Goal: Task Accomplishment & Management: Complete application form

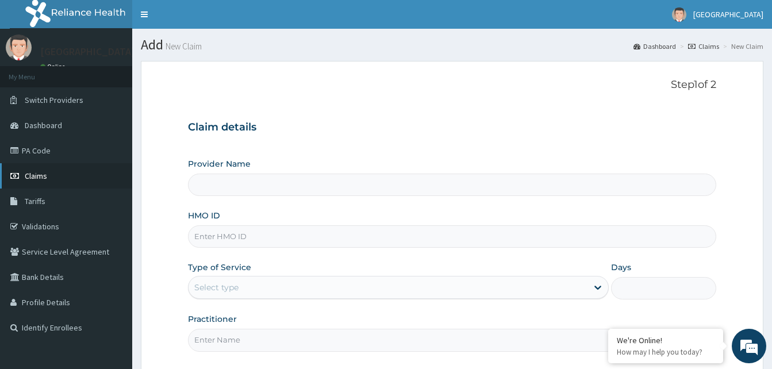
click at [33, 179] on span "Claims" at bounding box center [36, 176] width 22 height 10
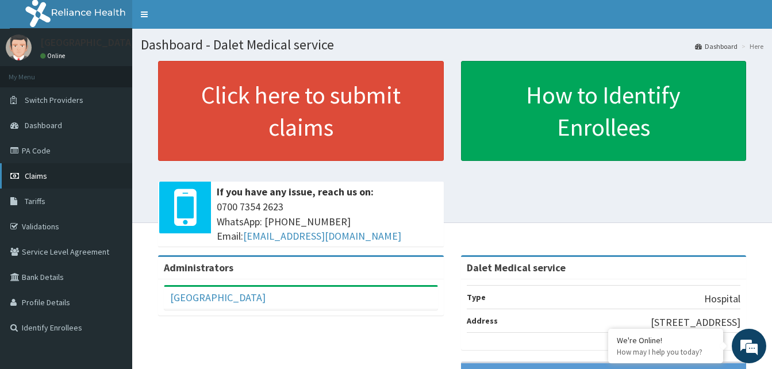
click at [33, 174] on span "Claims" at bounding box center [36, 176] width 22 height 10
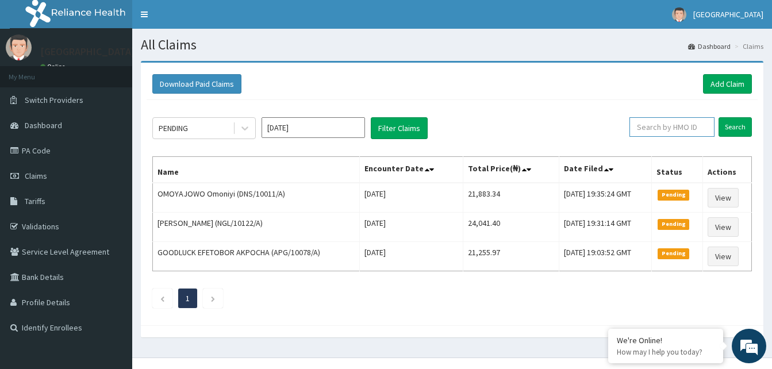
click at [690, 132] on input "text" at bounding box center [672, 127] width 85 height 20
type input "SFA/11221/A"
click at [738, 130] on input "Search" at bounding box center [735, 127] width 33 height 20
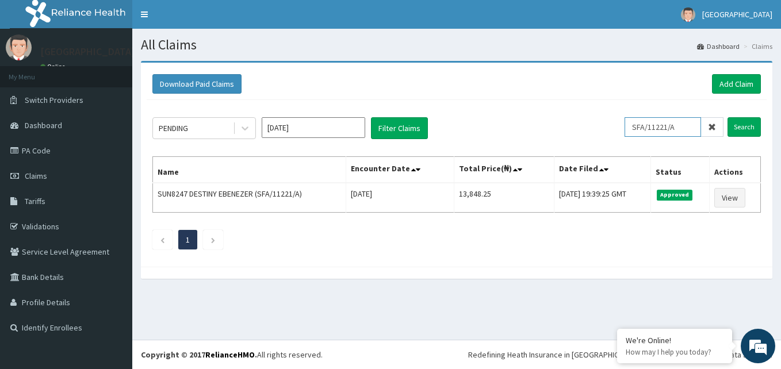
drag, startPoint x: 689, startPoint y: 126, endPoint x: 550, endPoint y: 118, distance: 139.4
click at [550, 124] on div "PENDING Aug 2025 Filter Claims SFA/11221/A Search" at bounding box center [456, 128] width 608 height 22
click at [727, 82] on link "Add Claim" at bounding box center [736, 84] width 49 height 20
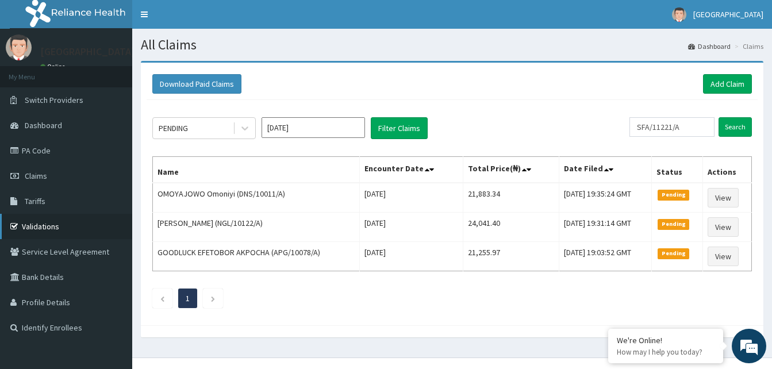
click at [39, 225] on link "Validations" at bounding box center [66, 226] width 132 height 25
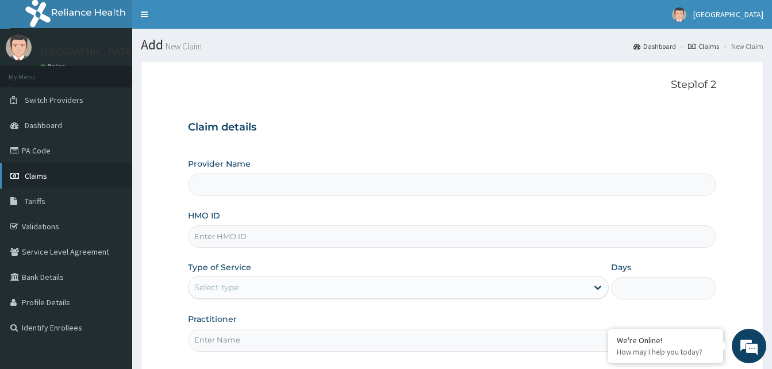
click at [36, 172] on span "Claims" at bounding box center [36, 176] width 22 height 10
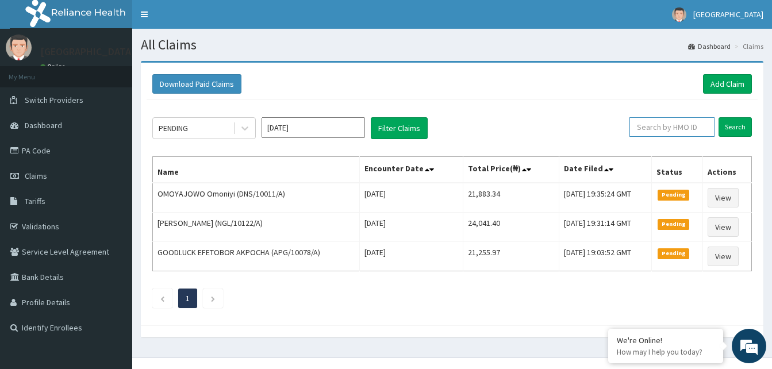
click at [683, 126] on input "text" at bounding box center [672, 127] width 85 height 20
type input "SFA/13970/A"
click at [734, 132] on input "Search" at bounding box center [735, 127] width 33 height 20
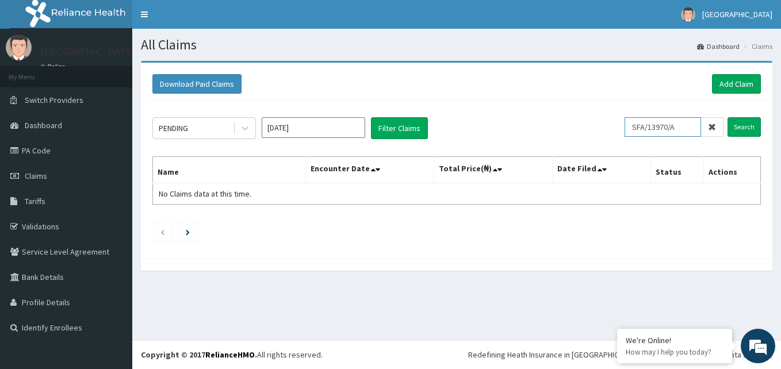
drag, startPoint x: 690, startPoint y: 129, endPoint x: 626, endPoint y: 125, distance: 64.5
click at [622, 125] on div "PENDING Aug 2025 Filter Claims SFA/13970/A Search" at bounding box center [456, 128] width 608 height 22
click at [49, 227] on link "Validations" at bounding box center [66, 226] width 132 height 25
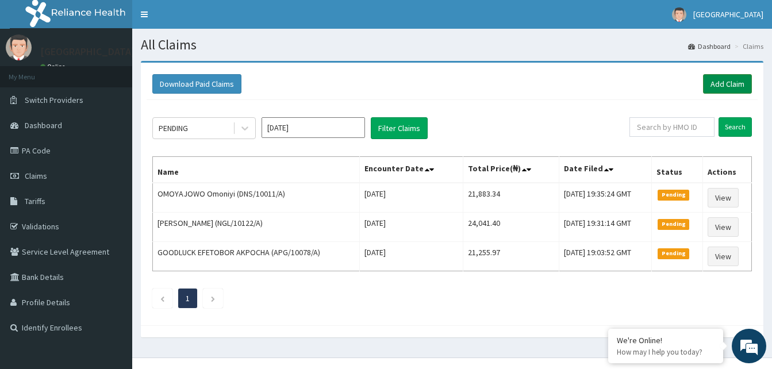
click at [724, 83] on link "Add Claim" at bounding box center [727, 84] width 49 height 20
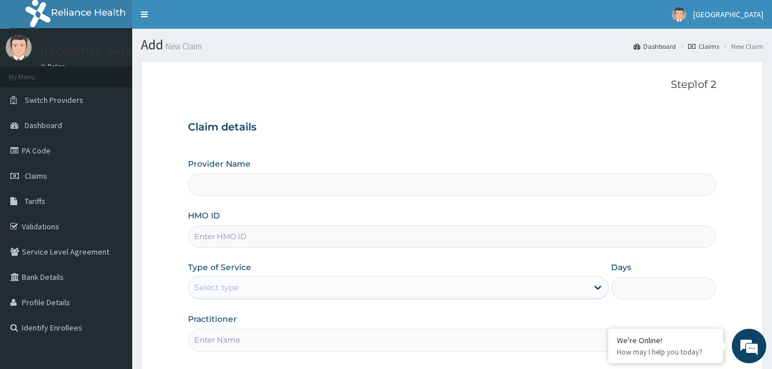
type input "Dalet Medical service"
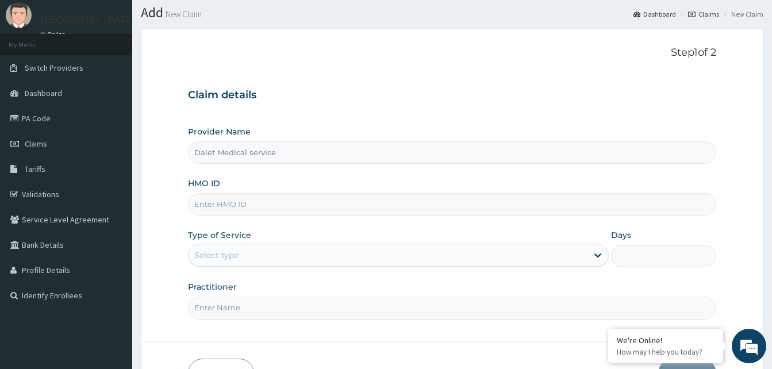
scroll to position [57, 0]
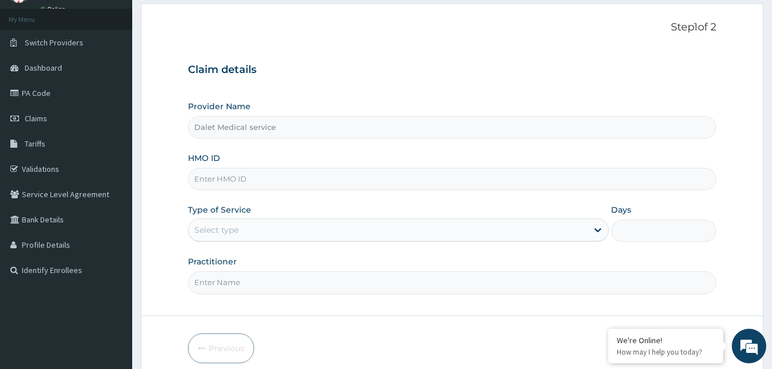
click at [250, 177] on input "HMO ID" at bounding box center [452, 179] width 528 height 22
paste input "SFA/13970/A"
type input "SFA/13970/A"
click at [319, 222] on div "Select type" at bounding box center [388, 230] width 399 height 18
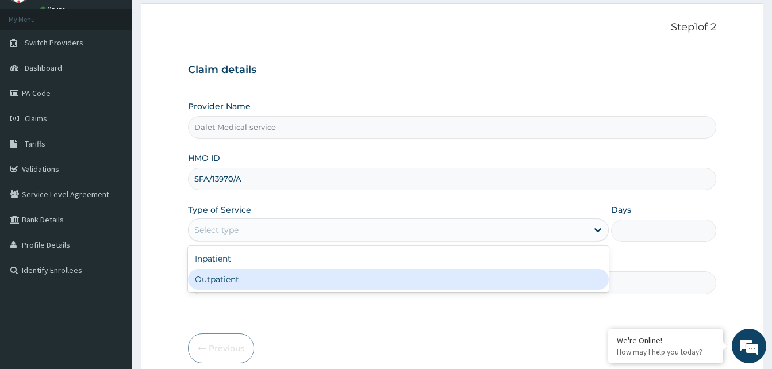
click at [252, 276] on div "Outpatient" at bounding box center [398, 279] width 421 height 21
type input "1"
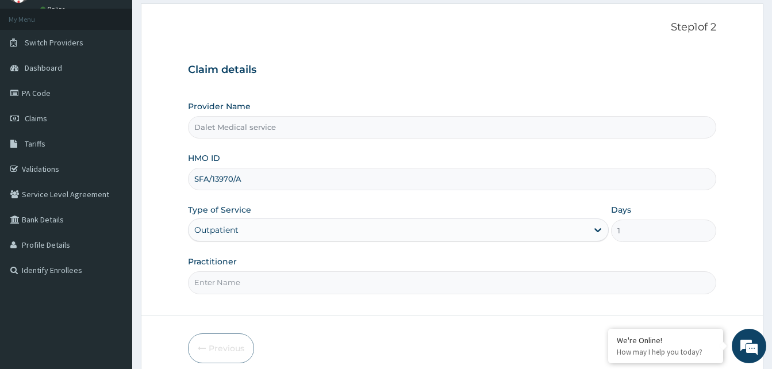
scroll to position [0, 0]
click at [249, 286] on input "Practitioner" at bounding box center [452, 282] width 528 height 22
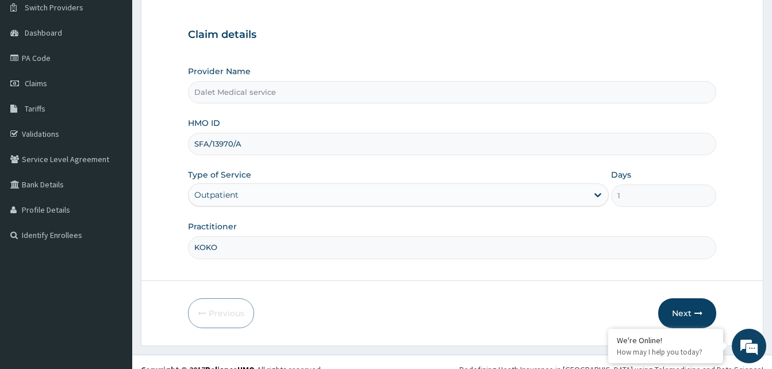
scroll to position [108, 0]
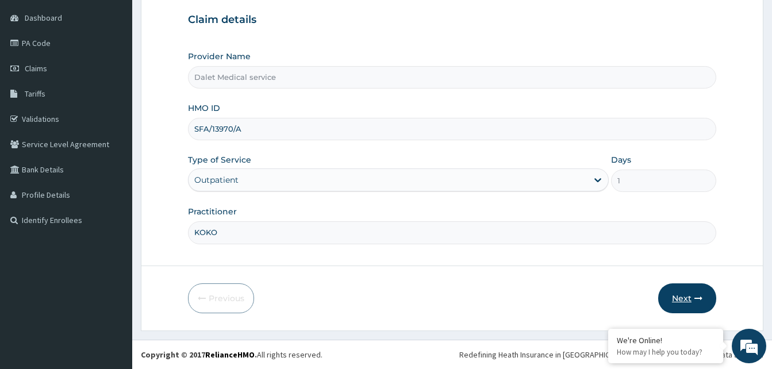
type input "KOKO"
click at [684, 293] on button "Next" at bounding box center [687, 298] width 58 height 30
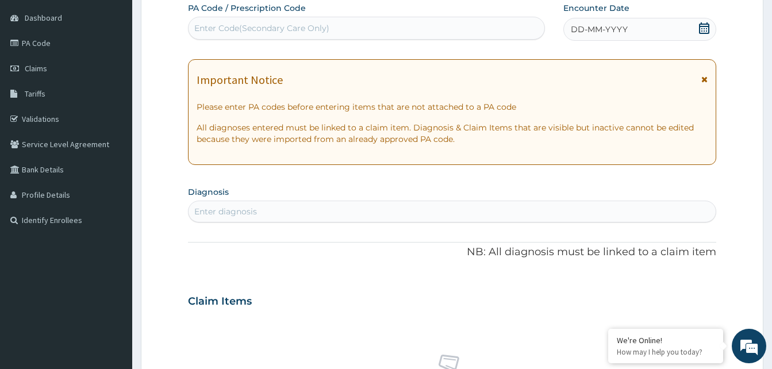
click at [706, 79] on icon at bounding box center [704, 79] width 6 height 8
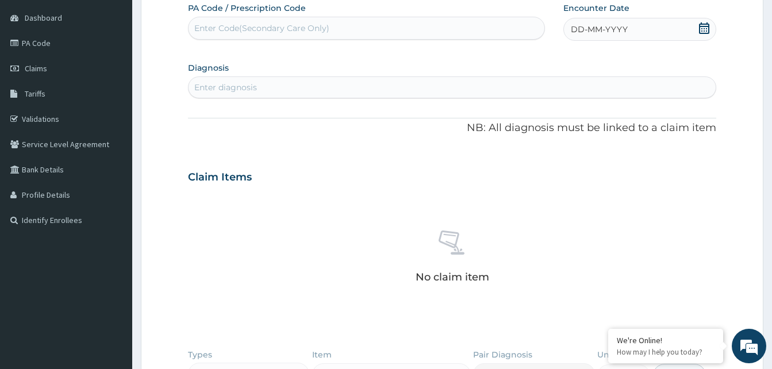
click at [596, 32] on span "DD-MM-YYYY" at bounding box center [599, 29] width 57 height 11
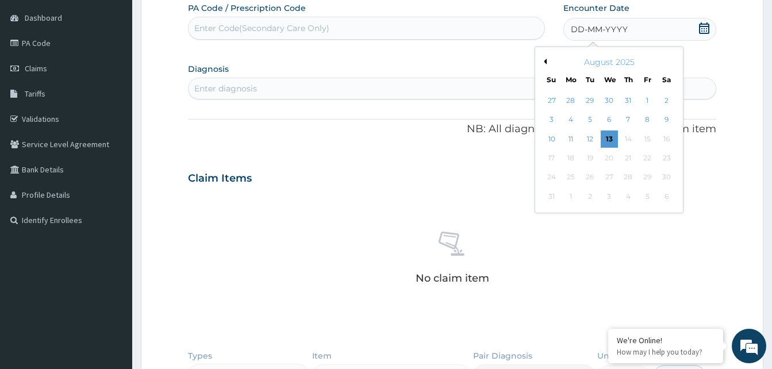
drag, startPoint x: 647, startPoint y: 120, endPoint x: 489, endPoint y: 124, distance: 158.1
click at [646, 120] on div "8" at bounding box center [647, 120] width 17 height 17
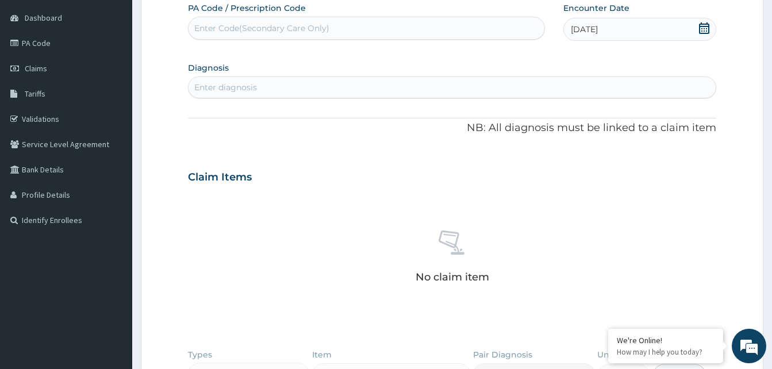
click at [267, 91] on div "Enter diagnosis" at bounding box center [452, 87] width 527 height 18
type input "MALAR"
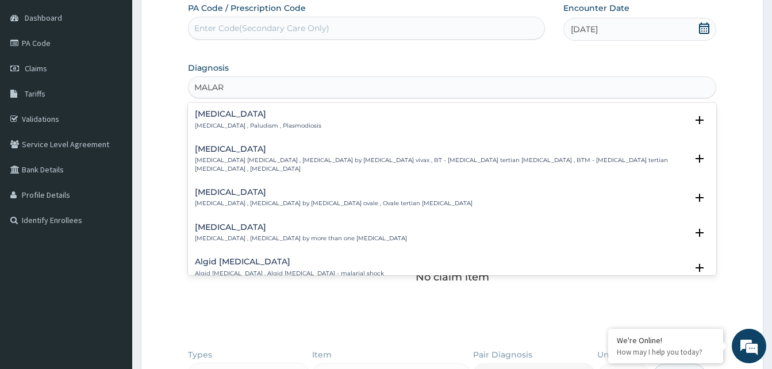
click at [238, 122] on p "Malaria , Paludism , Plasmodiosis" at bounding box center [258, 126] width 126 height 8
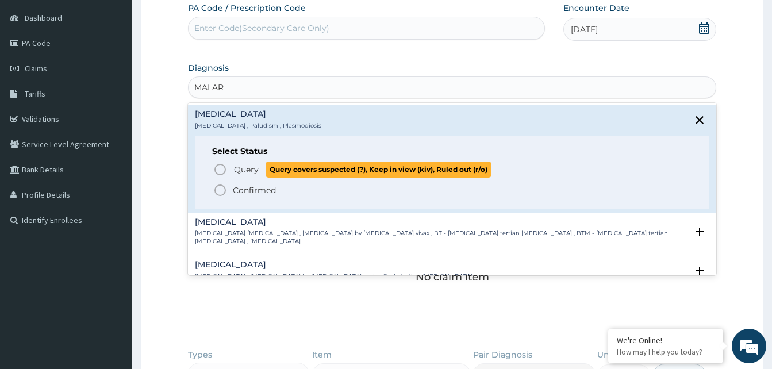
click at [220, 167] on icon "status option query" at bounding box center [220, 170] width 14 height 14
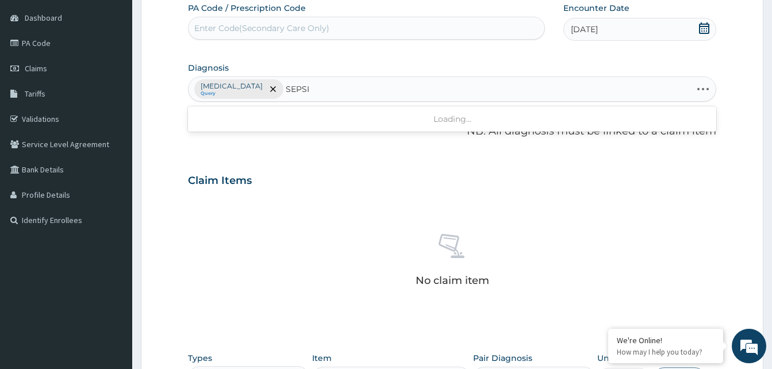
type input "SEPS"
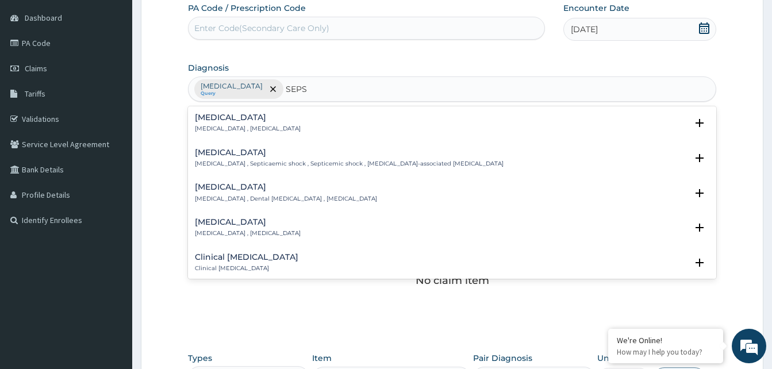
click at [220, 126] on p "Systemic infection , Sepsis" at bounding box center [248, 129] width 106 height 8
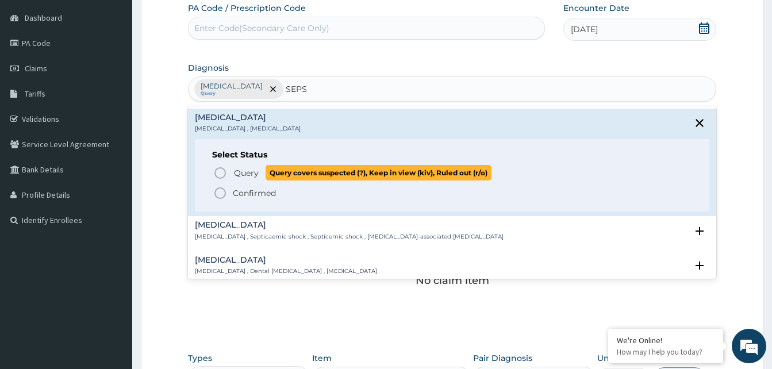
click at [220, 172] on icon "status option query" at bounding box center [220, 173] width 14 height 14
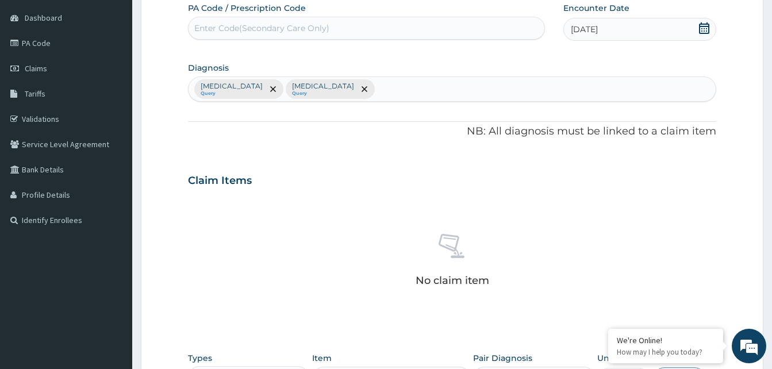
scroll to position [280, 0]
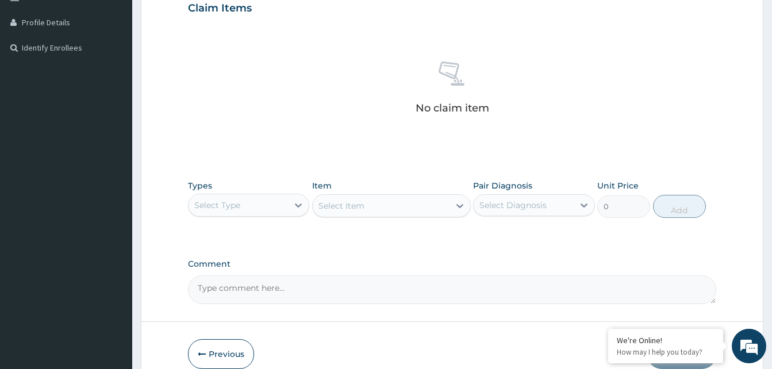
click at [263, 213] on div "Select Type" at bounding box center [238, 205] width 99 height 18
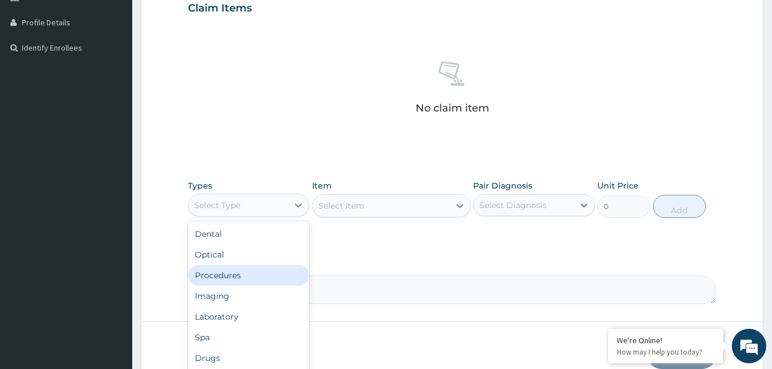
click at [234, 268] on div "Procedures" at bounding box center [248, 275] width 121 height 21
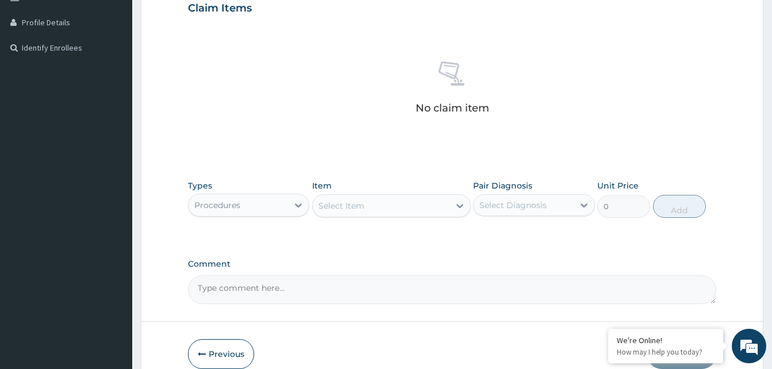
click at [392, 204] on div "Select Item" at bounding box center [381, 206] width 137 height 18
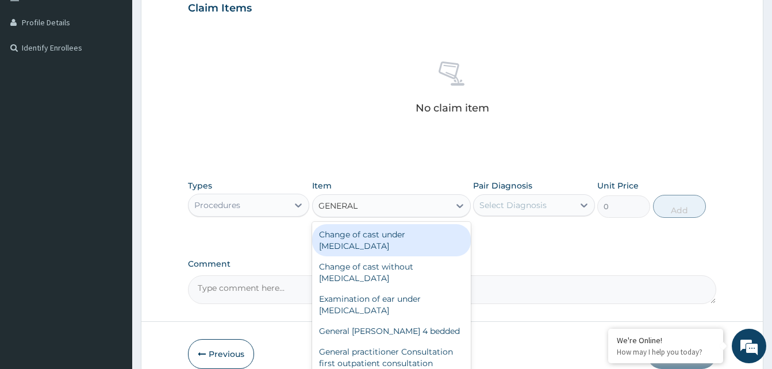
type input "GENERAL P"
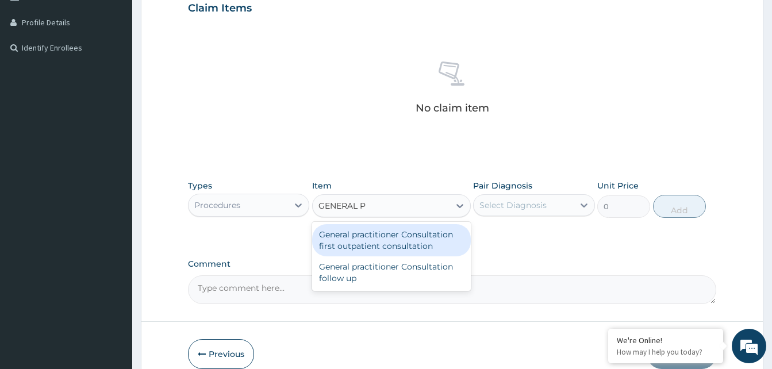
click at [382, 238] on div "General practitioner Consultation first outpatient consultation" at bounding box center [391, 240] width 159 height 32
type input "3547.5"
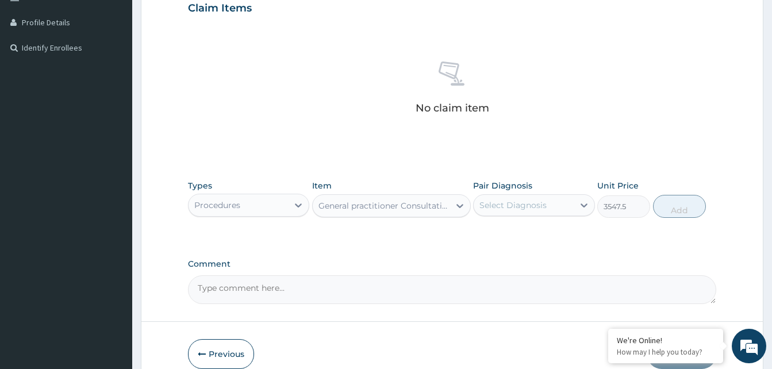
click at [504, 203] on div "Select Diagnosis" at bounding box center [513, 205] width 67 height 11
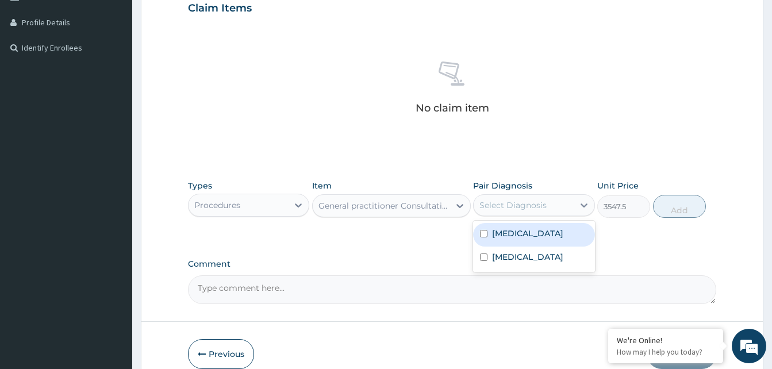
click at [513, 233] on label "[MEDICAL_DATA]" at bounding box center [527, 233] width 71 height 11
checkbox input "true"
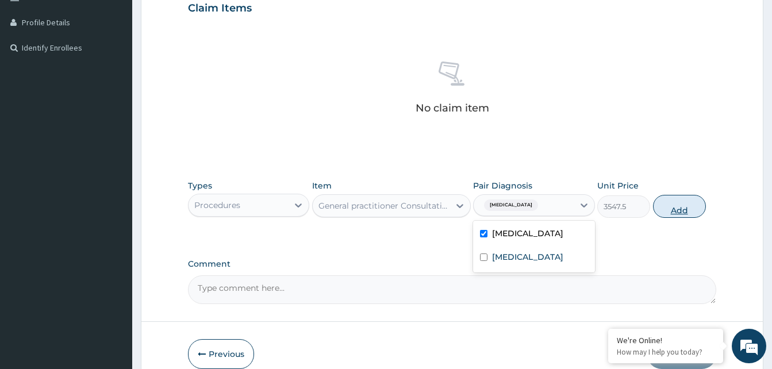
click at [678, 207] on button "Add" at bounding box center [679, 206] width 53 height 23
type input "0"
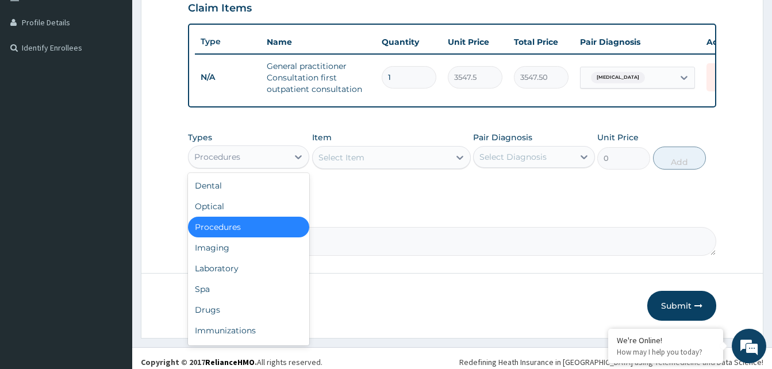
click at [274, 166] on div "Procedures" at bounding box center [238, 157] width 99 height 18
click at [225, 276] on div "Laboratory" at bounding box center [248, 268] width 121 height 21
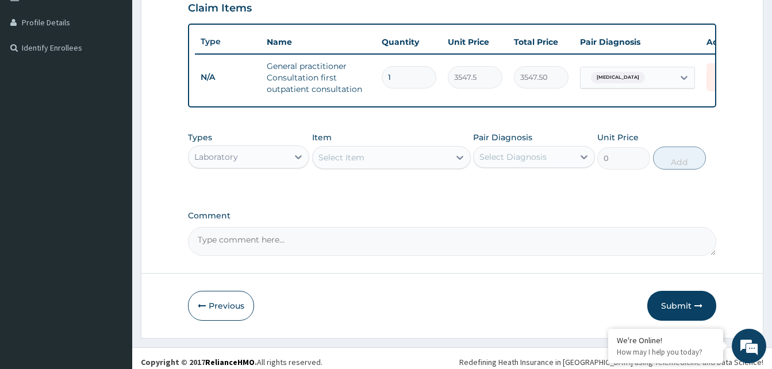
click at [365, 159] on div "Select Item" at bounding box center [381, 157] width 137 height 18
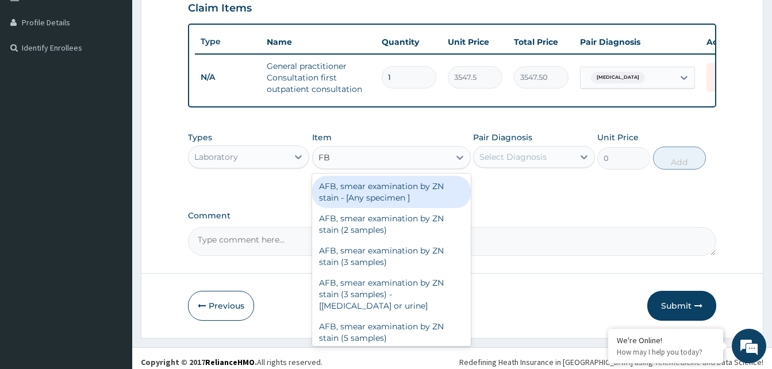
type input "FBC"
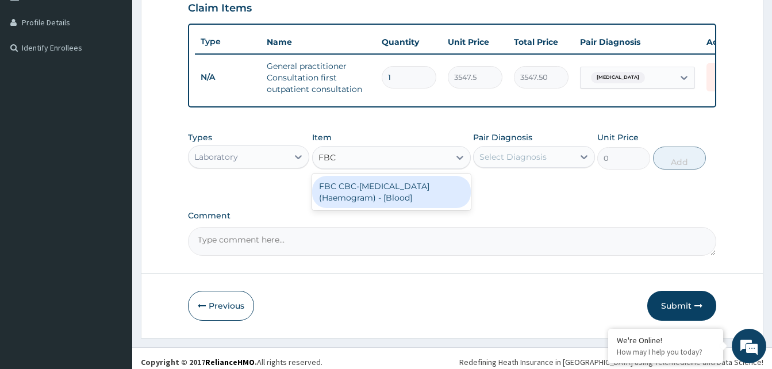
click at [388, 204] on div "FBC CBC-[MEDICAL_DATA] (Haemogram) - [Blood]" at bounding box center [391, 192] width 159 height 32
type input "4300"
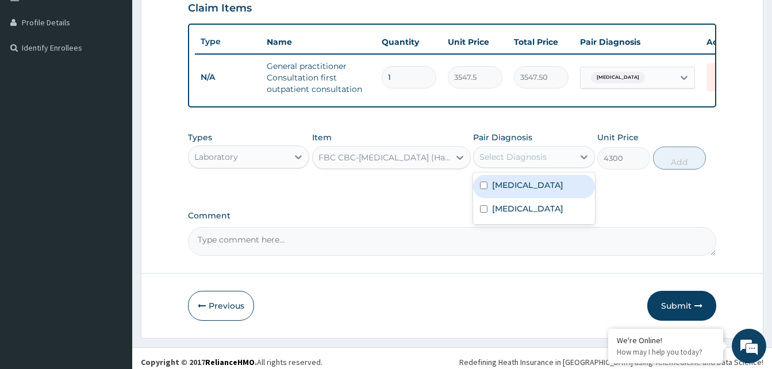
click at [501, 163] on div "Select Diagnosis" at bounding box center [513, 156] width 67 height 11
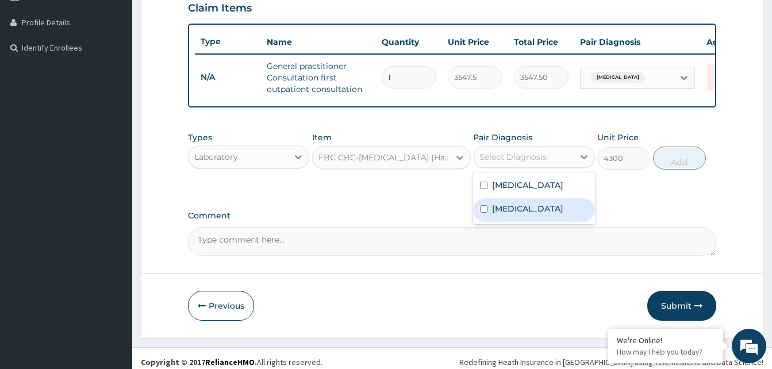
drag, startPoint x: 500, startPoint y: 217, endPoint x: 594, endPoint y: 190, distance: 97.9
click at [502, 214] on label "Sepsis" at bounding box center [527, 208] width 71 height 11
checkbox input "true"
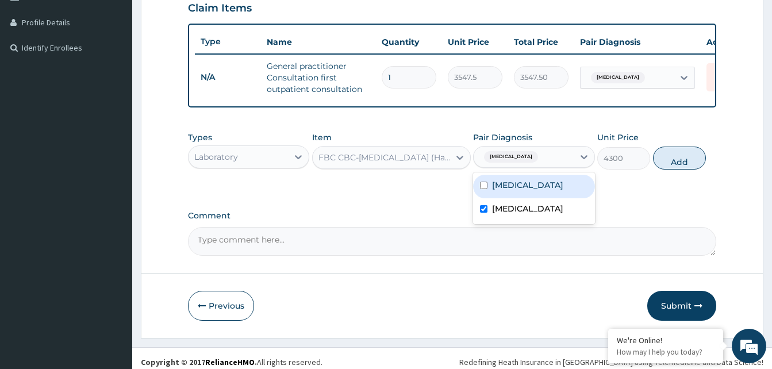
drag, startPoint x: 672, startPoint y: 171, endPoint x: 632, endPoint y: 179, distance: 40.5
click at [669, 170] on button "Add" at bounding box center [679, 158] width 53 height 23
type input "0"
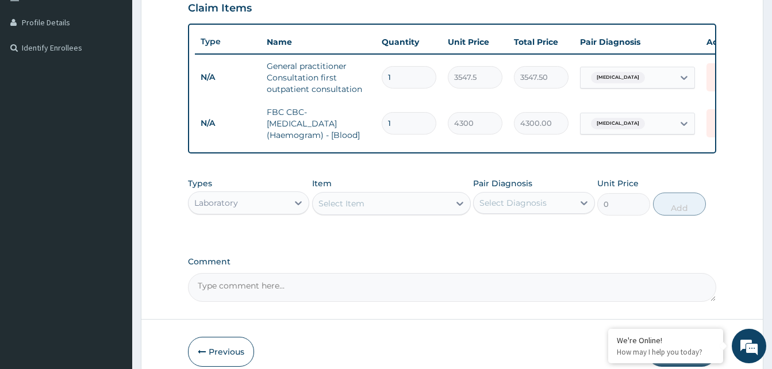
click at [391, 211] on div "Select Item" at bounding box center [381, 203] width 137 height 18
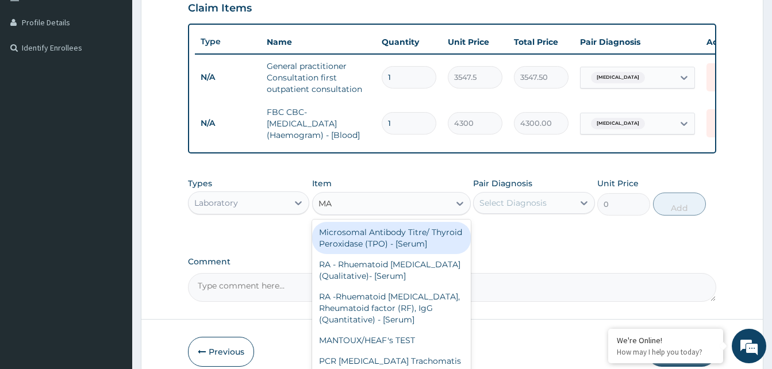
type input "MAL"
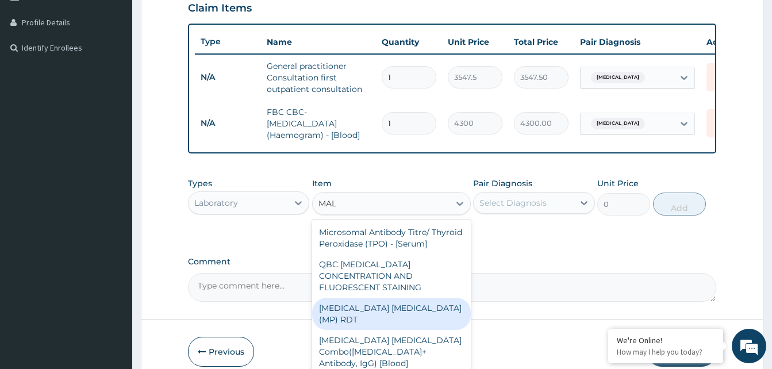
click at [414, 314] on div "[MEDICAL_DATA] [MEDICAL_DATA] (MP) RDT" at bounding box center [391, 314] width 159 height 32
type input "1612.5"
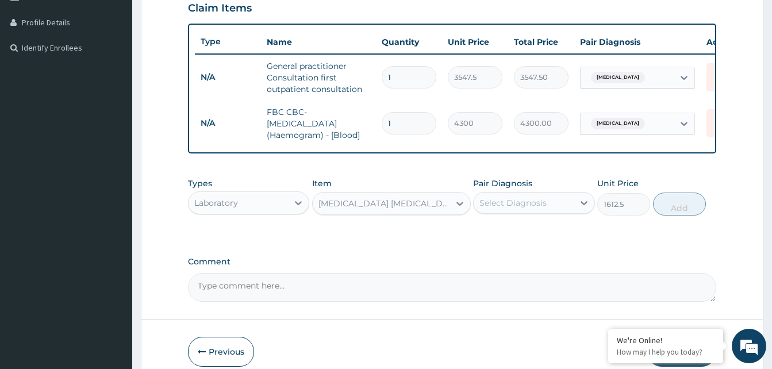
click at [516, 209] on div "Select Diagnosis" at bounding box center [513, 202] width 67 height 11
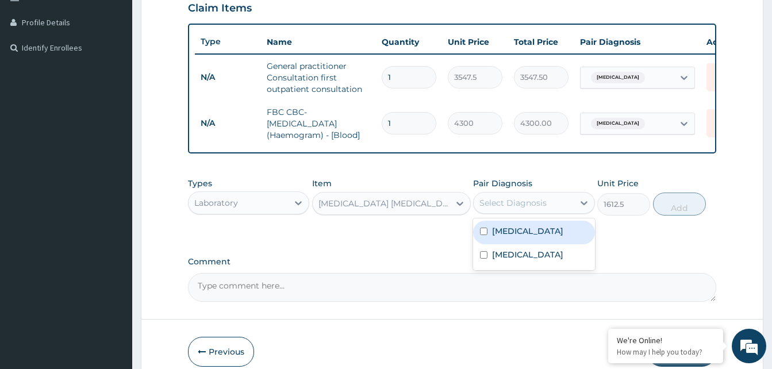
drag, startPoint x: 522, startPoint y: 239, endPoint x: 585, endPoint y: 230, distance: 63.8
click at [524, 238] on div "[MEDICAL_DATA]" at bounding box center [533, 233] width 121 height 24
checkbox input "true"
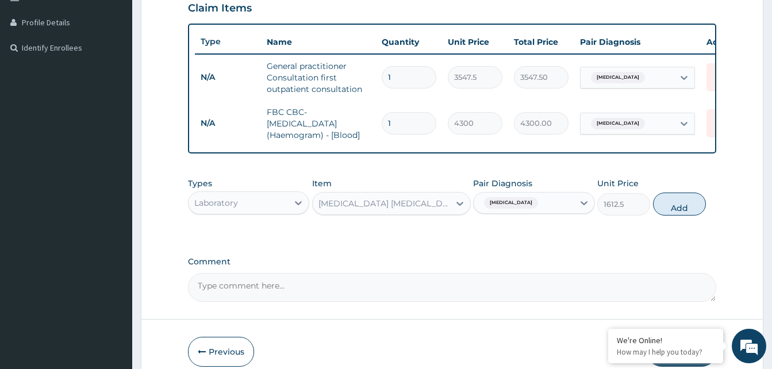
drag, startPoint x: 685, startPoint y: 214, endPoint x: 565, endPoint y: 235, distance: 122.6
click at [682, 216] on button "Add" at bounding box center [679, 204] width 53 height 23
type input "0"
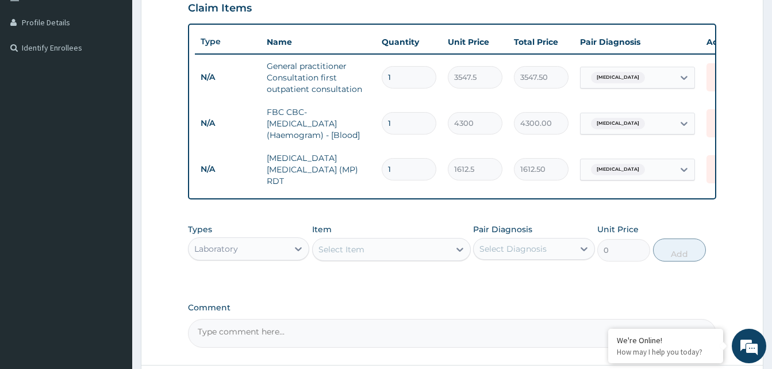
click at [258, 254] on div "Laboratory" at bounding box center [238, 249] width 99 height 18
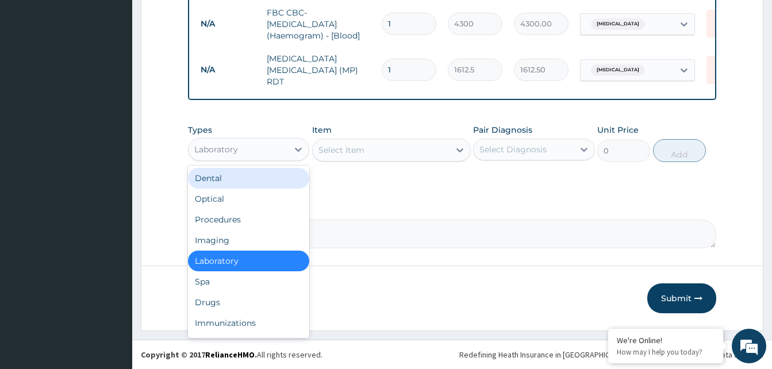
scroll to position [382, 0]
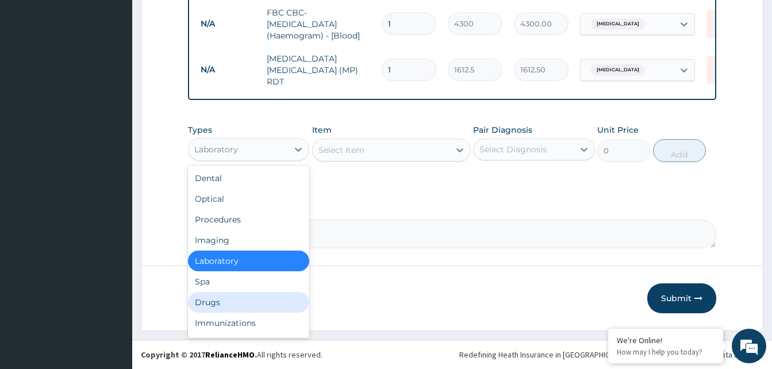
drag, startPoint x: 215, startPoint y: 301, endPoint x: 218, endPoint y: 268, distance: 33.0
click at [214, 298] on div "Drugs" at bounding box center [248, 302] width 121 height 21
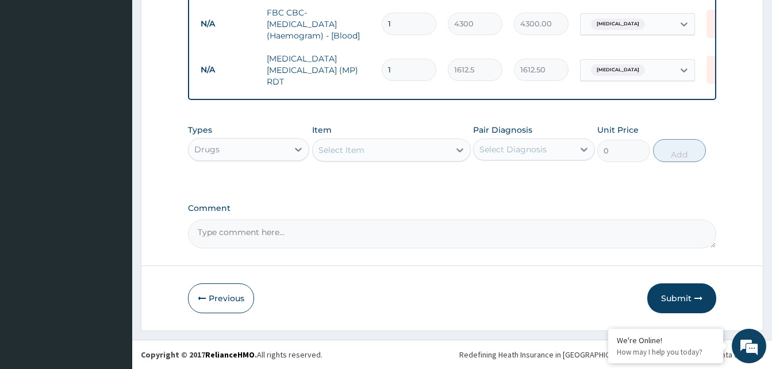
click at [363, 149] on div "Select Item" at bounding box center [342, 149] width 46 height 11
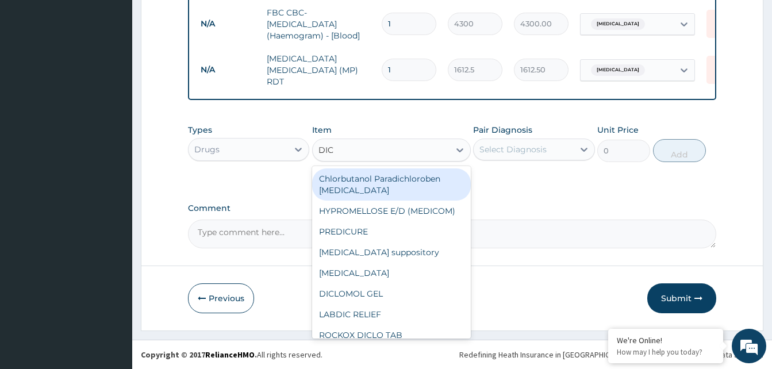
type input "DICL"
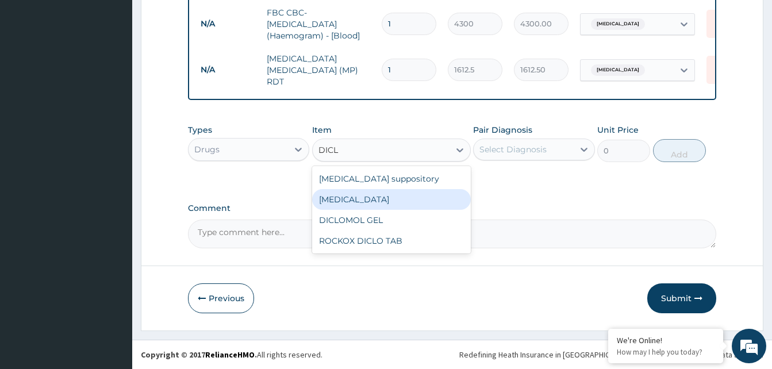
click at [371, 204] on div "[MEDICAL_DATA]" at bounding box center [391, 199] width 159 height 21
type input "591.25"
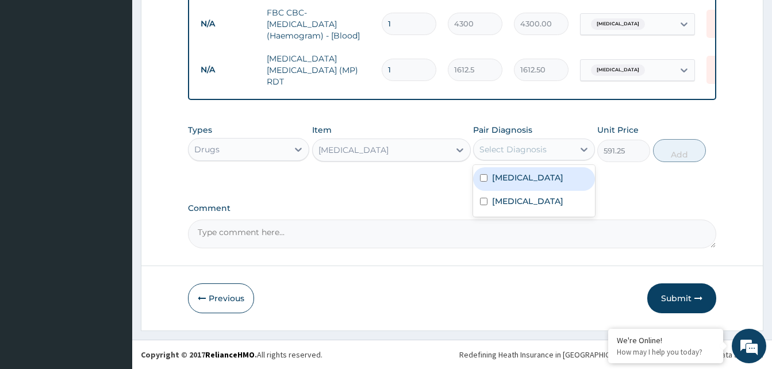
click at [554, 147] on div "Select Diagnosis" at bounding box center [523, 149] width 99 height 18
drag, startPoint x: 520, startPoint y: 182, endPoint x: 611, endPoint y: 164, distance: 91.9
click at [532, 182] on div "[MEDICAL_DATA]" at bounding box center [533, 179] width 121 height 24
checkbox input "true"
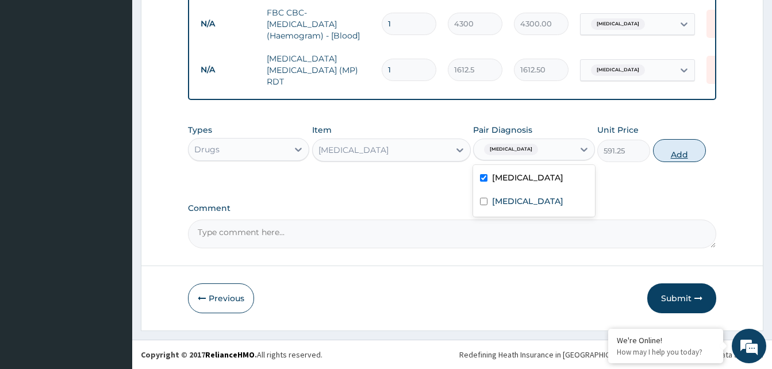
drag, startPoint x: 679, startPoint y: 154, endPoint x: 669, endPoint y: 159, distance: 11.6
click at [669, 159] on button "Add" at bounding box center [679, 150] width 53 height 23
type input "0"
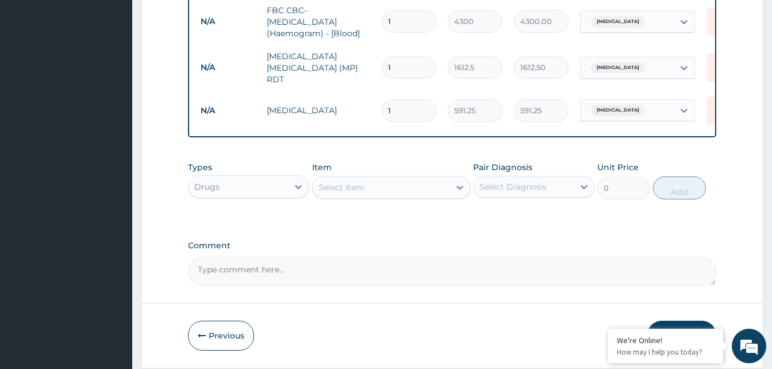
click at [365, 193] on div "Select Item" at bounding box center [381, 187] width 137 height 18
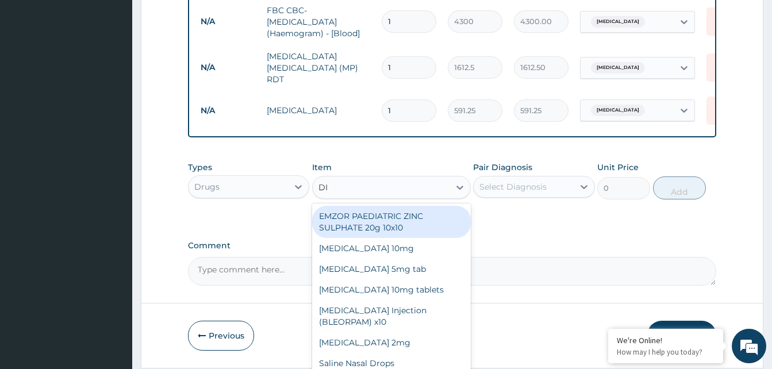
type input "DIC"
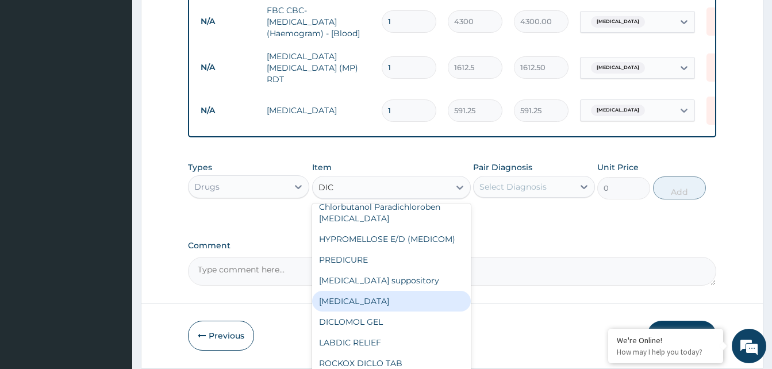
scroll to position [421, 0]
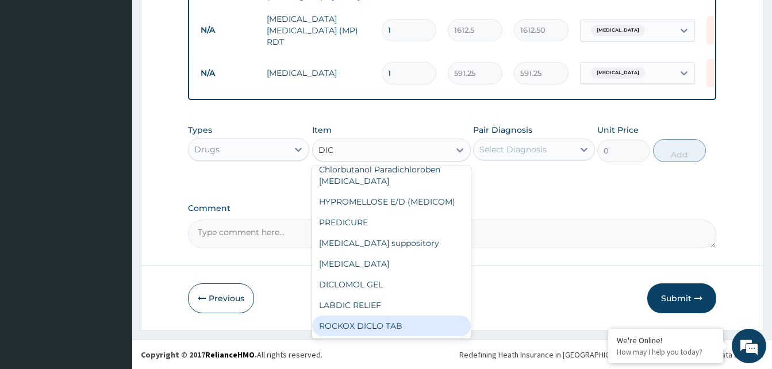
drag, startPoint x: 392, startPoint y: 327, endPoint x: 429, endPoint y: 269, distance: 68.6
click at [392, 326] on div "ROCKOX DICLO TAB" at bounding box center [391, 326] width 159 height 21
type input "82.775"
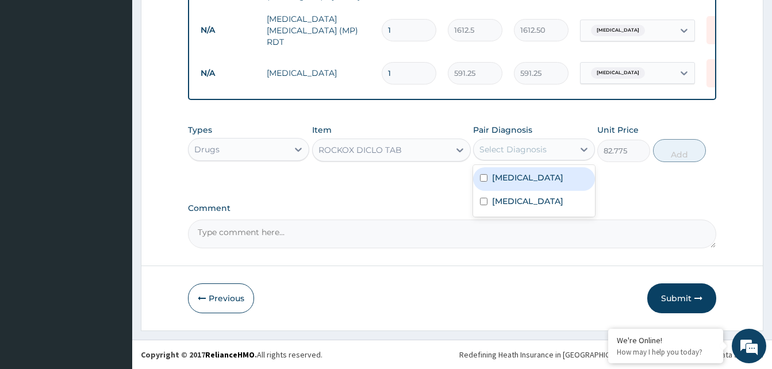
click at [531, 149] on div "Select Diagnosis" at bounding box center [513, 149] width 67 height 11
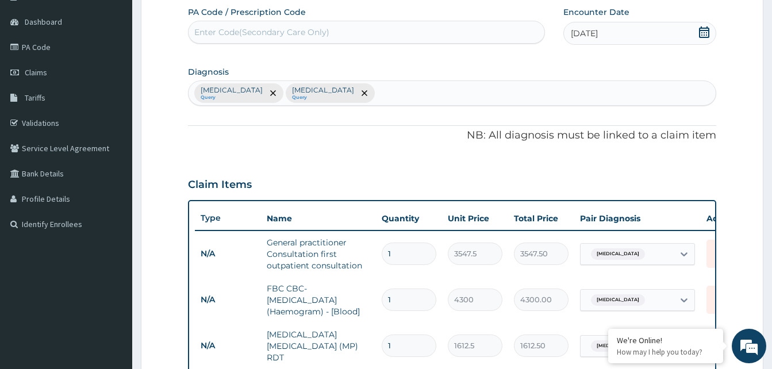
scroll to position [76, 0]
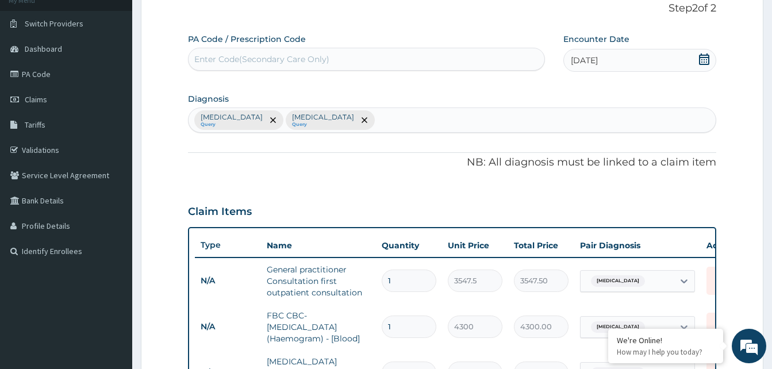
click at [315, 114] on div "Malaria Query Sepsis Query" at bounding box center [452, 120] width 527 height 24
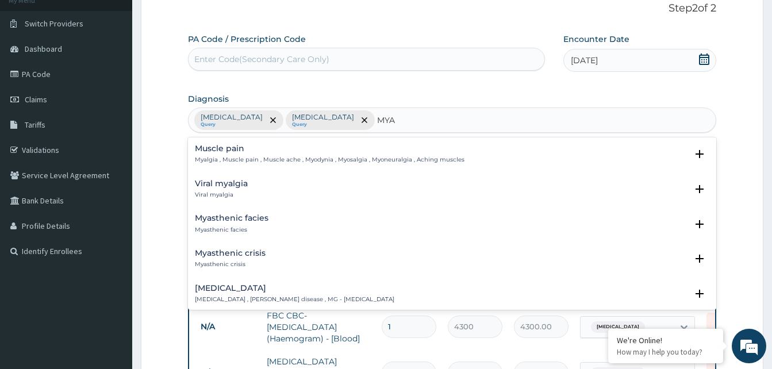
type input "MYAL"
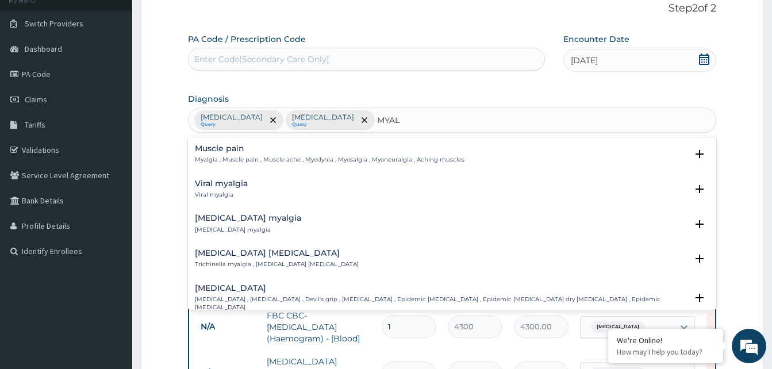
click at [237, 156] on p "Myalgia , Muscle pain , Muscle ache , Myodynia , Myosalgia , Myoneuralgia , Ach…" at bounding box center [330, 160] width 270 height 8
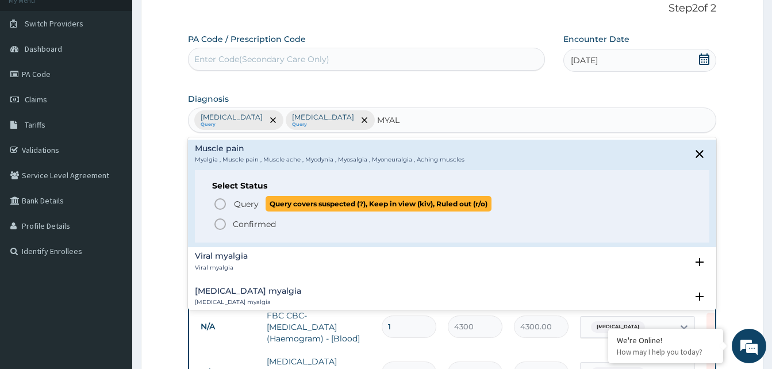
click at [223, 205] on icon "status option query" at bounding box center [220, 204] width 14 height 14
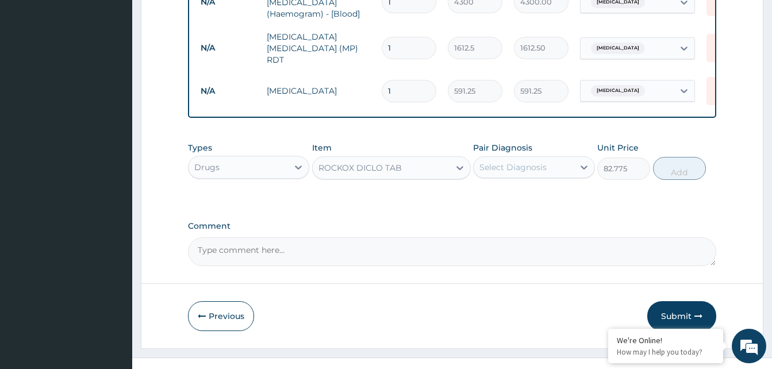
scroll to position [421, 0]
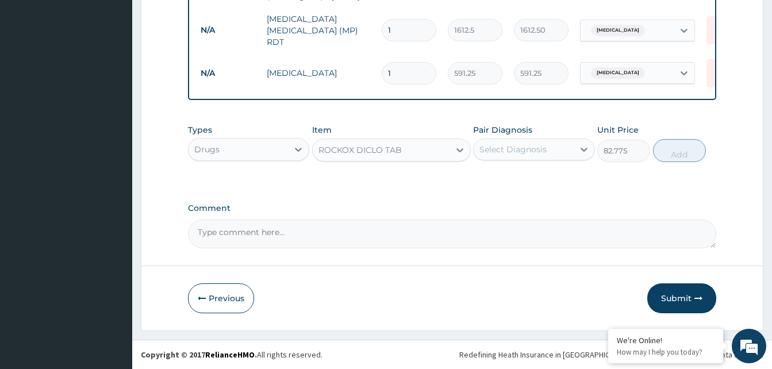
click at [514, 151] on div "Select Diagnosis" at bounding box center [513, 149] width 67 height 11
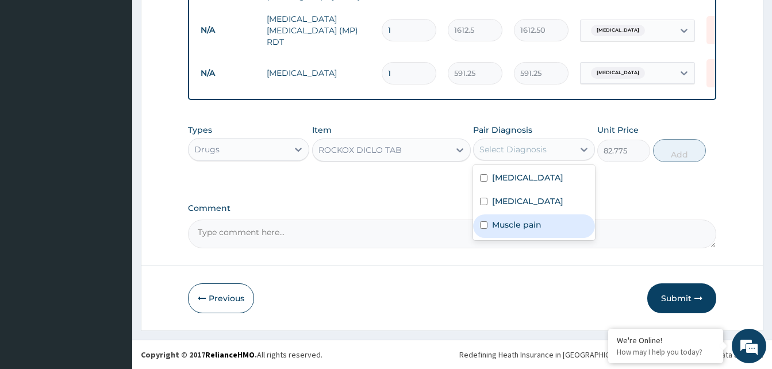
click at [516, 225] on label "Muscle pain" at bounding box center [516, 224] width 49 height 11
checkbox input "true"
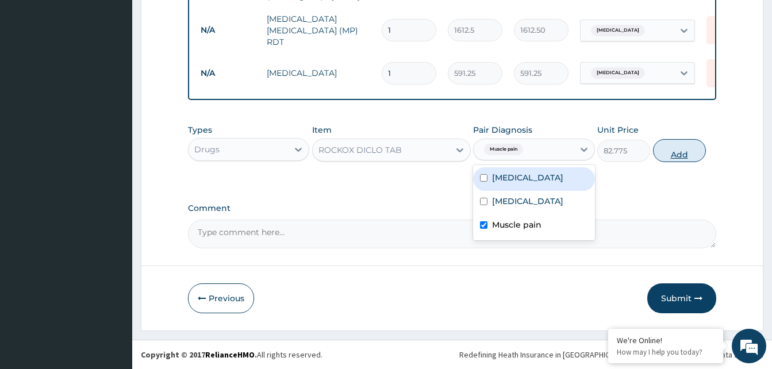
click at [680, 151] on button "Add" at bounding box center [679, 150] width 53 height 23
type input "0"
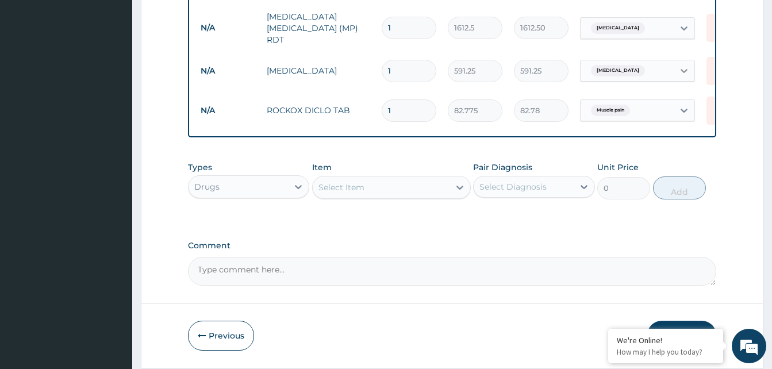
click at [674, 66] on div at bounding box center [684, 70] width 21 height 21
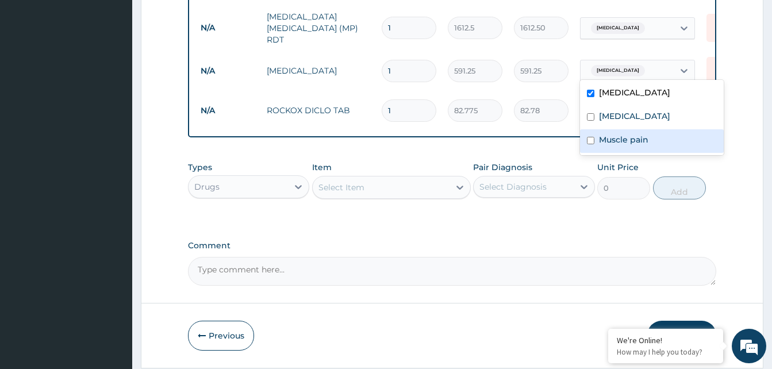
click at [592, 142] on input "checkbox" at bounding box center [590, 140] width 7 height 7
checkbox input "true"
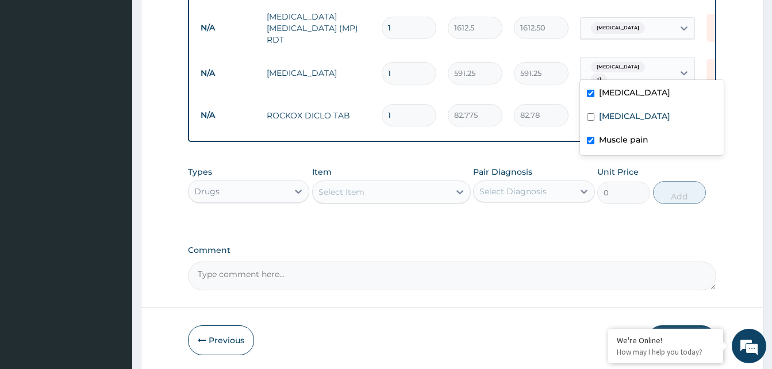
click at [594, 97] on input "checkbox" at bounding box center [590, 93] width 7 height 7
checkbox input "false"
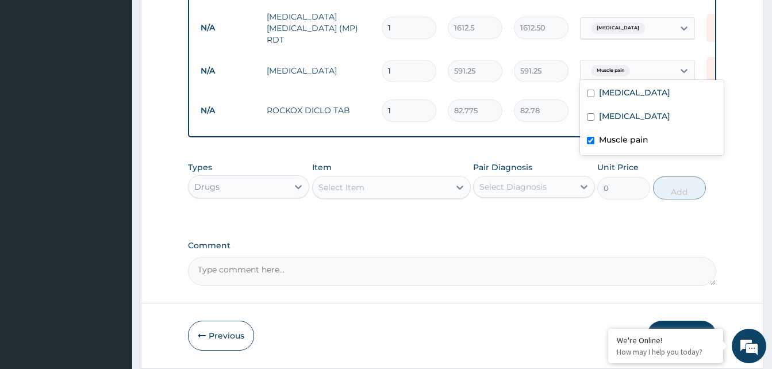
click at [609, 241] on div "Types Drugs Item Select Item Pair Diagnosis Select Diagnosis Unit Price 0 Add" at bounding box center [452, 263] width 528 height 45
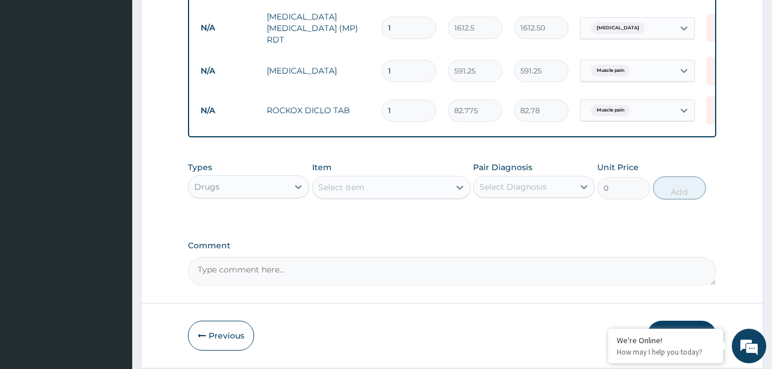
click at [417, 103] on input "1" at bounding box center [409, 110] width 55 height 22
type input "0.00"
type input "6"
type input "496.65"
type input "6"
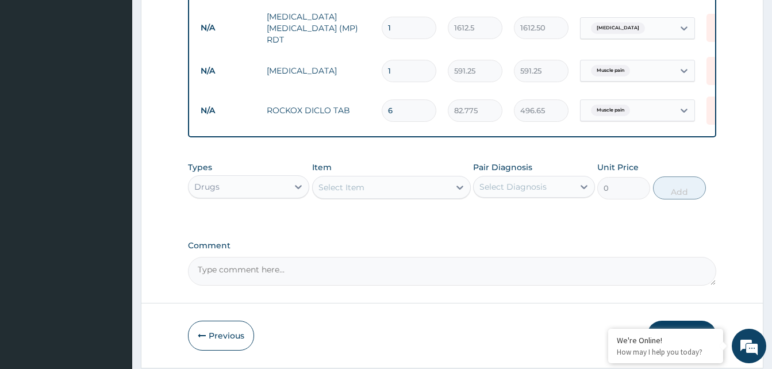
click at [364, 190] on div "Select Item" at bounding box center [342, 187] width 46 height 11
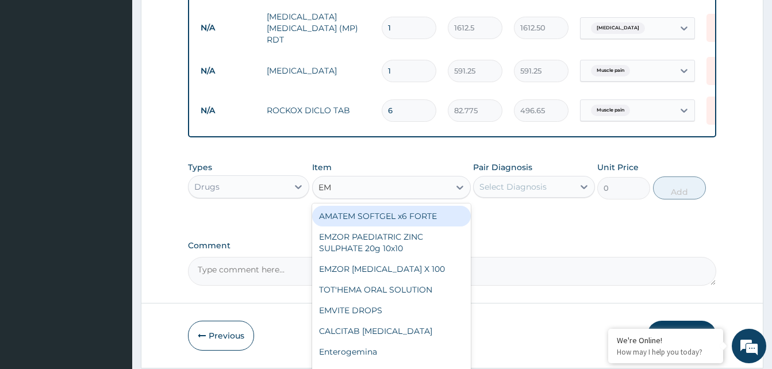
type input "EMA"
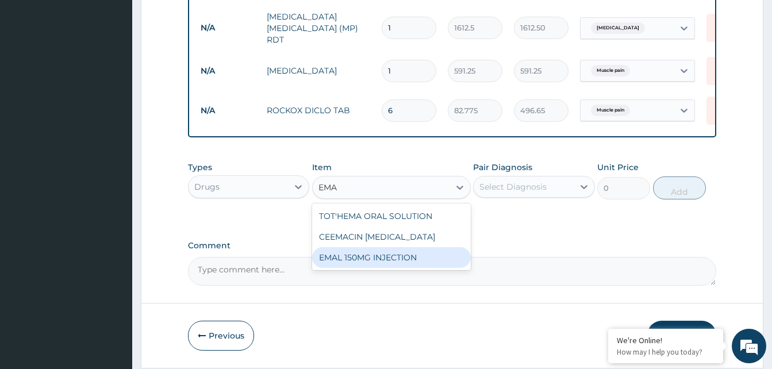
drag, startPoint x: 388, startPoint y: 263, endPoint x: 499, endPoint y: 212, distance: 122.2
click at [390, 260] on div "EMAL 150MG INJECTION" at bounding box center [391, 257] width 159 height 21
type input "3000"
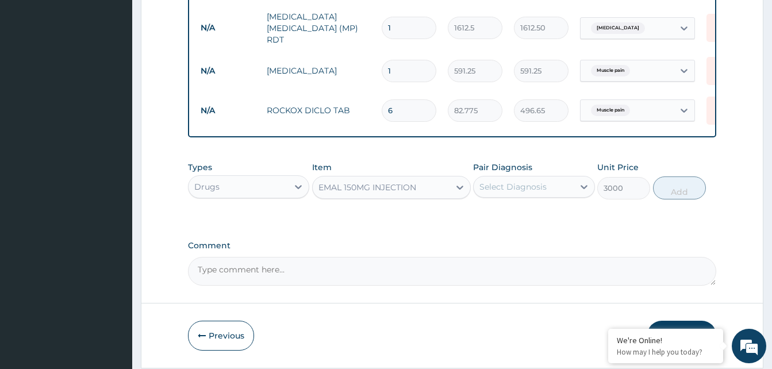
click at [524, 191] on div "Select Diagnosis" at bounding box center [513, 186] width 67 height 11
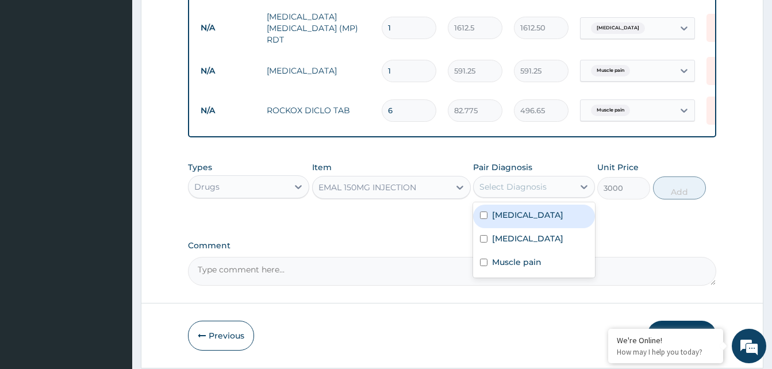
drag, startPoint x: 519, startPoint y: 218, endPoint x: 628, endPoint y: 206, distance: 109.3
click at [531, 216] on div "Malaria" at bounding box center [533, 217] width 121 height 24
checkbox input "true"
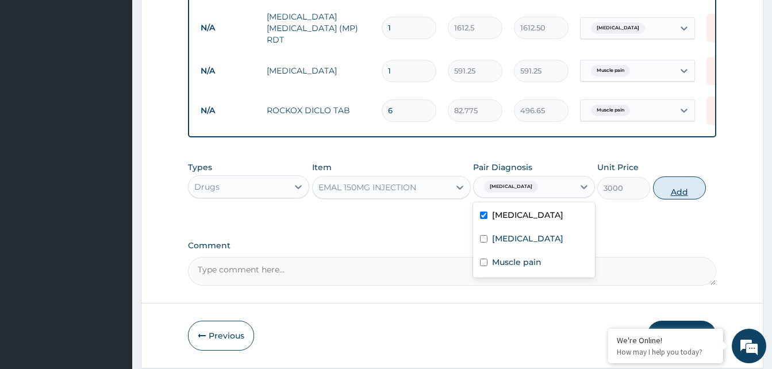
click at [681, 194] on button "Add" at bounding box center [679, 188] width 53 height 23
type input "0"
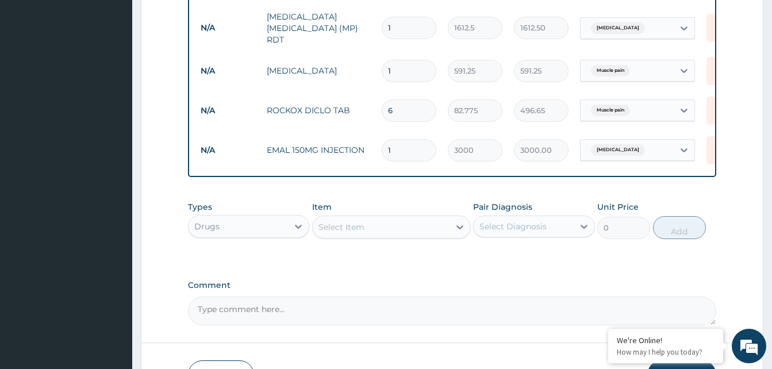
type input "0.00"
type input "3"
type input "9000.00"
type input "3"
click at [411, 232] on div "Select Item" at bounding box center [381, 227] width 137 height 18
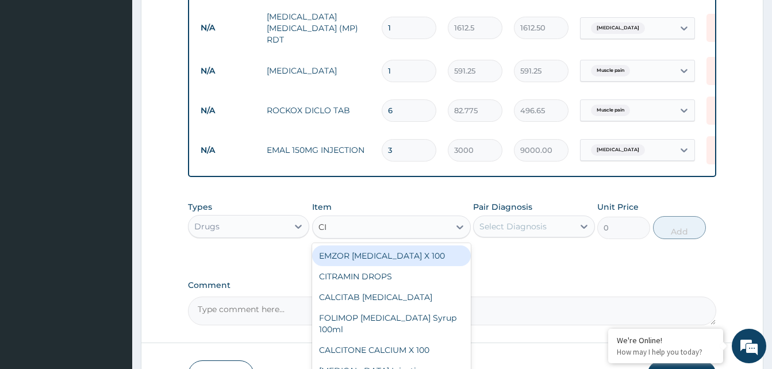
type input "CIP"
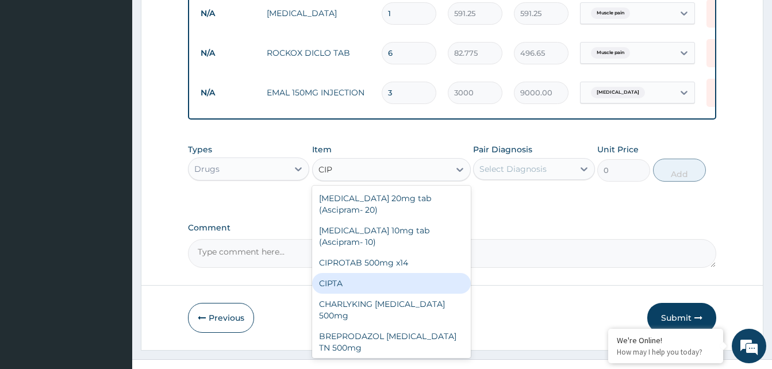
scroll to position [57, 0]
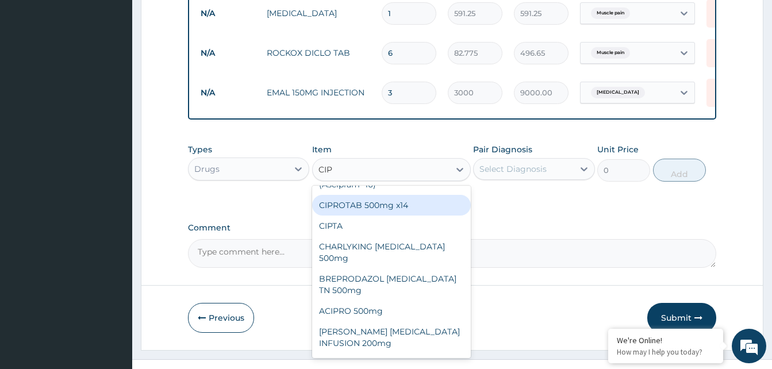
click at [392, 202] on div "CIPROTAB 500mg x14" at bounding box center [391, 205] width 159 height 21
type input "319.275"
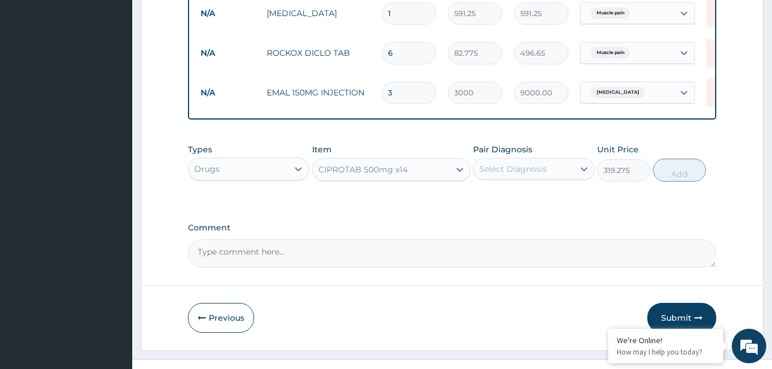
click at [513, 167] on div "Select Diagnosis" at bounding box center [513, 168] width 67 height 11
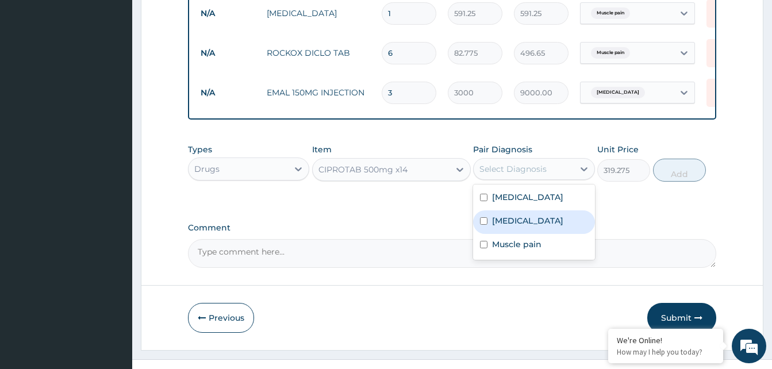
click at [512, 224] on label "Sepsis" at bounding box center [527, 220] width 71 height 11
checkbox input "true"
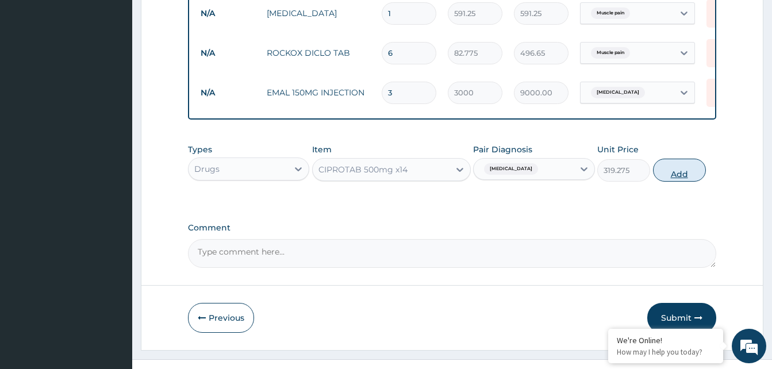
click at [685, 177] on button "Add" at bounding box center [679, 170] width 53 height 23
type input "0"
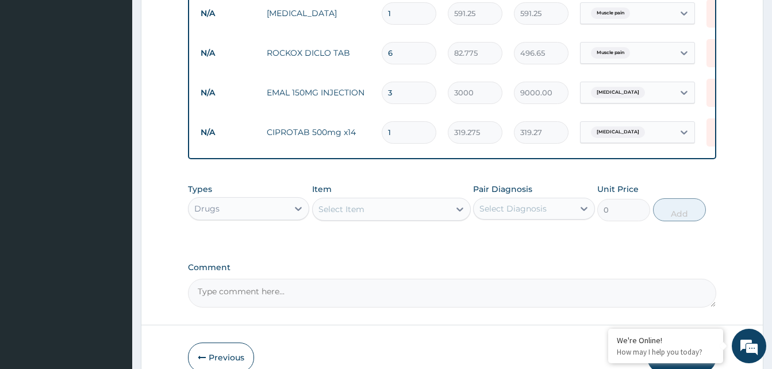
type input "10"
type input "3192.75"
type input "10"
click at [462, 266] on label "Comment" at bounding box center [452, 268] width 528 height 10
click at [462, 279] on textarea "Comment" at bounding box center [452, 293] width 528 height 29
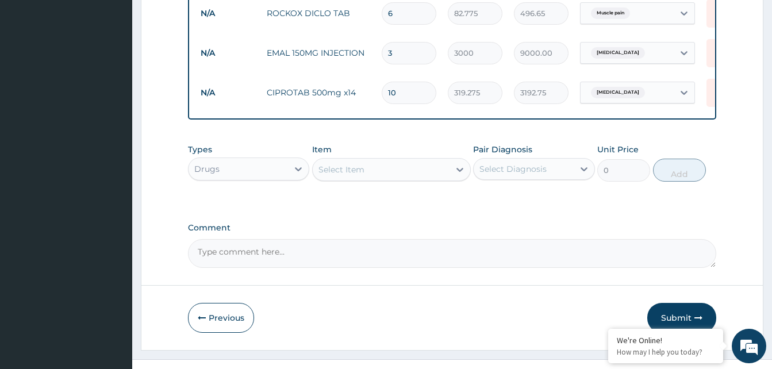
scroll to position [540, 0]
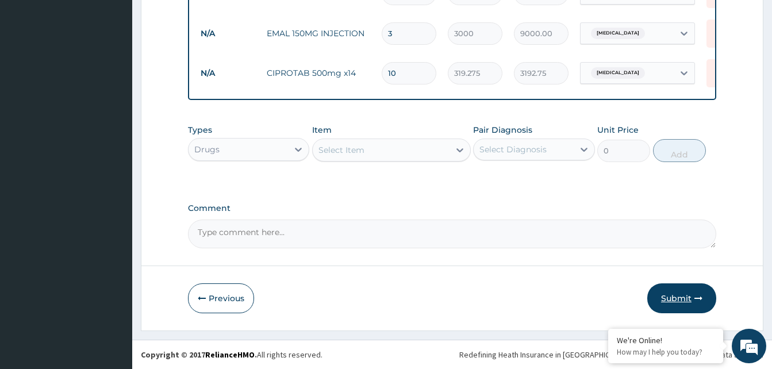
click at [685, 297] on button "Submit" at bounding box center [681, 298] width 69 height 30
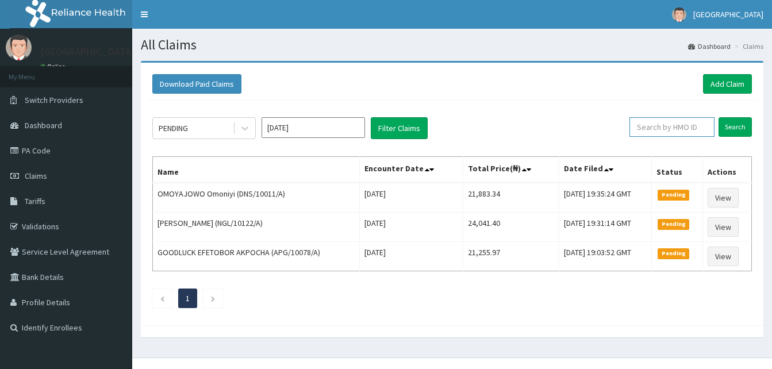
click at [667, 131] on input "text" at bounding box center [672, 127] width 85 height 20
paste input "SFA/13970/A"
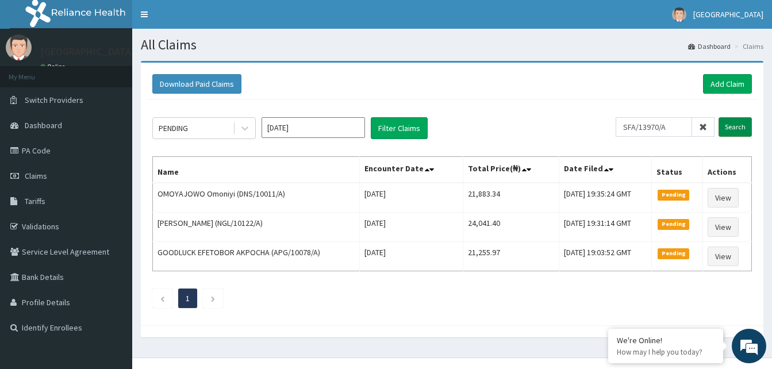
drag, startPoint x: 734, startPoint y: 126, endPoint x: 728, endPoint y: 130, distance: 7.5
click at [731, 128] on input "Search" at bounding box center [735, 127] width 33 height 20
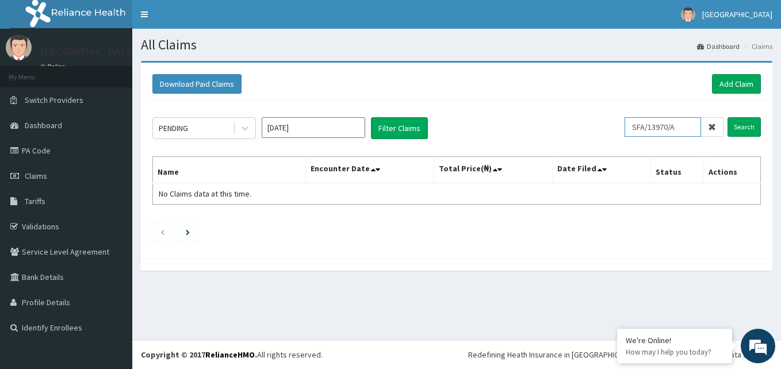
click at [688, 124] on input "SFA/13970/A" at bounding box center [662, 127] width 76 height 20
type input "SFA/13970"
click at [738, 128] on input "Search" at bounding box center [743, 127] width 33 height 20
click at [42, 222] on link "Validations" at bounding box center [66, 226] width 132 height 25
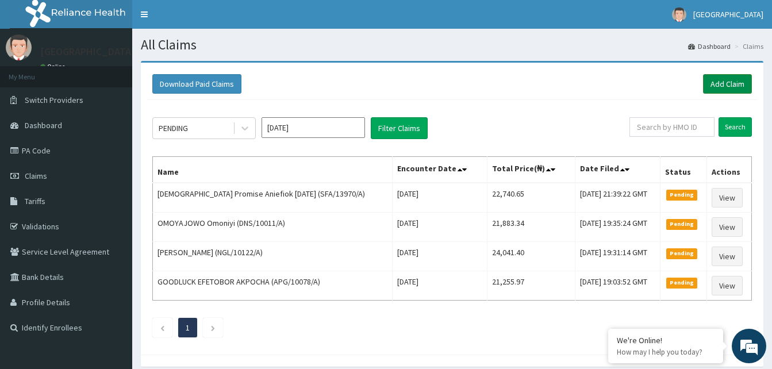
click at [715, 83] on link "Add Claim" at bounding box center [727, 84] width 49 height 20
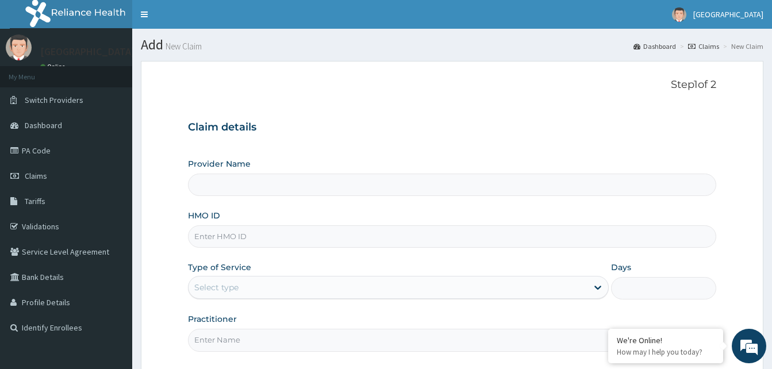
click at [278, 231] on input "HMO ID" at bounding box center [452, 236] width 528 height 22
type input "Dalet Medical service"
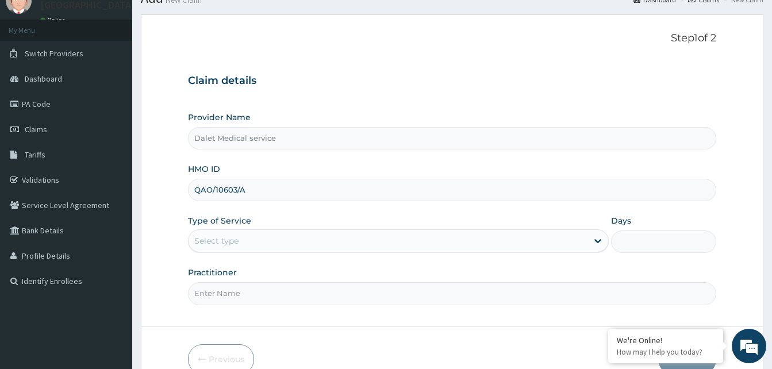
scroll to position [108, 0]
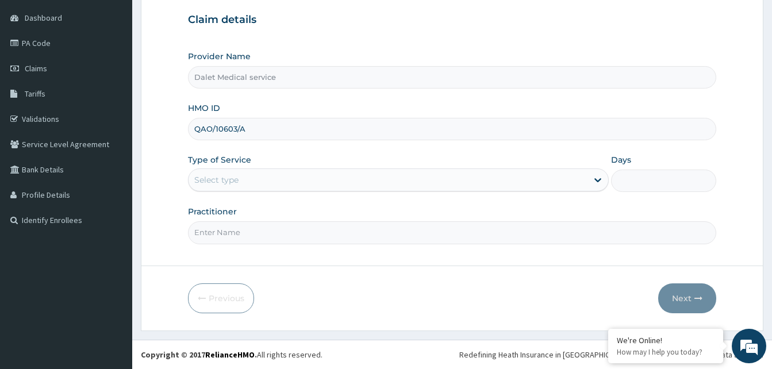
type input "QAO/10603/A"
drag, startPoint x: 298, startPoint y: 178, endPoint x: 292, endPoint y: 186, distance: 9.9
click at [298, 179] on div "Select type" at bounding box center [388, 180] width 399 height 18
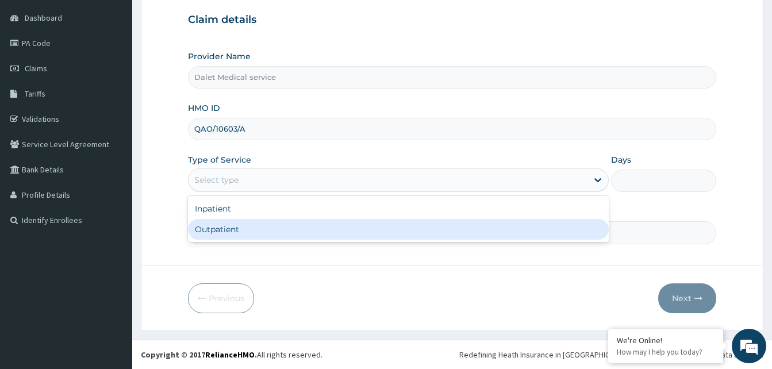
click at [235, 228] on div "Outpatient" at bounding box center [398, 229] width 421 height 21
type input "1"
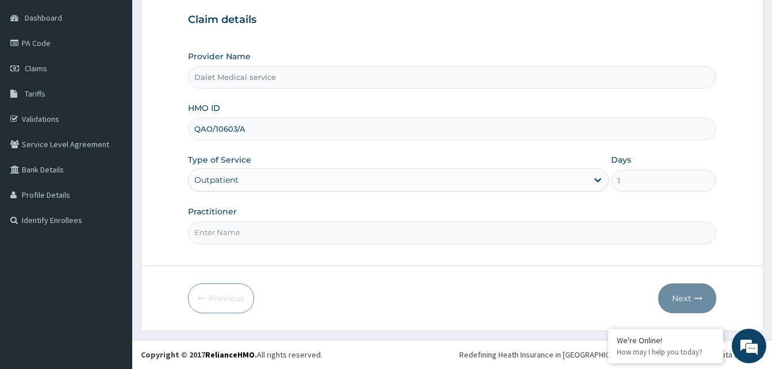
click at [268, 235] on input "Practitioner" at bounding box center [452, 232] width 528 height 22
type input "KOKO"
click at [696, 301] on icon "button" at bounding box center [699, 298] width 8 height 8
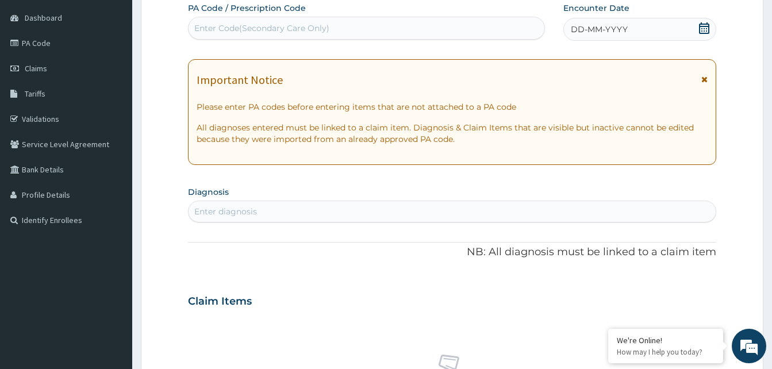
click at [705, 78] on icon at bounding box center [704, 79] width 6 height 8
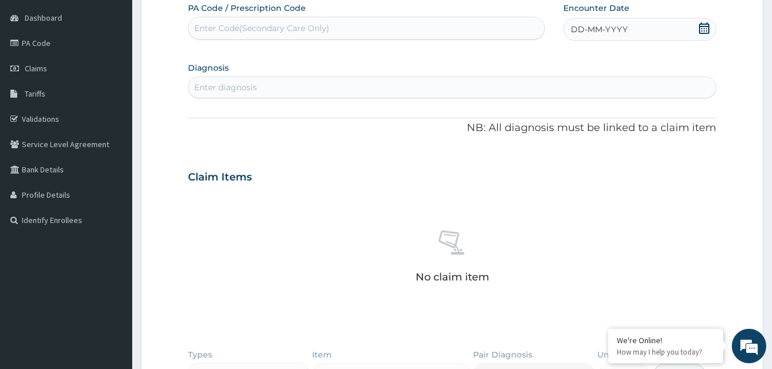
click at [584, 31] on span "DD-MM-YYYY" at bounding box center [599, 29] width 57 height 11
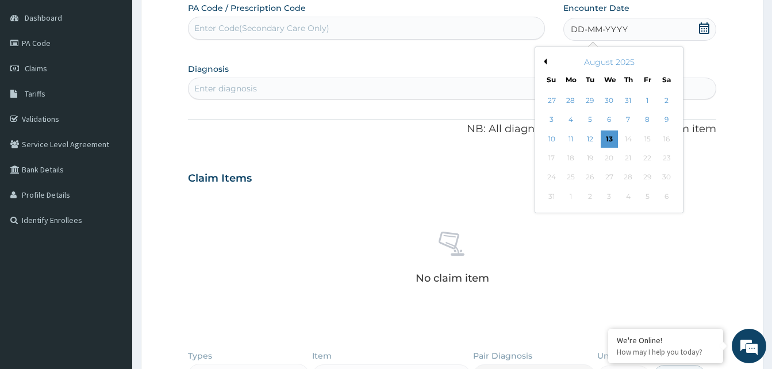
drag, startPoint x: 590, startPoint y: 121, endPoint x: 573, endPoint y: 120, distance: 17.3
click at [589, 121] on div "5" at bounding box center [589, 120] width 17 height 17
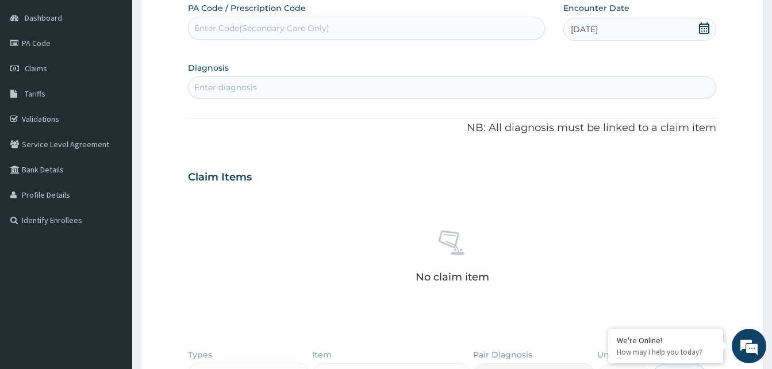
click at [298, 85] on div "Enter diagnosis" at bounding box center [452, 87] width 527 height 18
click at [317, 20] on div "Enter Code(Secondary Care Only)" at bounding box center [367, 28] width 356 height 18
paste input "A/844ED7"
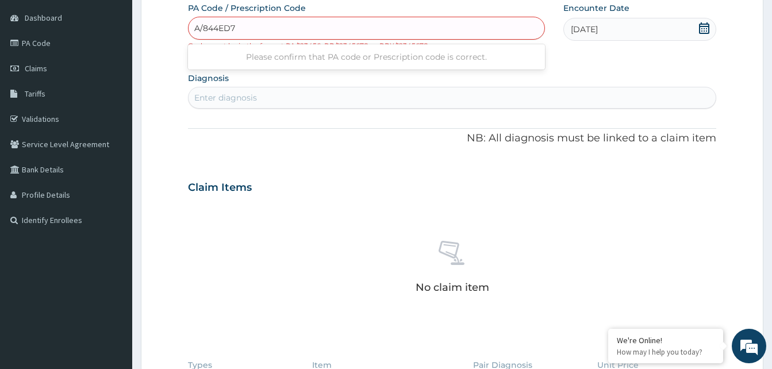
type input "A/844ED7"
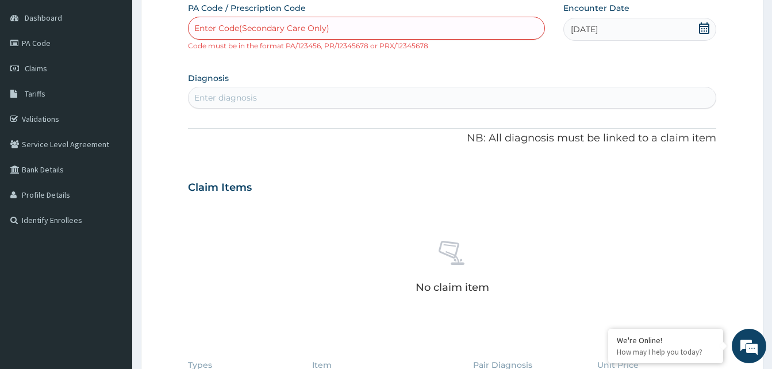
paste input "PA/844ED7"
type input "PA/844ED7"
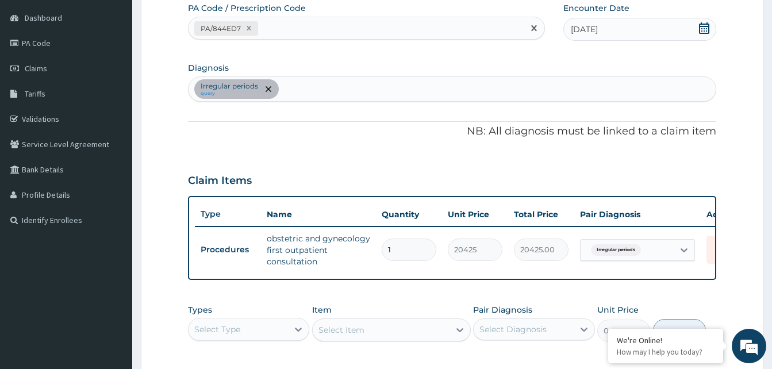
drag, startPoint x: 309, startPoint y: 26, endPoint x: 316, endPoint y: 21, distance: 9.0
click at [301, 31] on div "PA/844ED7" at bounding box center [356, 28] width 335 height 19
paste input "PA/8A174E"
type input "PA/8A174E"
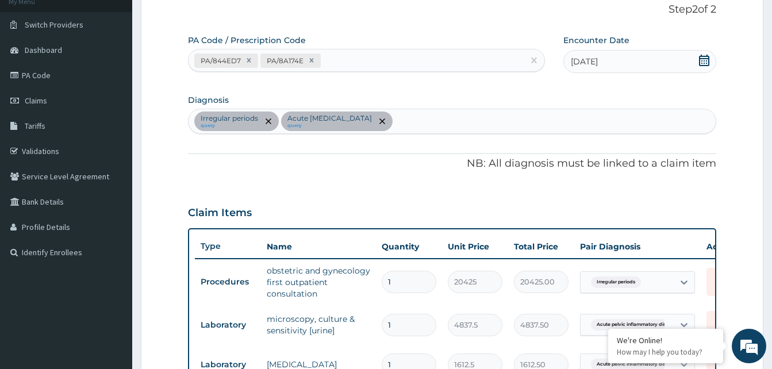
scroll to position [182, 0]
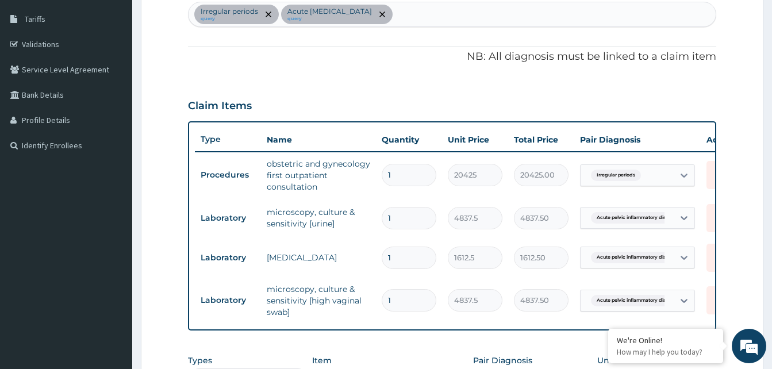
click at [456, 14] on div "Irregular periods query Acute [MEDICAL_DATA] query" at bounding box center [452, 14] width 527 height 24
type input "MALAR"
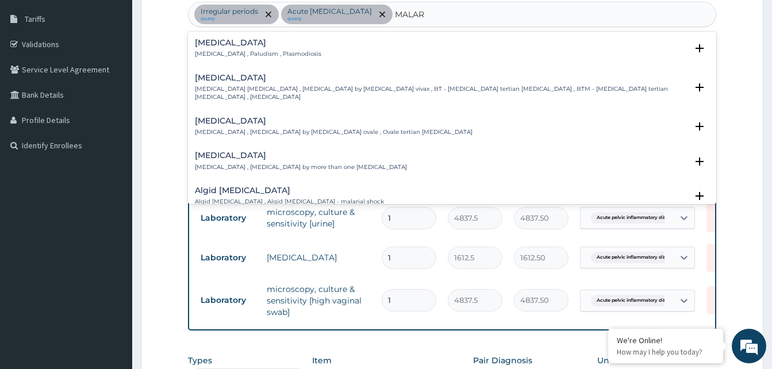
click at [209, 46] on h4 "[MEDICAL_DATA]" at bounding box center [258, 43] width 126 height 9
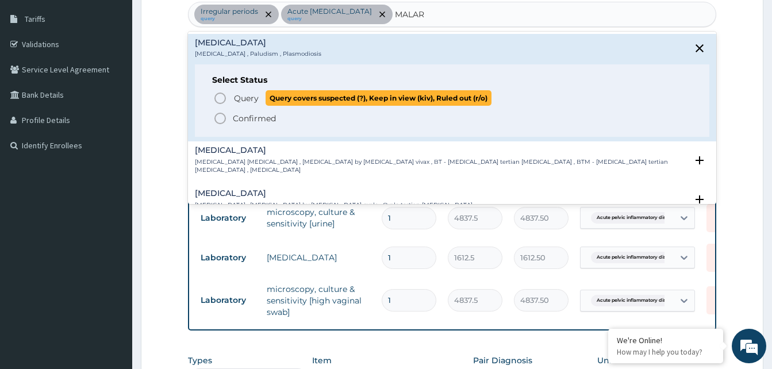
click at [222, 94] on icon "status option query" at bounding box center [220, 98] width 14 height 14
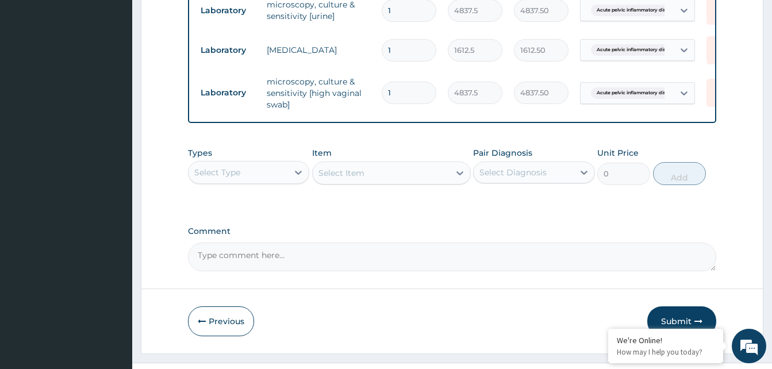
scroll to position [421, 0]
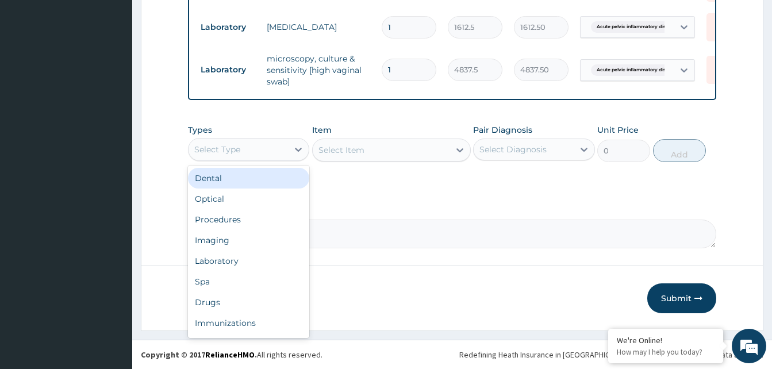
click at [247, 154] on div "Select Type" at bounding box center [238, 149] width 99 height 18
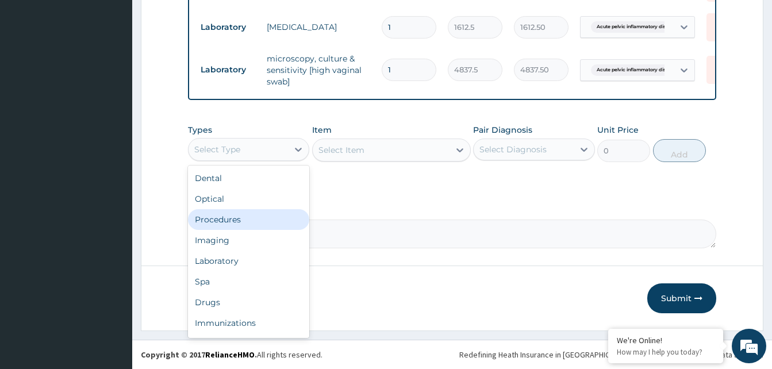
click at [236, 216] on div "Procedures" at bounding box center [248, 219] width 121 height 21
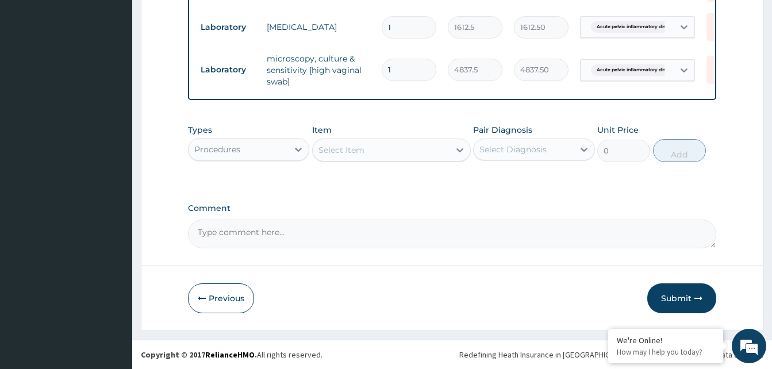
click at [371, 154] on div "Select Item" at bounding box center [381, 150] width 137 height 18
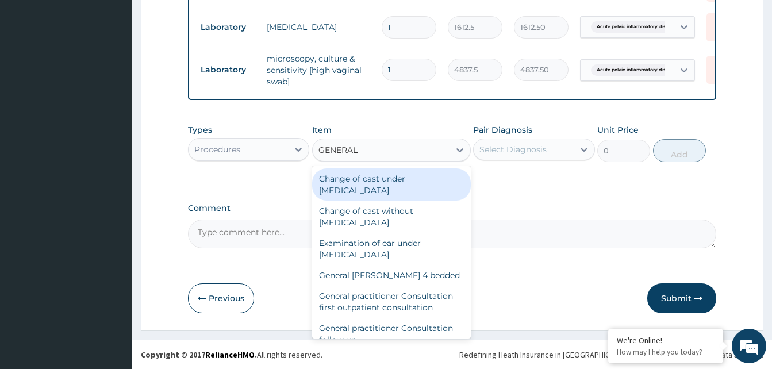
type input "GENERAL P"
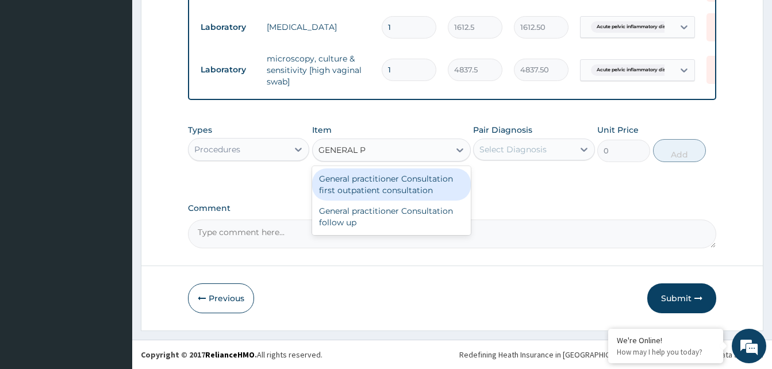
click at [394, 189] on div "General practitioner Consultation first outpatient consultation" at bounding box center [391, 184] width 159 height 32
type input "3547.5"
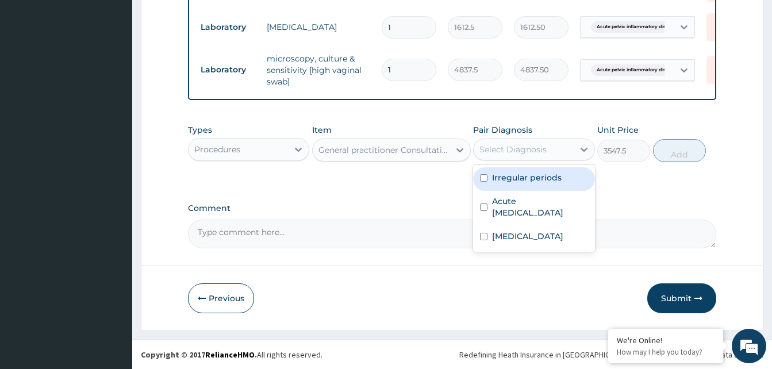
click at [547, 151] on div "Select Diagnosis" at bounding box center [523, 149] width 99 height 18
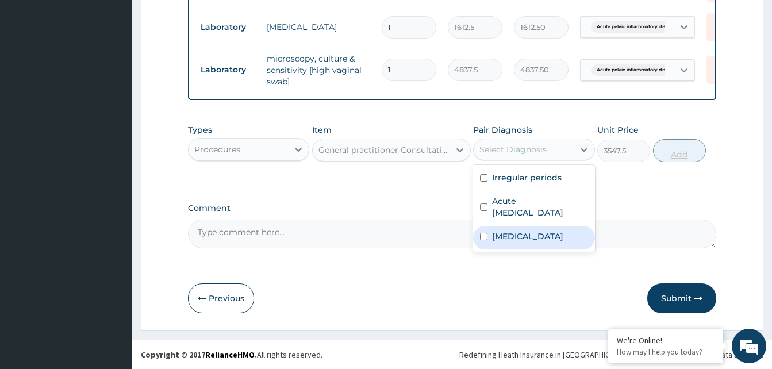
drag, startPoint x: 515, startPoint y: 238, endPoint x: 684, endPoint y: 151, distance: 190.0
click at [530, 226] on div "Malaria" at bounding box center [533, 238] width 121 height 24
checkbox input "true"
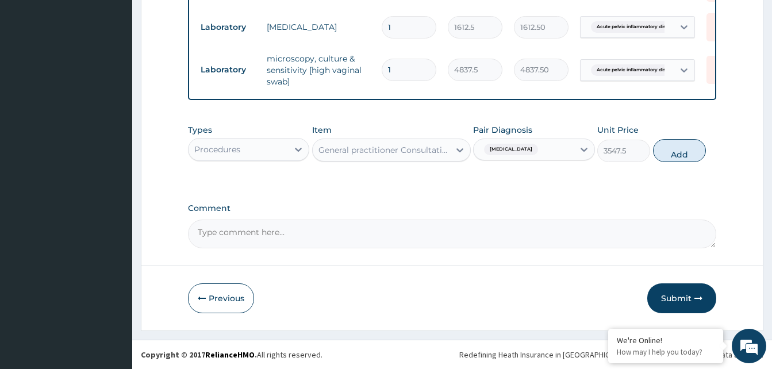
drag, startPoint x: 689, startPoint y: 149, endPoint x: 635, endPoint y: 168, distance: 57.5
click at [685, 151] on button "Add" at bounding box center [679, 150] width 53 height 23
type input "0"
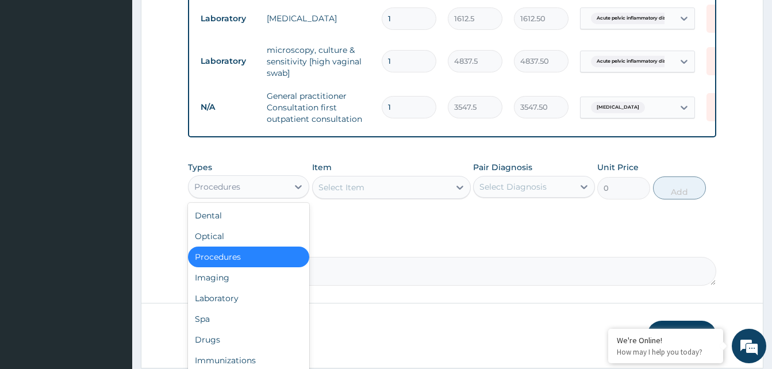
drag, startPoint x: 246, startPoint y: 189, endPoint x: 224, endPoint y: 266, distance: 80.1
click at [246, 189] on div "Procedures" at bounding box center [238, 187] width 99 height 18
click at [223, 305] on div "Laboratory" at bounding box center [248, 298] width 121 height 21
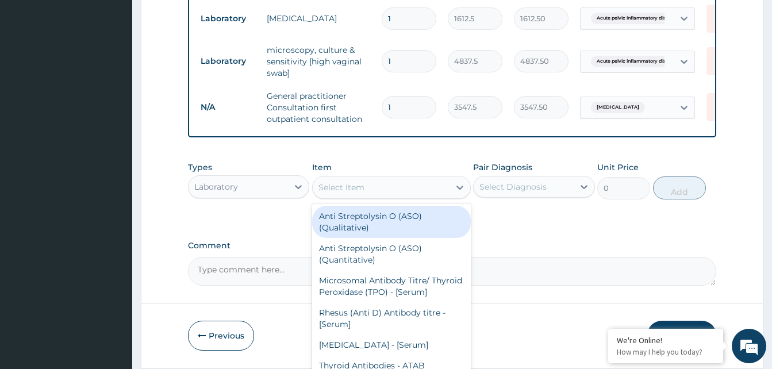
click at [376, 196] on div "Select Item" at bounding box center [381, 187] width 137 height 18
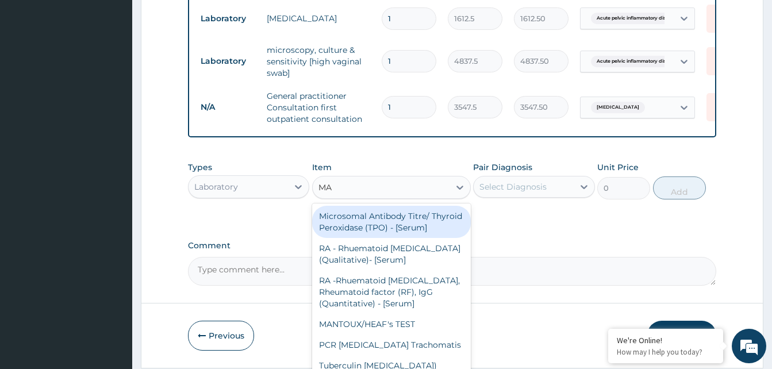
type input "MAL"
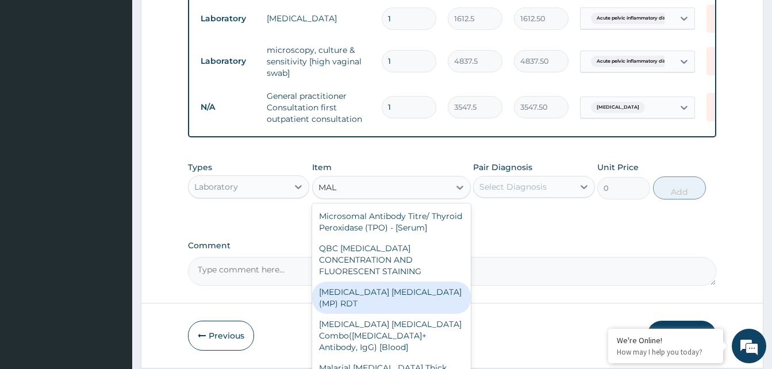
drag, startPoint x: 413, startPoint y: 301, endPoint x: 465, endPoint y: 246, distance: 74.8
click at [413, 298] on div "MALARIA PARASITE (MP) RDT" at bounding box center [391, 298] width 159 height 32
type input "1612.5"
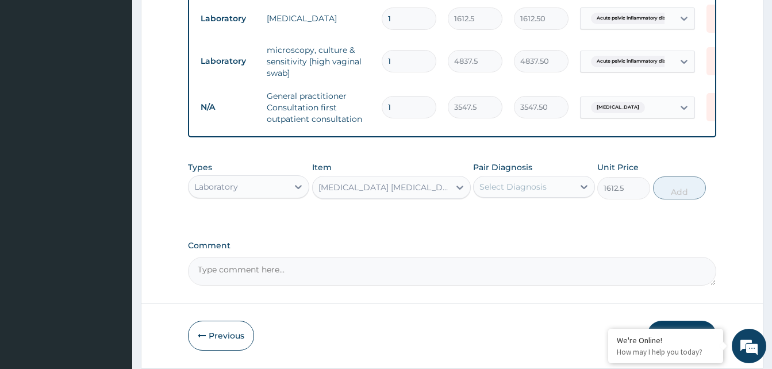
click at [539, 193] on div "Select Diagnosis" at bounding box center [513, 186] width 67 height 11
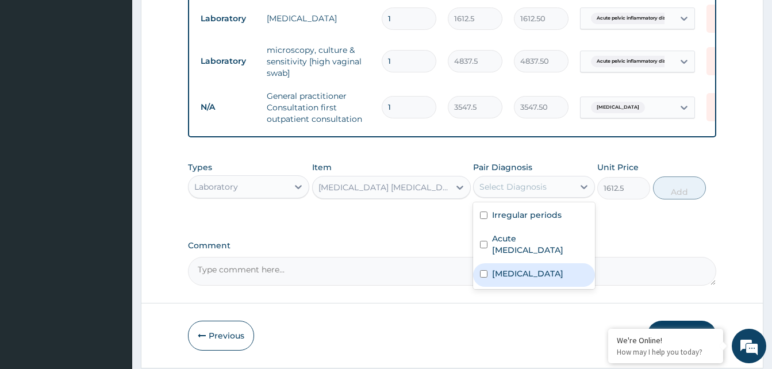
drag, startPoint x: 503, startPoint y: 284, endPoint x: 678, endPoint y: 209, distance: 190.1
click at [512, 279] on label "Malaria" at bounding box center [527, 273] width 71 height 11
checkbox input "true"
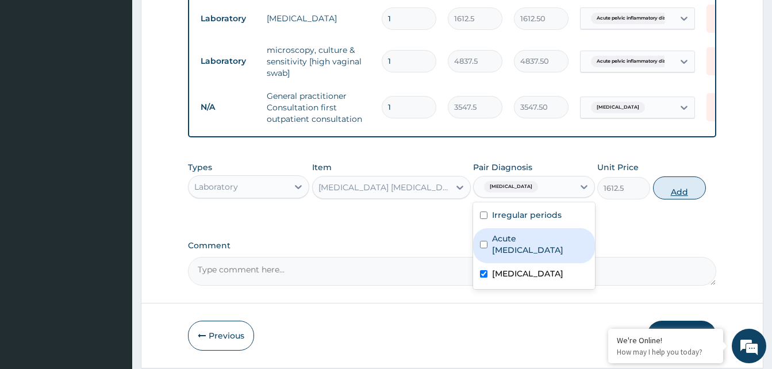
click at [661, 199] on button "Add" at bounding box center [679, 188] width 53 height 23
type input "0"
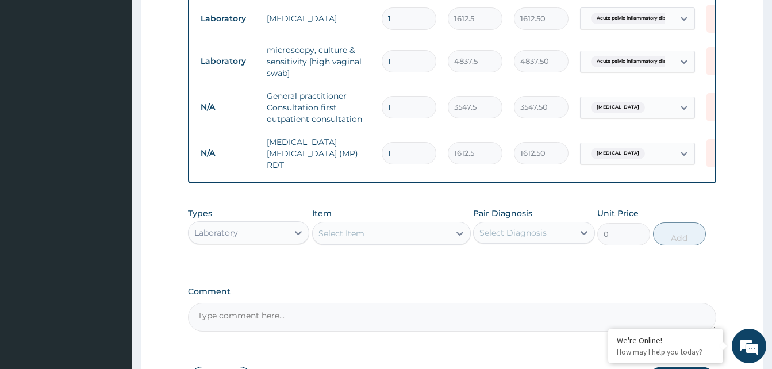
click at [221, 229] on div "Laboratory" at bounding box center [216, 232] width 44 height 11
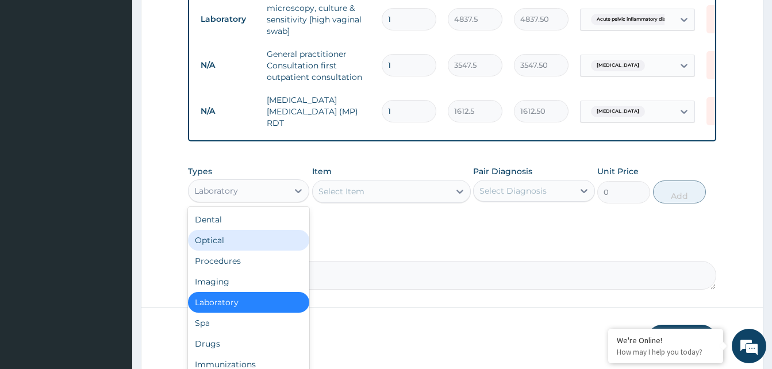
scroll to position [507, 0]
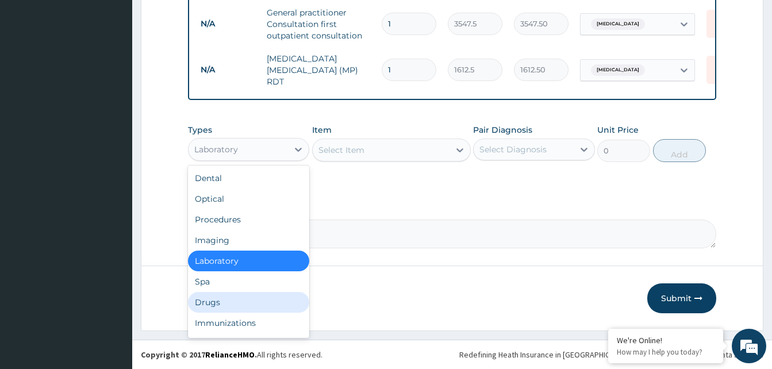
click at [218, 301] on div "Drugs" at bounding box center [248, 302] width 121 height 21
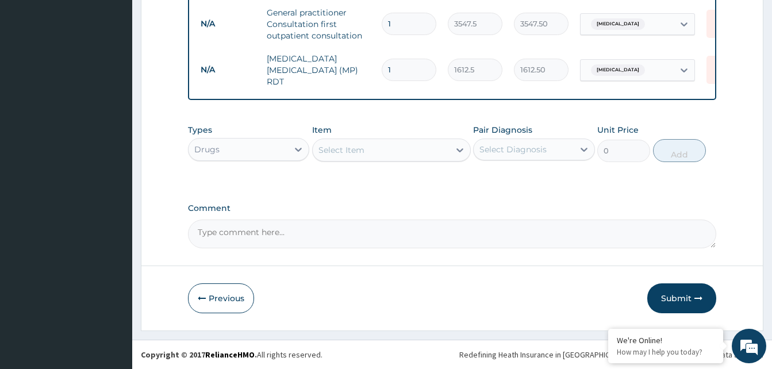
click at [377, 144] on div "Select Item" at bounding box center [381, 150] width 137 height 18
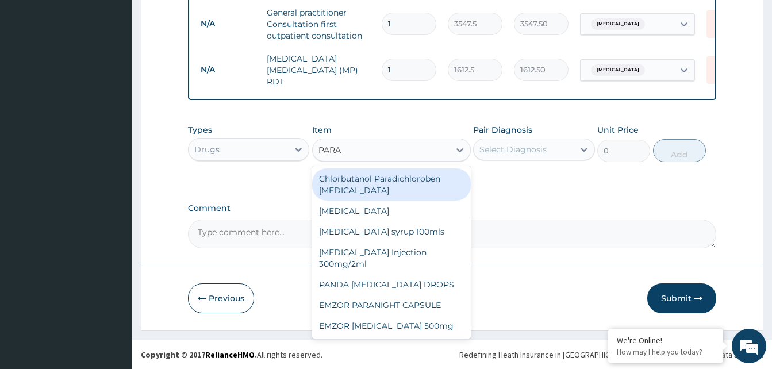
type input "PARAC"
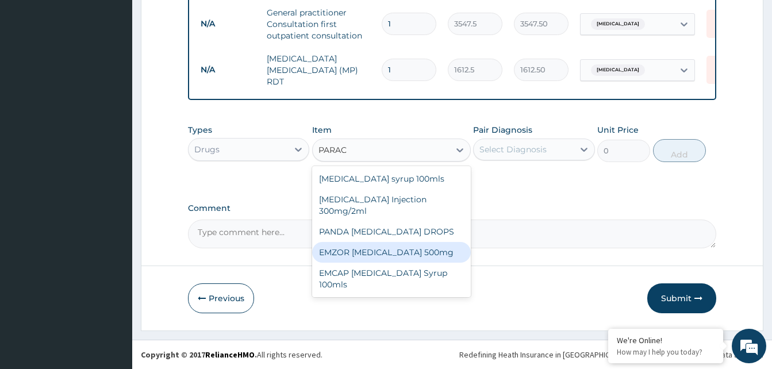
drag, startPoint x: 417, startPoint y: 261, endPoint x: 478, endPoint y: 227, distance: 70.0
click at [417, 260] on div "EMZOR PARACETAMOL 500mg" at bounding box center [391, 252] width 159 height 21
type input "23.65"
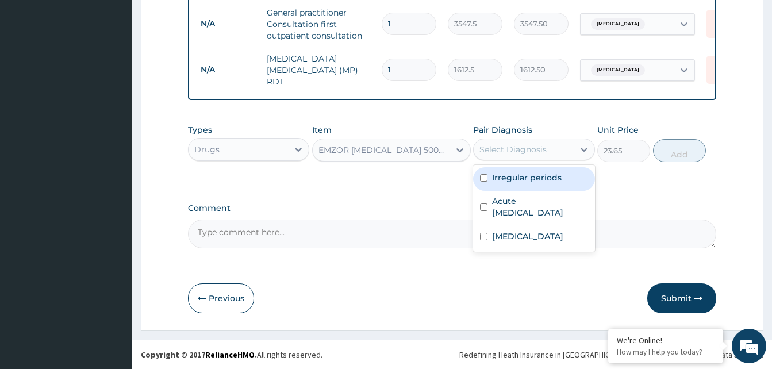
click at [524, 154] on div "Select Diagnosis" at bounding box center [513, 149] width 67 height 11
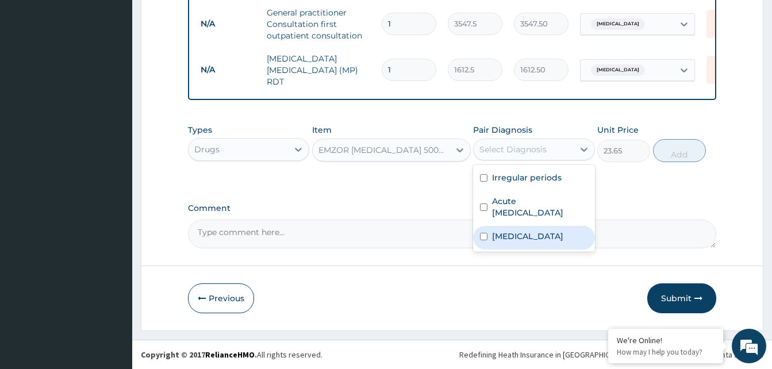
drag, startPoint x: 510, startPoint y: 238, endPoint x: 672, endPoint y: 170, distance: 175.5
click at [513, 237] on label "Malaria" at bounding box center [527, 236] width 71 height 11
checkbox input "true"
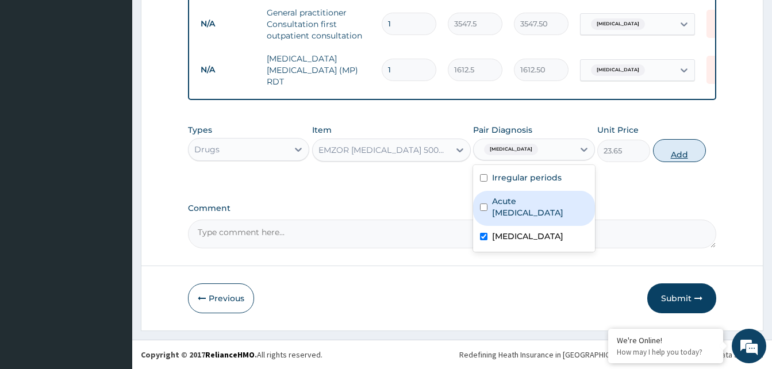
click at [688, 151] on button "Add" at bounding box center [679, 150] width 53 height 23
type input "0"
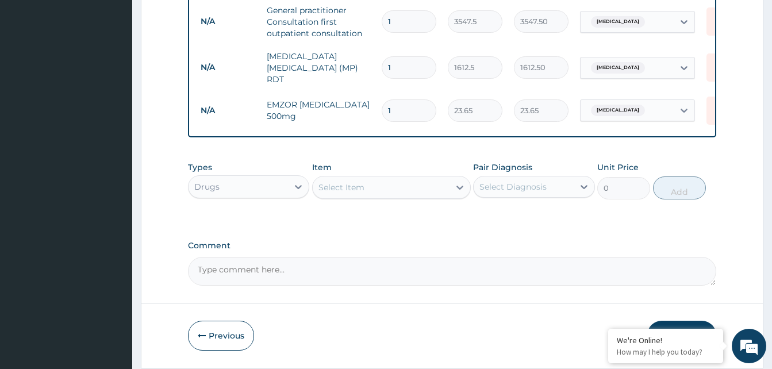
type input "18"
type input "425.70"
type input "18"
click at [380, 188] on div "Select Item" at bounding box center [381, 187] width 137 height 18
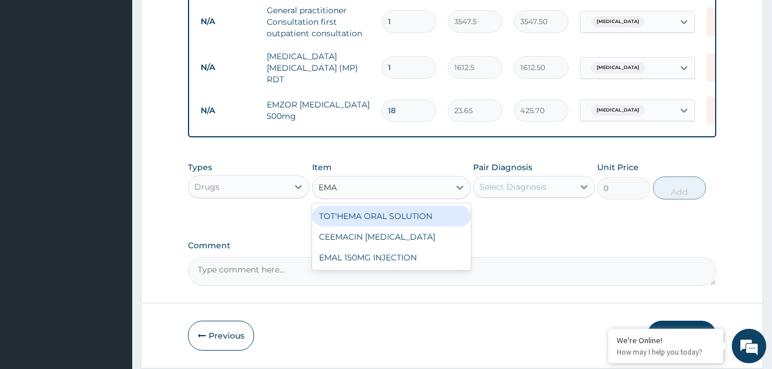
type input "EMAL"
drag, startPoint x: 399, startPoint y: 218, endPoint x: 473, endPoint y: 201, distance: 76.3
click at [409, 214] on div "EMAL 150MG INJECTION" at bounding box center [391, 216] width 159 height 21
type input "3000"
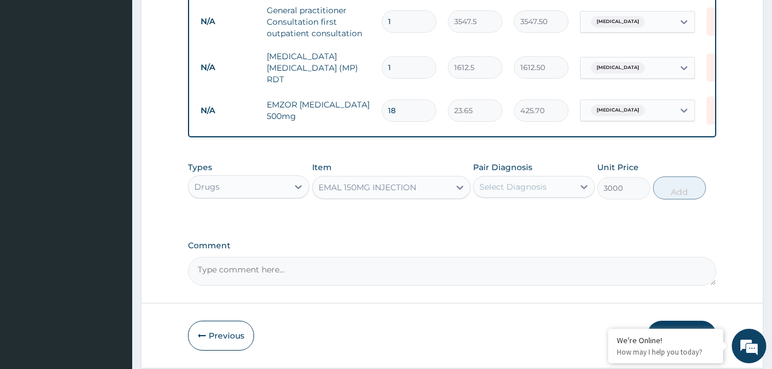
click at [549, 190] on div "Select Diagnosis" at bounding box center [523, 187] width 99 height 18
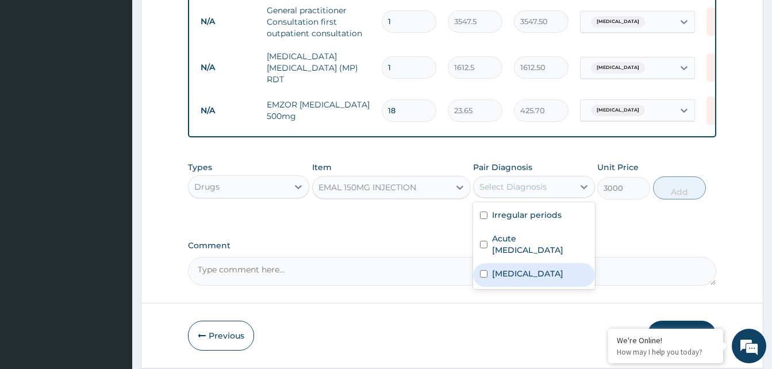
drag, startPoint x: 516, startPoint y: 275, endPoint x: 647, endPoint y: 216, distance: 143.6
click at [526, 270] on div "Malaria" at bounding box center [533, 275] width 121 height 24
checkbox input "true"
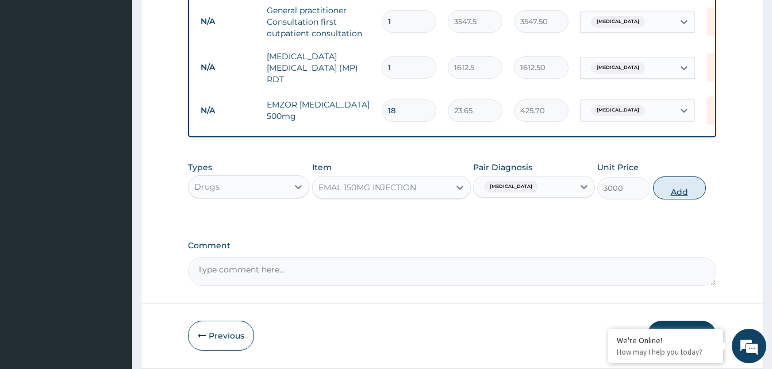
click at [679, 191] on button "Add" at bounding box center [679, 188] width 53 height 23
type input "0"
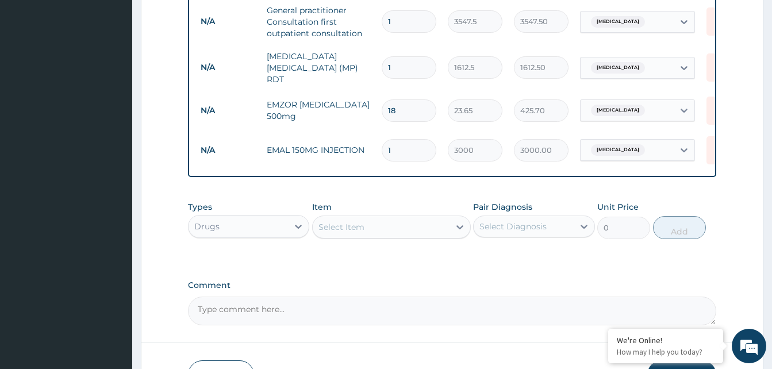
type input "0.00"
type input "3"
type input "9000.00"
type input "3"
click at [367, 235] on div "Select Item" at bounding box center [381, 227] width 137 height 18
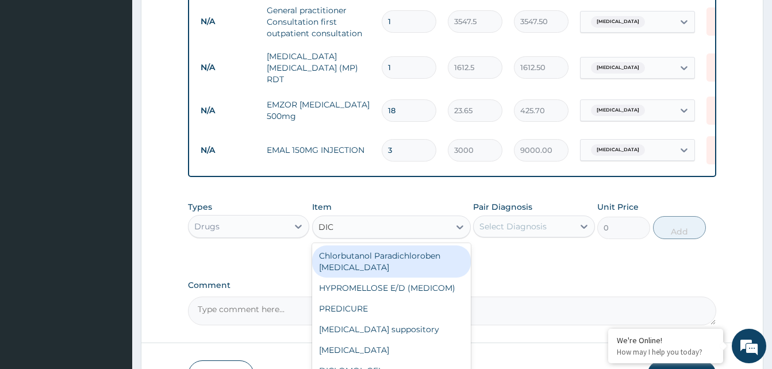
type input "DICL"
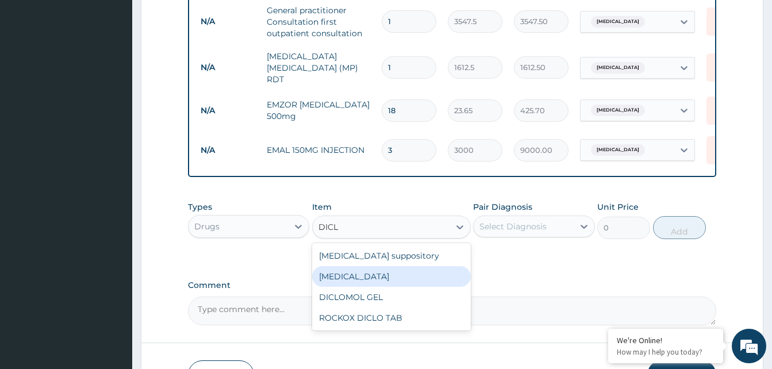
click at [361, 281] on div "Diclofenac" at bounding box center [391, 276] width 159 height 21
type input "591.25"
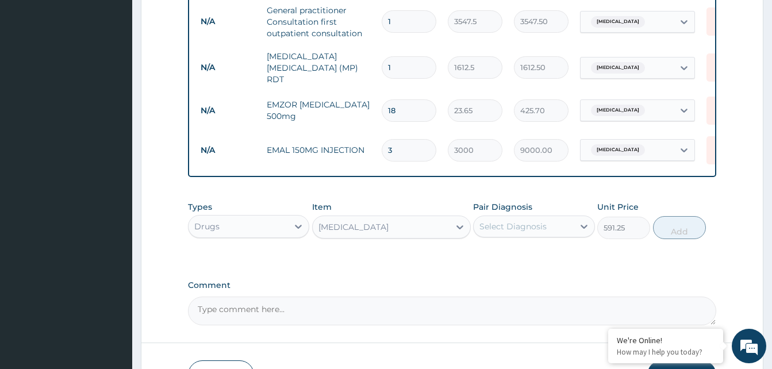
click at [508, 225] on div "Select Diagnosis" at bounding box center [513, 226] width 67 height 11
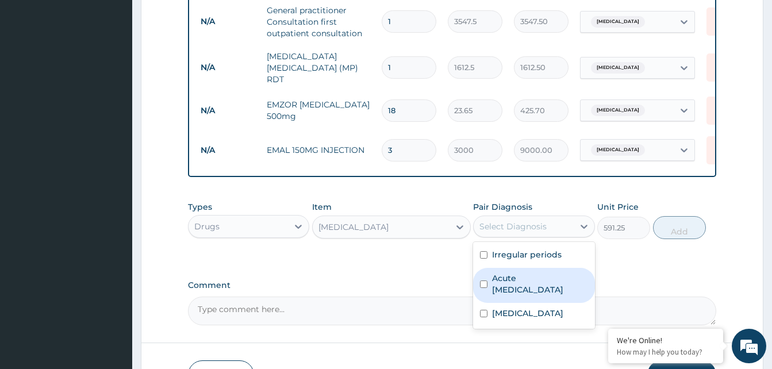
click at [533, 289] on label "Acute pelvic inflammatory disease" at bounding box center [539, 284] width 95 height 23
checkbox input "true"
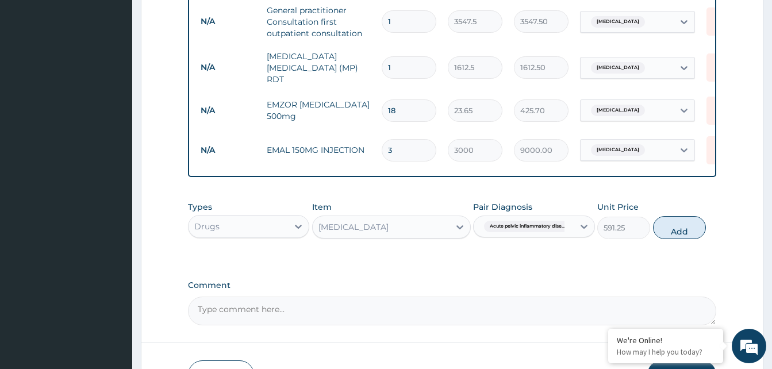
drag, startPoint x: 682, startPoint y: 233, endPoint x: 424, endPoint y: 240, distance: 258.8
click at [680, 234] on button "Add" at bounding box center [679, 227] width 53 height 23
type input "0"
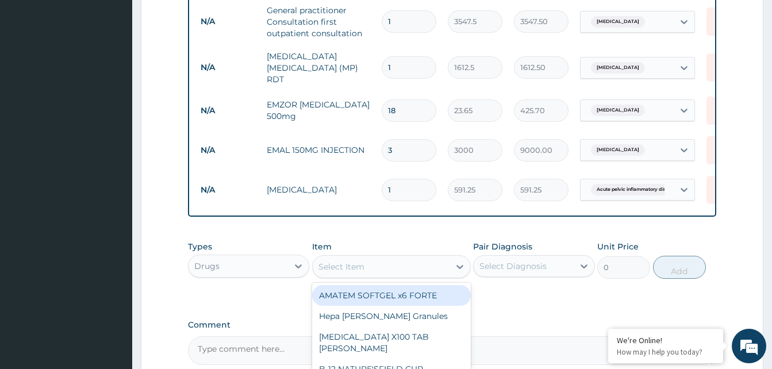
click at [369, 263] on div "Select Item" at bounding box center [381, 267] width 137 height 18
type input "CIP"
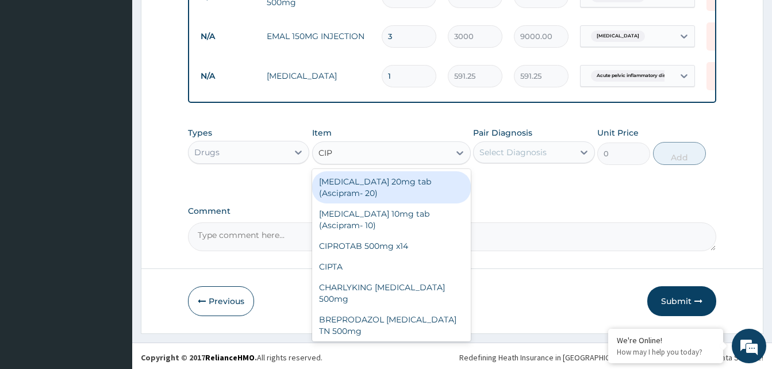
scroll to position [622, 0]
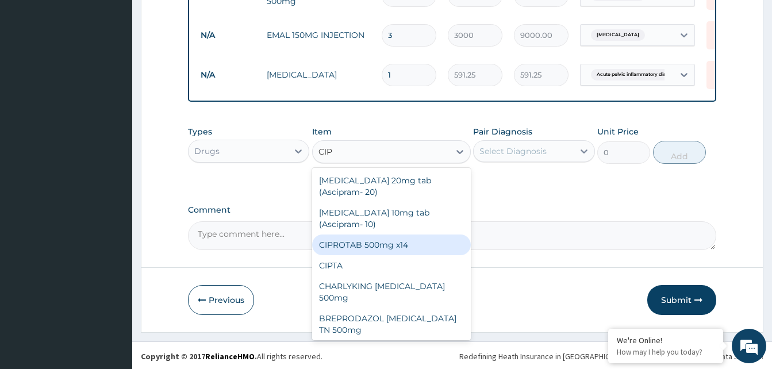
click at [391, 250] on div "CIPROTAB 500mg x14" at bounding box center [391, 245] width 159 height 21
type input "319.275"
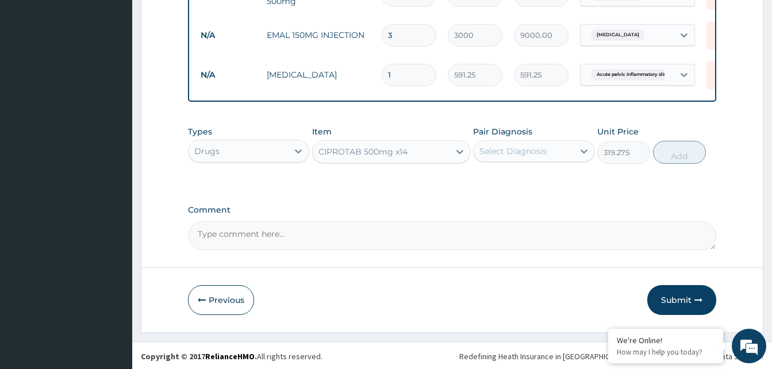
click at [523, 157] on div "Select Diagnosis" at bounding box center [513, 150] width 67 height 11
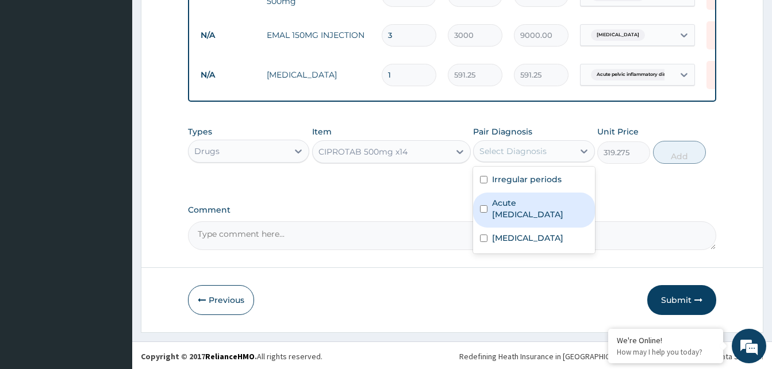
click at [531, 212] on label "Acute pelvic inflammatory disease" at bounding box center [539, 208] width 95 height 23
checkbox input "true"
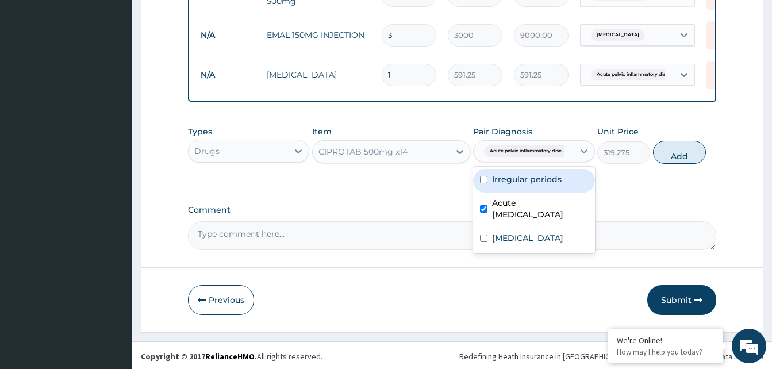
click at [678, 158] on button "Add" at bounding box center [679, 152] width 53 height 23
type input "0"
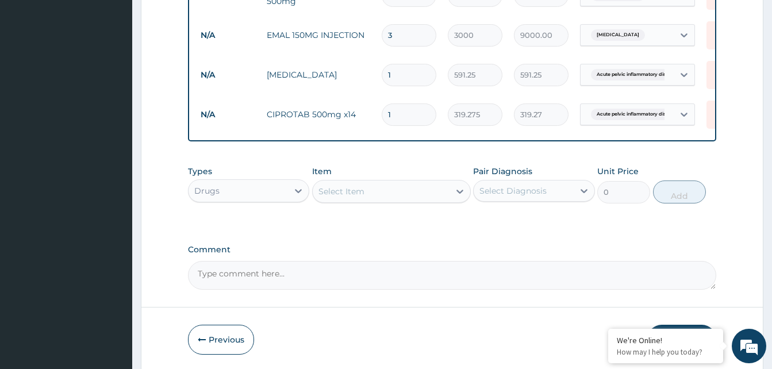
type input "10"
type input "3192.75"
type input "10"
click at [348, 190] on div "Select Item" at bounding box center [342, 191] width 46 height 11
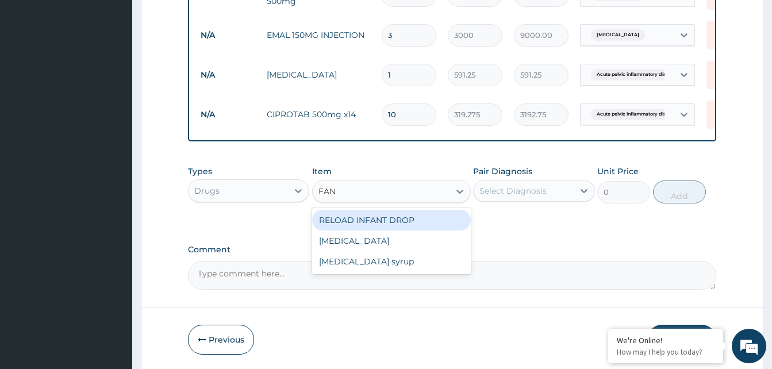
type input "FANS"
click at [346, 220] on div "Fansidar" at bounding box center [391, 220] width 159 height 21
type input "212.85"
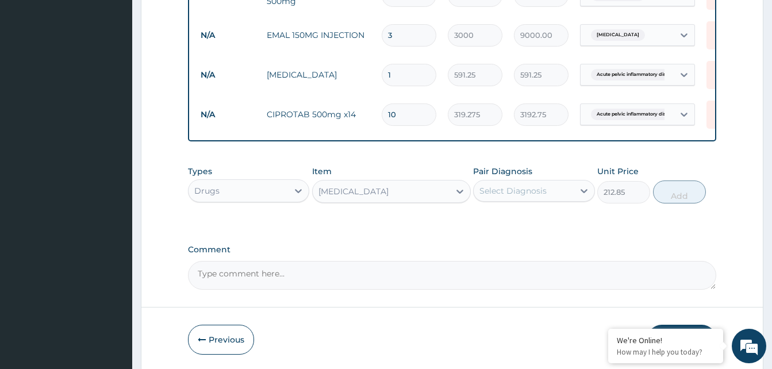
click at [527, 191] on div "Select Diagnosis" at bounding box center [513, 190] width 67 height 11
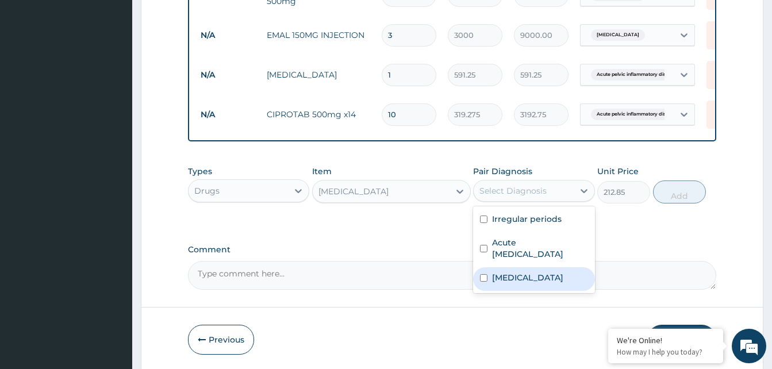
click at [527, 278] on div "Malaria" at bounding box center [533, 279] width 121 height 24
checkbox input "true"
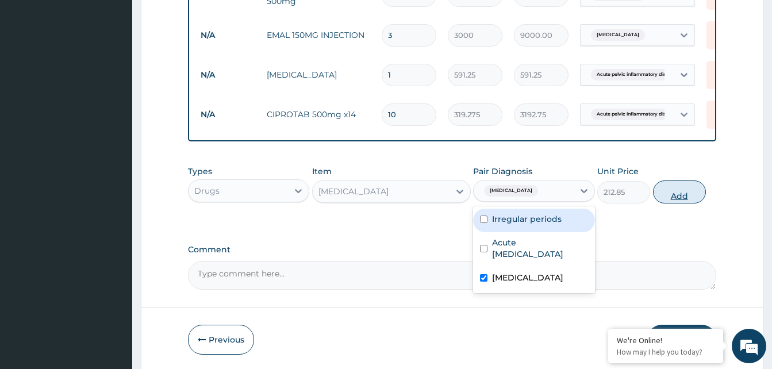
click at [686, 194] on button "Add" at bounding box center [679, 192] width 53 height 23
type input "0"
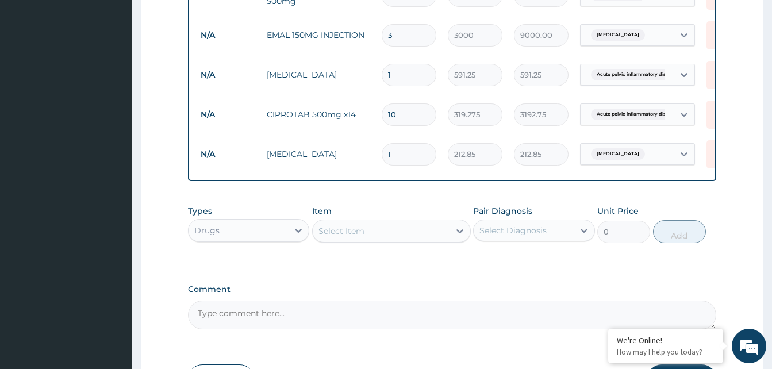
type input "0.00"
type input "3"
type input "638.55"
type input "3"
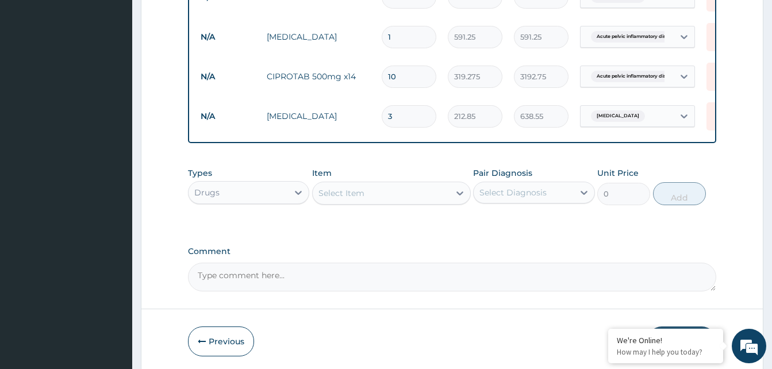
scroll to position [705, 0]
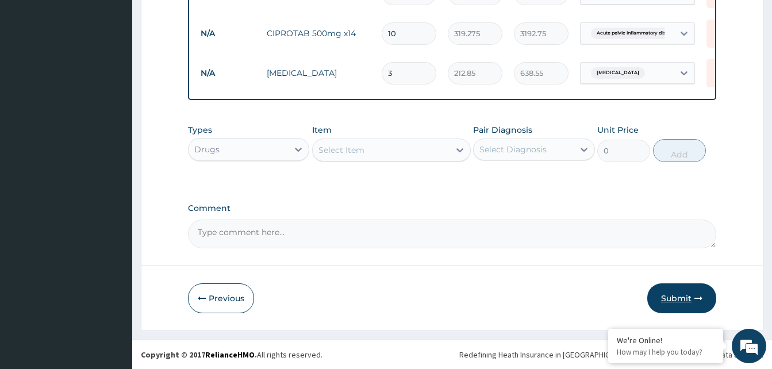
click at [681, 297] on button "Submit" at bounding box center [681, 298] width 69 height 30
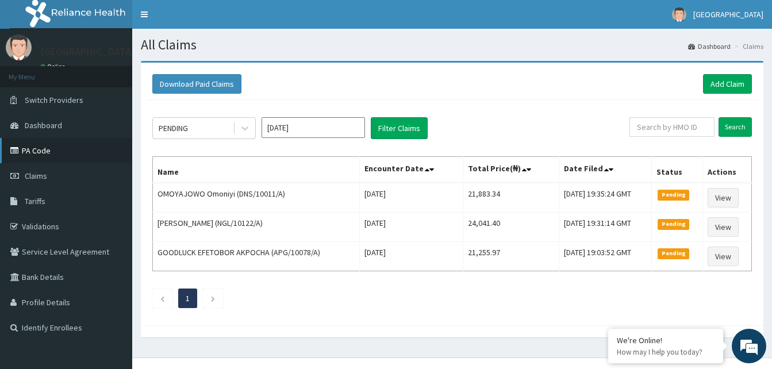
click at [26, 147] on link "PA Code" at bounding box center [66, 150] width 132 height 25
click at [730, 76] on link "Add Claim" at bounding box center [727, 84] width 49 height 20
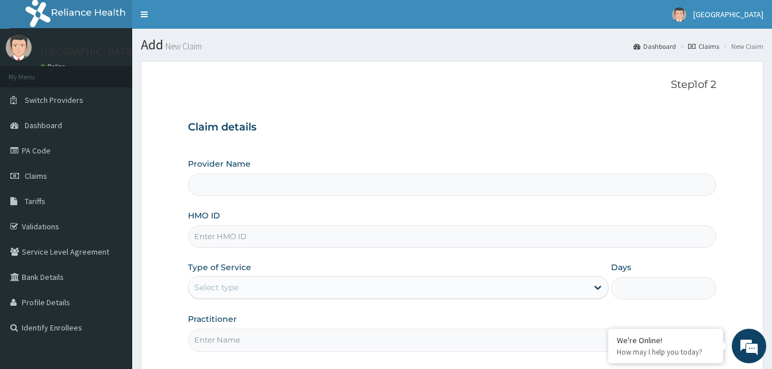
type input "Dalet Medical service"
click at [248, 235] on input "HMO ID" at bounding box center [452, 236] width 528 height 22
paste input "FLG/10002/A"
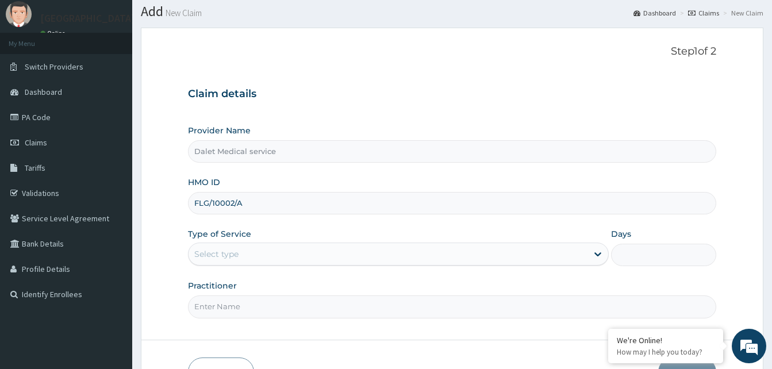
scroll to position [108, 0]
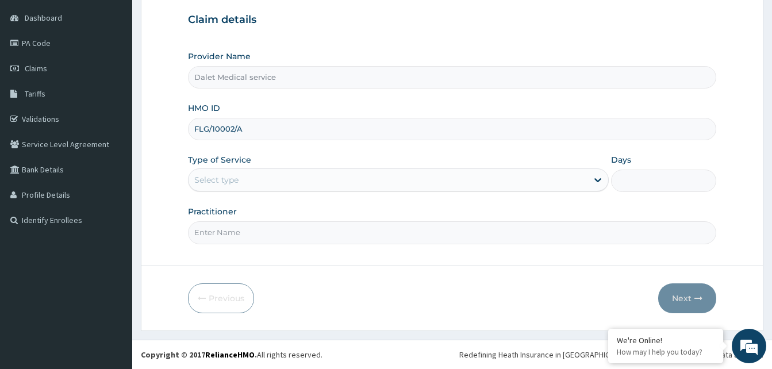
type input "FLG/10002/A"
click at [241, 174] on div "Select type" at bounding box center [388, 180] width 399 height 18
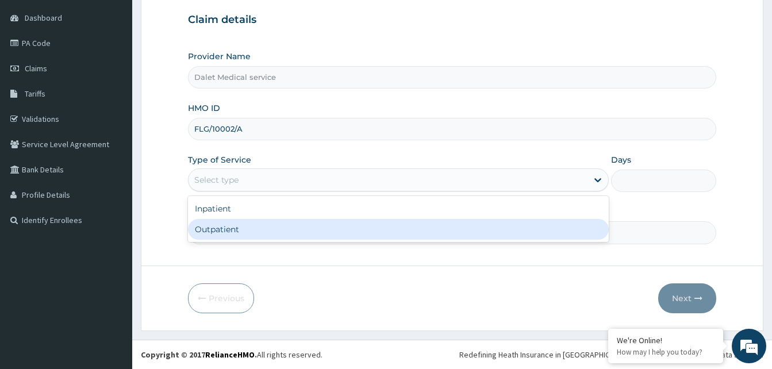
click at [220, 233] on div "Outpatient" at bounding box center [398, 229] width 421 height 21
type input "1"
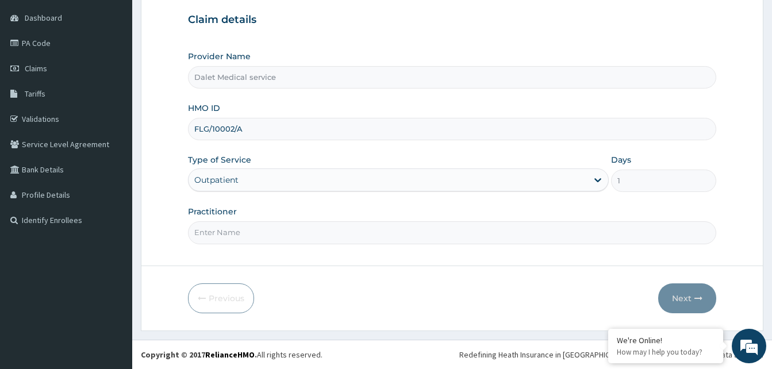
click at [233, 236] on input "Practitioner" at bounding box center [452, 232] width 528 height 22
type input "KOKO"
click at [681, 300] on button "Next" at bounding box center [687, 298] width 58 height 30
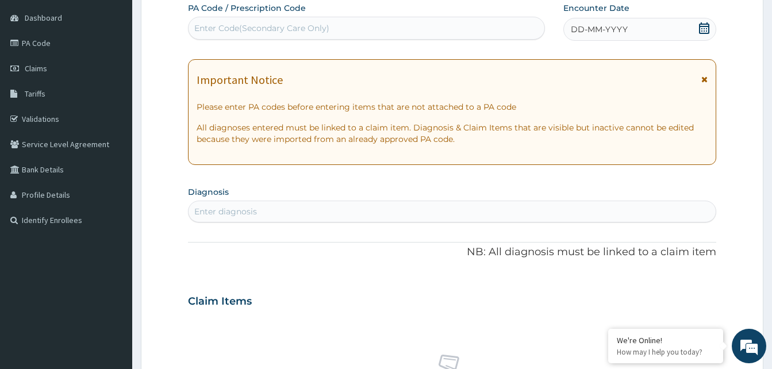
click at [705, 82] on icon at bounding box center [704, 79] width 6 height 8
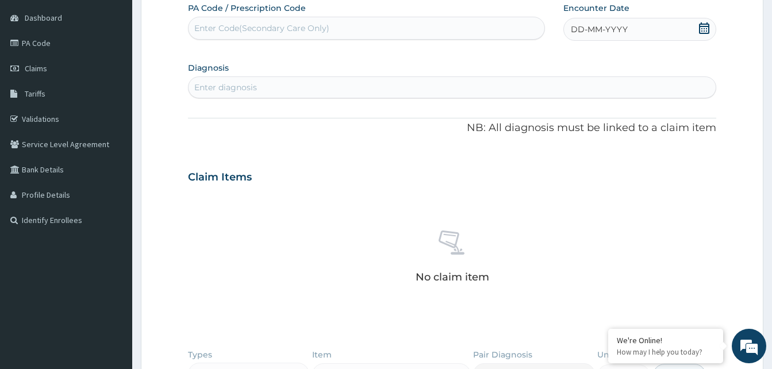
click at [590, 34] on span "DD-MM-YYYY" at bounding box center [599, 29] width 57 height 11
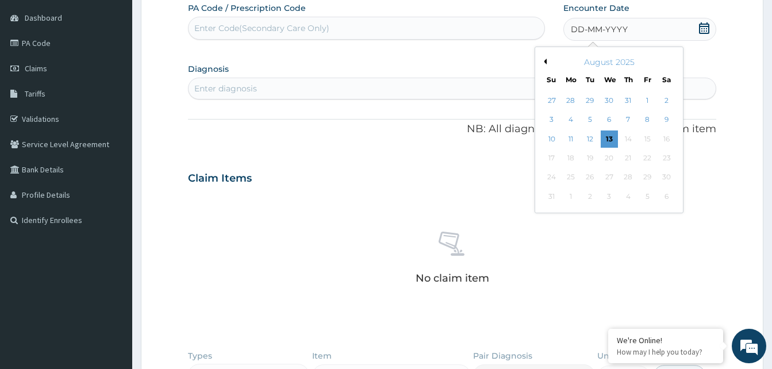
drag, startPoint x: 669, startPoint y: 101, endPoint x: 564, endPoint y: 105, distance: 104.7
click at [668, 101] on div "2" at bounding box center [666, 100] width 17 height 17
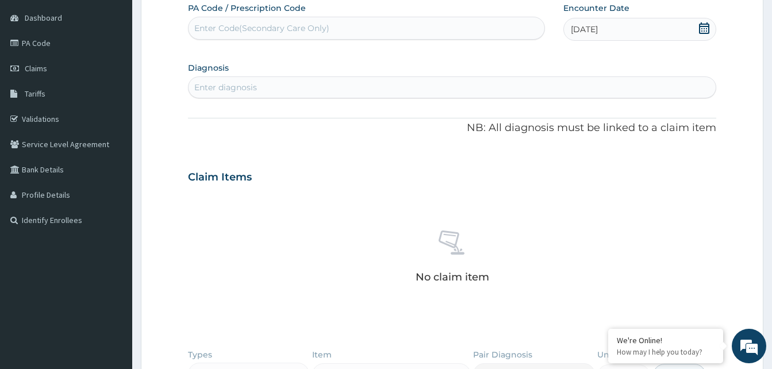
click at [327, 91] on div "Enter diagnosis" at bounding box center [452, 87] width 527 height 18
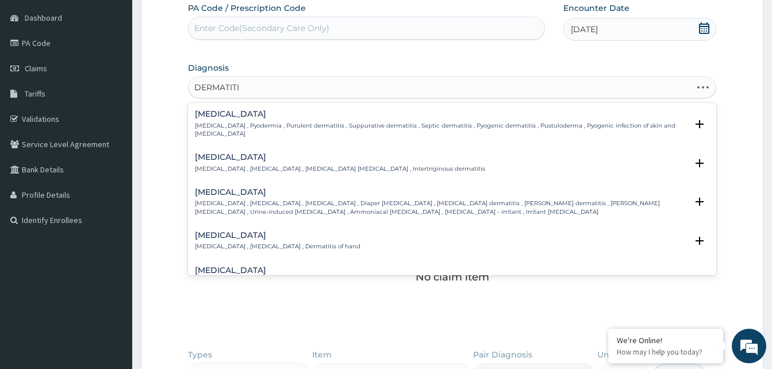
type input "DERMATITIS"
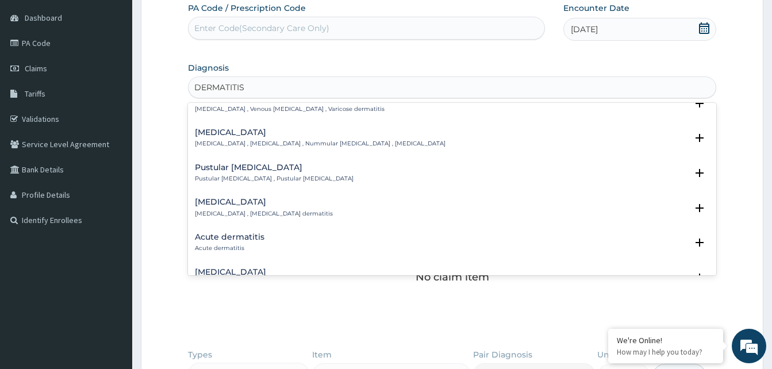
scroll to position [517, 0]
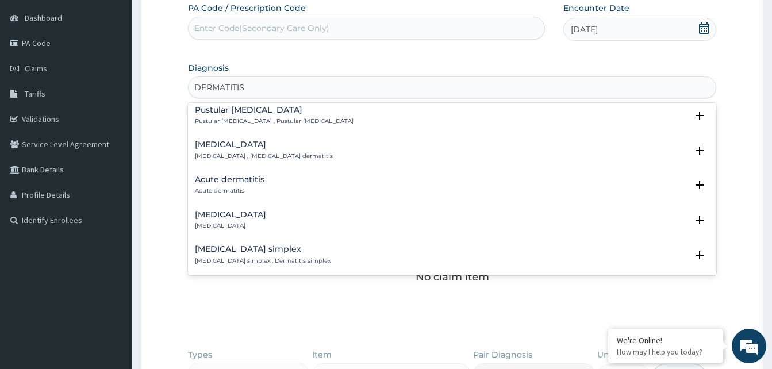
click at [223, 177] on div "Acute dermatitis Acute dermatitis" at bounding box center [230, 185] width 70 height 20
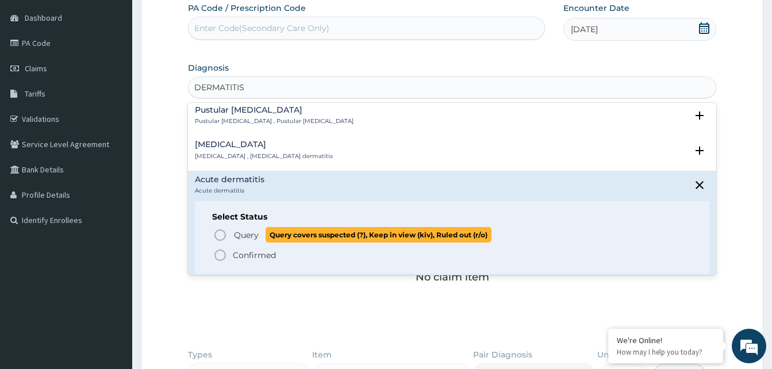
drag, startPoint x: 217, startPoint y: 225, endPoint x: 275, endPoint y: 221, distance: 58.2
click at [218, 228] on icon "status option query" at bounding box center [220, 235] width 14 height 14
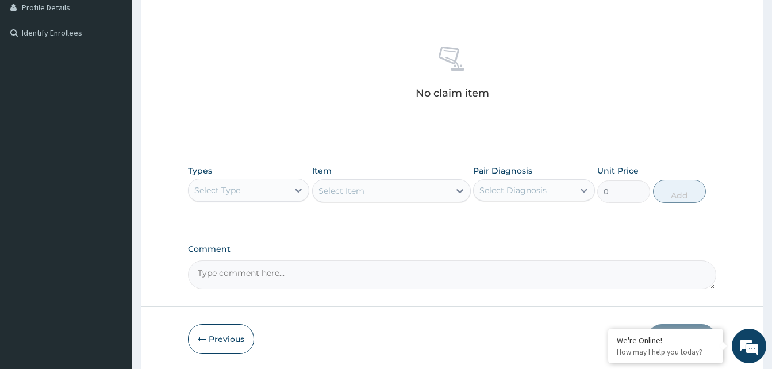
scroll to position [336, 0]
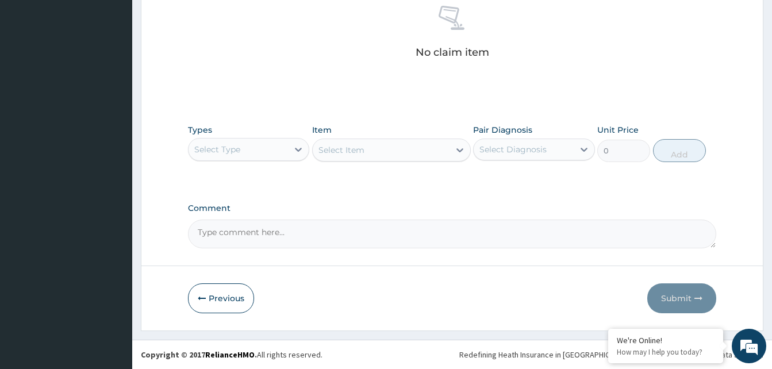
drag, startPoint x: 280, startPoint y: 149, endPoint x: 269, endPoint y: 160, distance: 15.0
click at [278, 150] on div "Select Type" at bounding box center [238, 149] width 99 height 18
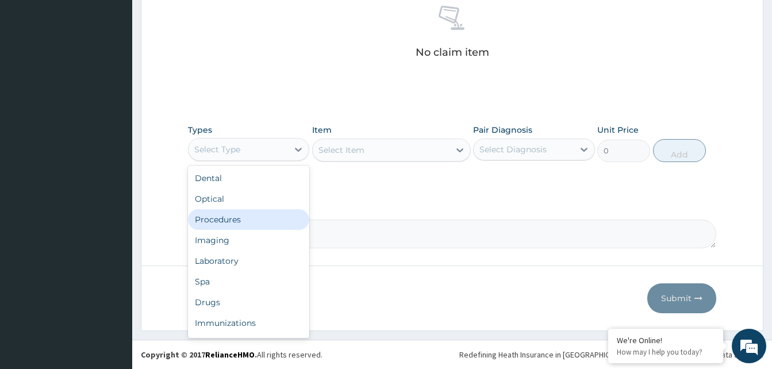
click at [237, 221] on div "Procedures" at bounding box center [248, 219] width 121 height 21
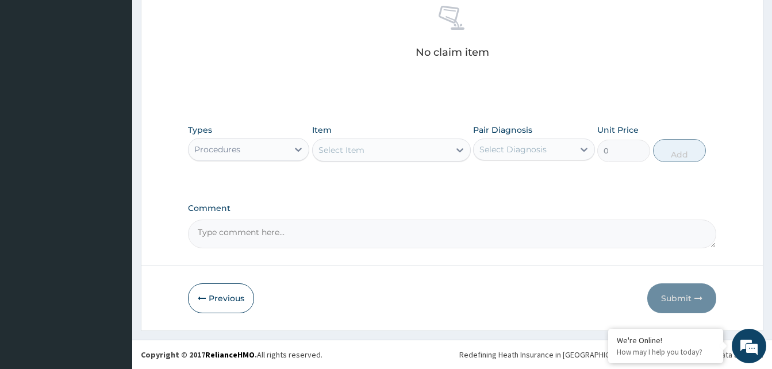
click at [375, 151] on div "Select Item" at bounding box center [381, 150] width 137 height 18
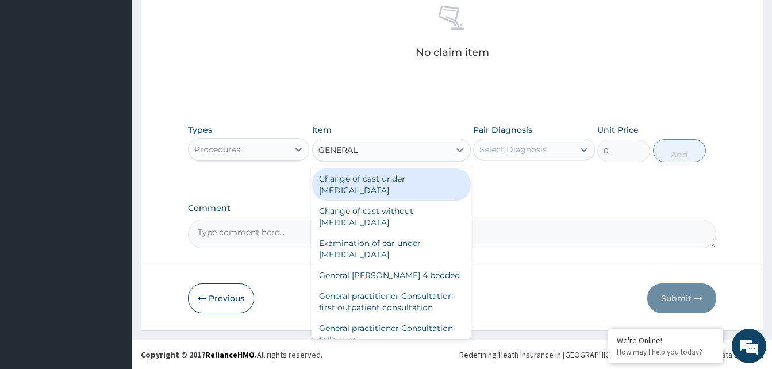
type input "GENERAL P"
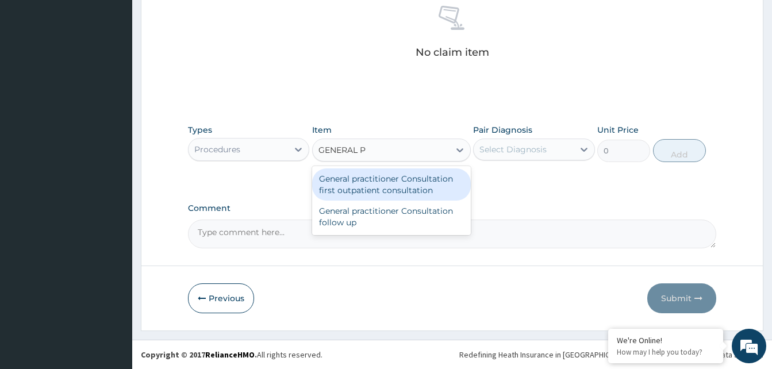
click at [398, 188] on div "General practitioner Consultation first outpatient consultation" at bounding box center [391, 184] width 159 height 32
type input "3547.5"
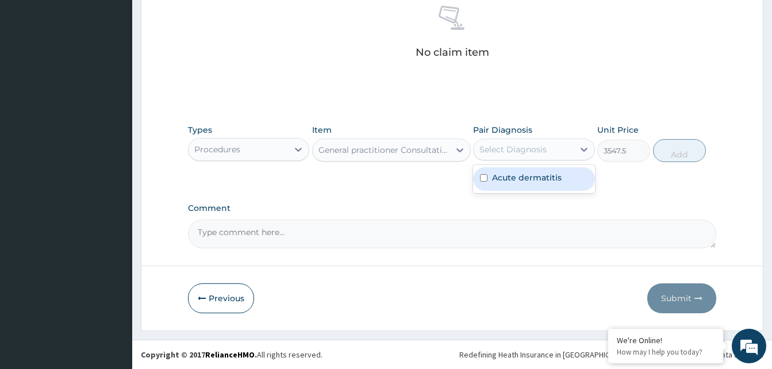
click at [536, 149] on div "Select Diagnosis" at bounding box center [513, 149] width 67 height 11
drag, startPoint x: 521, startPoint y: 178, endPoint x: 625, endPoint y: 160, distance: 105.0
click at [530, 177] on label "Acute dermatitis" at bounding box center [527, 177] width 70 height 11
checkbox input "true"
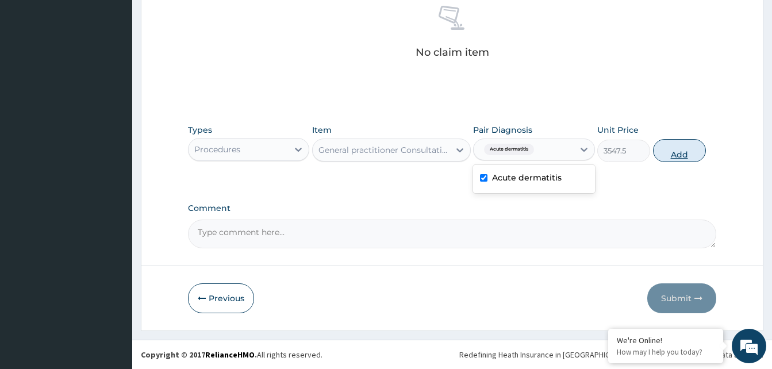
click at [673, 151] on button "Add" at bounding box center [679, 150] width 53 height 23
type input "0"
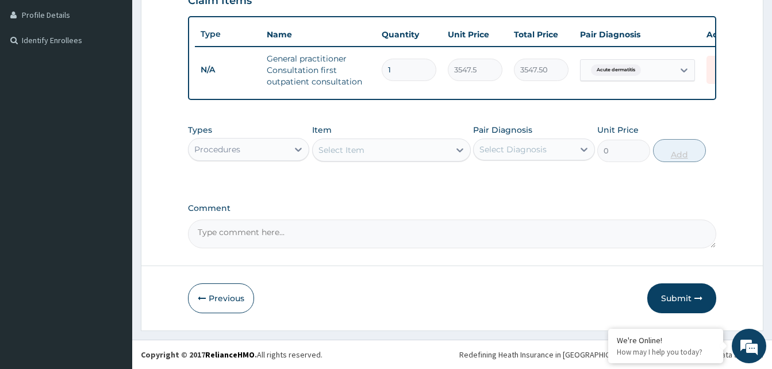
scroll to position [296, 0]
click at [683, 298] on button "Submit" at bounding box center [681, 298] width 69 height 30
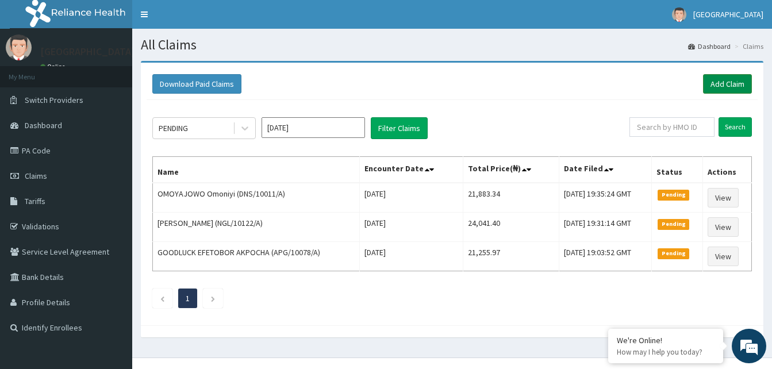
click at [725, 84] on link "Add Claim" at bounding box center [727, 84] width 49 height 20
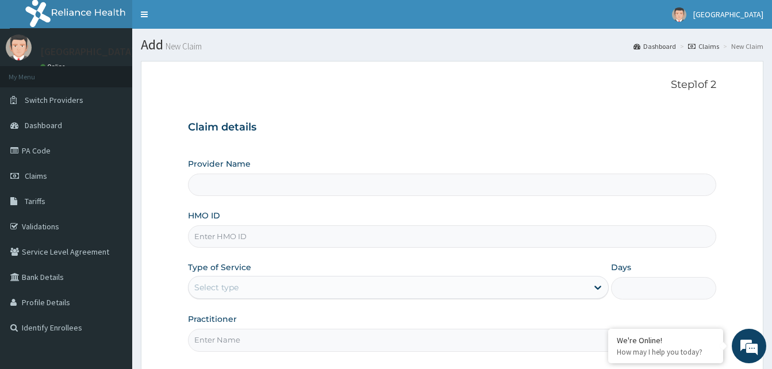
type input "Dalet Medical service"
click at [245, 235] on input "HMO ID" at bounding box center [452, 236] width 528 height 22
paste input "GSV/12312/A"
type input "GSV/12312/A"
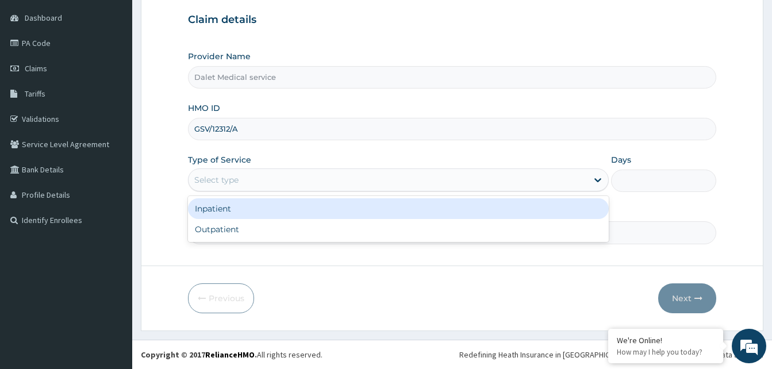
drag, startPoint x: 240, startPoint y: 183, endPoint x: 230, endPoint y: 212, distance: 30.6
click at [240, 186] on div "Select type" at bounding box center [388, 180] width 399 height 18
click at [227, 208] on div "Inpatient" at bounding box center [398, 208] width 421 height 21
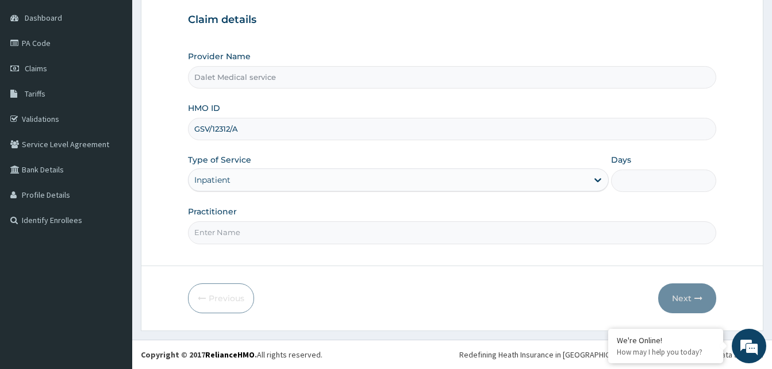
click at [654, 179] on input "Days" at bounding box center [663, 181] width 105 height 22
type input "2"
click at [294, 235] on input "Practitioner" at bounding box center [452, 232] width 528 height 22
type input "KOKO"
click at [685, 300] on button "Next" at bounding box center [687, 298] width 58 height 30
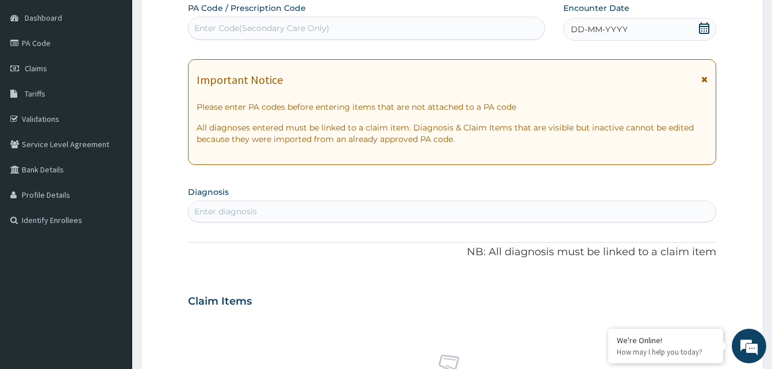
drag, startPoint x: 704, startPoint y: 80, endPoint x: 569, endPoint y: 44, distance: 140.0
click at [702, 81] on icon at bounding box center [704, 79] width 6 height 8
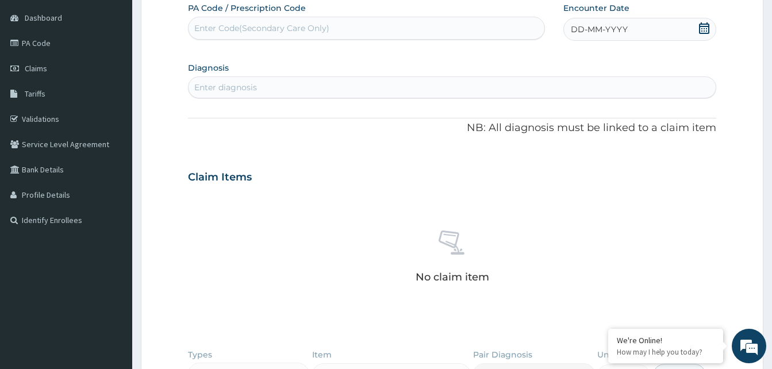
click at [302, 26] on div "Enter Code(Secondary Care Only)" at bounding box center [261, 27] width 135 height 11
paste input "PA/D8C5B1"
type input "PA/D8C5B1"
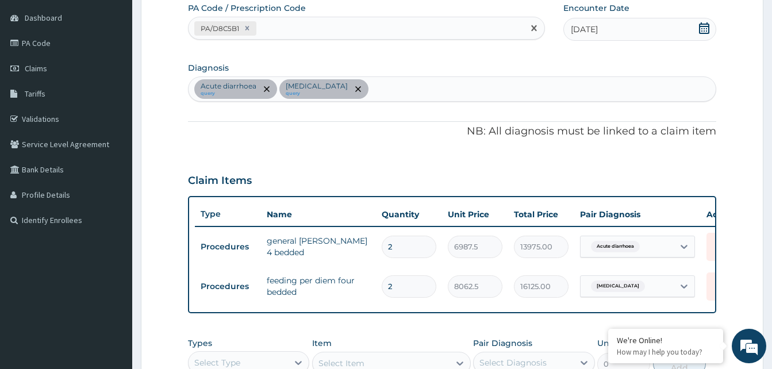
click at [299, 30] on div "PA/D8C5B1" at bounding box center [356, 28] width 335 height 19
paste input "PA/81E427"
type input "PA/81E427"
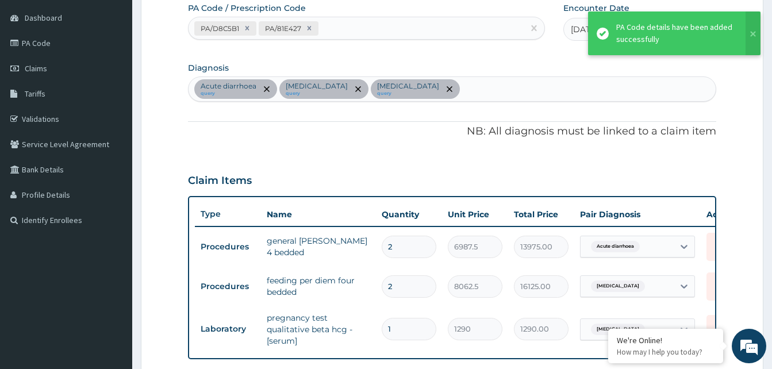
click at [350, 32] on div "PA/D8C5B1 PA/81E427" at bounding box center [356, 28] width 335 height 19
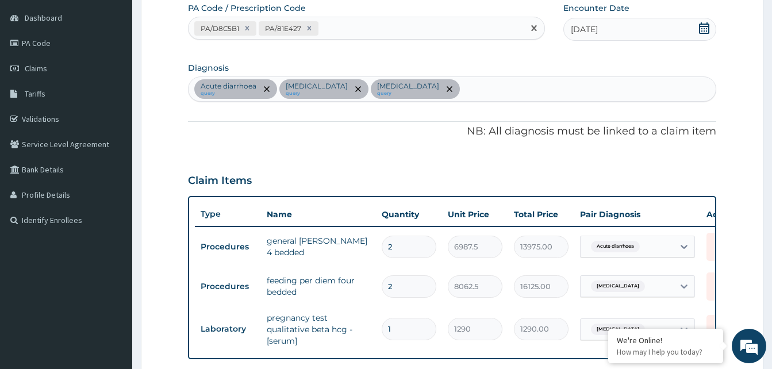
paste input "PA/6F34A7"
type input "PA/6F34A7"
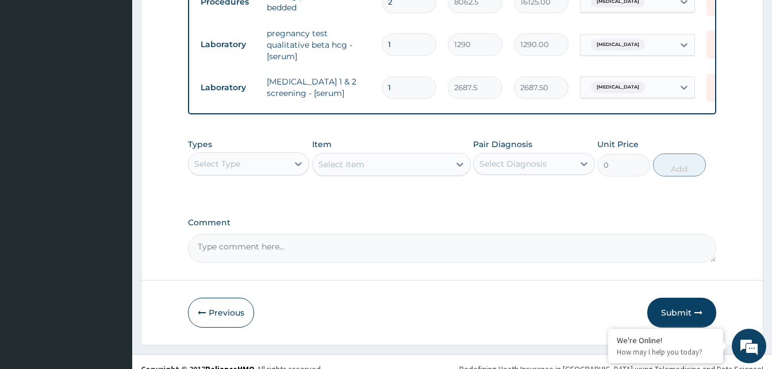
scroll to position [402, 0]
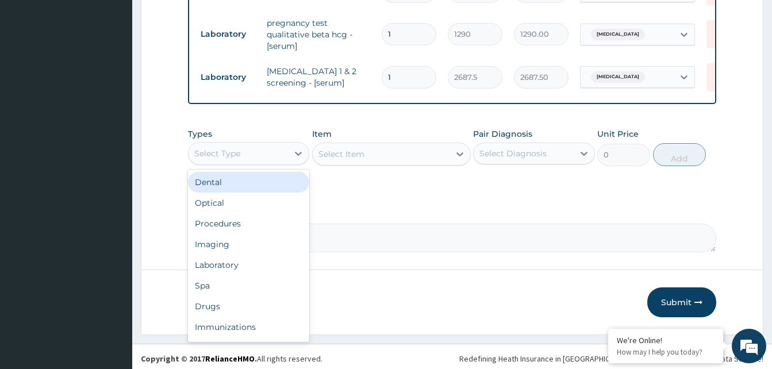
click at [255, 160] on div "Select Type" at bounding box center [238, 153] width 99 height 18
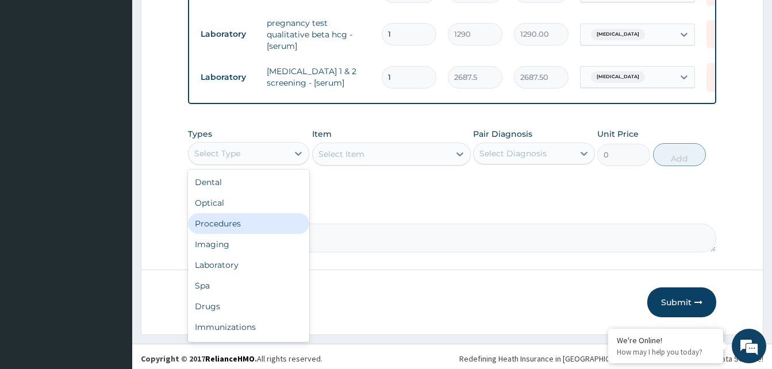
click at [240, 230] on div "Procedures" at bounding box center [248, 223] width 121 height 21
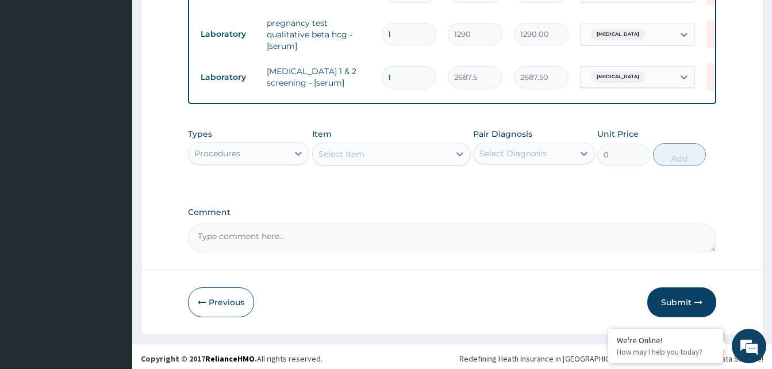
click at [369, 163] on div "Select Item" at bounding box center [381, 154] width 137 height 18
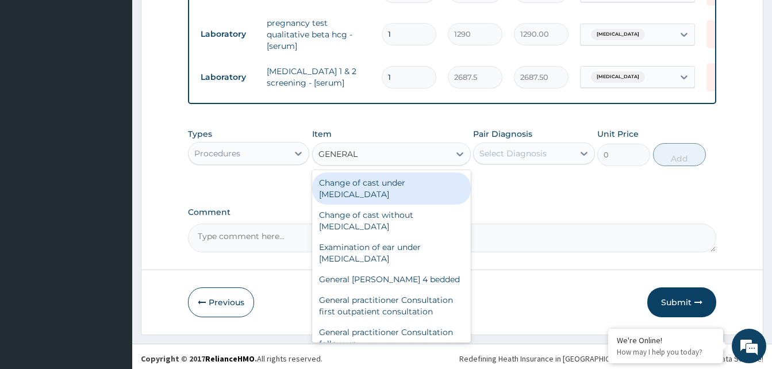
type input "GENERAL P"
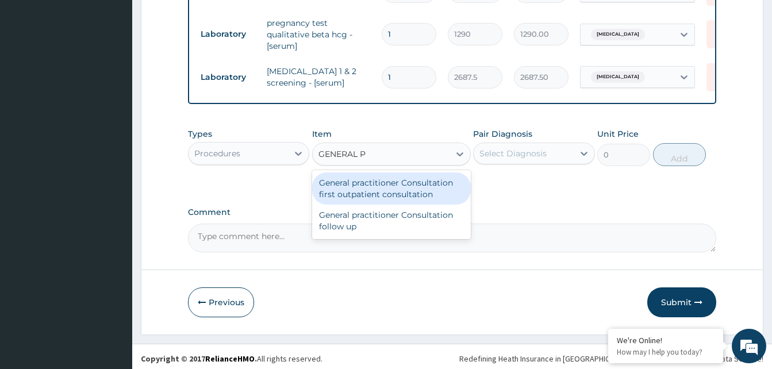
click at [397, 193] on div "General practitioner Consultation first outpatient consultation" at bounding box center [391, 188] width 159 height 32
type input "3547.5"
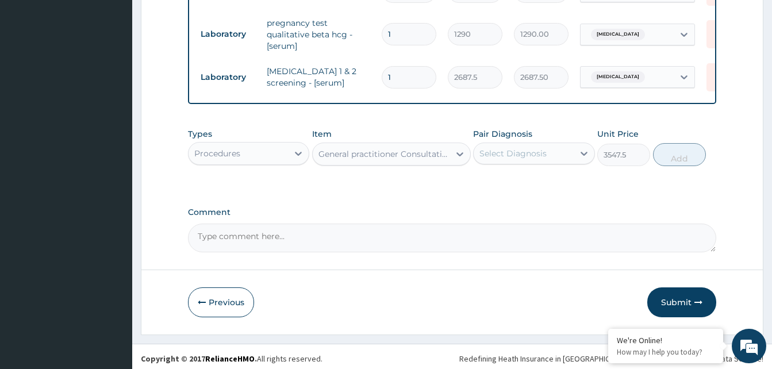
click at [519, 159] on div "Select Diagnosis" at bounding box center [513, 153] width 67 height 11
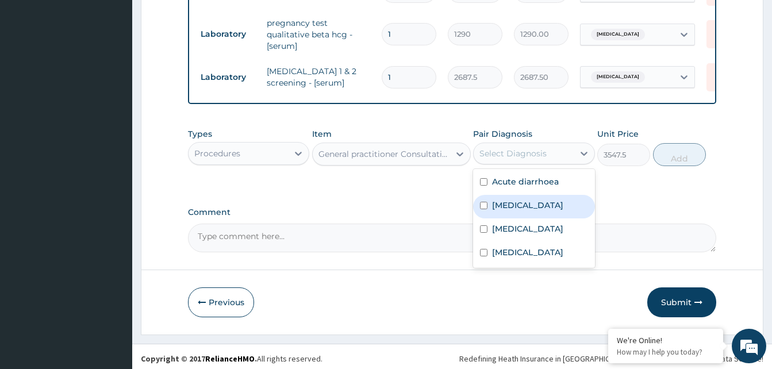
drag, startPoint x: 517, startPoint y: 217, endPoint x: 733, endPoint y: 159, distance: 223.4
click at [545, 202] on div "Acute diarrhoea Sepsis Abdominal pregnancy Immunosuppression" at bounding box center [533, 218] width 121 height 99
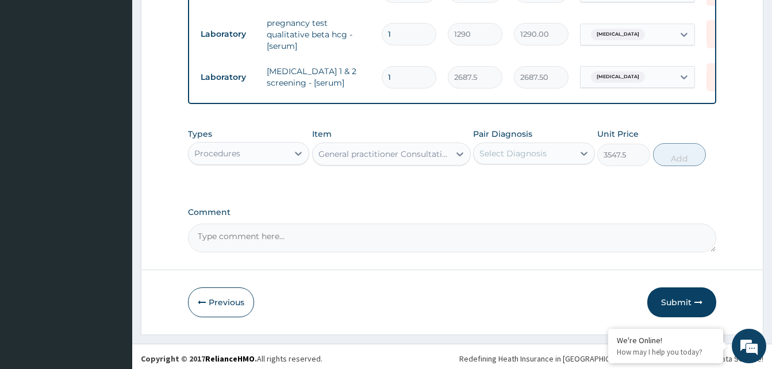
click at [539, 163] on div "Select Diagnosis" at bounding box center [523, 153] width 99 height 18
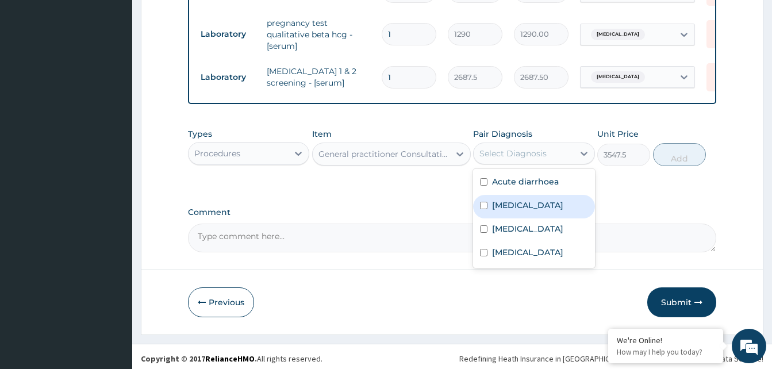
drag, startPoint x: 509, startPoint y: 212, endPoint x: 590, endPoint y: 198, distance: 82.8
click at [514, 211] on label "[MEDICAL_DATA]" at bounding box center [527, 205] width 71 height 11
checkbox input "true"
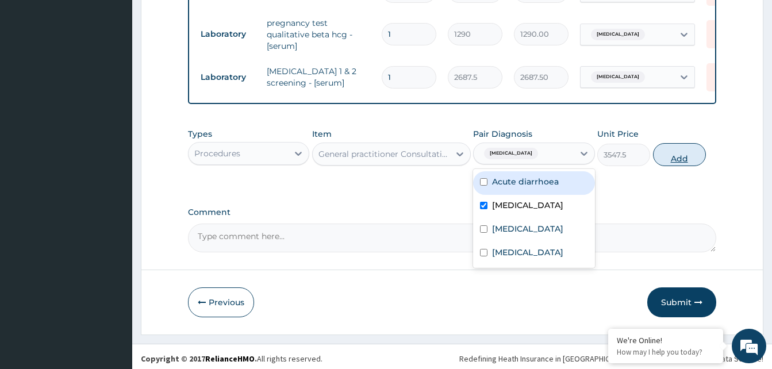
click at [677, 165] on button "Add" at bounding box center [679, 154] width 53 height 23
type input "0"
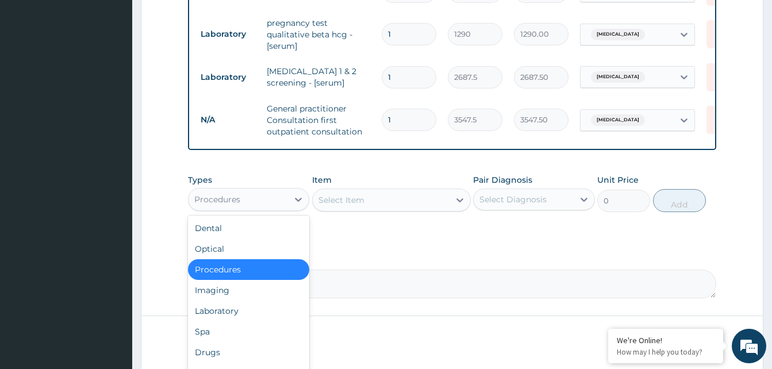
click at [253, 204] on div "Procedures" at bounding box center [238, 199] width 99 height 18
click at [231, 321] on div "Laboratory" at bounding box center [248, 311] width 121 height 21
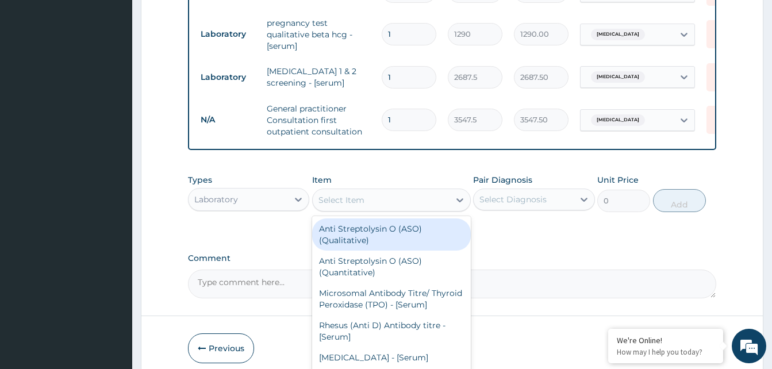
click at [374, 209] on div "Select Item" at bounding box center [381, 200] width 137 height 18
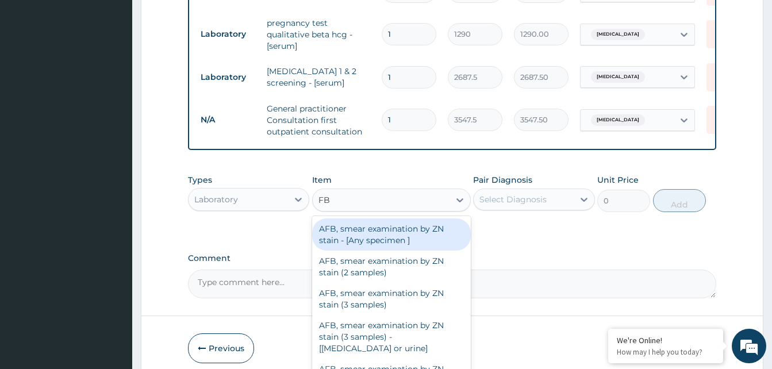
type input "FBC"
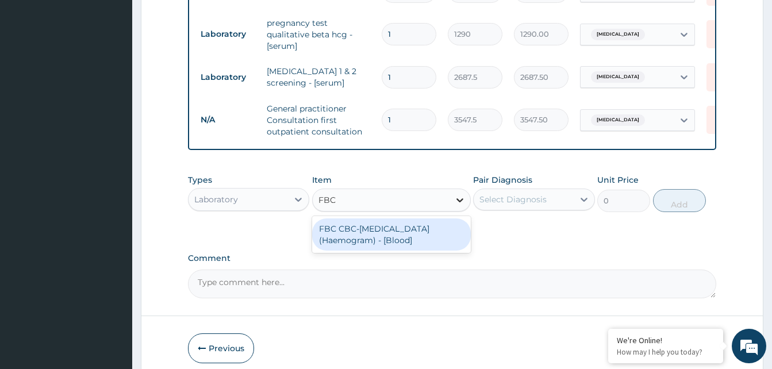
drag, startPoint x: 370, startPoint y: 249, endPoint x: 468, endPoint y: 214, distance: 103.8
click at [370, 247] on div "FBC CBC-[MEDICAL_DATA] (Haemogram) - [Blood]" at bounding box center [391, 234] width 159 height 32
type input "4300"
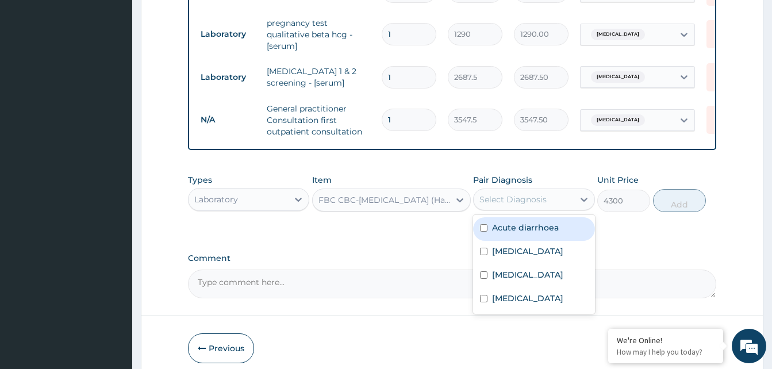
click at [497, 205] on div "Select Diagnosis" at bounding box center [513, 199] width 67 height 11
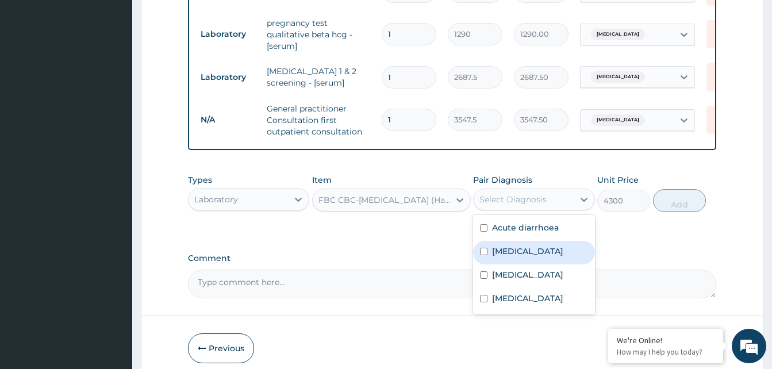
click at [502, 257] on label "[MEDICAL_DATA]" at bounding box center [527, 251] width 71 height 11
checkbox input "true"
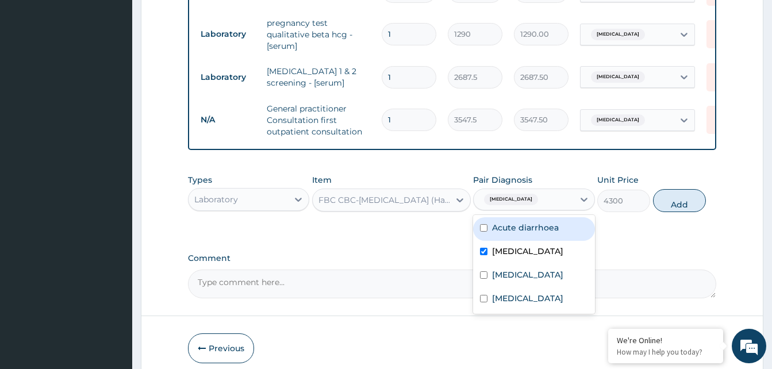
drag, startPoint x: 670, startPoint y: 212, endPoint x: 553, endPoint y: 233, distance: 118.6
click at [667, 212] on button "Add" at bounding box center [679, 200] width 53 height 23
type input "0"
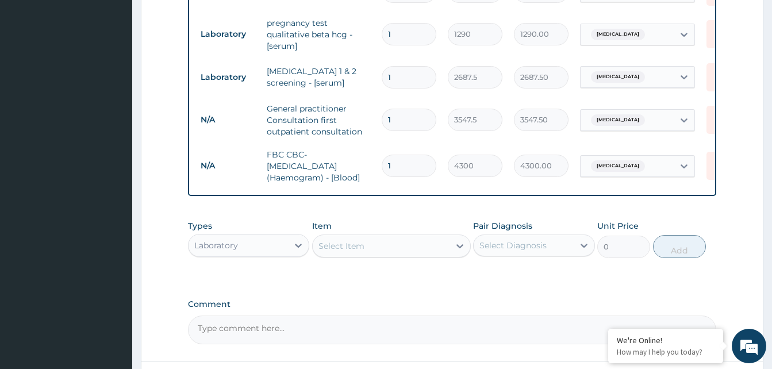
click at [376, 255] on div "Select Item" at bounding box center [381, 246] width 137 height 18
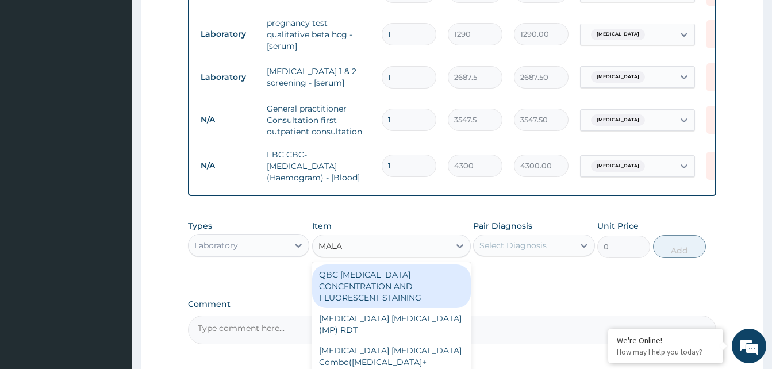
type input "MALAR"
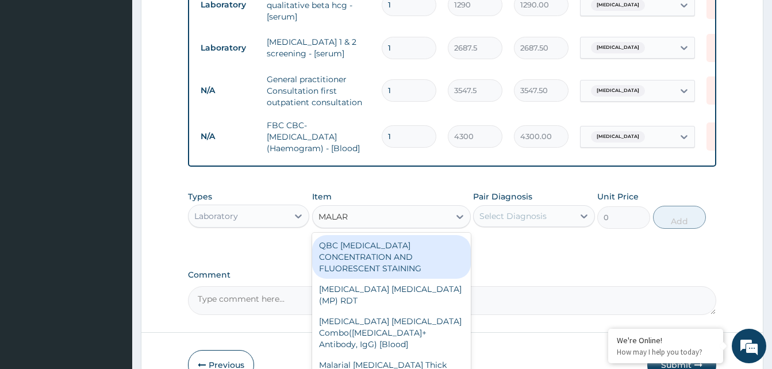
scroll to position [460, 0]
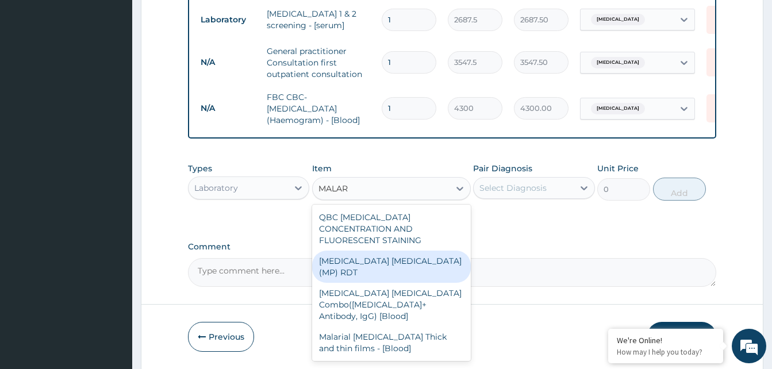
drag, startPoint x: 402, startPoint y: 257, endPoint x: 444, endPoint y: 229, distance: 50.7
click at [402, 258] on div "[MEDICAL_DATA] [MEDICAL_DATA] (MP) RDT" at bounding box center [391, 267] width 159 height 32
type input "1612.5"
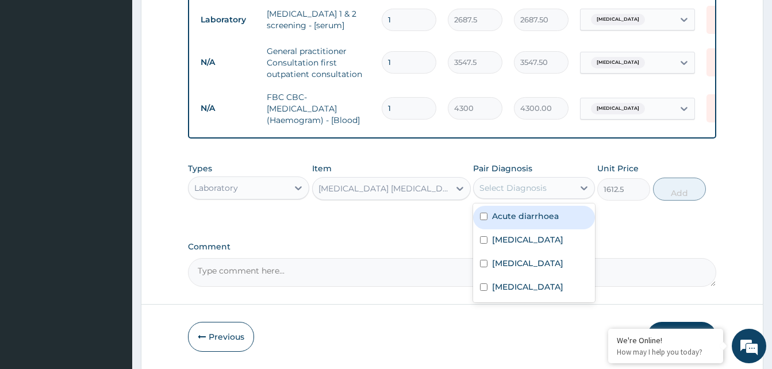
click at [510, 194] on div "Select Diagnosis" at bounding box center [513, 187] width 67 height 11
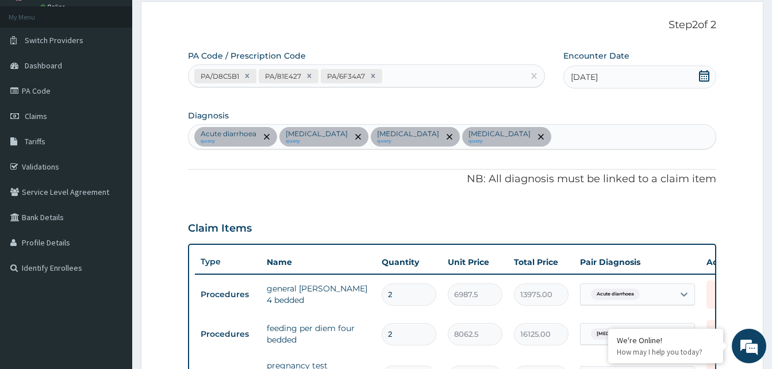
scroll to position [57, 0]
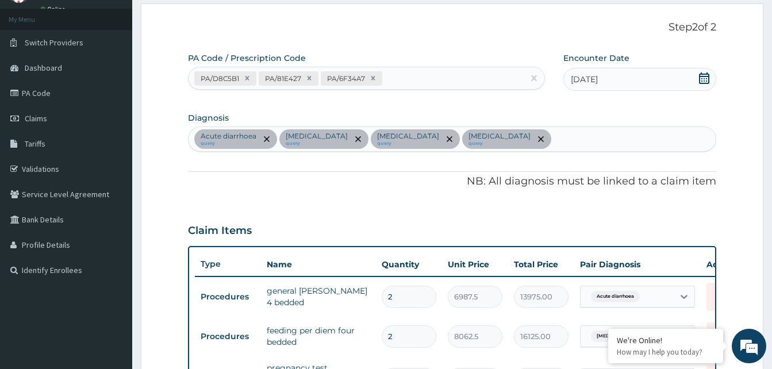
click at [558, 139] on div "Acute diarrhoea query Sepsis query Abdominal pregnancy query Immunosuppression …" at bounding box center [452, 139] width 527 height 24
type input "MALAR"
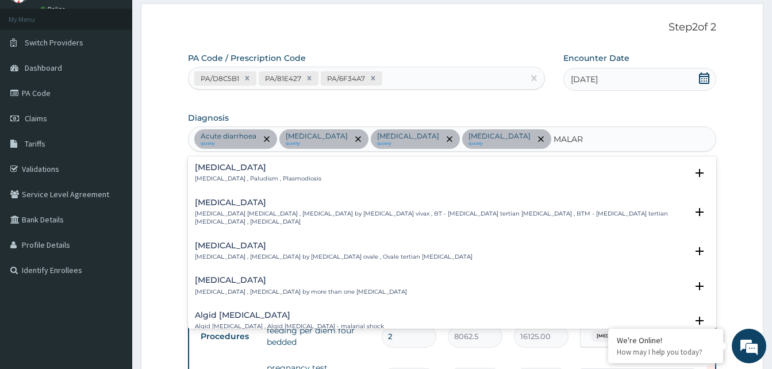
click at [205, 180] on p "[MEDICAL_DATA] , Paludism , Plasmodiosis" at bounding box center [258, 179] width 126 height 8
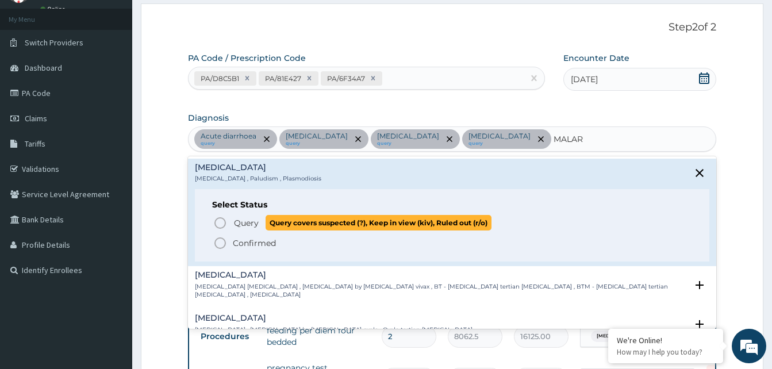
click at [218, 221] on icon "status option query" at bounding box center [220, 223] width 14 height 14
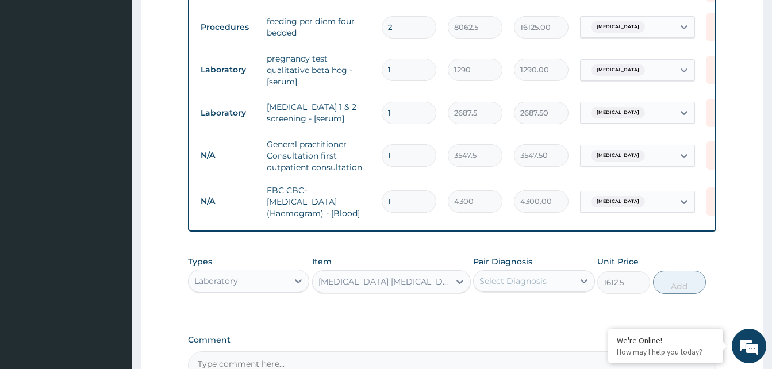
scroll to position [460, 0]
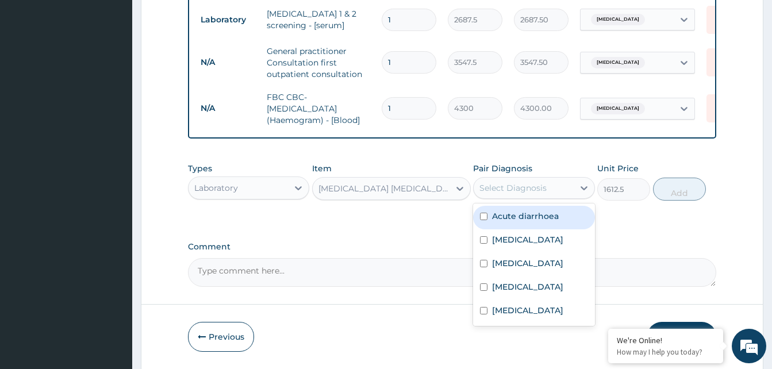
click at [513, 194] on div "Select Diagnosis" at bounding box center [513, 187] width 67 height 11
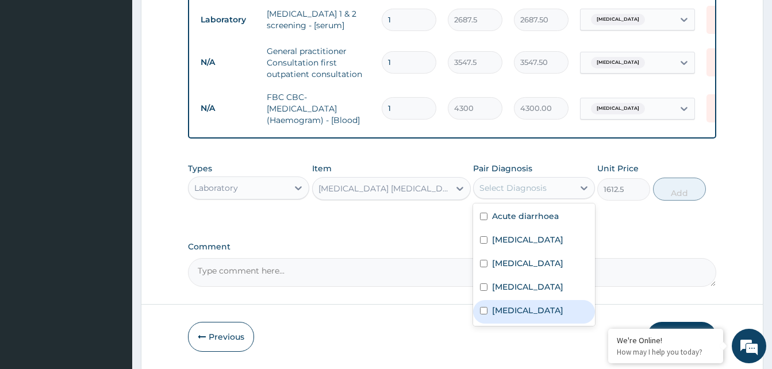
click at [529, 319] on div "[MEDICAL_DATA]" at bounding box center [533, 312] width 121 height 24
checkbox input "true"
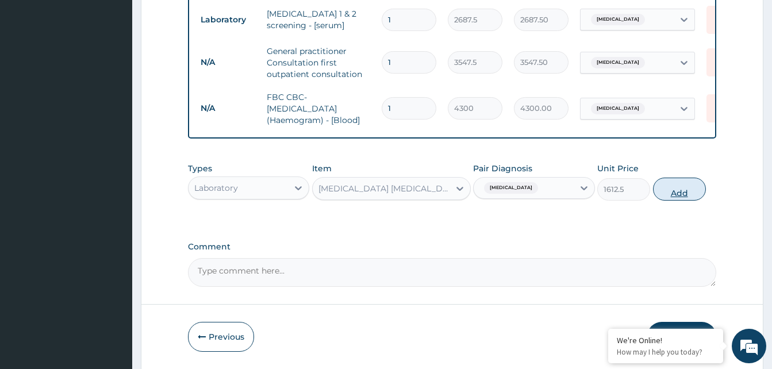
click at [687, 197] on button "Add" at bounding box center [679, 189] width 53 height 23
type input "0"
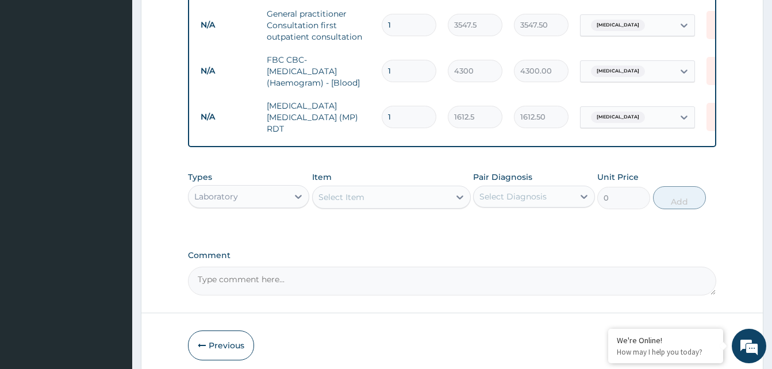
scroll to position [517, 0]
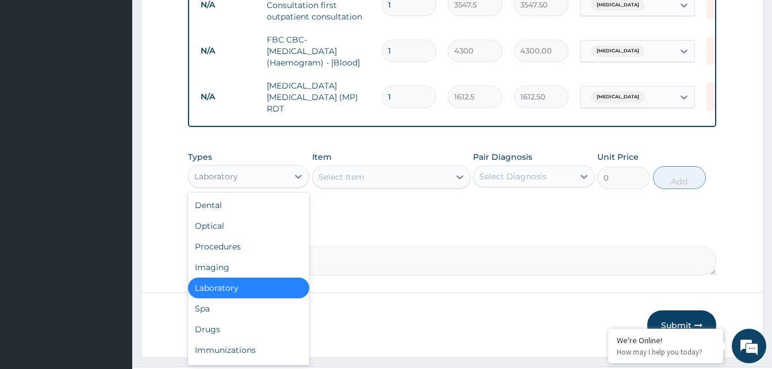
click at [232, 181] on div "Laboratory" at bounding box center [216, 176] width 44 height 11
click at [233, 331] on div "Drugs" at bounding box center [248, 329] width 121 height 21
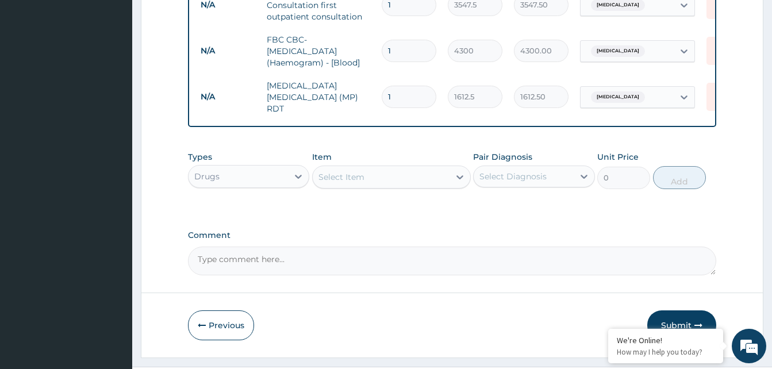
drag, startPoint x: 398, startPoint y: 173, endPoint x: 404, endPoint y: 177, distance: 7.0
click at [400, 176] on div "Select Item" at bounding box center [381, 177] width 137 height 18
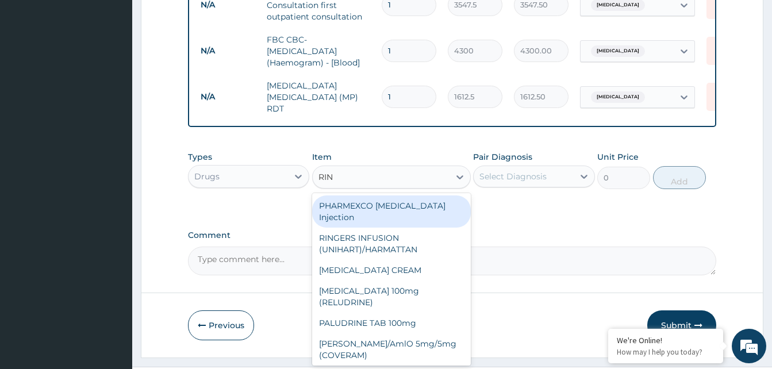
type input "RING"
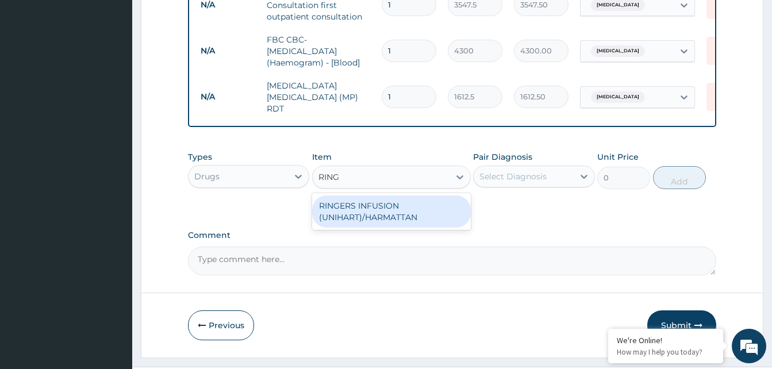
drag, startPoint x: 391, startPoint y: 208, endPoint x: 408, endPoint y: 194, distance: 21.6
click at [390, 206] on div "RINGERS INFUSION (UNIHART)/HARMATTAN" at bounding box center [391, 211] width 159 height 32
type input "1773.75"
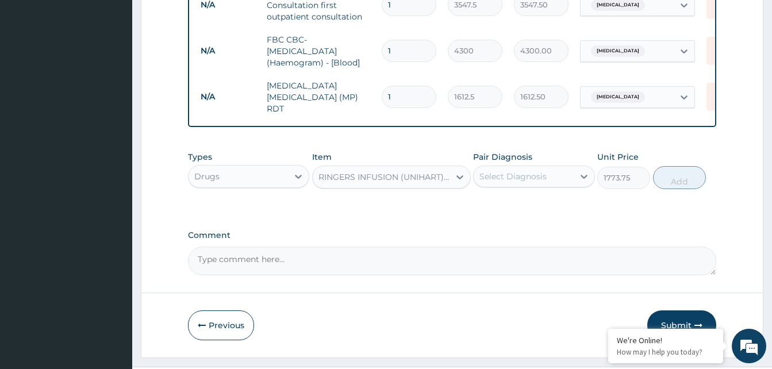
click at [515, 177] on div "Select Diagnosis" at bounding box center [513, 176] width 67 height 11
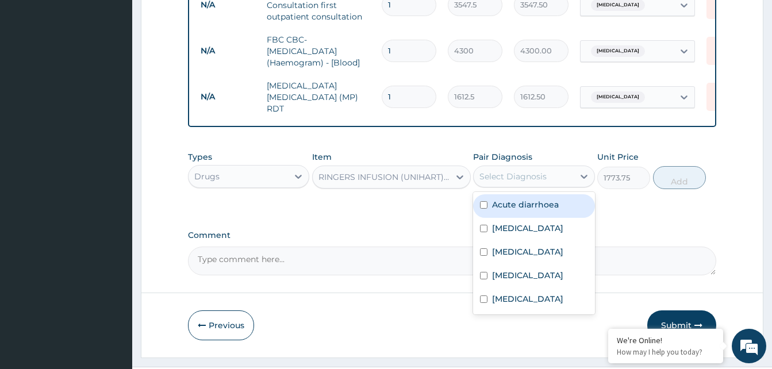
click at [530, 205] on label "Acute diarrhoea" at bounding box center [525, 204] width 67 height 11
checkbox input "true"
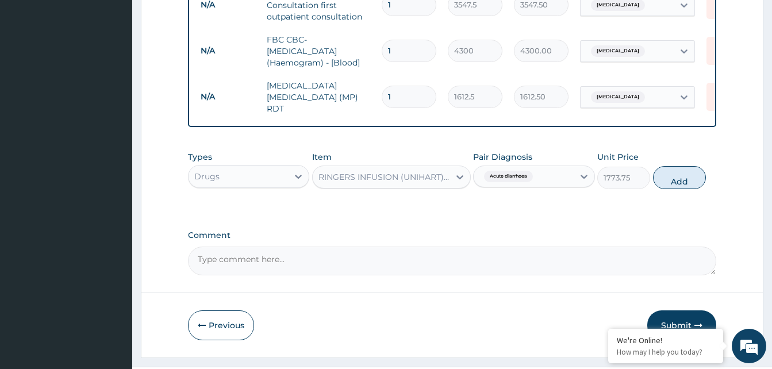
drag, startPoint x: 683, startPoint y: 184, endPoint x: 582, endPoint y: 202, distance: 102.9
click at [682, 184] on button "Add" at bounding box center [679, 177] width 53 height 23
type input "0"
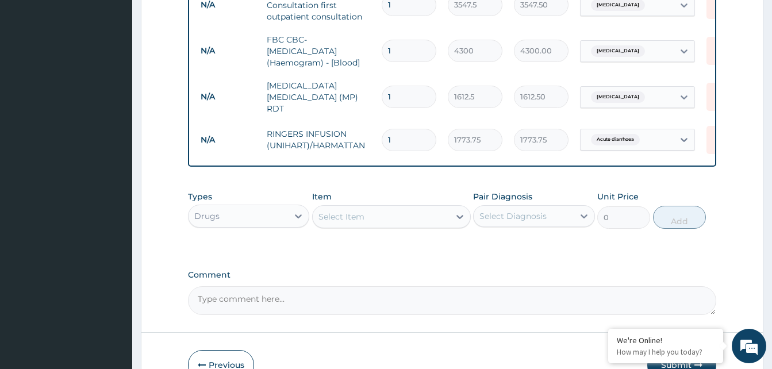
click at [385, 220] on div "Select Item" at bounding box center [381, 217] width 137 height 18
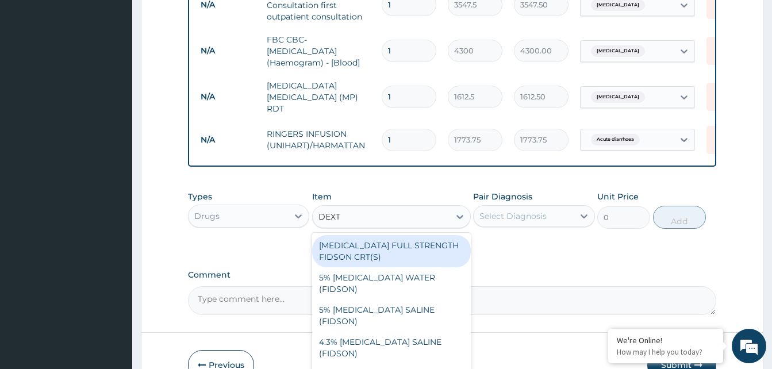
type input "DEXTR"
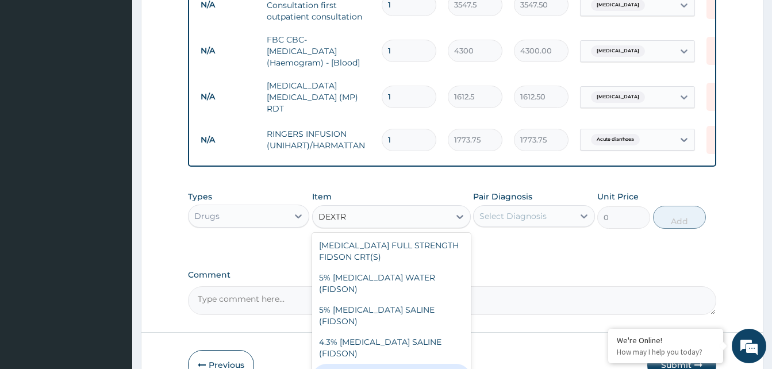
drag, startPoint x: 410, startPoint y: 344, endPoint x: 430, endPoint y: 304, distance: 44.5
type input "1773.75"
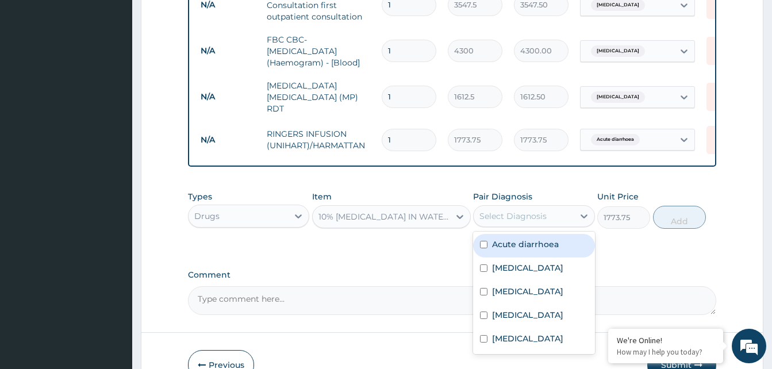
click at [514, 220] on div "Select Diagnosis" at bounding box center [513, 215] width 67 height 11
drag, startPoint x: 526, startPoint y: 244, endPoint x: 600, endPoint y: 241, distance: 74.2
click at [526, 244] on label "Acute diarrhoea" at bounding box center [525, 244] width 67 height 11
checkbox input "true"
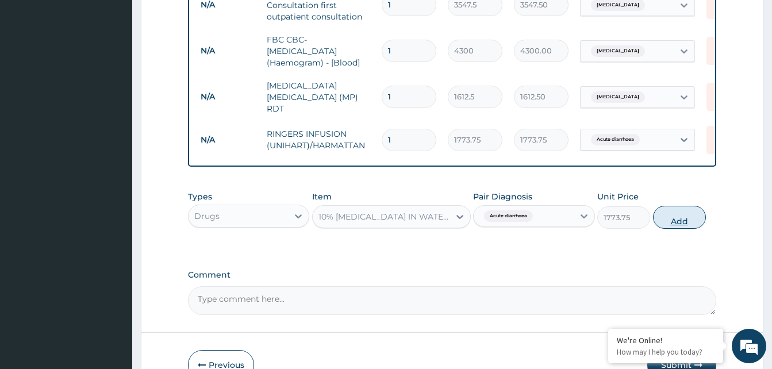
click at [677, 224] on button "Add" at bounding box center [679, 217] width 53 height 23
type input "0"
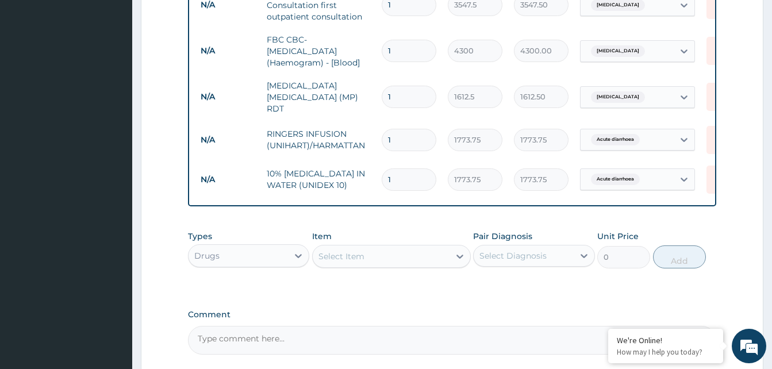
type input "0.00"
type input "2"
type input "3547.50"
type input "2"
click at [369, 258] on div "Select Item" at bounding box center [381, 256] width 137 height 18
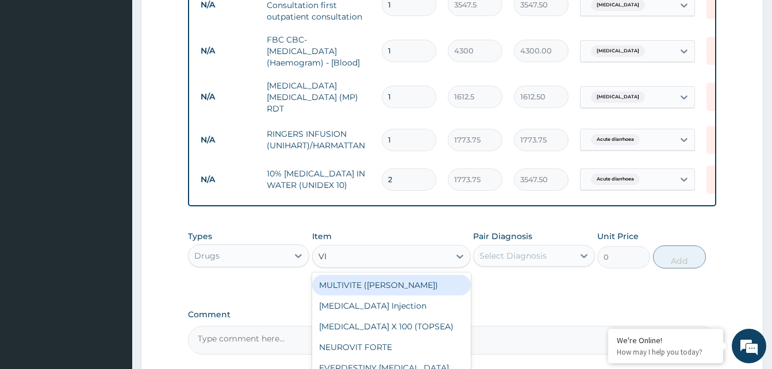
type input "VIT"
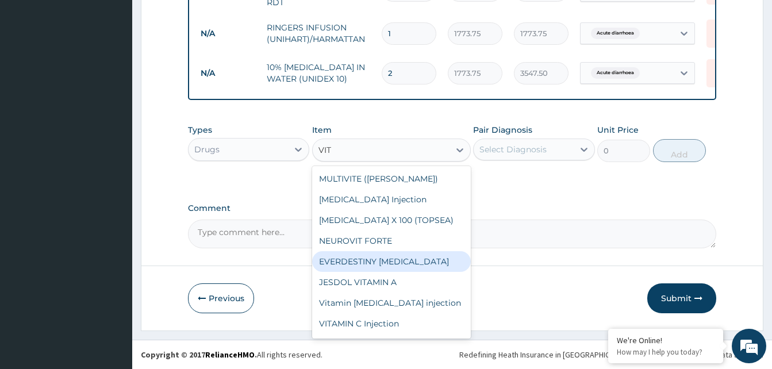
scroll to position [115, 0]
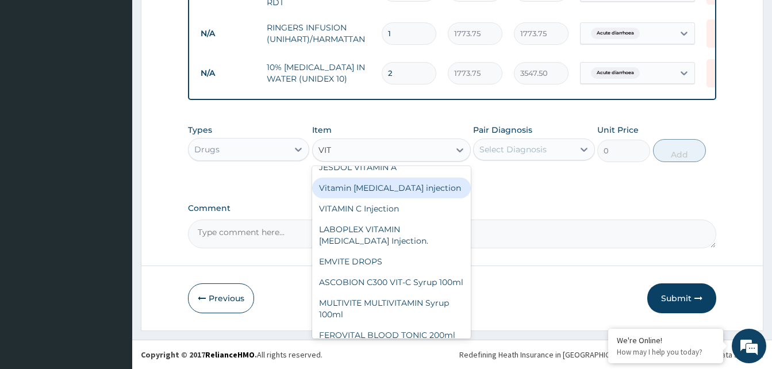
click at [398, 188] on div "Vitamin [MEDICAL_DATA] injection" at bounding box center [391, 188] width 159 height 21
type input "354.75"
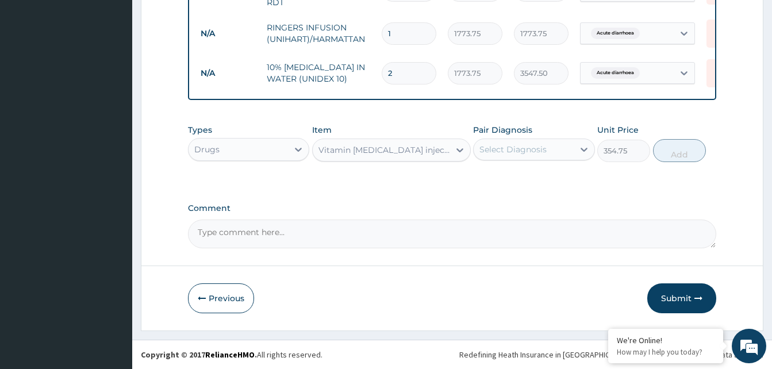
click at [511, 153] on div "Select Diagnosis" at bounding box center [513, 149] width 67 height 11
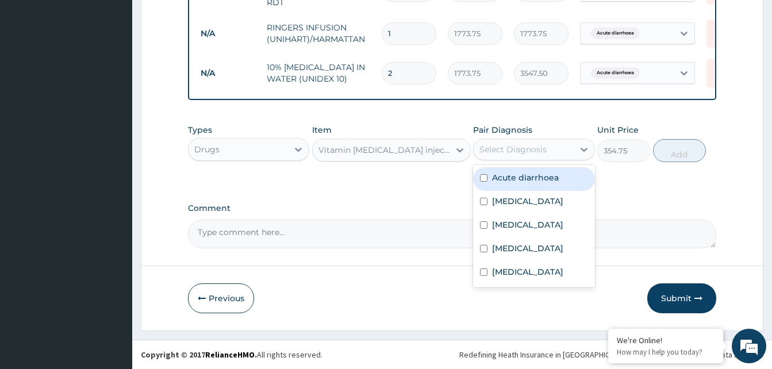
drag, startPoint x: 513, startPoint y: 179, endPoint x: 523, endPoint y: 179, distance: 9.8
click at [516, 179] on label "Acute diarrhoea" at bounding box center [525, 177] width 67 height 11
checkbox input "true"
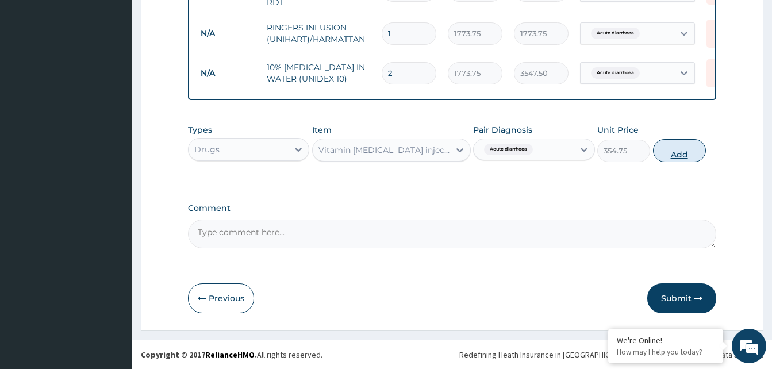
click at [692, 154] on button "Add" at bounding box center [679, 150] width 53 height 23
type input "0"
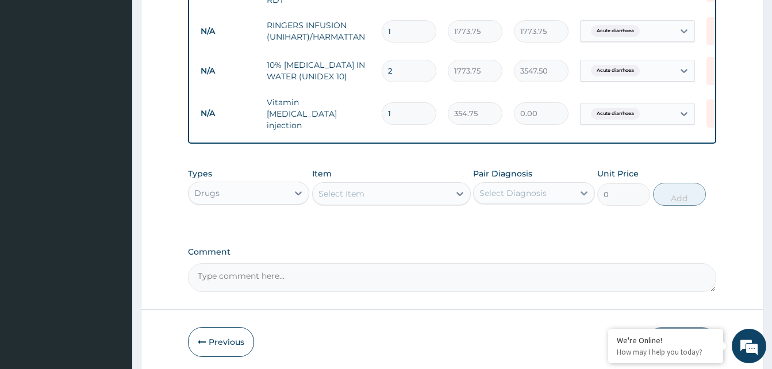
type input "0.00"
type input "2"
type input "709.50"
type input "2"
click at [370, 185] on div "Select Item" at bounding box center [381, 194] width 137 height 18
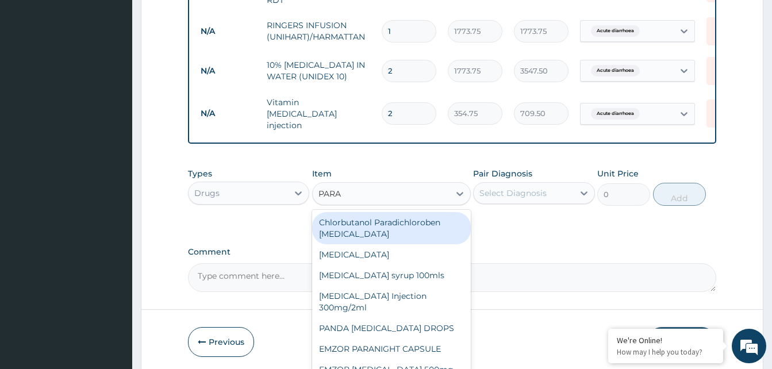
type input "PARAC"
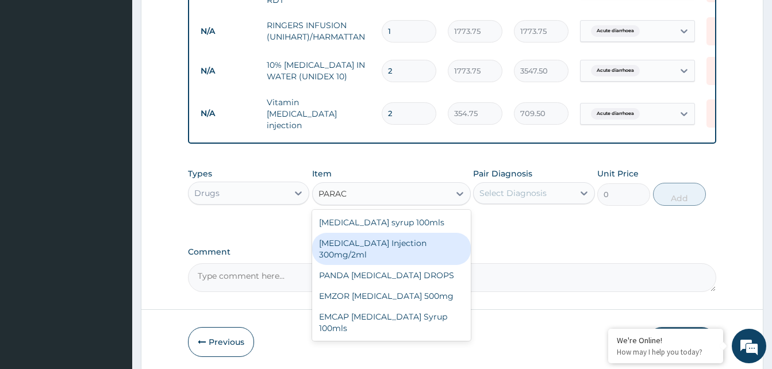
drag, startPoint x: 384, startPoint y: 242, endPoint x: 478, endPoint y: 209, distance: 99.8
click at [383, 241] on div "PARACETAMOL Injection 300mg/2ml" at bounding box center [391, 249] width 159 height 32
type input "260.15"
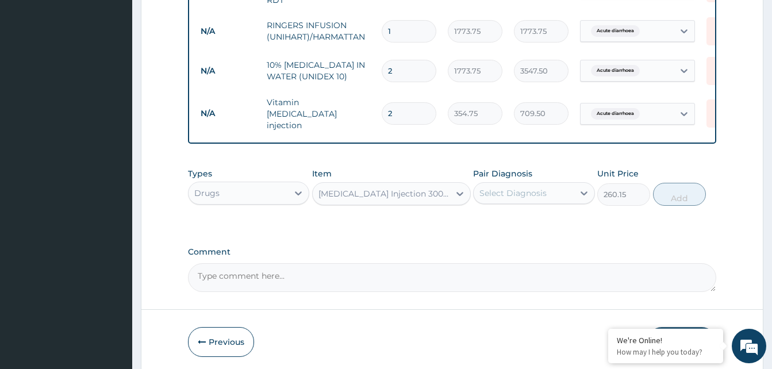
click at [507, 190] on div "Select Diagnosis" at bounding box center [513, 192] width 67 height 11
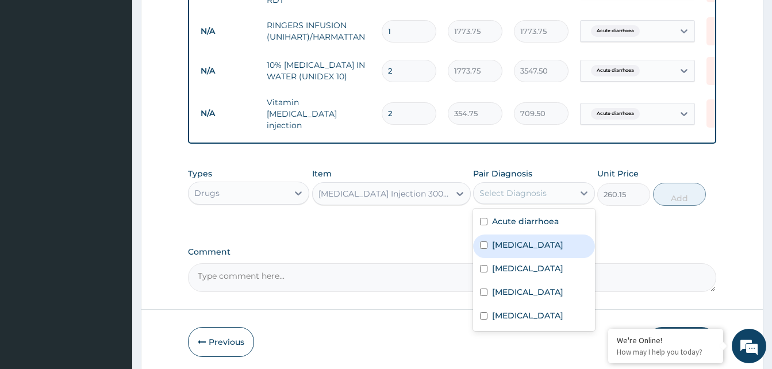
click at [498, 240] on label "Sepsis" at bounding box center [527, 244] width 71 height 11
checkbox input "true"
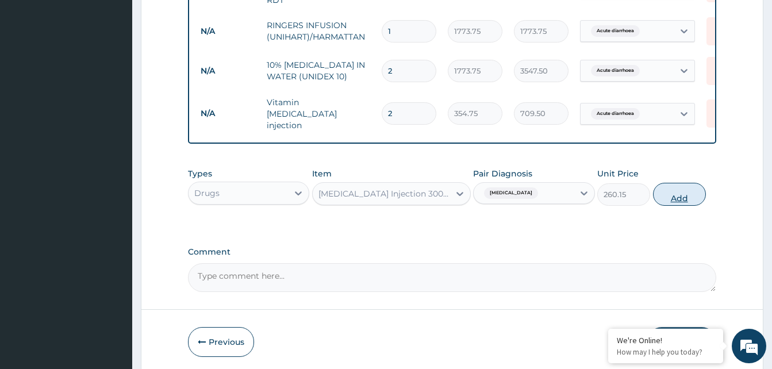
click at [678, 192] on button "Add" at bounding box center [679, 194] width 53 height 23
type input "0"
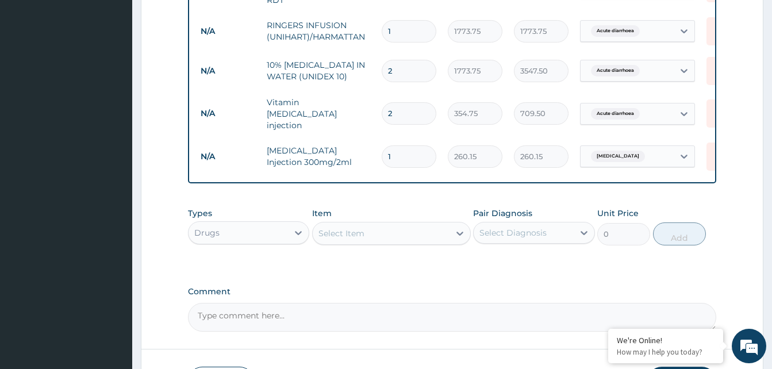
type input "18"
type input "4682.70"
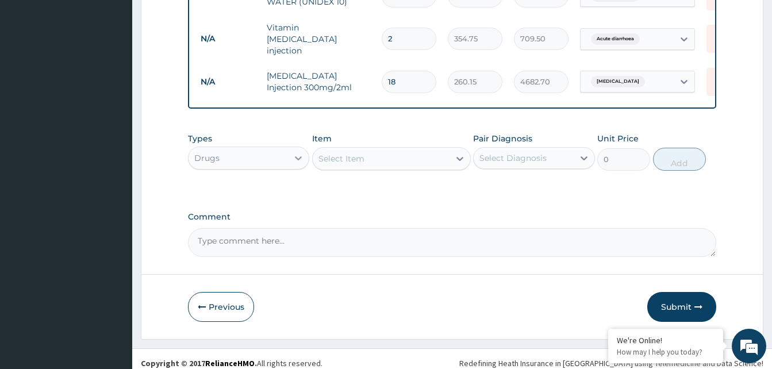
scroll to position [705, 0]
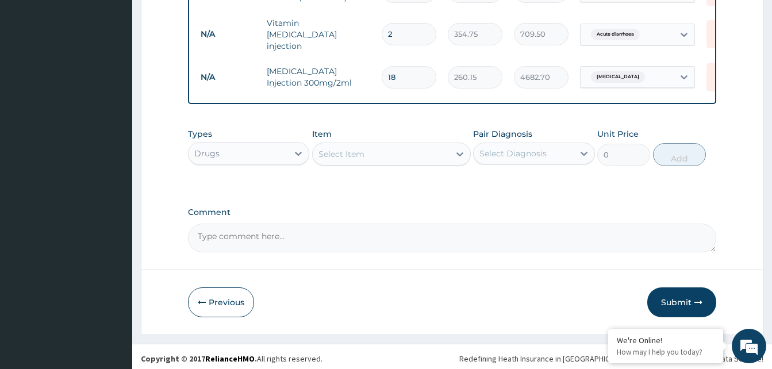
type input "18"
click at [356, 149] on div "Select Item" at bounding box center [342, 153] width 46 height 11
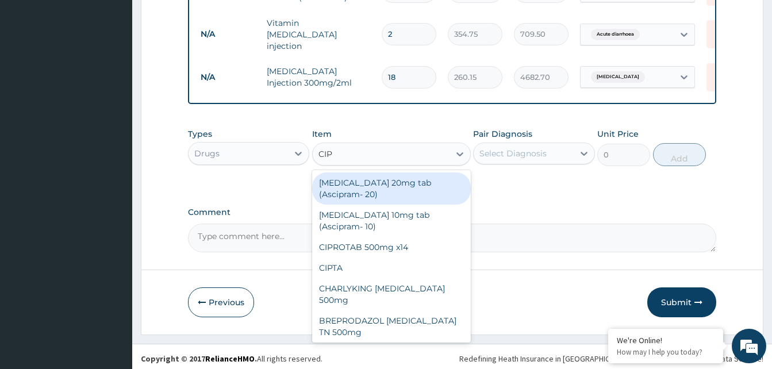
type input "CIPR"
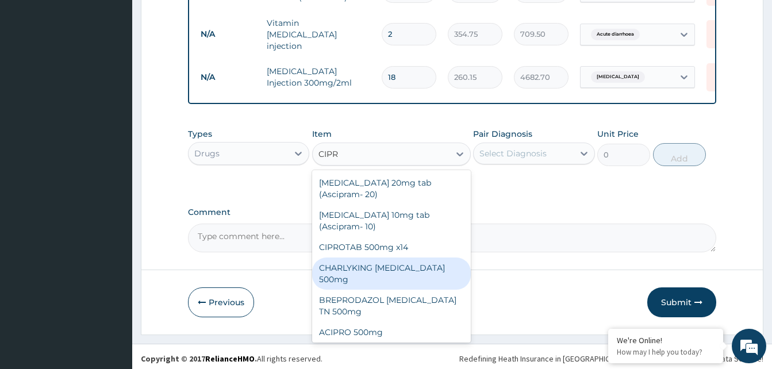
scroll to position [55, 0]
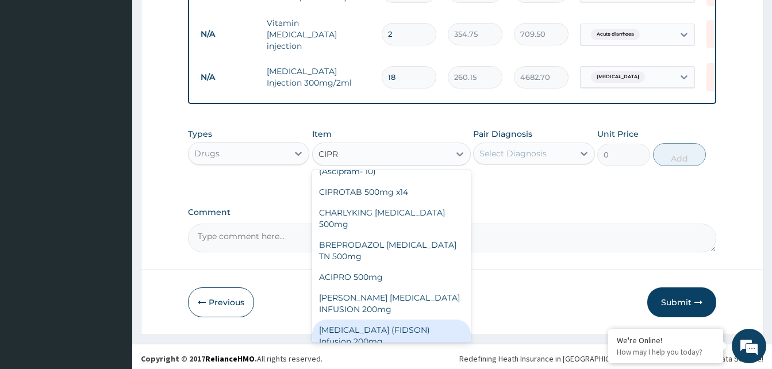
click at [409, 325] on div "CIPRO (FIDSON) Infusion 200mg" at bounding box center [391, 336] width 159 height 32
type input "1182.5"
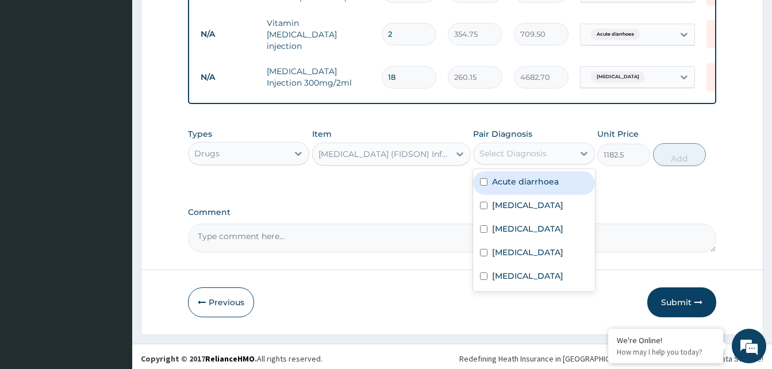
click at [531, 148] on div "Select Diagnosis" at bounding box center [513, 153] width 67 height 11
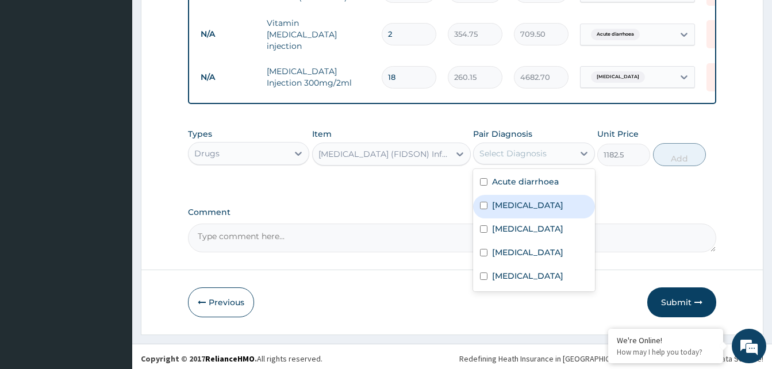
click at [514, 205] on label "Sepsis" at bounding box center [527, 205] width 71 height 11
checkbox input "true"
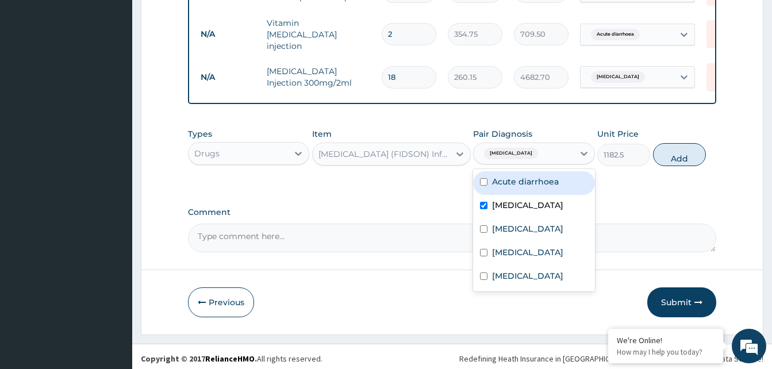
click at [480, 174] on div "Acute diarrhoea" at bounding box center [533, 183] width 121 height 24
checkbox input "true"
click at [482, 202] on input "checkbox" at bounding box center [483, 205] width 7 height 7
checkbox input "false"
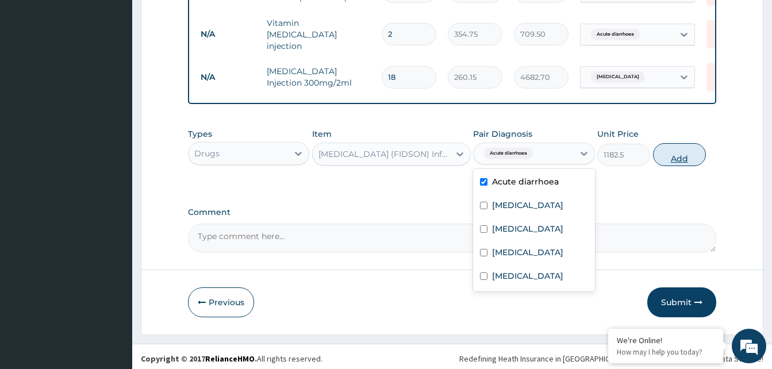
click at [678, 154] on button "Add" at bounding box center [679, 154] width 53 height 23
type input "0"
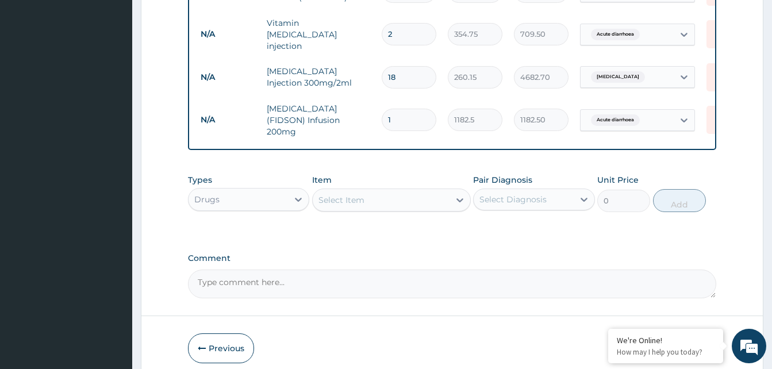
type input "14"
type input "16555.00"
type input "1"
type input "1182.50"
type input "0.00"
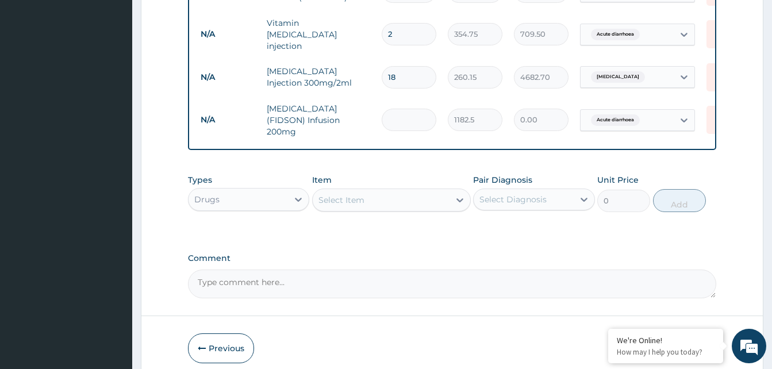
type input "4"
type input "4730.00"
type input "4"
click at [352, 194] on div "Select Item" at bounding box center [342, 199] width 46 height 11
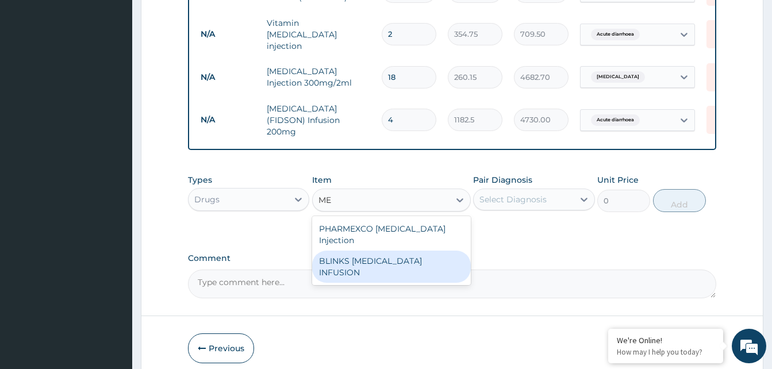
type input "M"
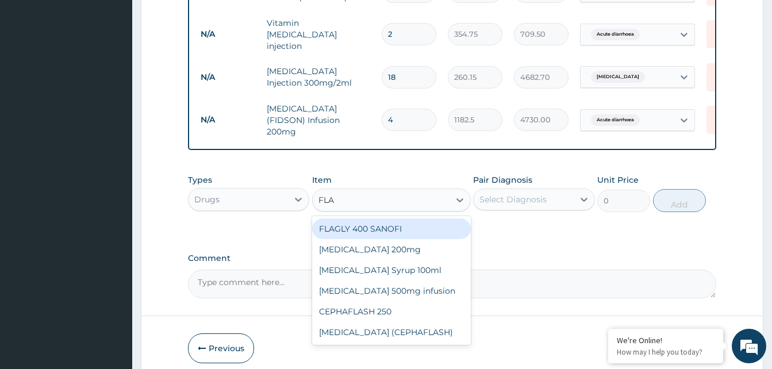
type input "FLAG"
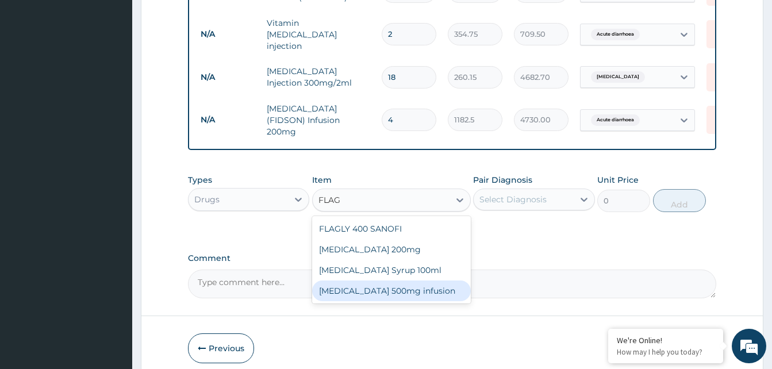
drag, startPoint x: 363, startPoint y: 279, endPoint x: 461, endPoint y: 226, distance: 110.6
click at [365, 281] on div "Flagyl 500mg infusion" at bounding box center [391, 291] width 159 height 21
type input "591.25"
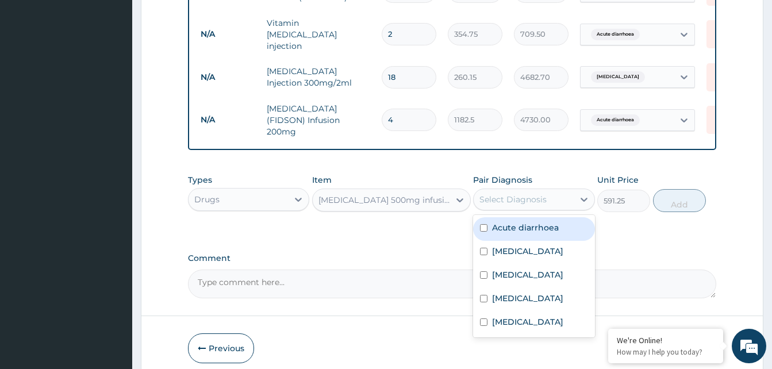
click at [529, 194] on div "Select Diagnosis" at bounding box center [513, 199] width 67 height 11
drag, startPoint x: 526, startPoint y: 217, endPoint x: 582, endPoint y: 213, distance: 56.5
click at [536, 222] on label "Acute diarrhoea" at bounding box center [525, 227] width 67 height 11
checkbox input "true"
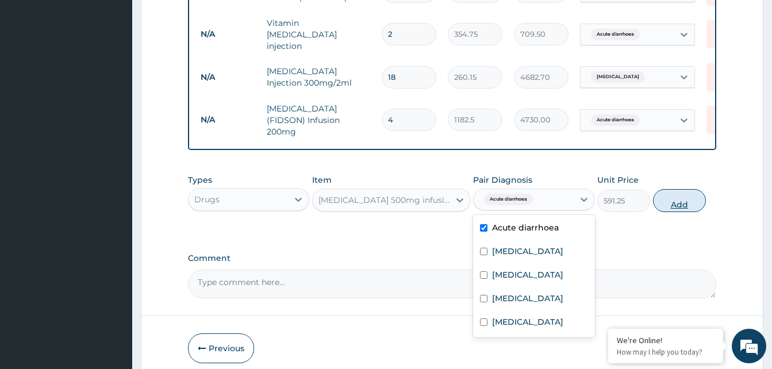
click at [674, 197] on button "Add" at bounding box center [679, 200] width 53 height 23
type input "0"
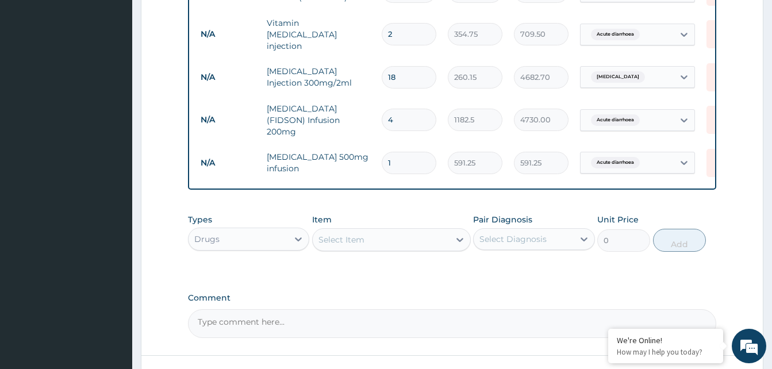
click at [396, 231] on div "Select Item" at bounding box center [381, 240] width 137 height 18
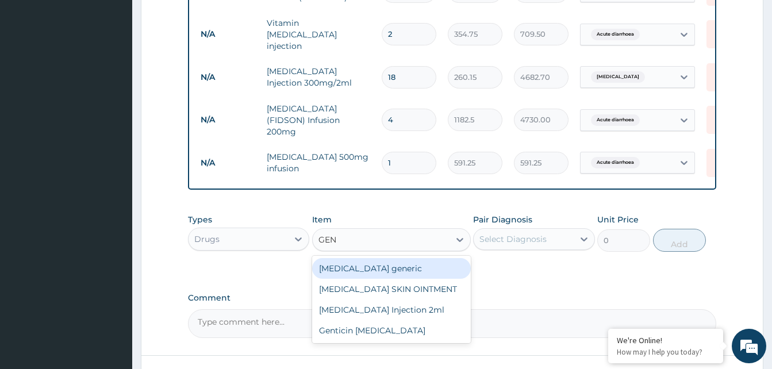
type input "GENT"
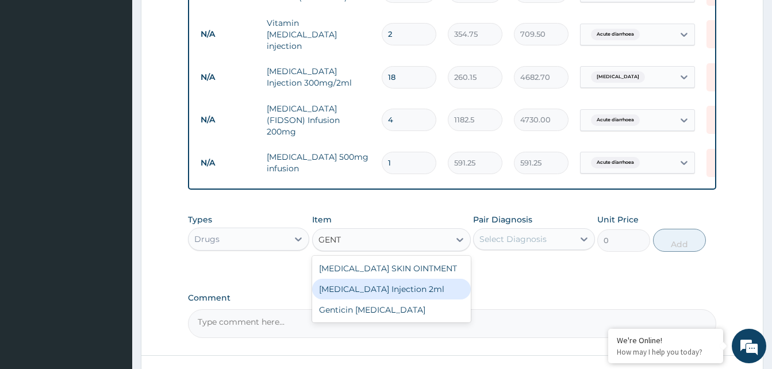
drag, startPoint x: 390, startPoint y: 279, endPoint x: 477, endPoint y: 231, distance: 99.1
click at [391, 279] on div "GENTAMICIN Injection 2ml" at bounding box center [391, 289] width 159 height 21
type input "331.1"
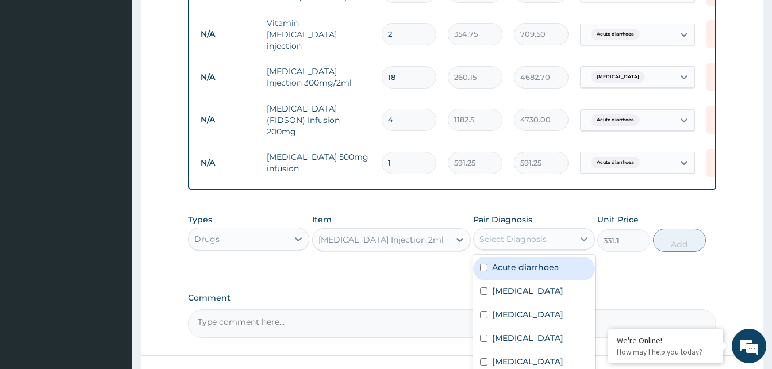
click at [509, 233] on div "Select Diagnosis" at bounding box center [513, 238] width 67 height 11
drag, startPoint x: 516, startPoint y: 259, endPoint x: 662, endPoint y: 255, distance: 145.5
click at [541, 262] on label "Acute diarrhoea" at bounding box center [525, 267] width 67 height 11
checkbox input "true"
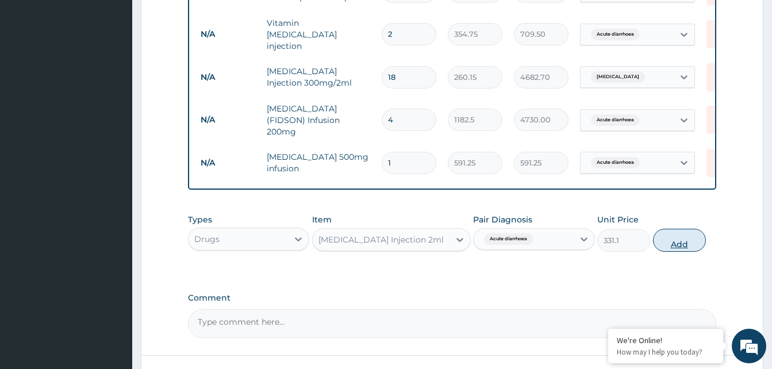
click at [677, 240] on button "Add" at bounding box center [679, 240] width 53 height 23
type input "0"
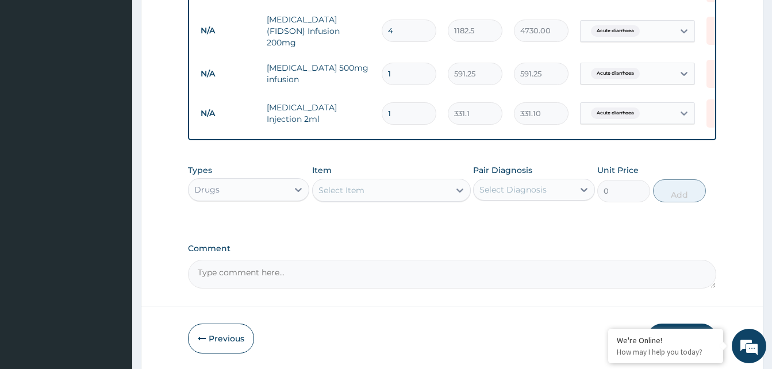
scroll to position [824, 0]
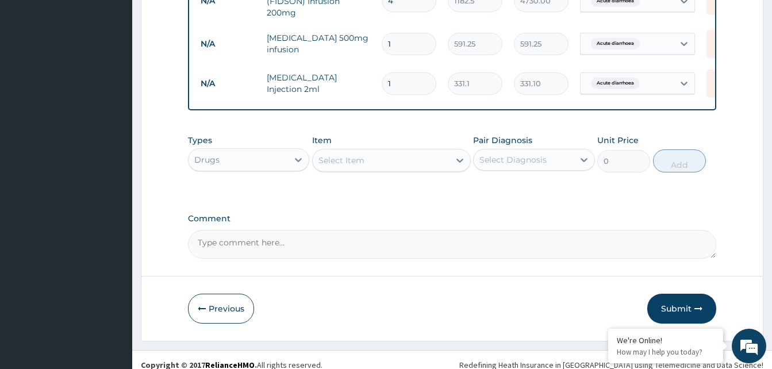
click at [355, 155] on div "Select Item" at bounding box center [342, 160] width 46 height 11
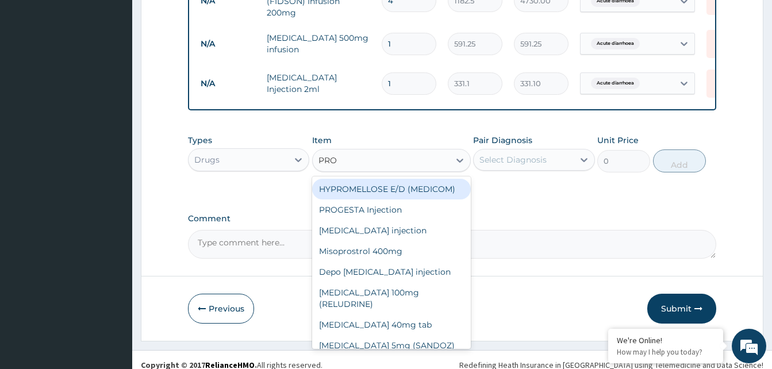
type input "PROM"
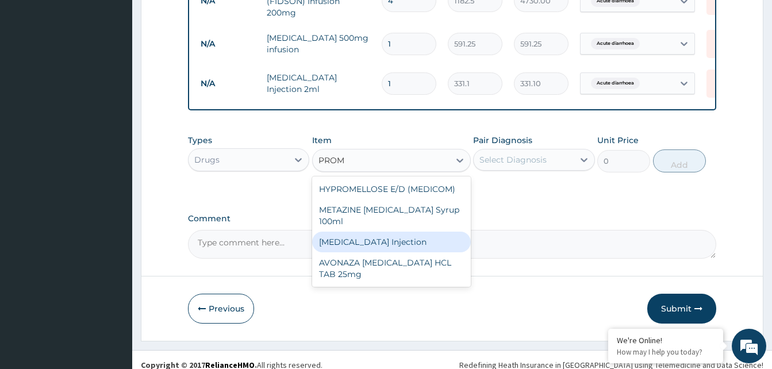
drag, startPoint x: 390, startPoint y: 229, endPoint x: 498, endPoint y: 175, distance: 121.1
click at [398, 232] on div "PROMETHAZINE Injection" at bounding box center [391, 242] width 159 height 21
type input "354.75"
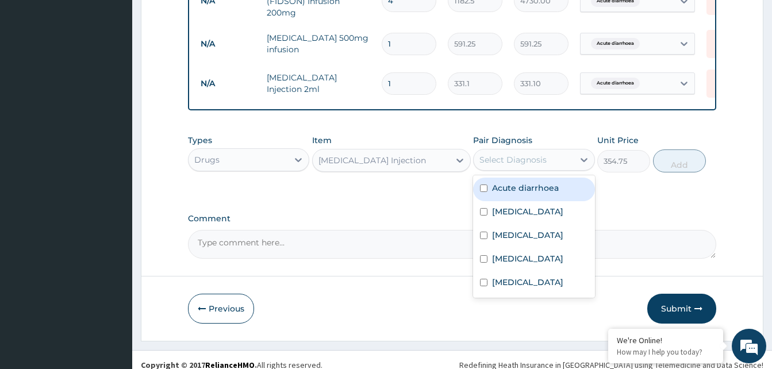
click at [526, 154] on div "Select Diagnosis" at bounding box center [513, 159] width 67 height 11
drag, startPoint x: 525, startPoint y: 177, endPoint x: 640, endPoint y: 166, distance: 116.1
click at [528, 182] on label "Acute diarrhoea" at bounding box center [525, 187] width 67 height 11
checkbox input "true"
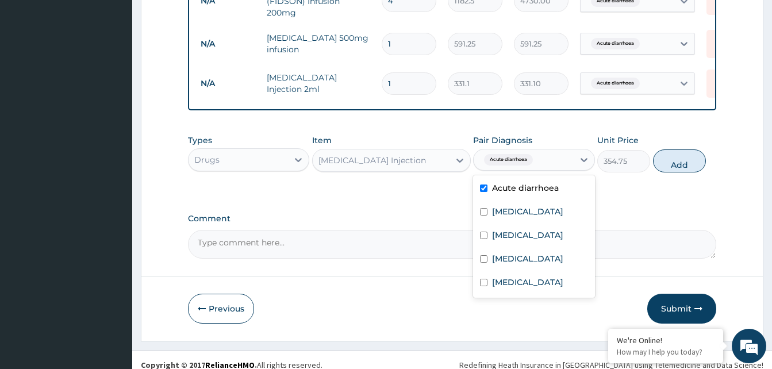
click at [685, 155] on button "Add" at bounding box center [679, 160] width 53 height 23
type input "0"
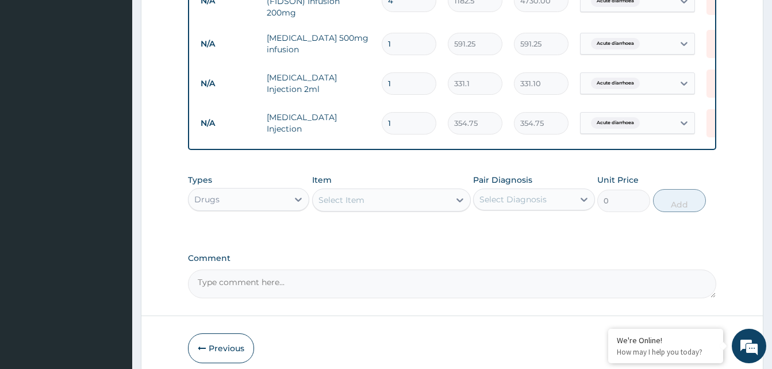
click at [366, 193] on div "Select Item" at bounding box center [381, 200] width 137 height 18
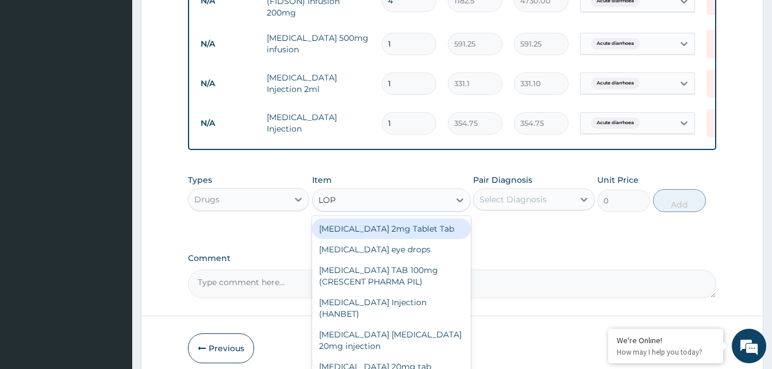
type input "LOPE"
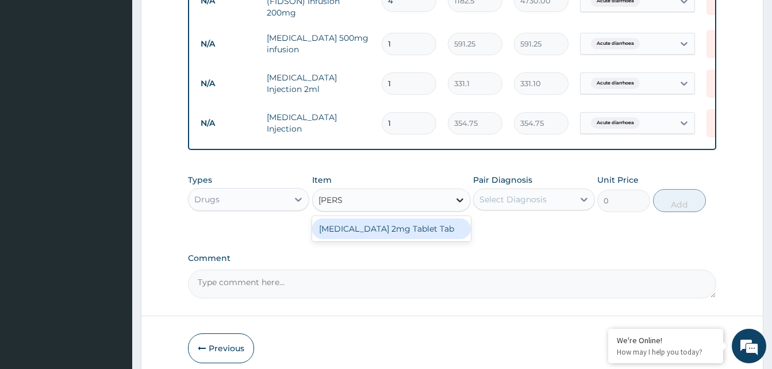
drag, startPoint x: 375, startPoint y: 217, endPoint x: 466, endPoint y: 194, distance: 93.6
click at [383, 218] on div "Loperamide 2mg Tablet Tab" at bounding box center [391, 228] width 159 height 21
type input "88.6875"
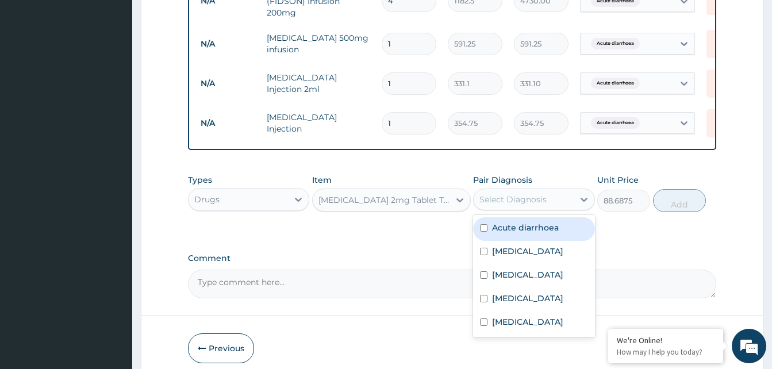
click at [505, 194] on div "Select Diagnosis" at bounding box center [513, 199] width 67 height 11
click at [519, 222] on label "Acute diarrhoea" at bounding box center [525, 227] width 67 height 11
checkbox input "true"
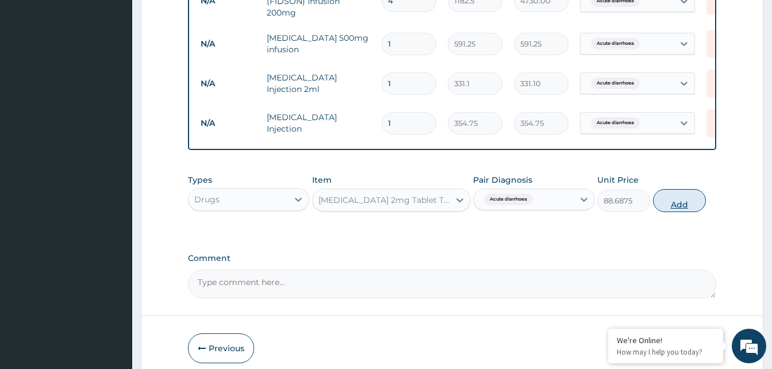
click at [681, 189] on button "Add" at bounding box center [679, 200] width 53 height 23
type input "0"
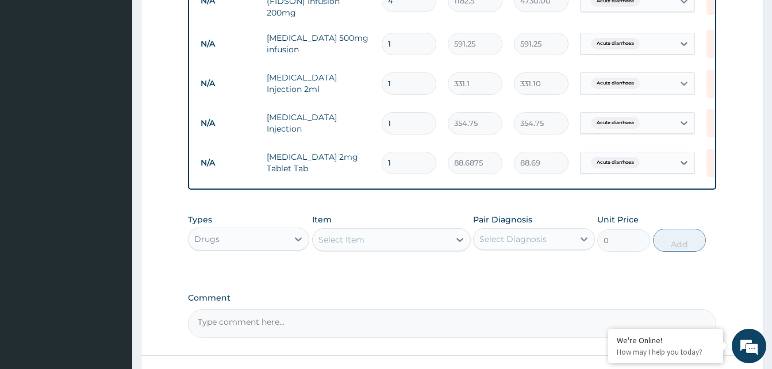
type input "0.00"
type input "6"
type input "532.13"
type input "6"
click at [415, 233] on div "Select Item" at bounding box center [381, 240] width 137 height 18
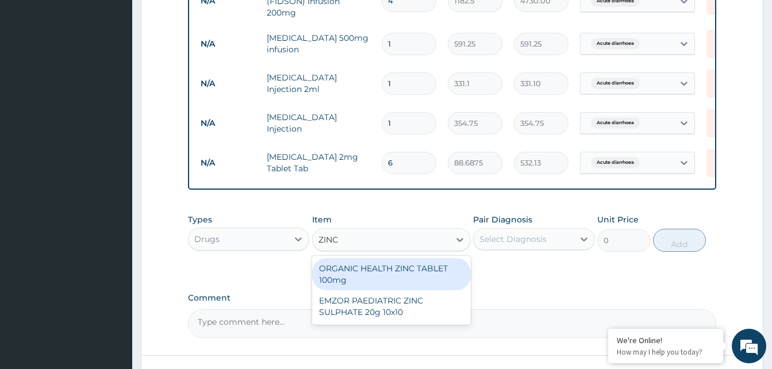
type input "ZIN"
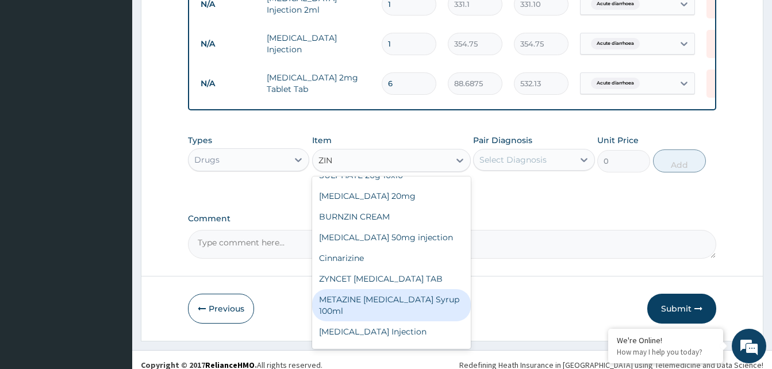
scroll to position [0, 0]
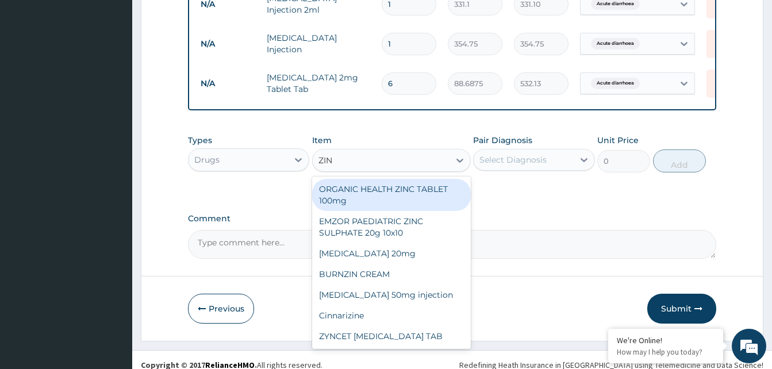
click at [409, 186] on div "ORGANIC HEALTH ZINC TABLET 100mg" at bounding box center [391, 195] width 159 height 32
type input "53.2125"
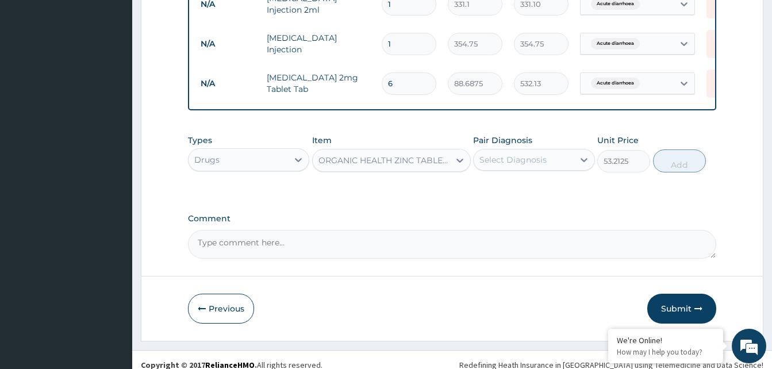
click at [408, 155] on div "ORGANIC HEALTH ZINC TABLET 100mg" at bounding box center [385, 160] width 132 height 11
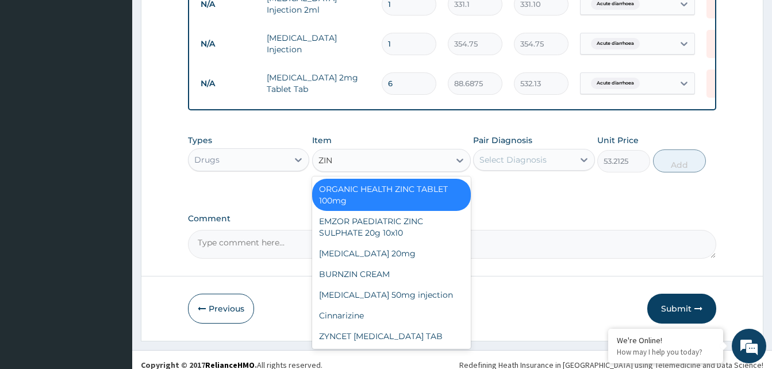
type input "ZINC"
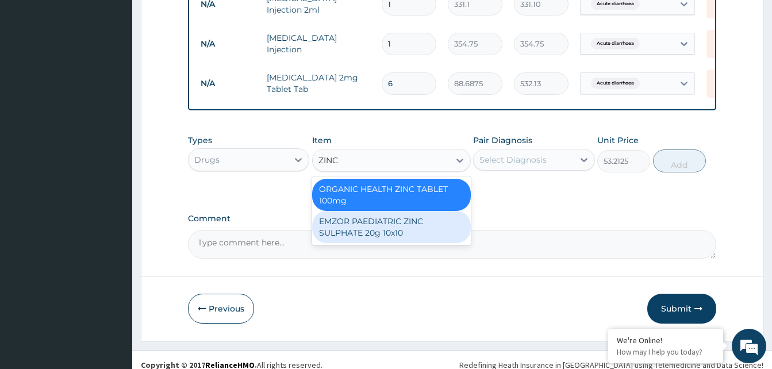
click at [385, 214] on div "EMZOR PAEDIATRIC ZINC SULPHATE 20g 10x10" at bounding box center [391, 227] width 159 height 32
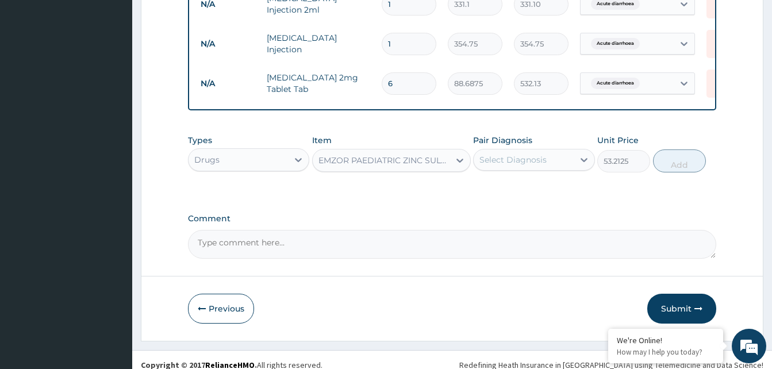
click at [526, 154] on div "Select Diagnosis" at bounding box center [513, 159] width 67 height 11
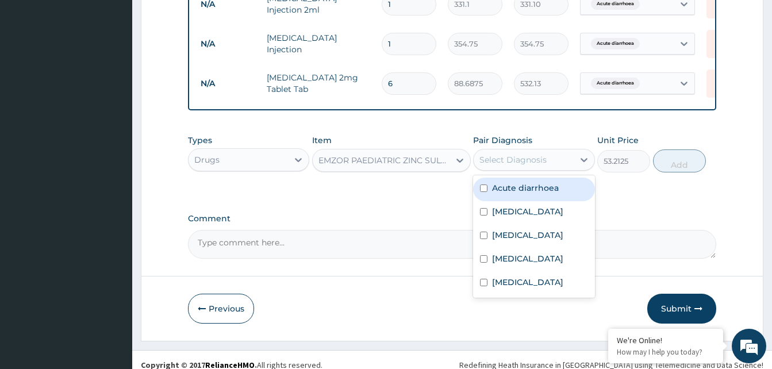
drag, startPoint x: 524, startPoint y: 178, endPoint x: 628, endPoint y: 155, distance: 107.3
click at [538, 182] on label "Acute diarrhoea" at bounding box center [525, 187] width 67 height 11
checkbox input "true"
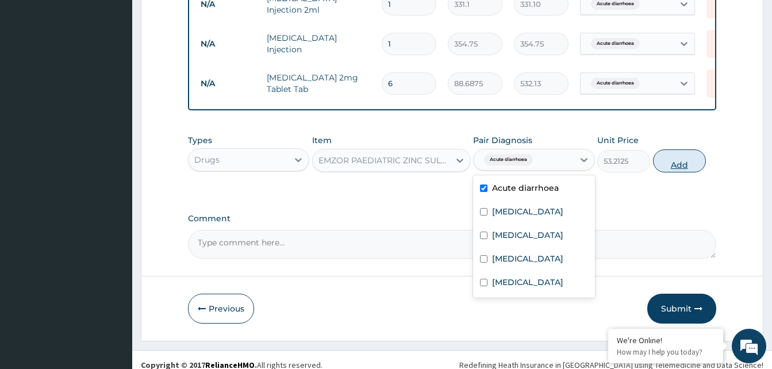
click at [665, 149] on button "Add" at bounding box center [679, 160] width 53 height 23
type input "0"
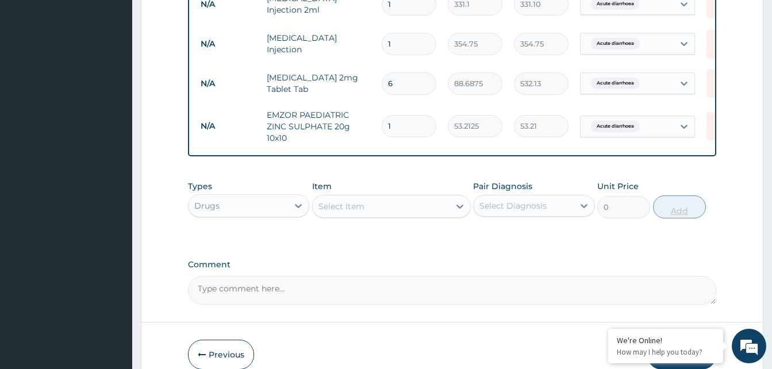
type input "10"
type input "532.13"
type input "10"
click at [403, 197] on div "Select Item" at bounding box center [381, 206] width 137 height 18
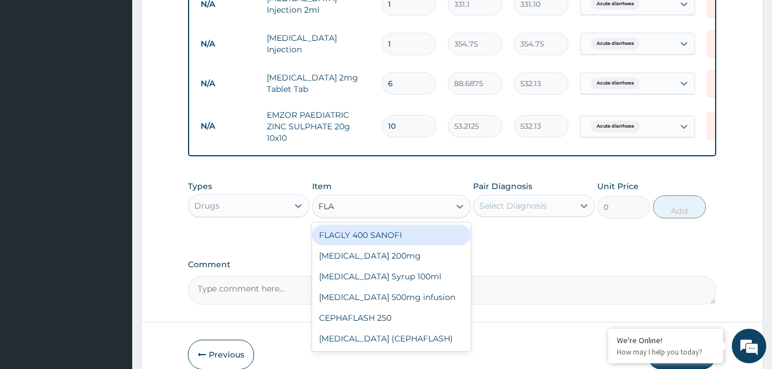
type input "FLAG"
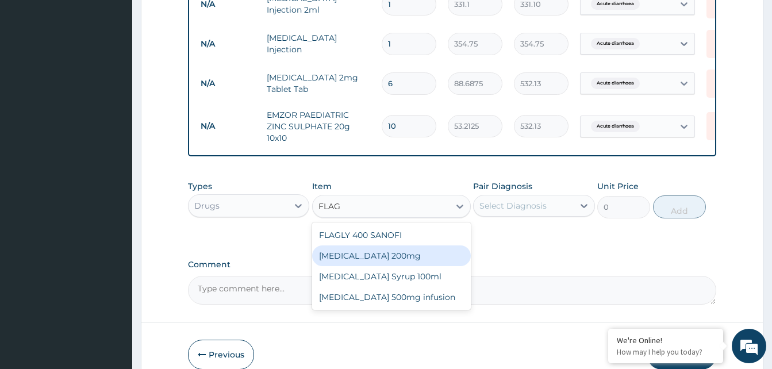
drag, startPoint x: 370, startPoint y: 244, endPoint x: 442, endPoint y: 226, distance: 74.2
click at [377, 246] on div "Flagyl 200mg" at bounding box center [391, 256] width 159 height 21
type input "47.3"
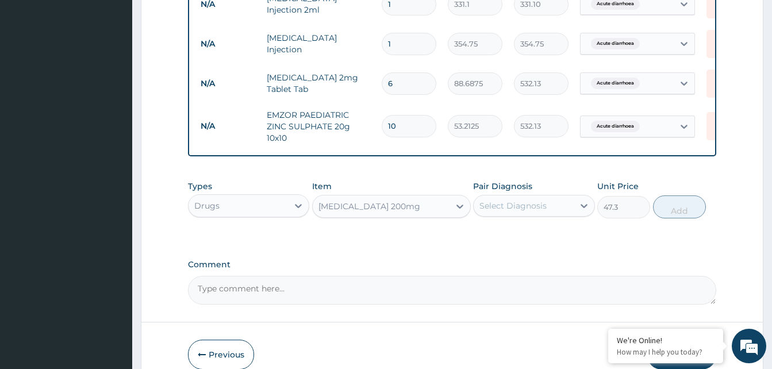
click at [518, 200] on div "Select Diagnosis" at bounding box center [513, 205] width 67 height 11
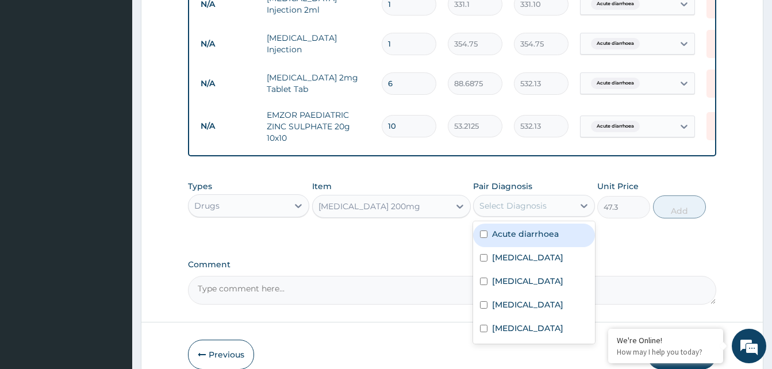
drag, startPoint x: 520, startPoint y: 221, endPoint x: 608, endPoint y: 210, distance: 88.6
click at [522, 228] on label "Acute diarrhoea" at bounding box center [525, 233] width 67 height 11
checkbox input "true"
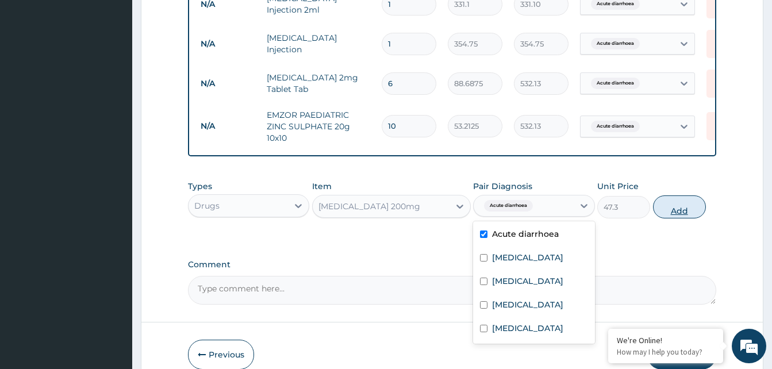
click at [681, 195] on button "Add" at bounding box center [679, 206] width 53 height 23
type input "0"
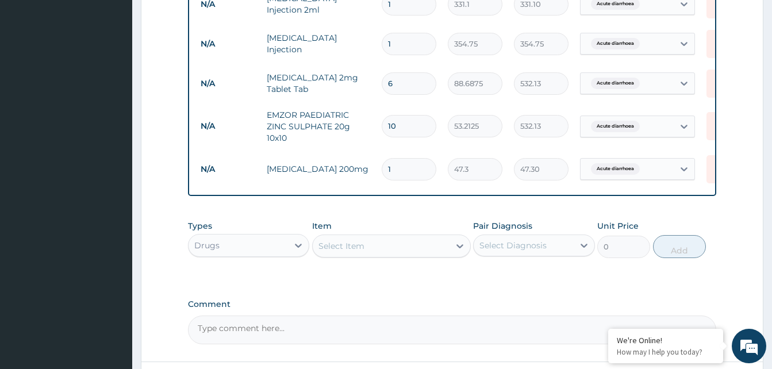
type input "18"
type input "851.40"
type input "18"
click at [398, 237] on div "Select Item" at bounding box center [381, 246] width 137 height 18
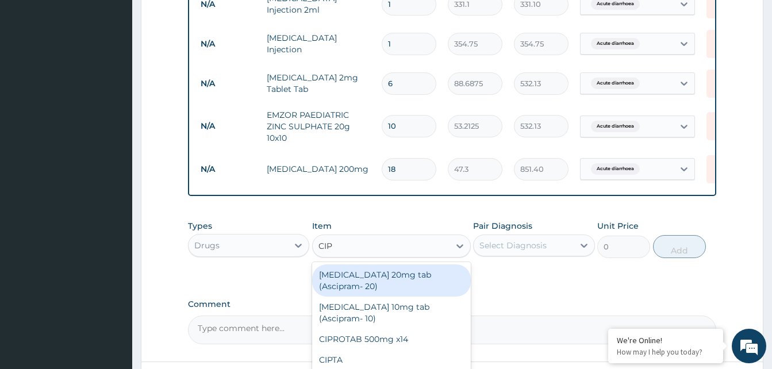
type input "CIPR"
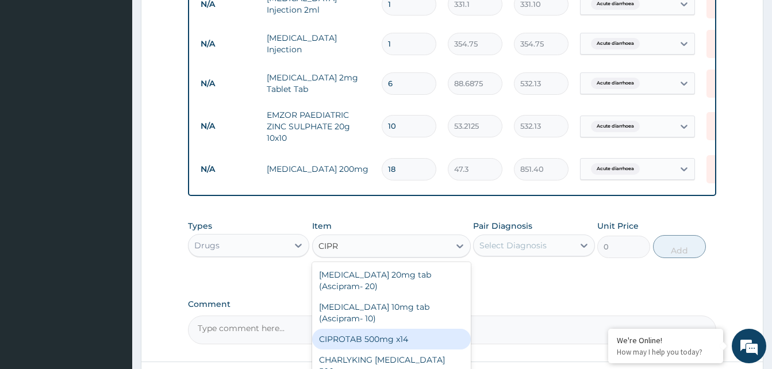
drag, startPoint x: 365, startPoint y: 322, endPoint x: 450, endPoint y: 279, distance: 94.9
click at [368, 329] on div "CIPROTAB 500mg x14" at bounding box center [391, 339] width 159 height 21
type input "319.275"
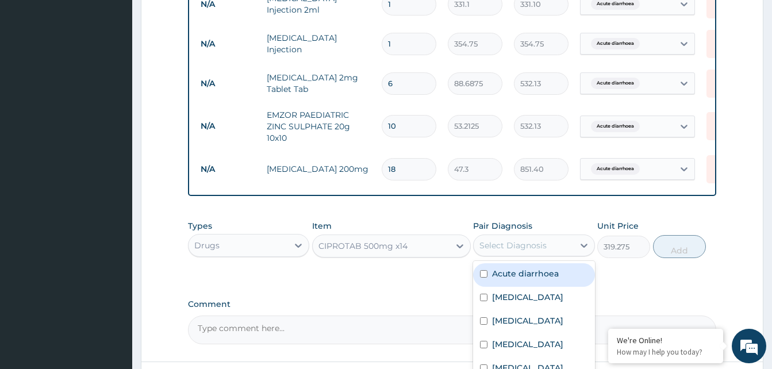
click at [513, 236] on div "Select Diagnosis" at bounding box center [523, 245] width 99 height 18
drag, startPoint x: 526, startPoint y: 263, endPoint x: 580, endPoint y: 259, distance: 54.2
click at [530, 268] on label "Acute diarrhoea" at bounding box center [525, 273] width 67 height 11
checkbox input "true"
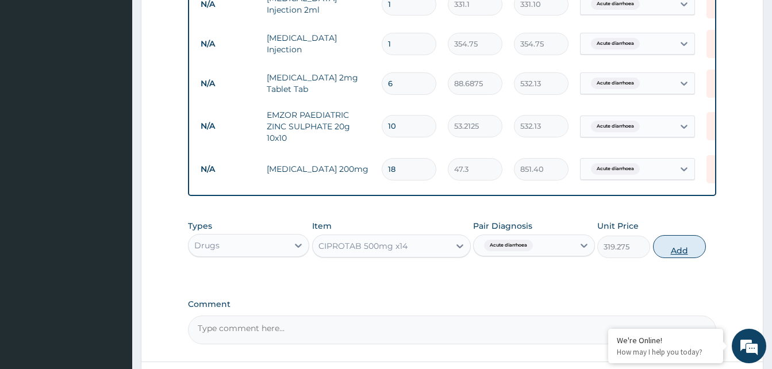
click at [675, 239] on button "Add" at bounding box center [679, 246] width 53 height 23
type input "0"
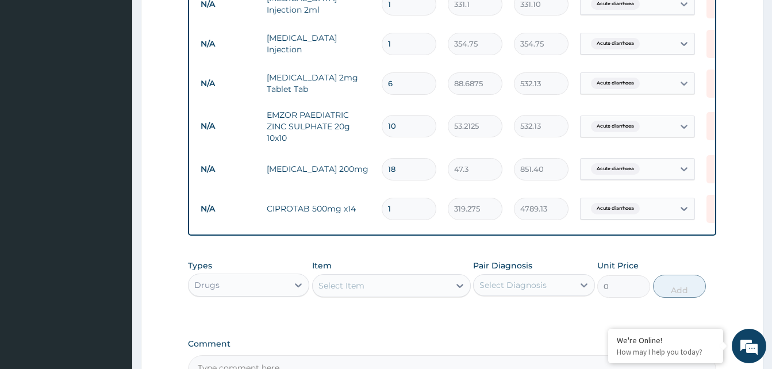
type input "15"
type input "4789.13"
type input "15"
click at [393, 278] on div "Select Item" at bounding box center [381, 286] width 137 height 18
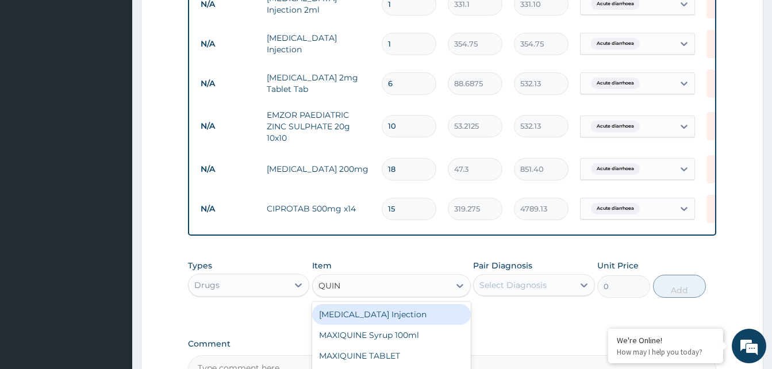
type input "QUINI"
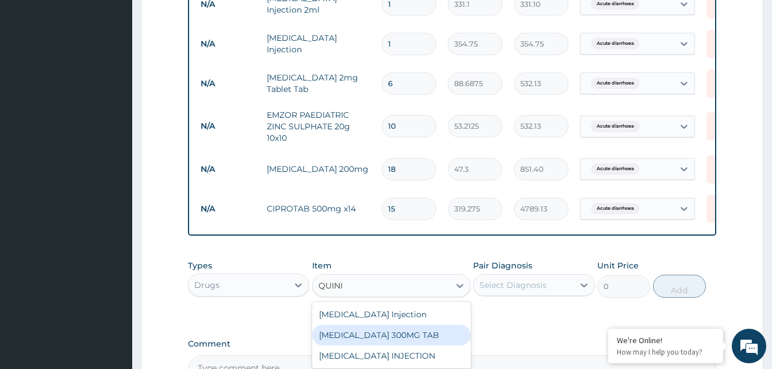
drag, startPoint x: 354, startPoint y: 327, endPoint x: 397, endPoint y: 312, distance: 45.6
click at [362, 325] on div "QUININE 300MG TAB" at bounding box center [391, 335] width 159 height 21
type input "300"
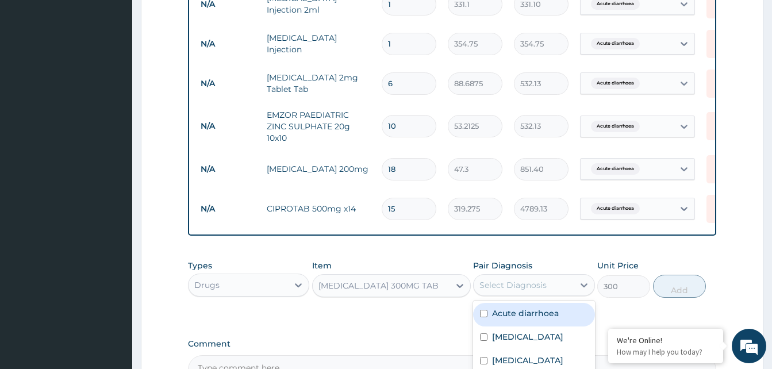
click at [528, 283] on div "Select Diagnosis" at bounding box center [523, 285] width 99 height 18
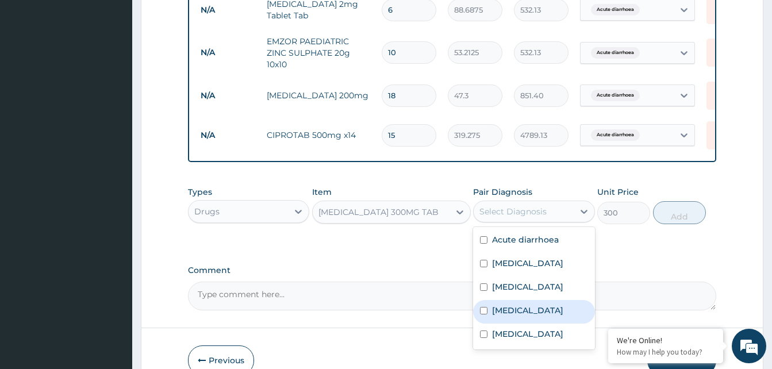
scroll to position [1019, 0]
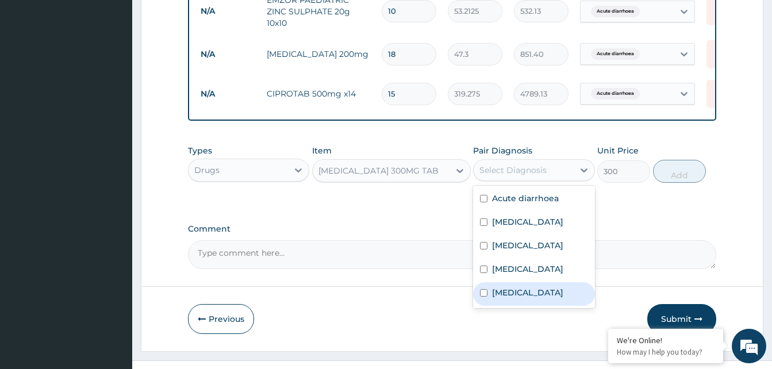
click at [512, 287] on label "Malaria" at bounding box center [527, 292] width 71 height 11
checkbox input "true"
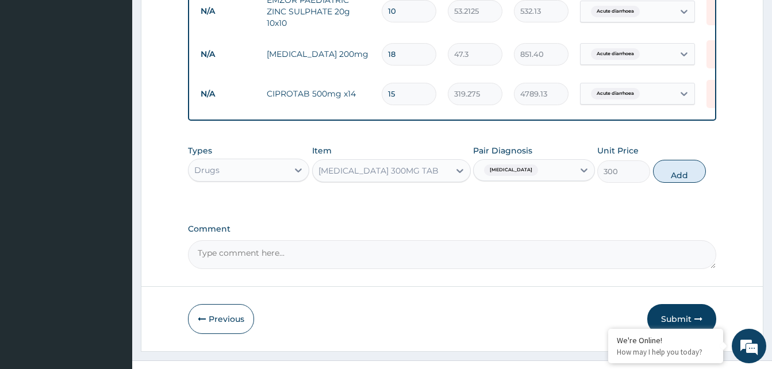
click at [687, 164] on button "Add" at bounding box center [679, 171] width 53 height 23
type input "0"
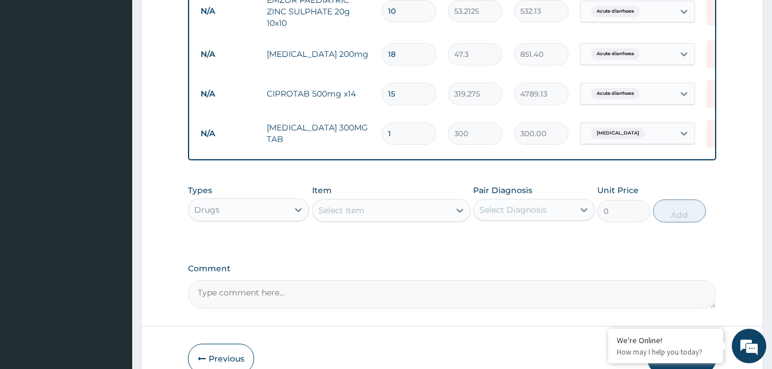
type input "0.00"
type input "6"
type input "1800.00"
type input "6"
click at [347, 205] on div "Select Item" at bounding box center [342, 210] width 46 height 11
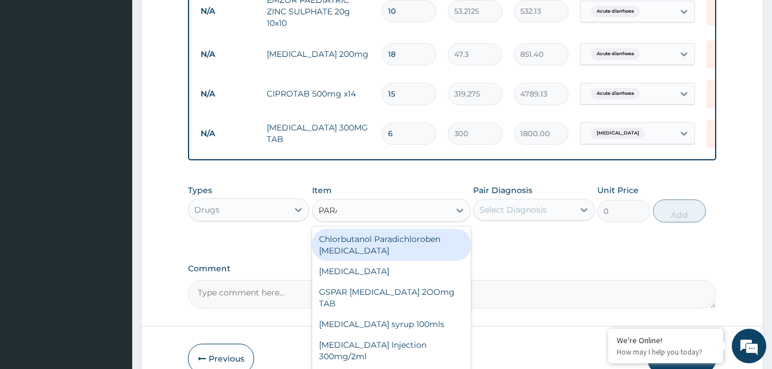
type input "PARAC"
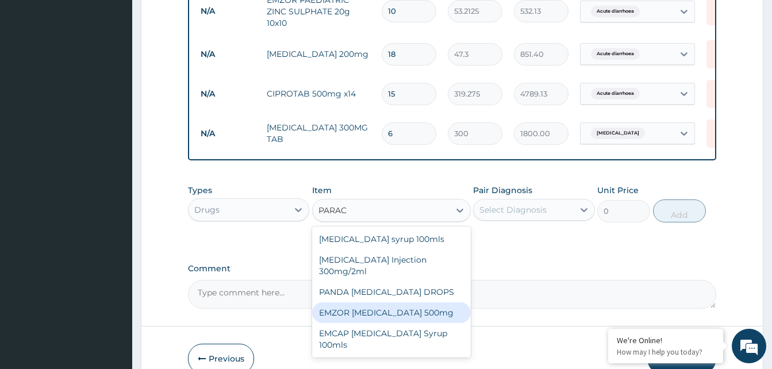
click at [378, 306] on div "EMZOR PARACETAMOL 500mg" at bounding box center [391, 312] width 159 height 21
type input "23.65"
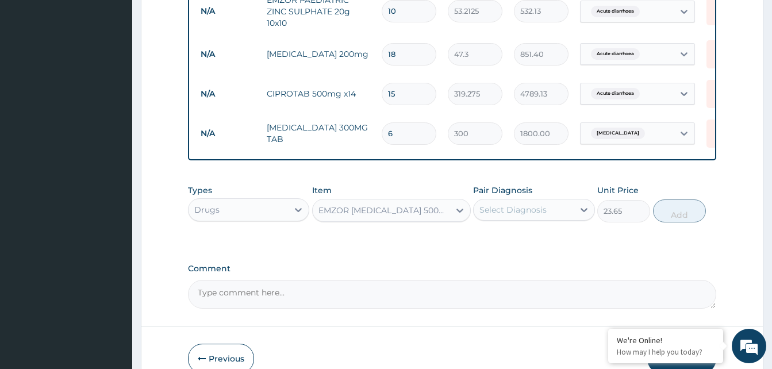
click at [538, 204] on div "Select Diagnosis" at bounding box center [513, 209] width 67 height 11
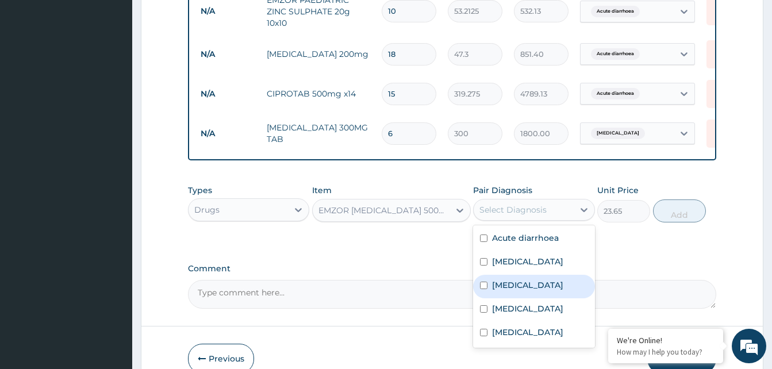
click at [545, 279] on label "Abdominal pregnancy" at bounding box center [527, 284] width 71 height 11
checkbox input "true"
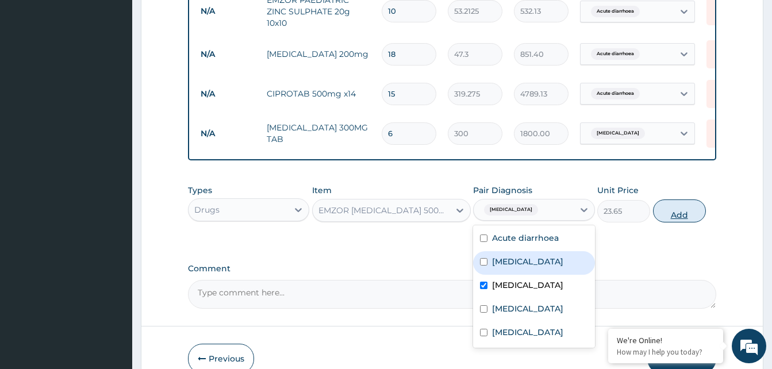
click at [677, 202] on button "Add" at bounding box center [679, 211] width 53 height 23
type input "0"
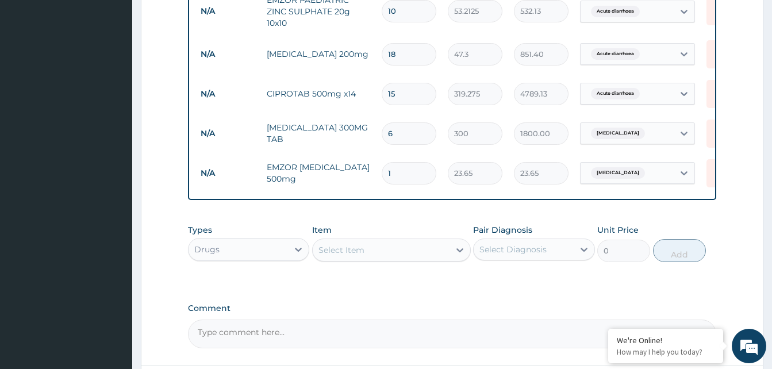
type input "18"
type input "425.70"
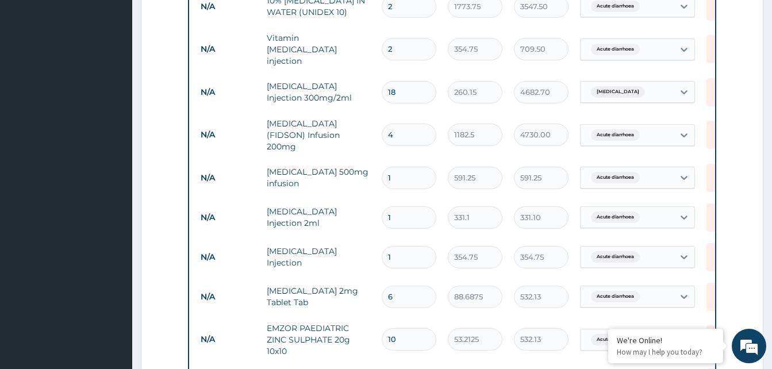
scroll to position [674, 0]
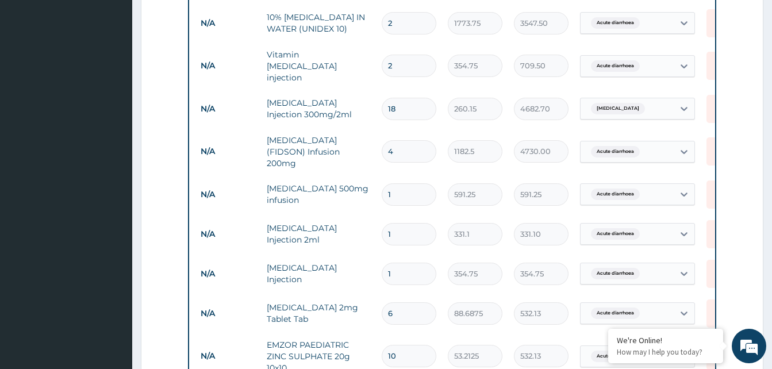
type input "18"
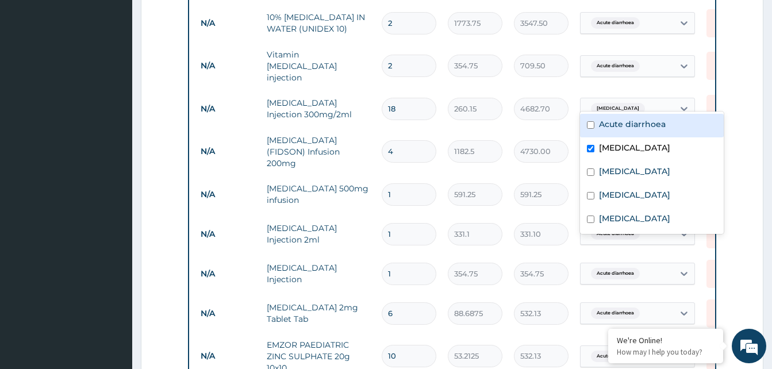
click at [625, 99] on div "Sepsis" at bounding box center [627, 109] width 93 height 20
click at [590, 147] on input "checkbox" at bounding box center [590, 148] width 7 height 7
checkbox input "false"
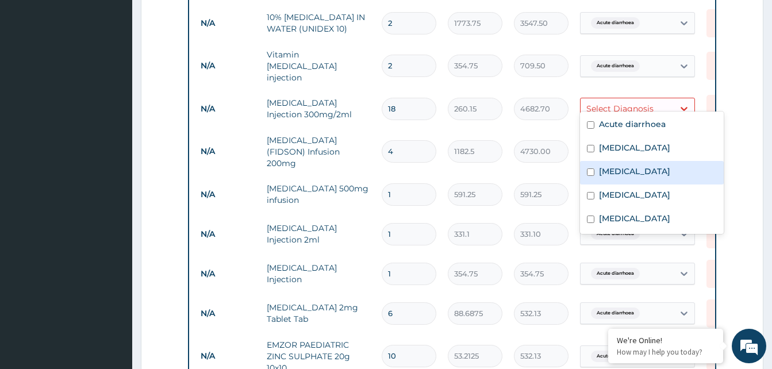
click at [589, 172] on input "checkbox" at bounding box center [590, 171] width 7 height 7
checkbox input "true"
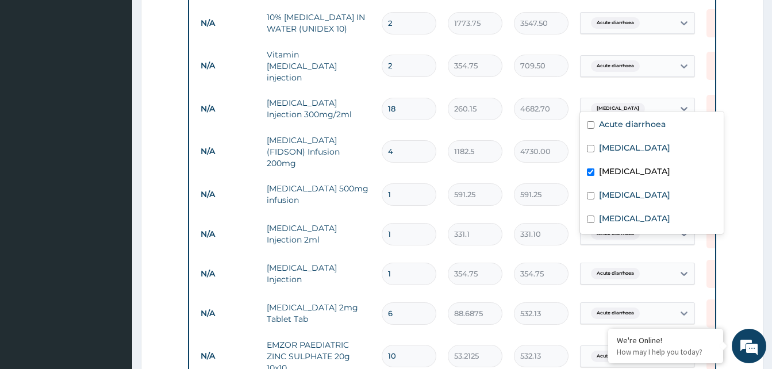
click at [738, 108] on form "Step 2 of 2 PA Code / Prescription Code PA/D8C5B1 PA/81E427 PA/6F34A7 Encounter…" at bounding box center [452, 81] width 623 height 1389
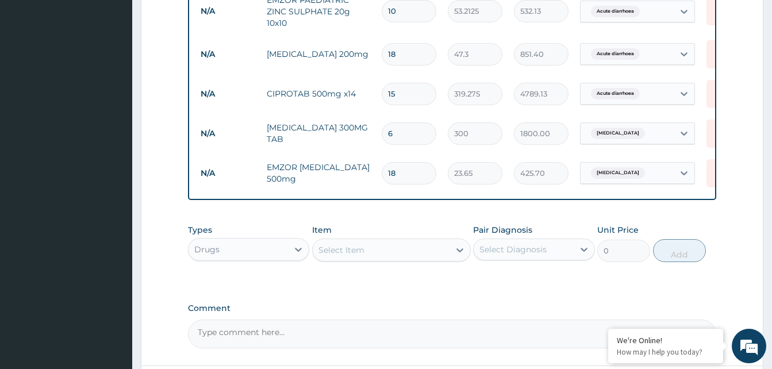
scroll to position [1109, 0]
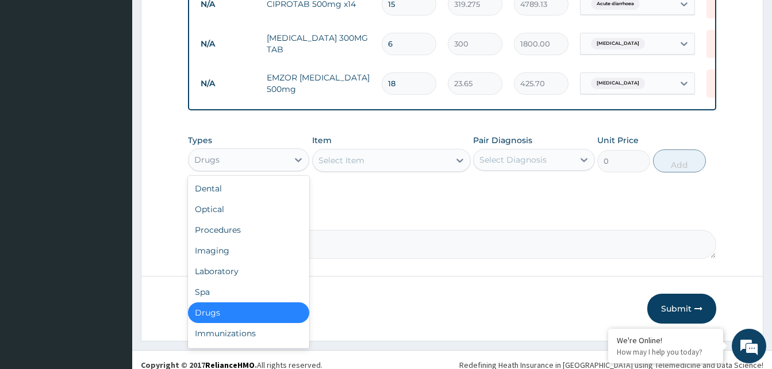
click at [263, 154] on div "Drugs" at bounding box center [238, 160] width 99 height 18
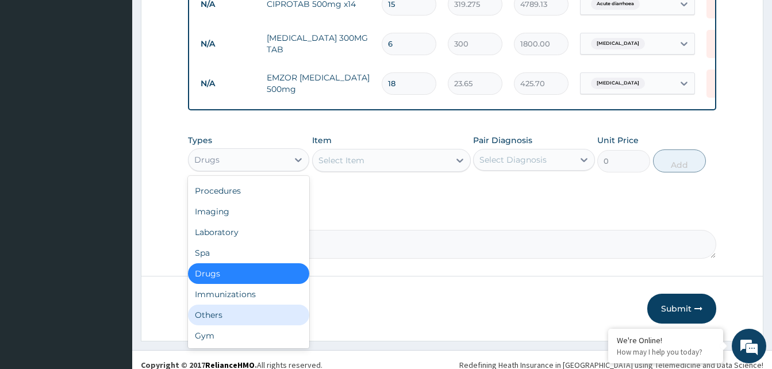
scroll to position [0, 0]
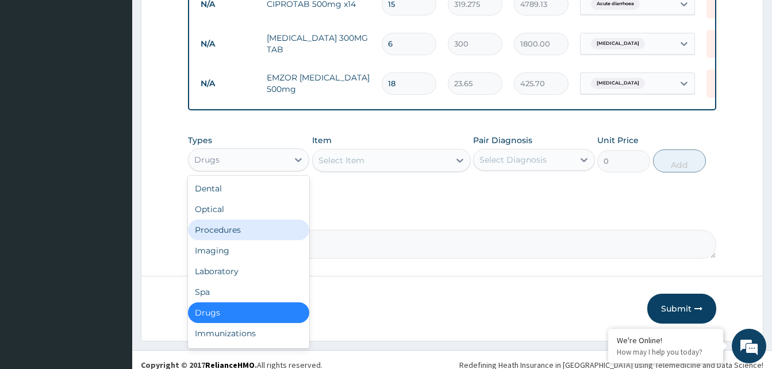
click at [246, 220] on div "Procedures" at bounding box center [248, 230] width 121 height 21
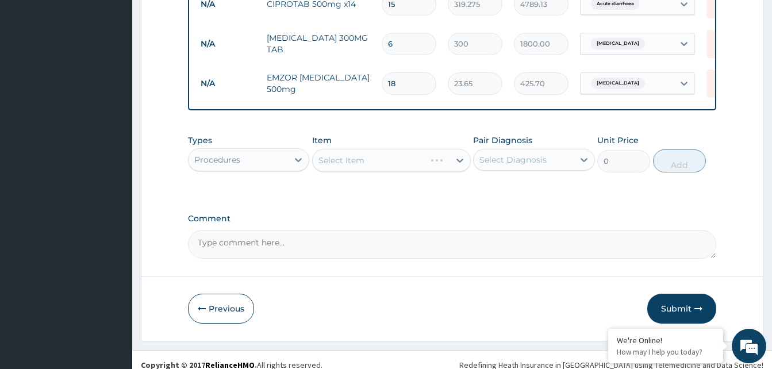
click at [372, 152] on div "Select Item" at bounding box center [391, 160] width 159 height 23
click at [393, 151] on div "Select Item" at bounding box center [381, 160] width 137 height 18
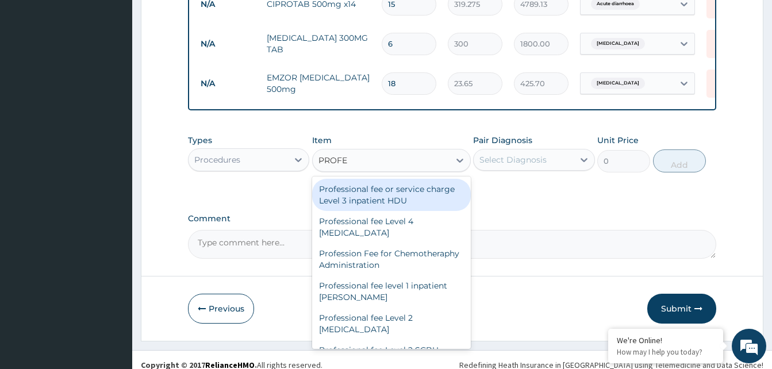
type input "PROFE"
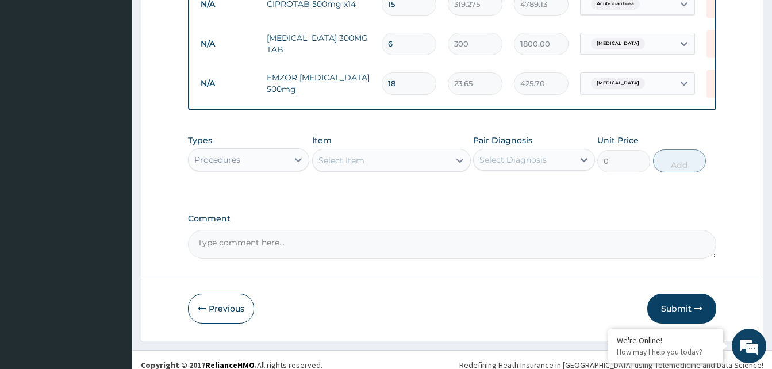
click at [679, 294] on button "Submit" at bounding box center [681, 309] width 69 height 30
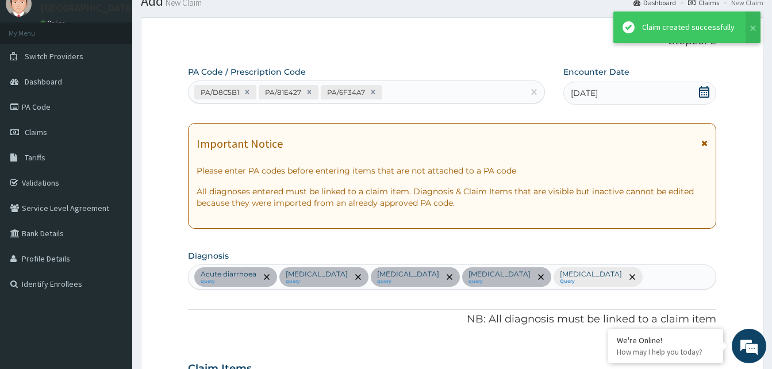
scroll to position [1109, 0]
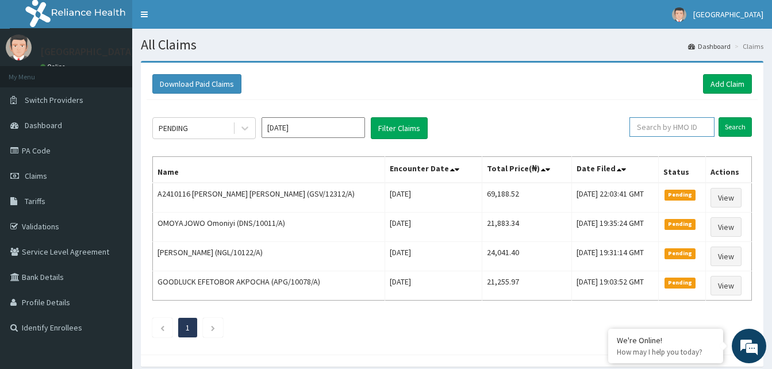
click at [672, 128] on input "text" at bounding box center [672, 127] width 85 height 20
paste input "QAO/10497/A"
type input "QAO/10497/A"
click at [724, 79] on link "Add Claim" at bounding box center [727, 84] width 49 height 20
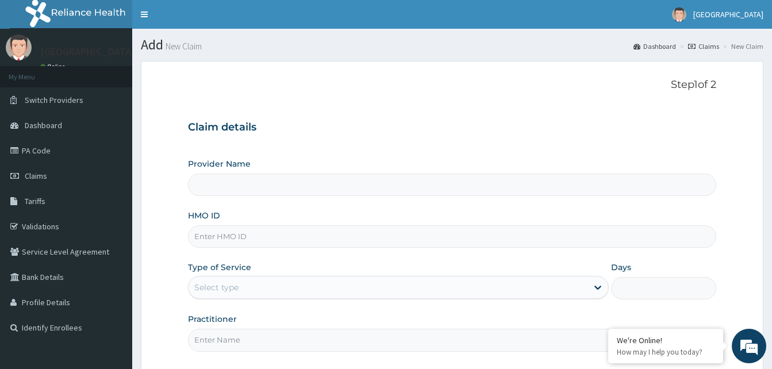
click at [259, 231] on input "HMO ID" at bounding box center [452, 236] width 528 height 22
paste input "QAO/10497/A"
type input "QAO/10497/A"
type input "Dalet Medical service"
type input "QAO/10497/A"
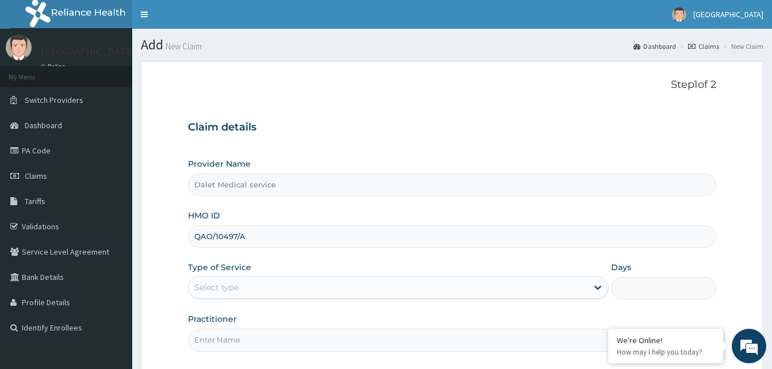
click at [265, 282] on div "Select type" at bounding box center [388, 287] width 399 height 18
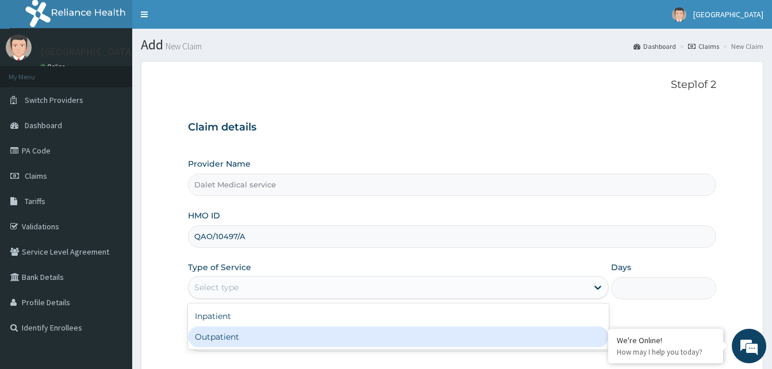
drag, startPoint x: 242, startPoint y: 336, endPoint x: 283, endPoint y: 300, distance: 54.2
click at [241, 335] on div "Outpatient" at bounding box center [398, 337] width 421 height 21
type input "1"
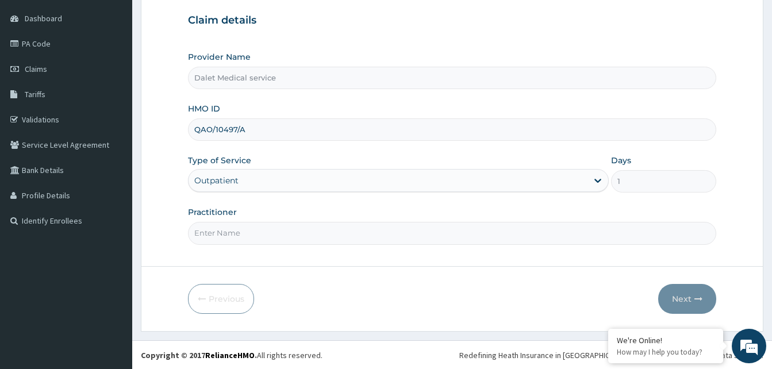
scroll to position [108, 0]
click at [228, 233] on input "Practitioner" at bounding box center [452, 232] width 528 height 22
type input "KOKO"
click at [688, 294] on button "Next" at bounding box center [687, 298] width 58 height 30
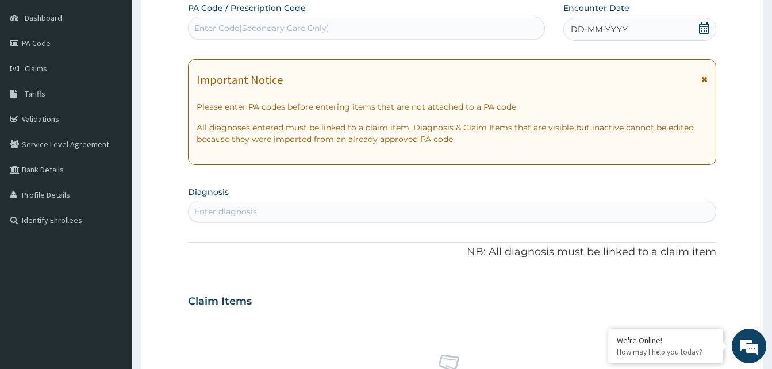
scroll to position [0, 0]
click at [705, 79] on icon at bounding box center [704, 79] width 6 height 8
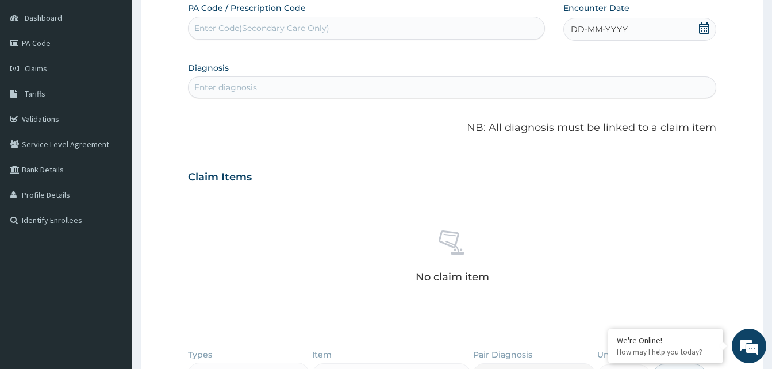
click at [584, 24] on span "DD-MM-YYYY" at bounding box center [599, 29] width 57 height 11
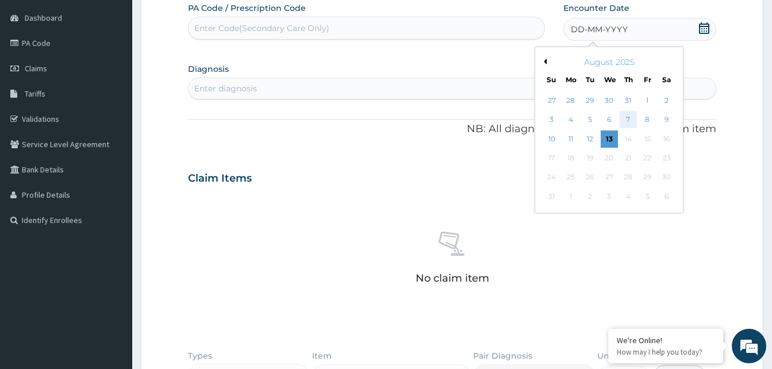
click at [628, 118] on div "7" at bounding box center [628, 120] width 17 height 17
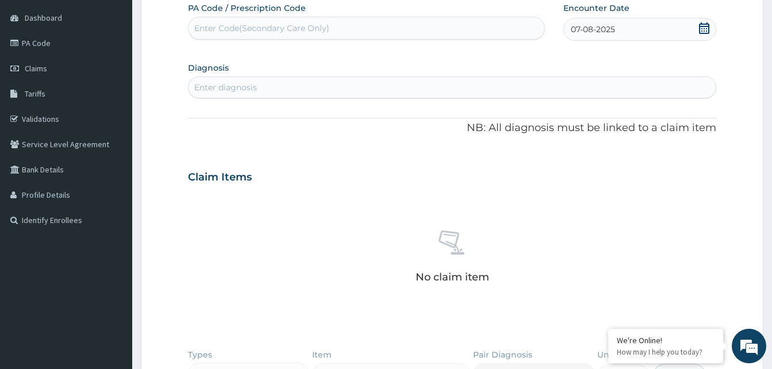
click at [317, 90] on div "Enter diagnosis" at bounding box center [452, 87] width 527 height 18
type input "SEPS"
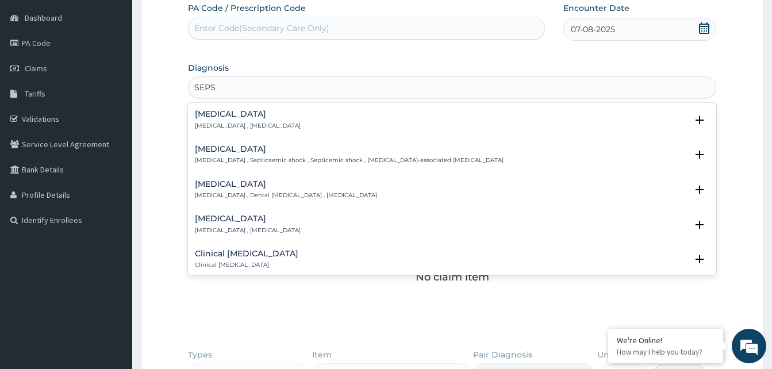
click at [219, 127] on p "[MEDICAL_DATA] , [MEDICAL_DATA]" at bounding box center [248, 126] width 106 height 8
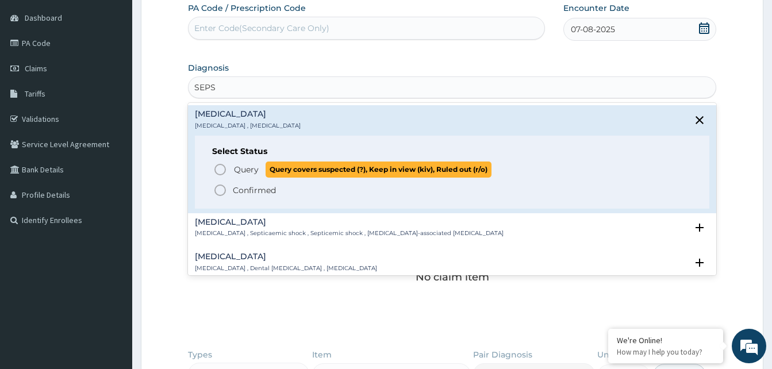
drag, startPoint x: 221, startPoint y: 169, endPoint x: 237, endPoint y: 165, distance: 16.6
click at [220, 169] on icon "status option query" at bounding box center [220, 170] width 14 height 14
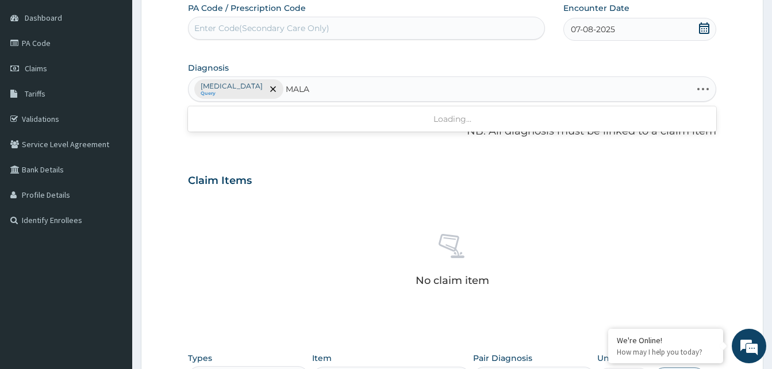
type input "MALAR"
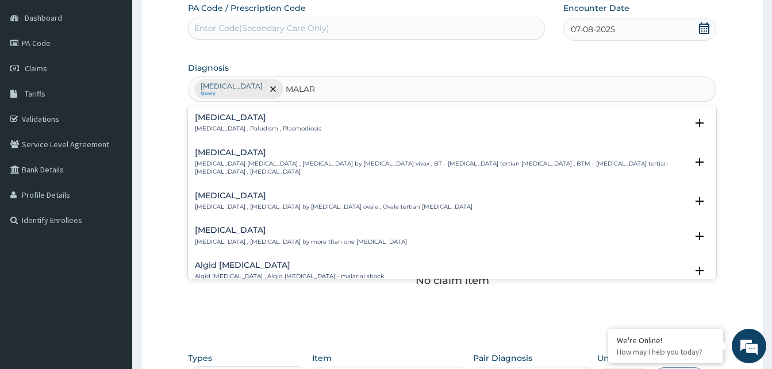
click at [229, 129] on p "[MEDICAL_DATA] , Paludism , Plasmodiosis" at bounding box center [258, 129] width 126 height 8
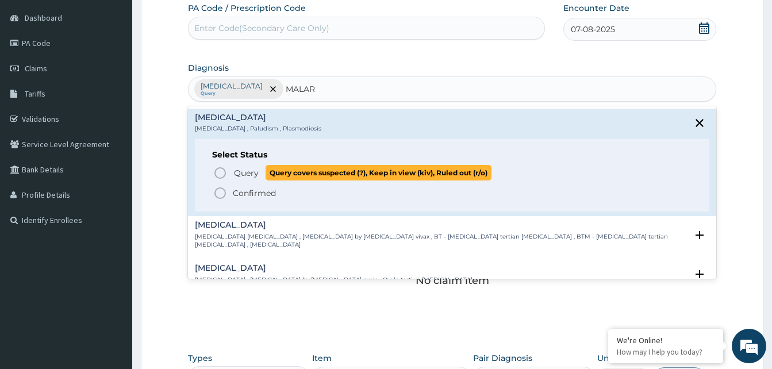
click at [218, 176] on icon "status option query" at bounding box center [220, 173] width 14 height 14
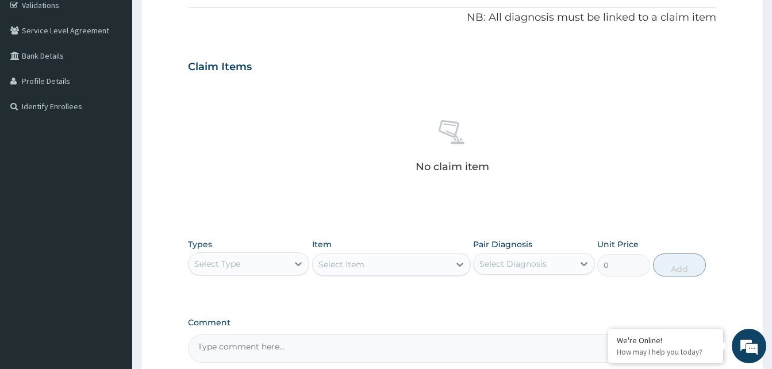
scroll to position [223, 0]
click at [260, 260] on div "Select Type" at bounding box center [238, 263] width 99 height 18
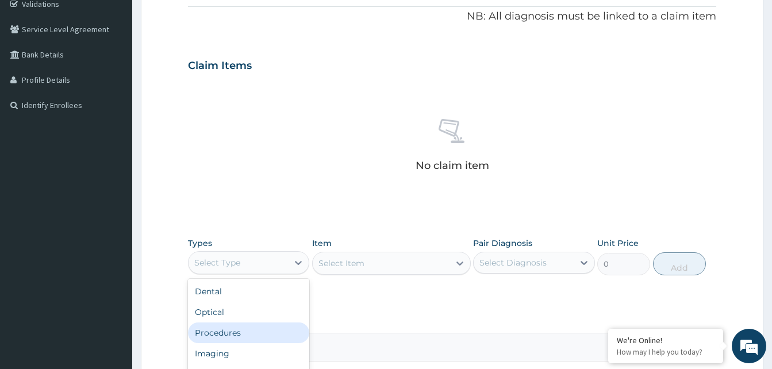
click at [247, 327] on div "Procedures" at bounding box center [248, 333] width 121 height 21
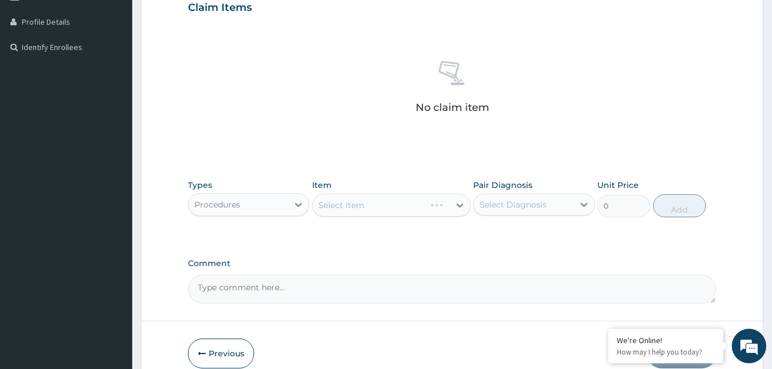
scroll to position [336, 0]
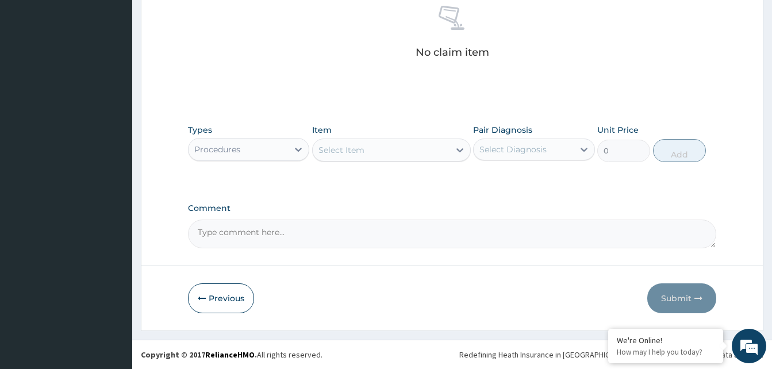
click at [407, 153] on div "Select Item" at bounding box center [381, 150] width 137 height 18
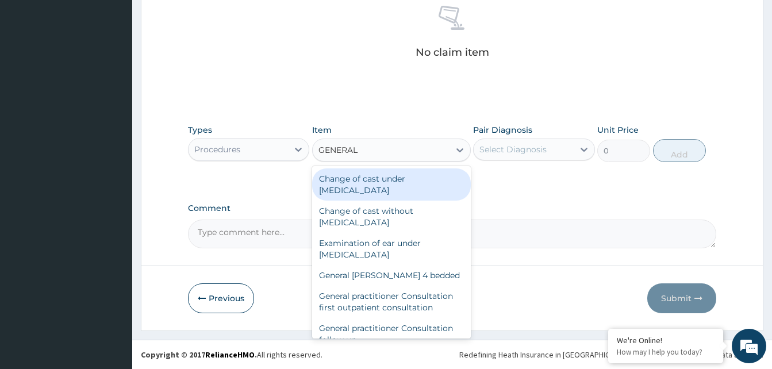
type input "GENERAL P"
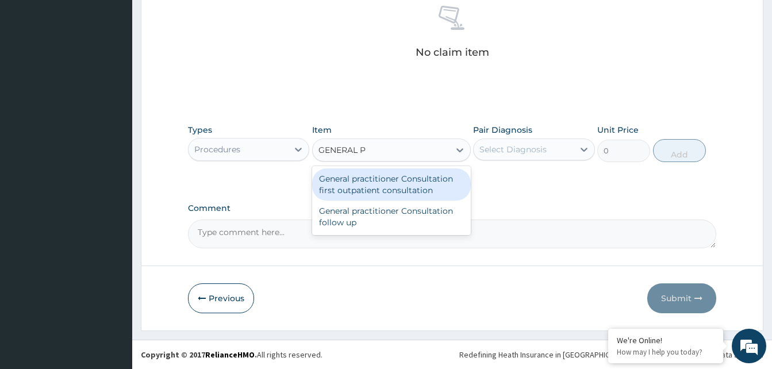
click at [402, 199] on div "General practitioner Consultation first outpatient consultation" at bounding box center [391, 184] width 159 height 32
type input "3547.5"
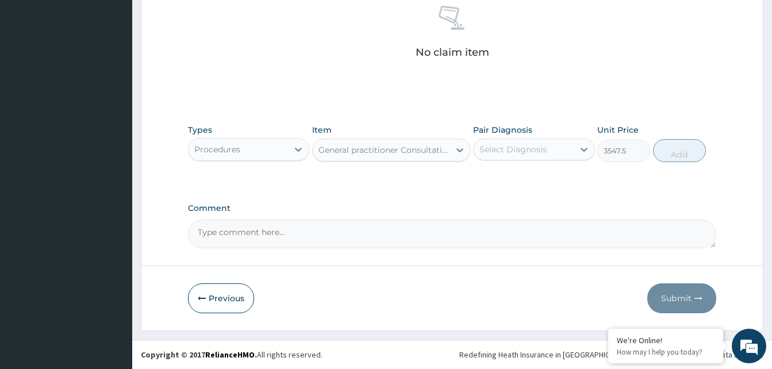
click at [521, 149] on div "Select Diagnosis" at bounding box center [513, 149] width 67 height 11
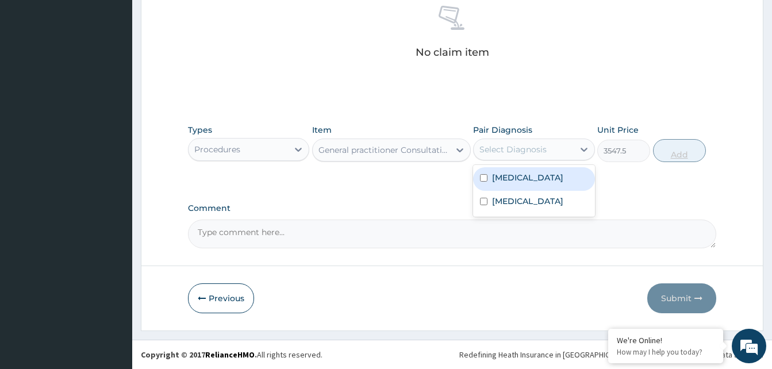
drag, startPoint x: 515, startPoint y: 179, endPoint x: 686, endPoint y: 156, distance: 172.9
click at [516, 179] on label "[MEDICAL_DATA]" at bounding box center [527, 177] width 71 height 11
checkbox input "true"
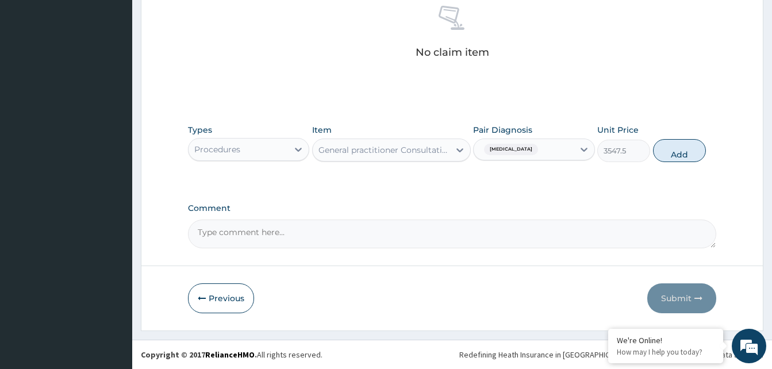
drag, startPoint x: 691, startPoint y: 150, endPoint x: 570, endPoint y: 179, distance: 124.2
click at [684, 155] on button "Add" at bounding box center [679, 150] width 53 height 23
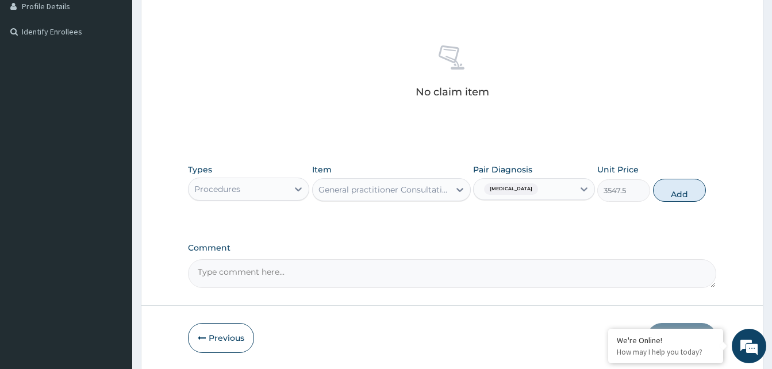
type input "0"
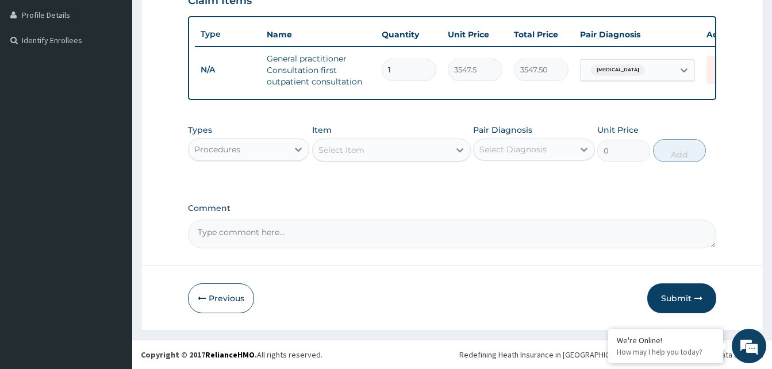
click at [242, 149] on div "Procedures" at bounding box center [238, 149] width 99 height 18
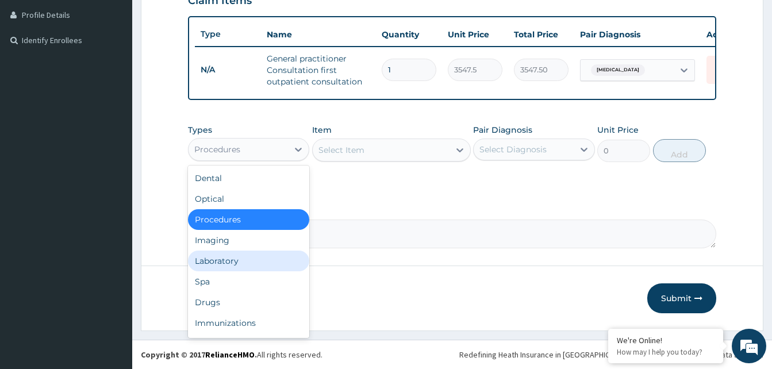
click at [216, 264] on div "Laboratory" at bounding box center [248, 261] width 121 height 21
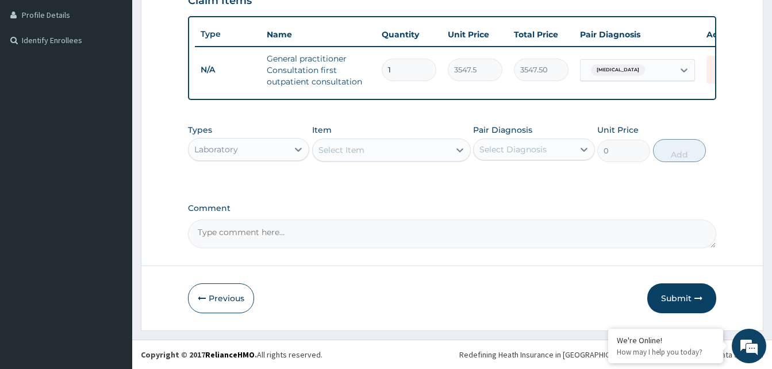
click at [391, 154] on div "Select Item" at bounding box center [381, 150] width 137 height 18
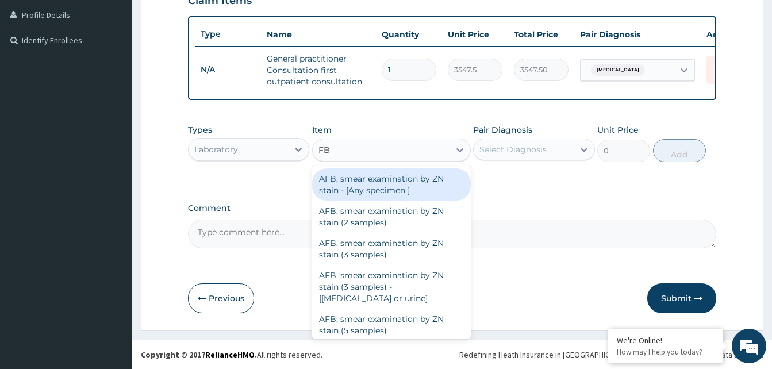
type input "FBC"
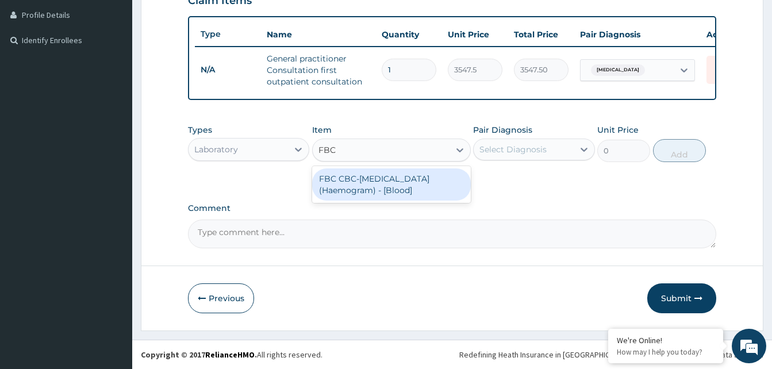
click at [400, 180] on div "FBC CBC-Complete Blood Count (Haemogram) - [Blood]" at bounding box center [391, 184] width 159 height 32
type input "4300"
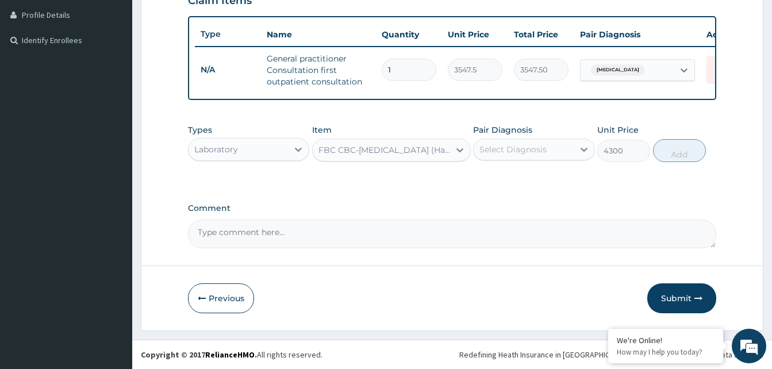
click at [505, 152] on div "Select Diagnosis" at bounding box center [513, 149] width 67 height 11
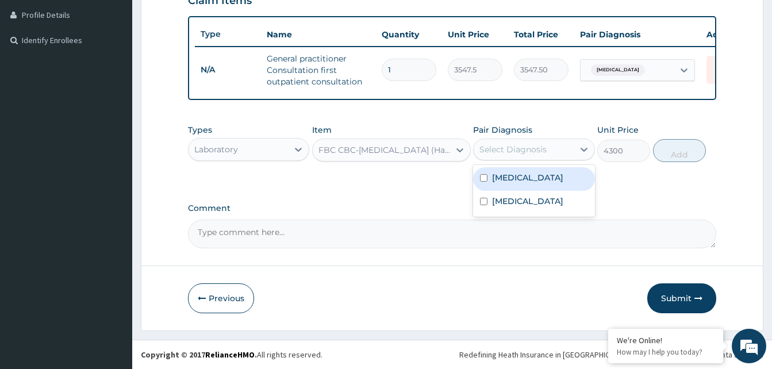
drag, startPoint x: 513, startPoint y: 176, endPoint x: 634, endPoint y: 158, distance: 122.0
click at [521, 175] on div "Sepsis" at bounding box center [533, 179] width 121 height 24
checkbox input "true"
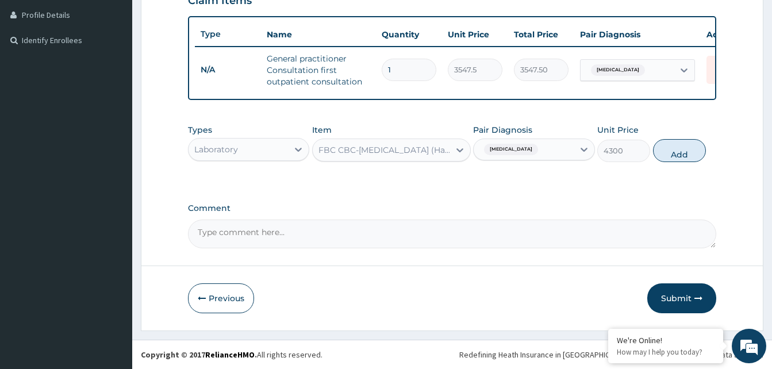
drag, startPoint x: 696, startPoint y: 151, endPoint x: 487, endPoint y: 174, distance: 210.5
click at [693, 153] on button "Add" at bounding box center [679, 150] width 53 height 23
type input "0"
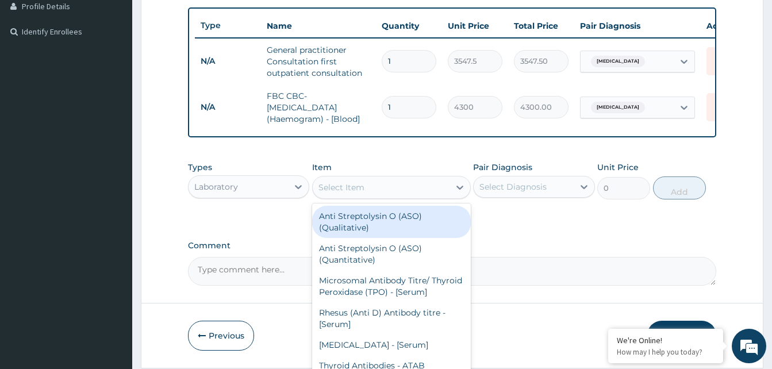
click at [354, 189] on div "Select Item" at bounding box center [381, 187] width 137 height 18
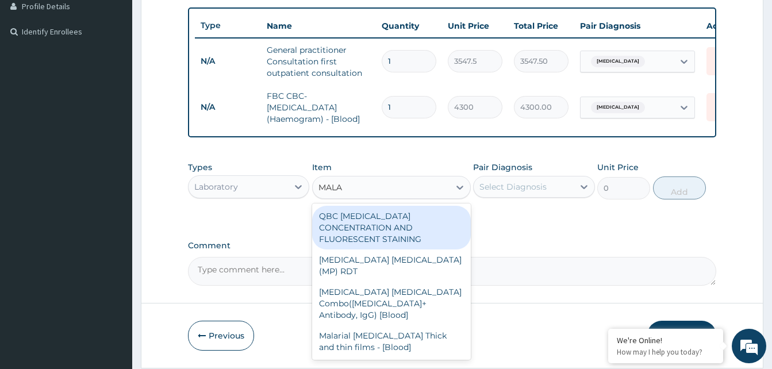
type input "MALAR"
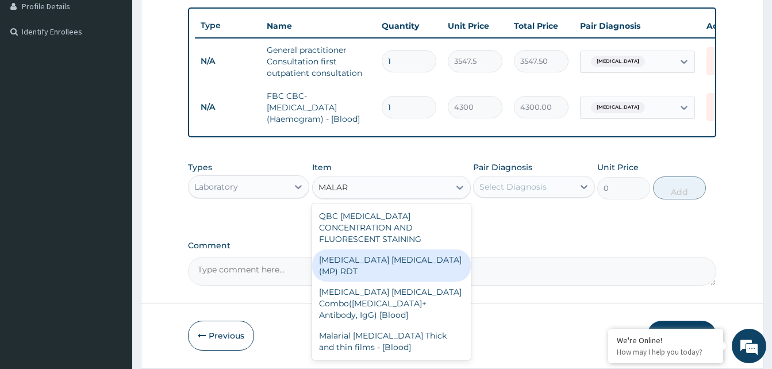
click at [402, 252] on div "MALARIA PARASITE (MP) RDT" at bounding box center [391, 266] width 159 height 32
type input "1612.5"
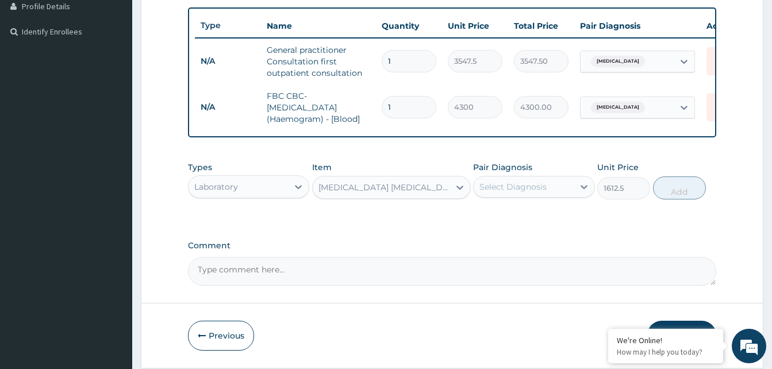
click at [559, 191] on div "Select Diagnosis" at bounding box center [523, 187] width 99 height 18
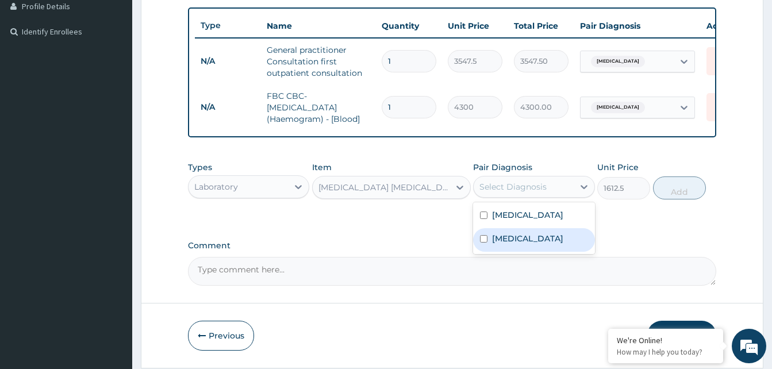
click at [534, 244] on div "Malaria" at bounding box center [533, 240] width 121 height 24
checkbox input "true"
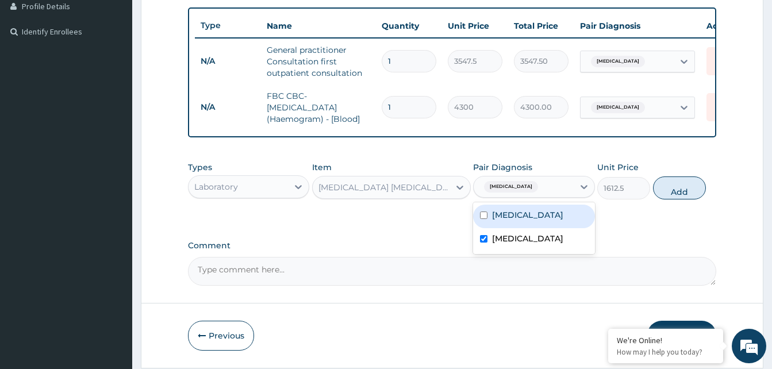
drag, startPoint x: 681, startPoint y: 195, endPoint x: 332, endPoint y: 216, distance: 349.0
click at [680, 197] on button "Add" at bounding box center [679, 188] width 53 height 23
type input "0"
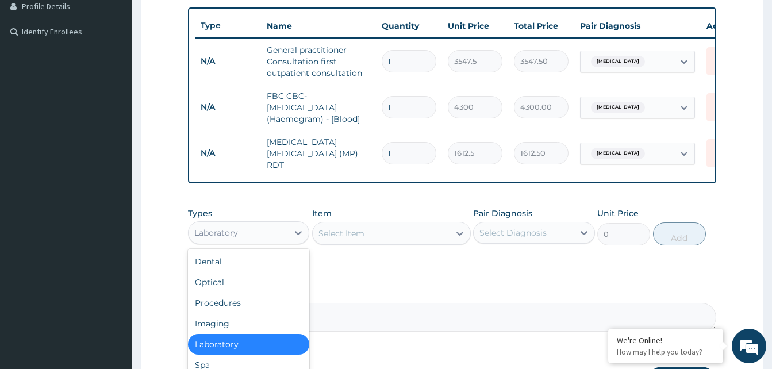
drag, startPoint x: 253, startPoint y: 233, endPoint x: 232, endPoint y: 258, distance: 32.7
click at [252, 233] on div "Laboratory" at bounding box center [238, 233] width 99 height 18
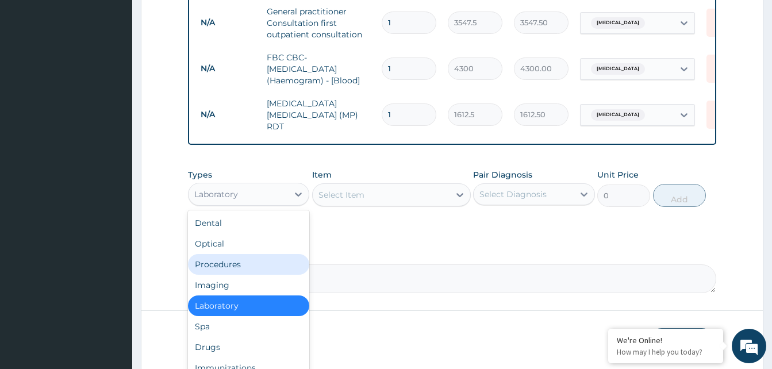
scroll to position [382, 0]
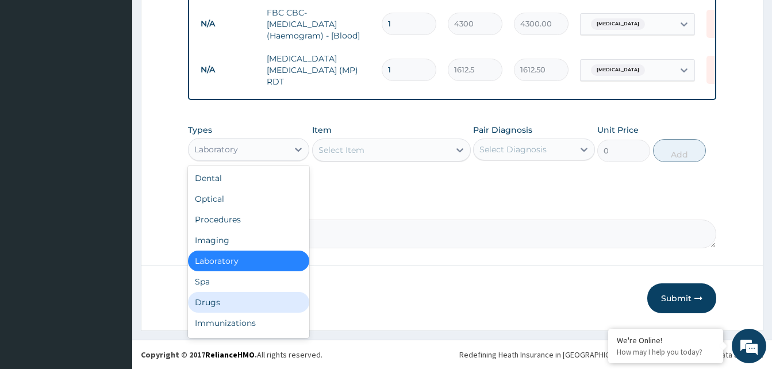
drag, startPoint x: 208, startPoint y: 302, endPoint x: 213, endPoint y: 281, distance: 22.0
click at [208, 298] on div "Drugs" at bounding box center [248, 302] width 121 height 21
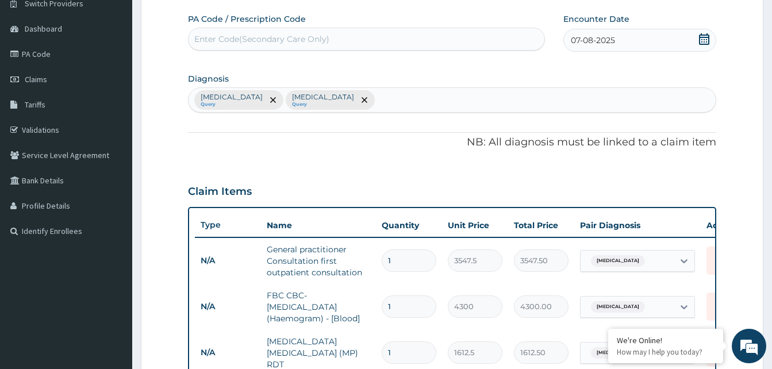
scroll to position [94, 0]
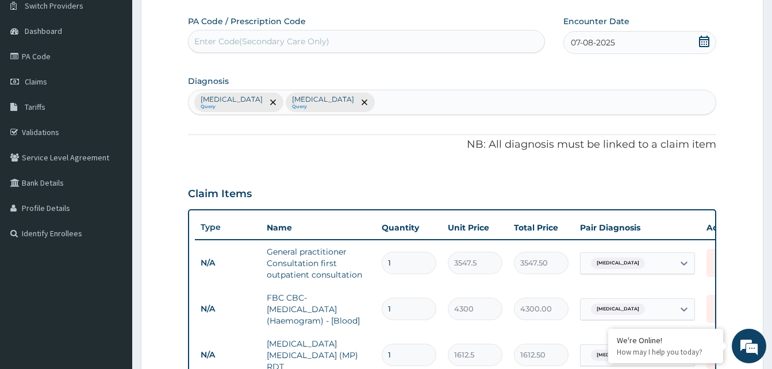
click at [317, 102] on div "Sepsis Query Malaria Query" at bounding box center [452, 102] width 527 height 24
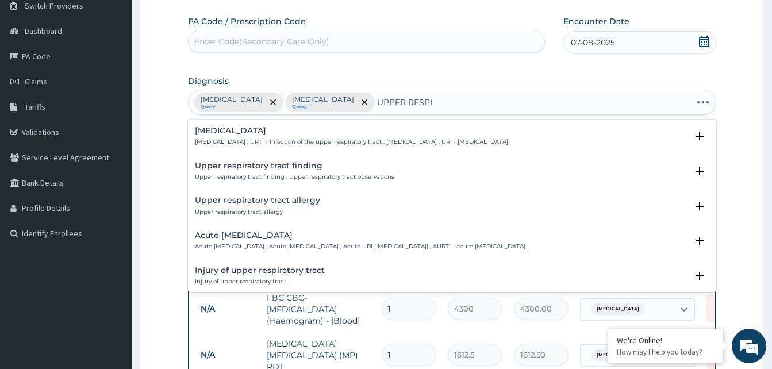
type input "UPPER RESPIR"
click at [235, 233] on h4 "Acute upper respiratory infection" at bounding box center [360, 235] width 331 height 9
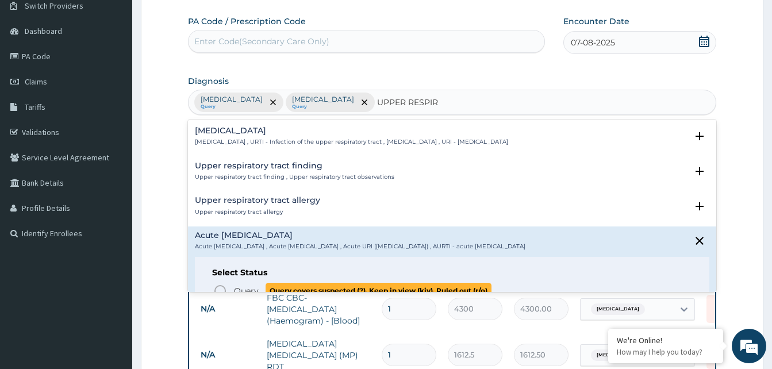
click at [218, 287] on icon "status option query" at bounding box center [220, 291] width 14 height 14
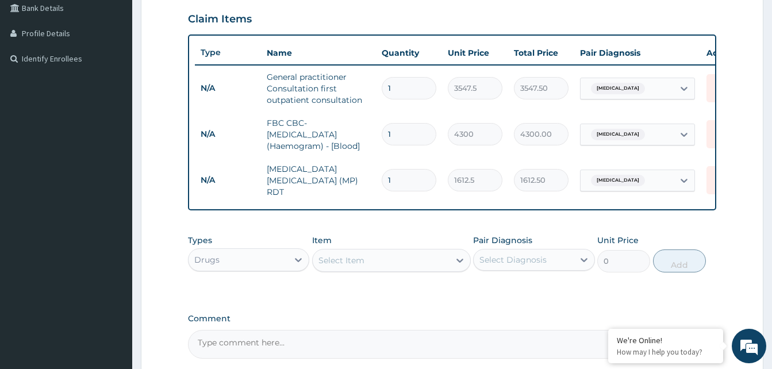
scroll to position [382, 0]
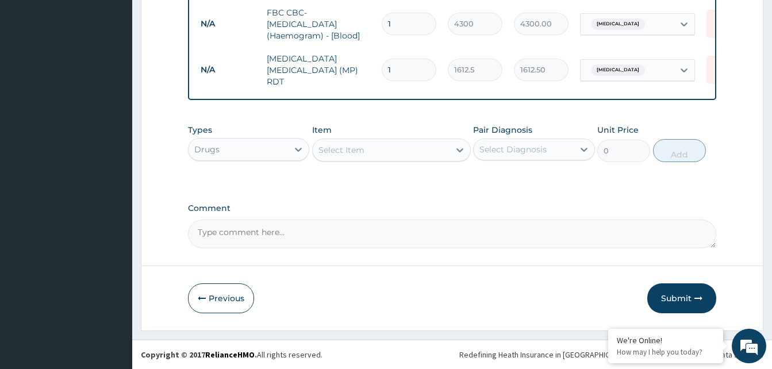
click at [426, 150] on div "Select Item" at bounding box center [381, 150] width 137 height 18
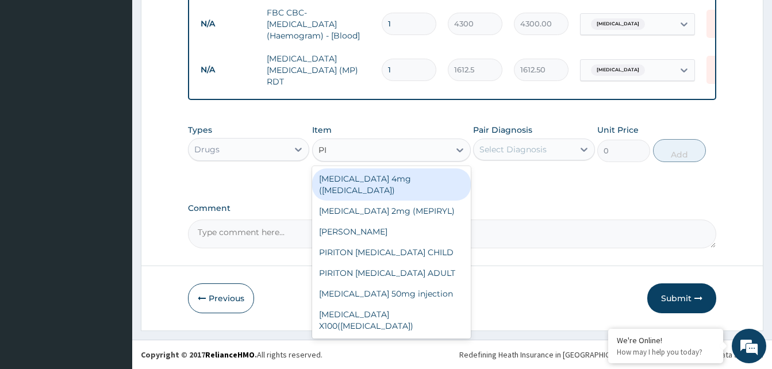
type input "P"
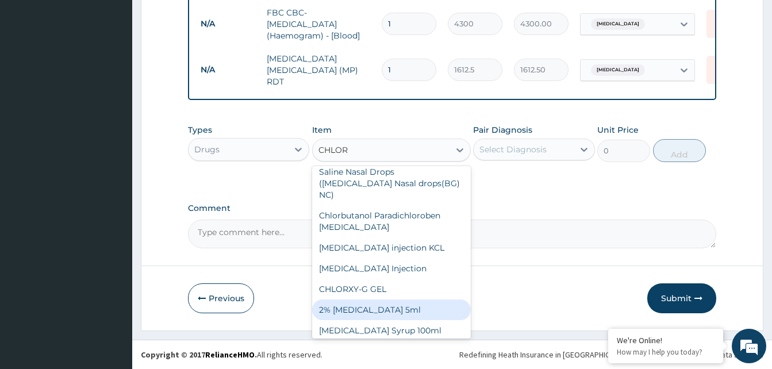
scroll to position [0, 0]
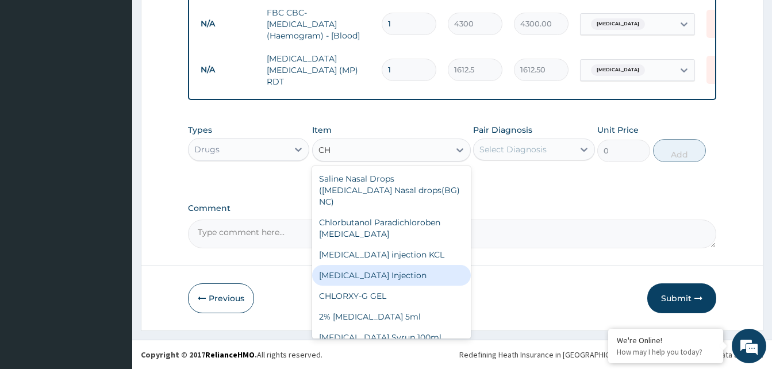
type input "C"
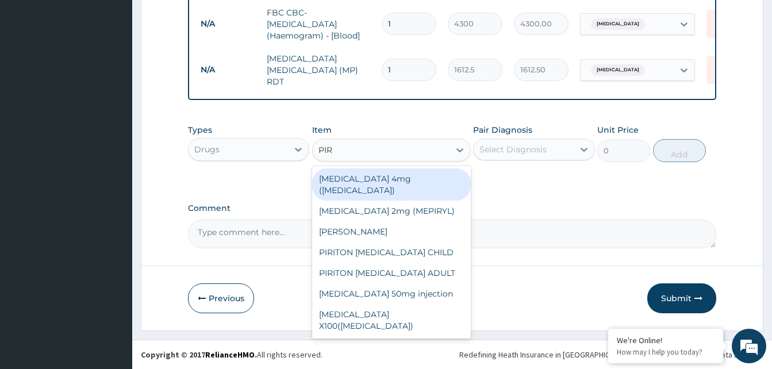
type input "PIRI"
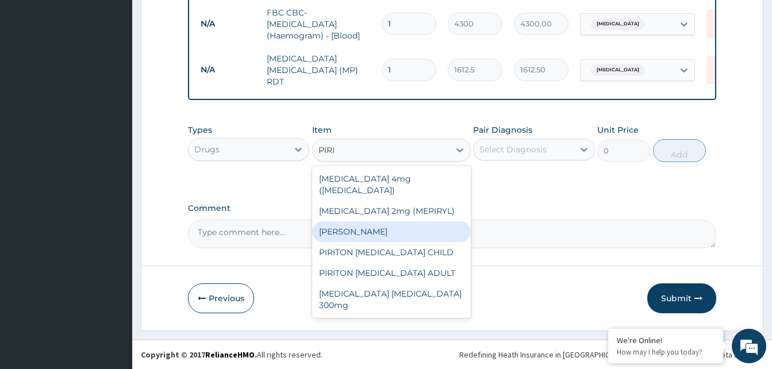
click at [371, 222] on div "PIRITON TAB EVANS" at bounding box center [391, 231] width 159 height 21
type input "23.65"
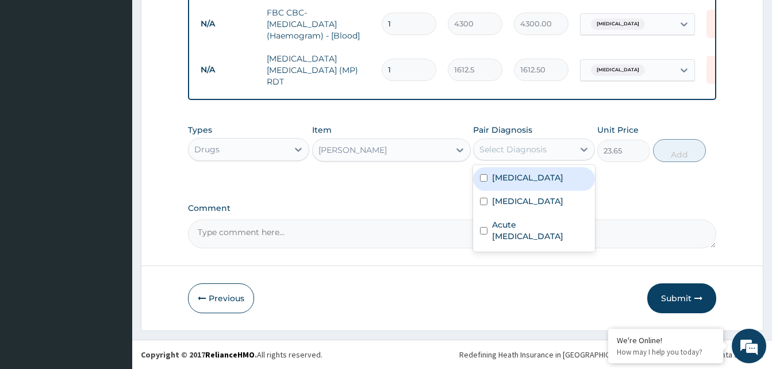
click at [527, 154] on div "Select Diagnosis" at bounding box center [513, 149] width 67 height 11
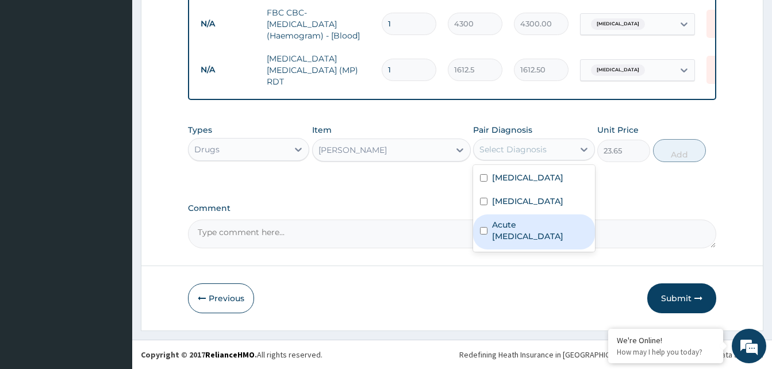
click at [520, 240] on label "Acute upper respiratory infection" at bounding box center [539, 230] width 95 height 23
checkbox input "true"
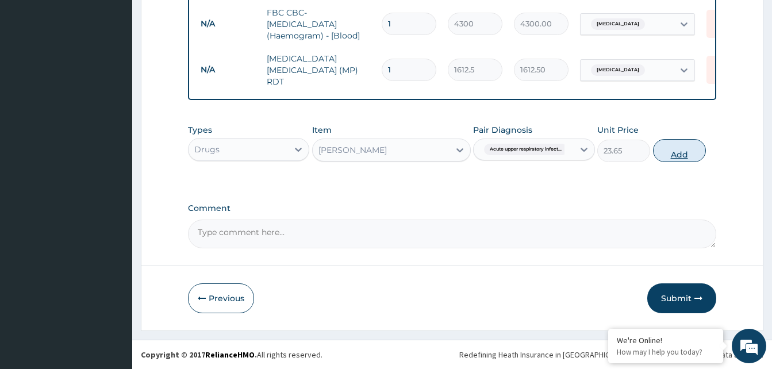
click at [682, 155] on button "Add" at bounding box center [679, 150] width 53 height 23
type input "0"
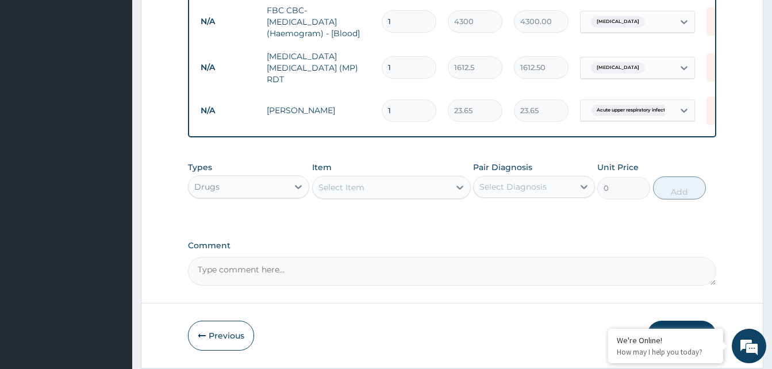
type input "10"
type input "236.50"
type input "10"
click at [404, 187] on div "Select Item" at bounding box center [381, 187] width 137 height 18
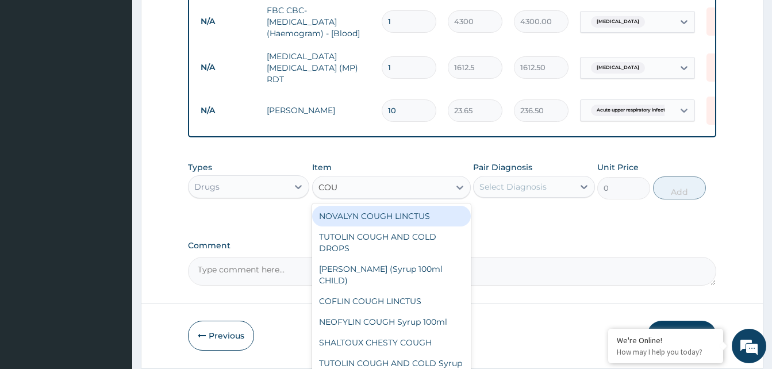
type input "COUG"
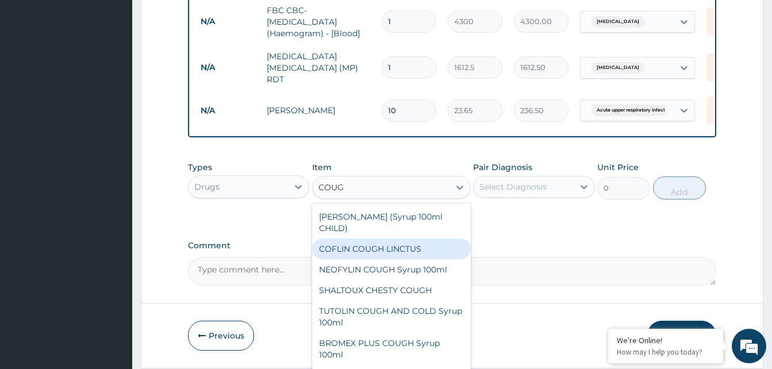
scroll to position [57, 0]
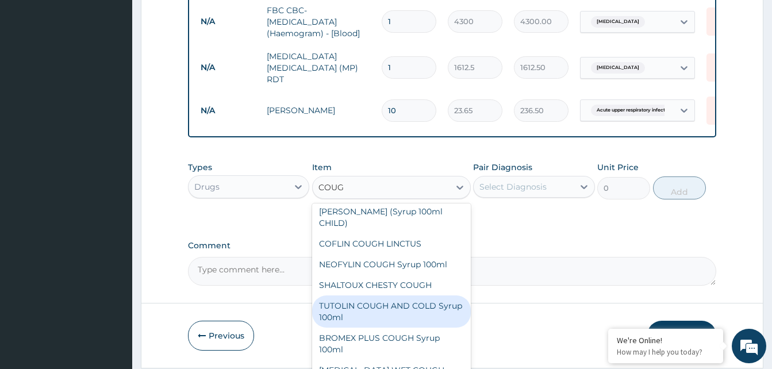
click at [394, 314] on div "TUTOLIN COUGH AND COLD Syrup 100ml" at bounding box center [391, 312] width 159 height 32
type input "1537.25"
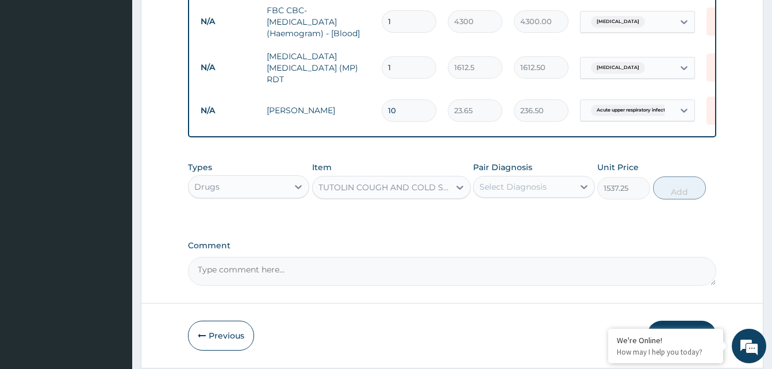
click at [526, 193] on div "Select Diagnosis" at bounding box center [513, 186] width 67 height 11
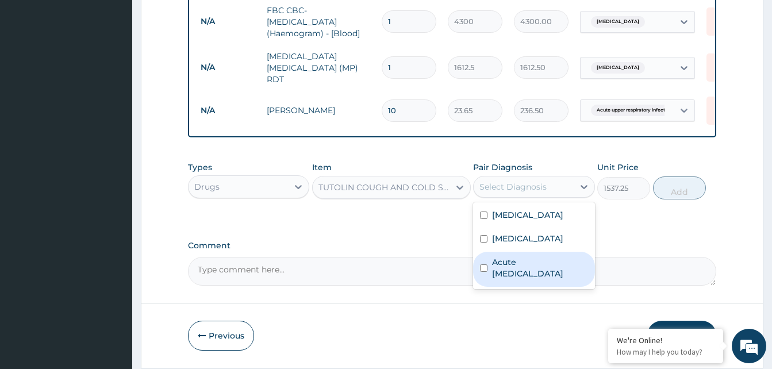
click at [516, 274] on label "Acute upper respiratory infection" at bounding box center [539, 267] width 95 height 23
checkbox input "true"
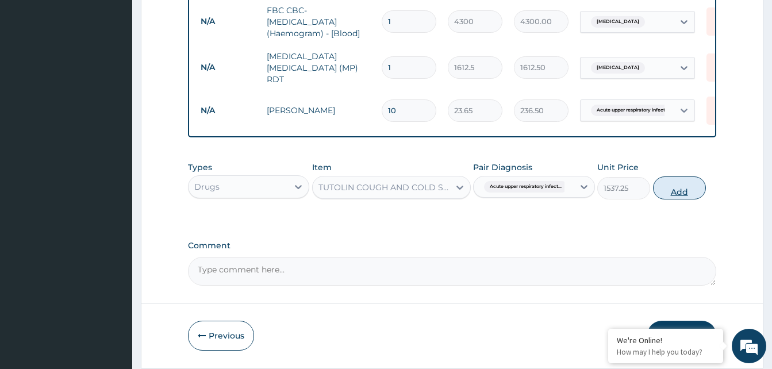
click at [685, 191] on button "Add" at bounding box center [679, 188] width 53 height 23
type input "0"
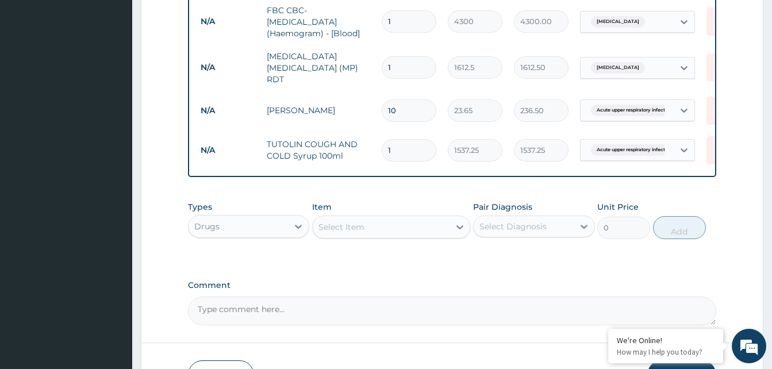
click at [356, 228] on div "Select Item" at bounding box center [342, 226] width 46 height 11
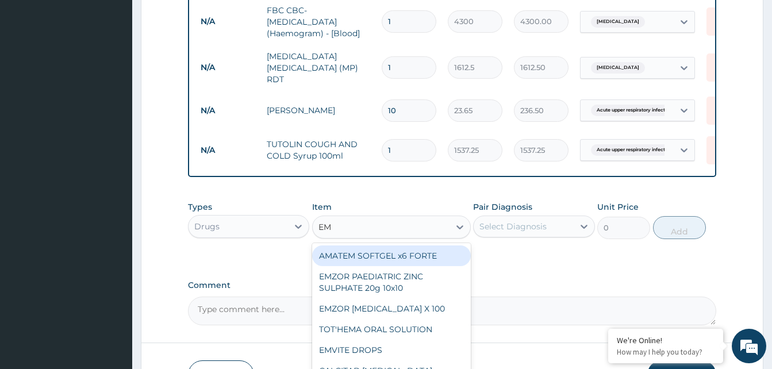
type input "EMA"
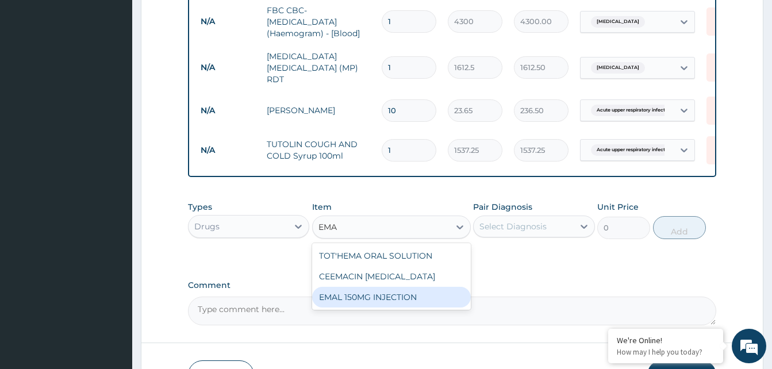
drag, startPoint x: 357, startPoint y: 297, endPoint x: 413, endPoint y: 268, distance: 63.0
click at [358, 296] on div "EMAL 150MG INJECTION" at bounding box center [391, 297] width 159 height 21
type input "3000"
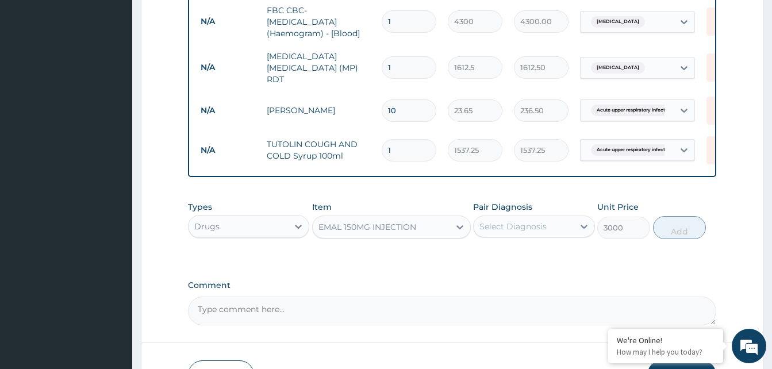
click at [546, 217] on div "Pair Diagnosis Select Diagnosis" at bounding box center [533, 220] width 121 height 38
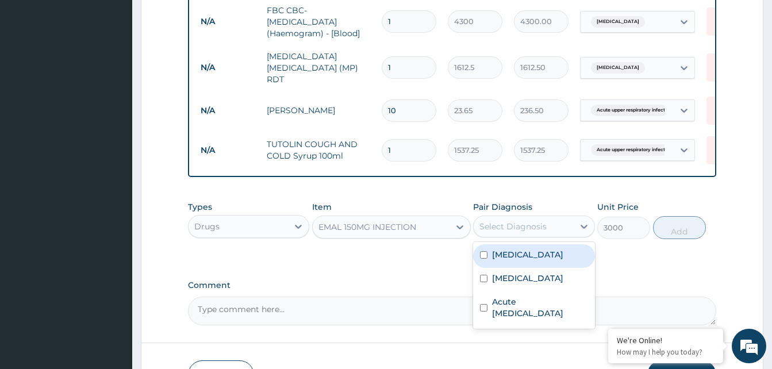
click at [542, 223] on div "Select Diagnosis" at bounding box center [513, 226] width 67 height 11
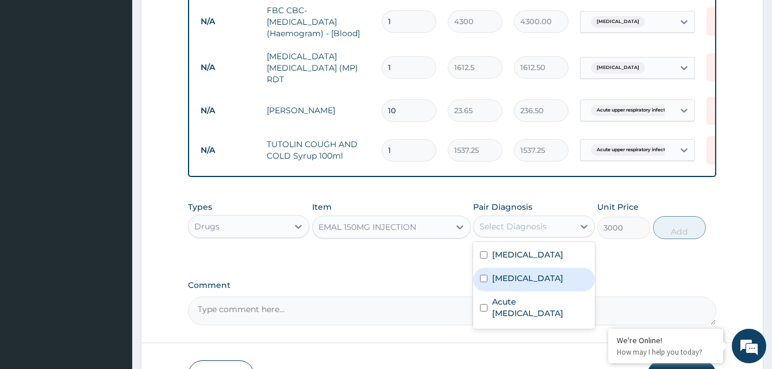
drag, startPoint x: 520, startPoint y: 278, endPoint x: 547, endPoint y: 266, distance: 29.6
click at [526, 274] on div "Malaria" at bounding box center [533, 280] width 121 height 24
checkbox input "true"
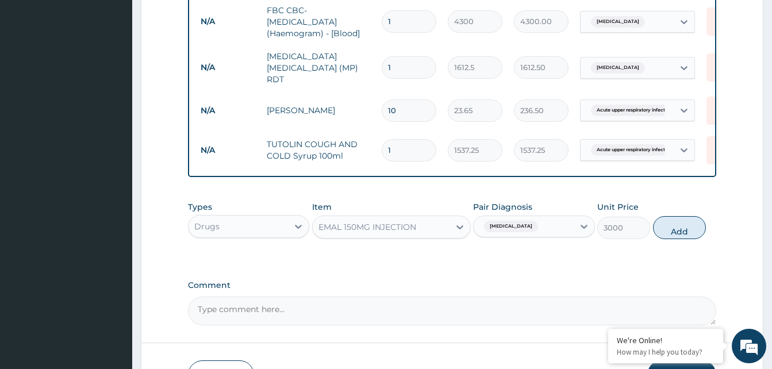
drag, startPoint x: 672, startPoint y: 236, endPoint x: 672, endPoint y: 230, distance: 6.4
click at [672, 232] on button "Add" at bounding box center [679, 227] width 53 height 23
type input "0"
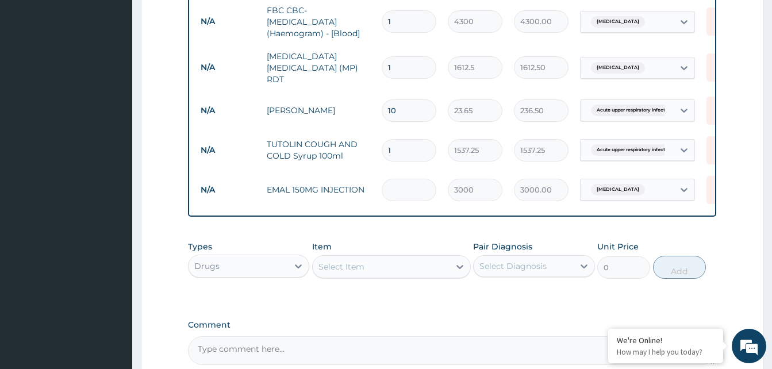
type input "0.00"
type input "3"
type input "9000.00"
type input "3"
click at [412, 273] on div "Select Item" at bounding box center [381, 267] width 137 height 18
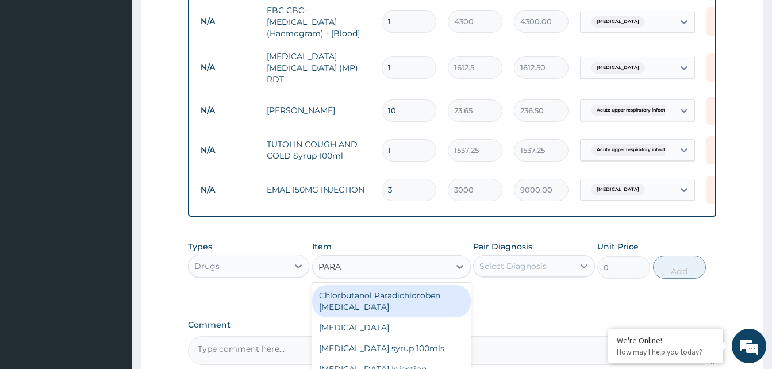
type input "PARAC"
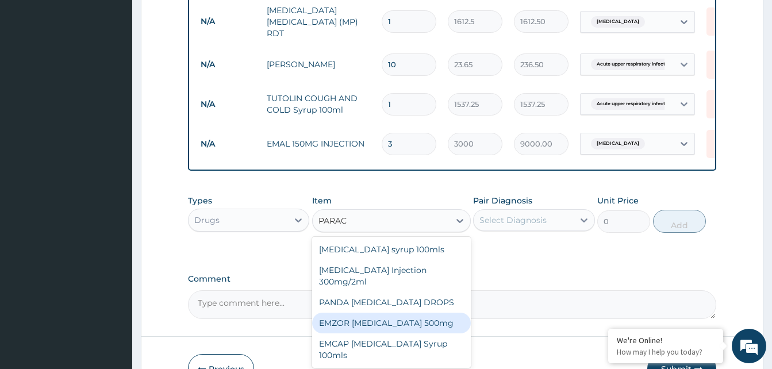
scroll to position [497, 0]
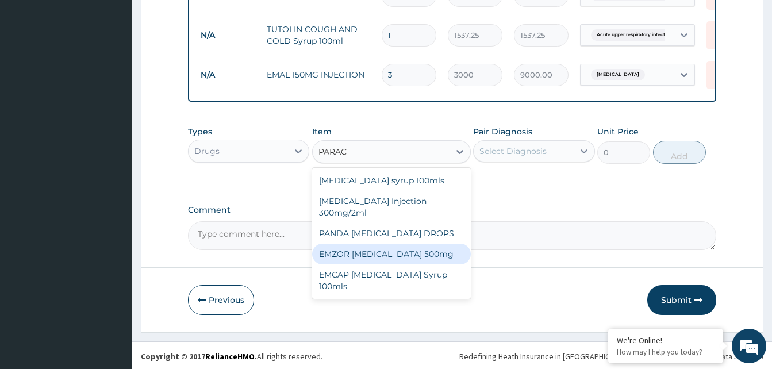
click at [395, 260] on div "EMZOR PARACETAMOL 500mg" at bounding box center [391, 254] width 159 height 21
type input "23.65"
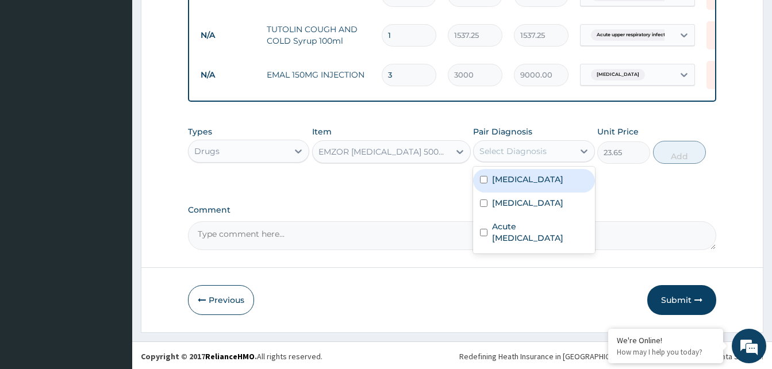
click at [509, 160] on div "Select Diagnosis" at bounding box center [523, 151] width 99 height 18
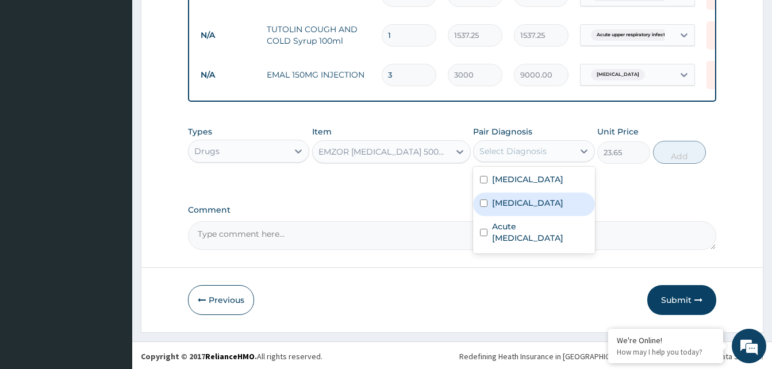
drag, startPoint x: 508, startPoint y: 207, endPoint x: 521, endPoint y: 203, distance: 13.8
click at [511, 207] on label "Malaria" at bounding box center [527, 202] width 71 height 11
checkbox input "true"
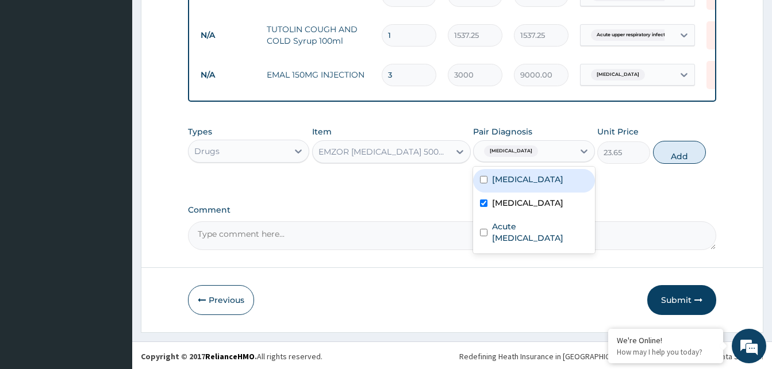
click at [676, 155] on button "Add" at bounding box center [679, 152] width 53 height 23
type input "0"
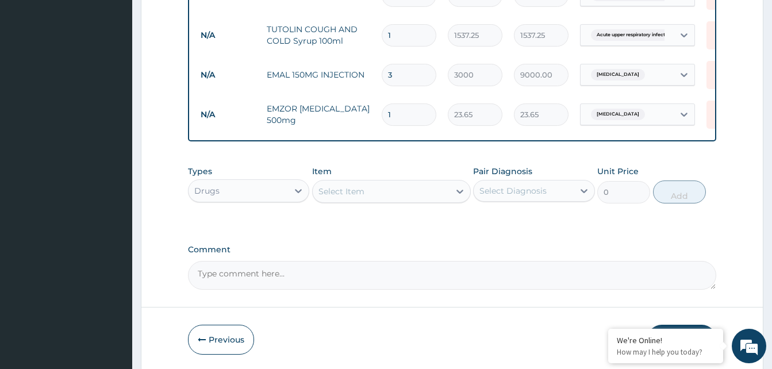
type input "18"
type input "425.70"
type input "18"
click at [393, 190] on div "Select Item" at bounding box center [381, 191] width 137 height 18
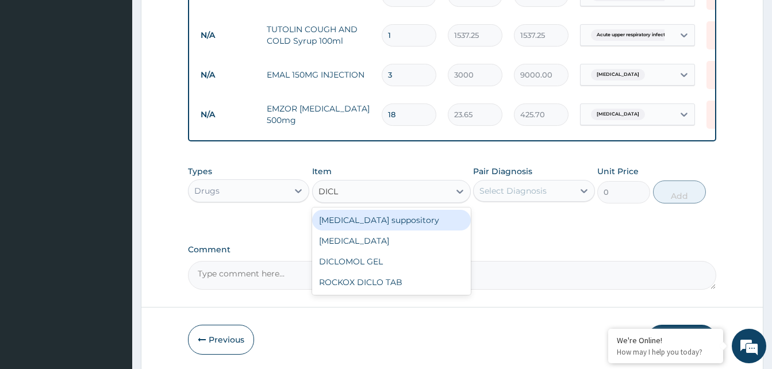
type input "DICLO"
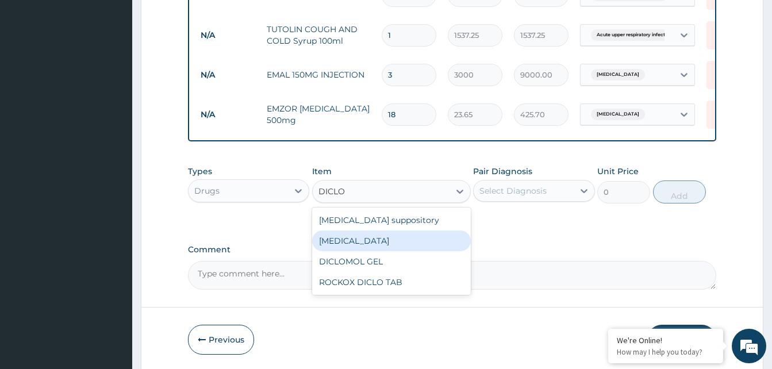
click at [401, 237] on div "Diclofenac" at bounding box center [391, 241] width 159 height 21
type input "591.25"
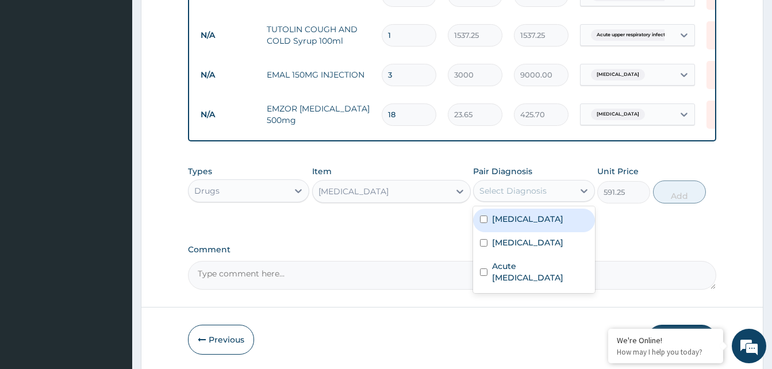
click at [521, 191] on div "Select Diagnosis" at bounding box center [513, 190] width 67 height 11
drag, startPoint x: 526, startPoint y: 223, endPoint x: 540, endPoint y: 221, distance: 14.0
click at [527, 223] on div "Sepsis" at bounding box center [533, 221] width 121 height 24
checkbox input "true"
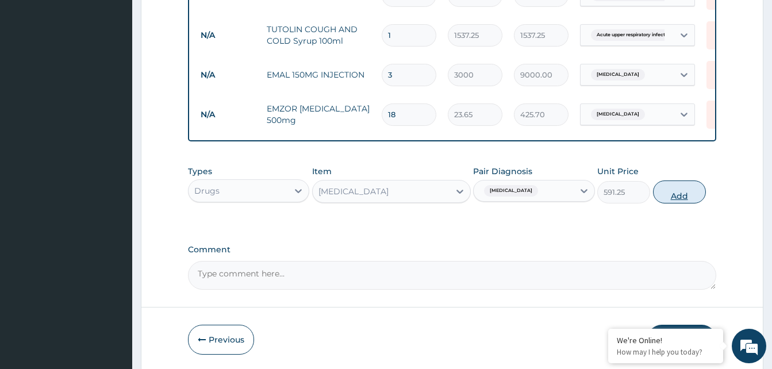
click at [685, 203] on button "Add" at bounding box center [679, 192] width 53 height 23
type input "0"
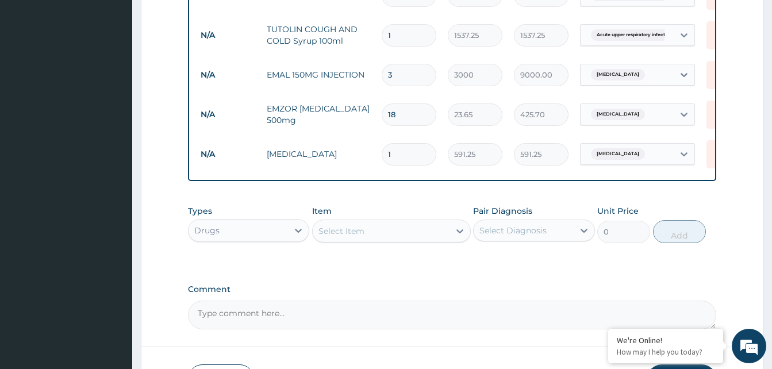
click at [408, 231] on div "Select Item" at bounding box center [381, 231] width 137 height 18
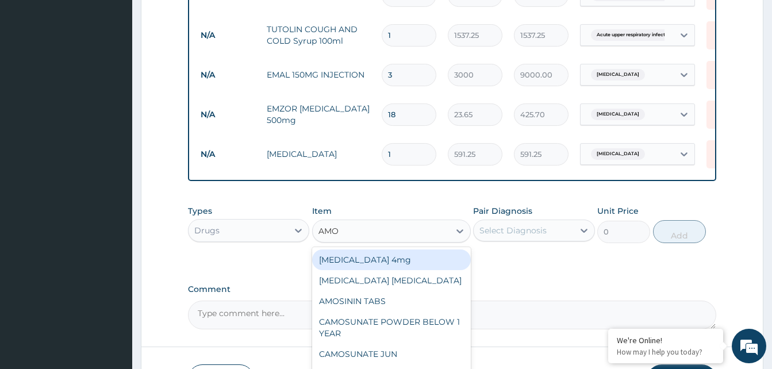
type input "AMOX"
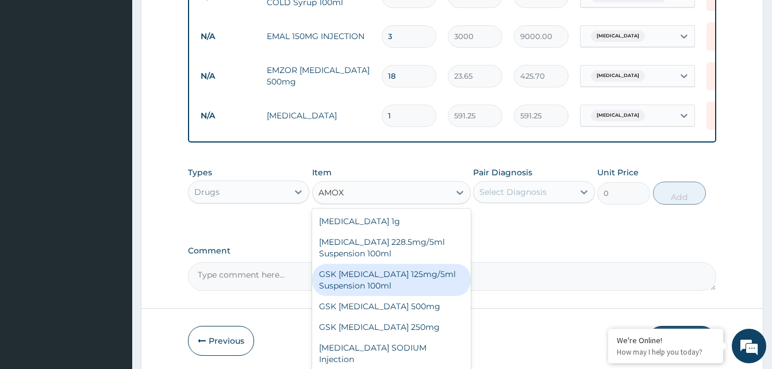
scroll to position [554, 0]
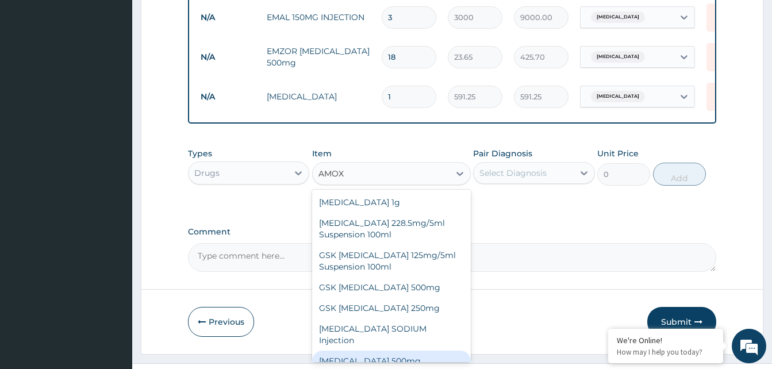
click at [392, 351] on div "AMOXICILLIN 500mg" at bounding box center [391, 361] width 159 height 21
type input "70.95"
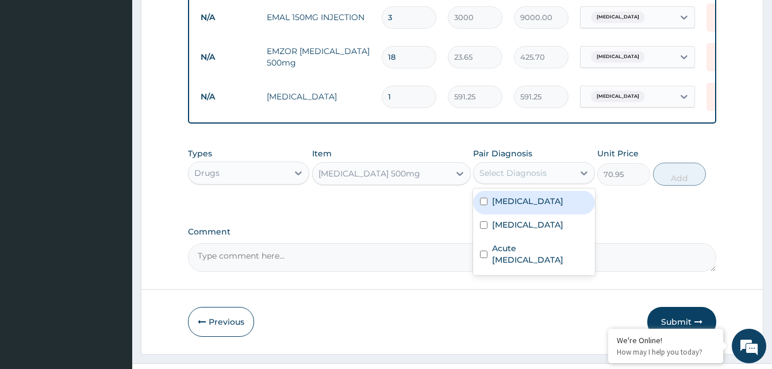
click at [528, 174] on div "Select Diagnosis" at bounding box center [513, 172] width 67 height 11
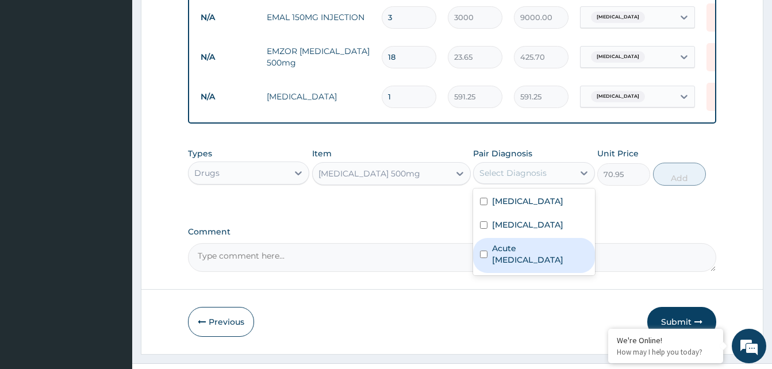
click at [524, 252] on label "Acute upper respiratory infection" at bounding box center [539, 254] width 95 height 23
checkbox input "true"
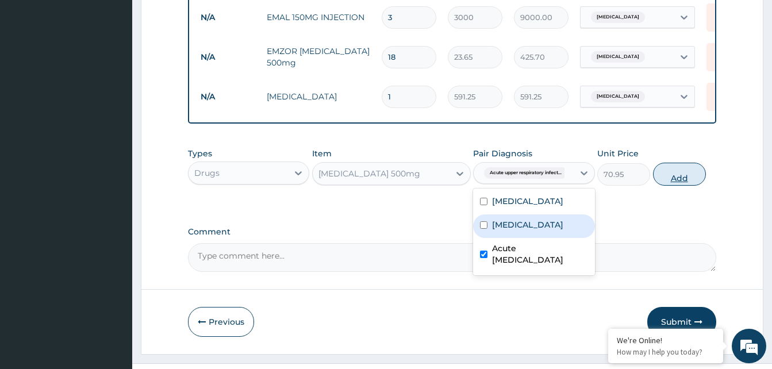
drag, startPoint x: 685, startPoint y: 187, endPoint x: 680, endPoint y: 182, distance: 6.9
click at [684, 186] on button "Add" at bounding box center [679, 174] width 53 height 23
type input "0"
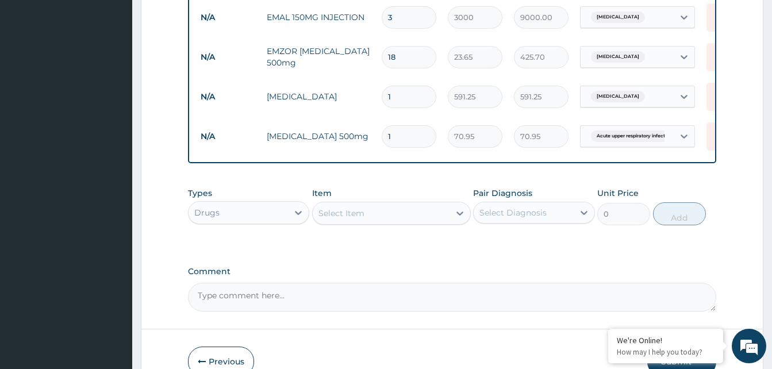
type input "15"
type input "1064.25"
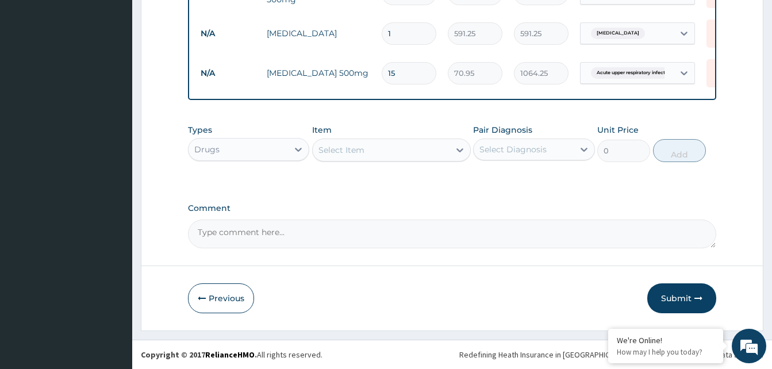
scroll to position [620, 0]
type input "15"
click at [685, 297] on button "Submit" at bounding box center [681, 298] width 69 height 30
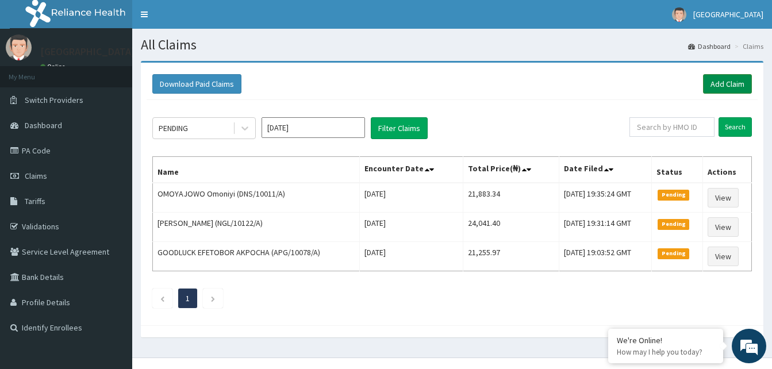
click at [719, 83] on link "Add Claim" at bounding box center [727, 84] width 49 height 20
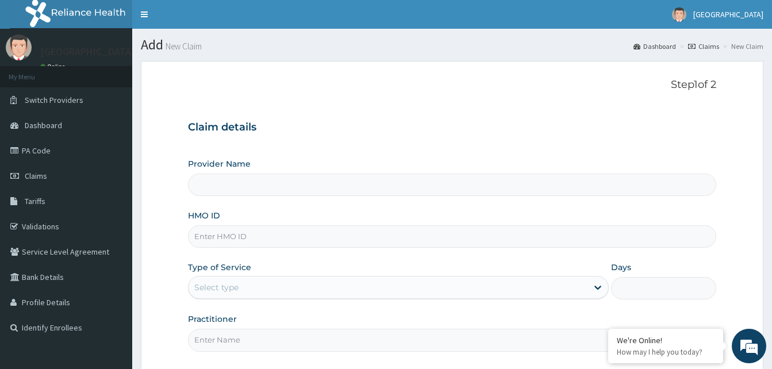
click at [259, 233] on input "HMO ID" at bounding box center [452, 236] width 528 height 22
type input "Dalet Medical service"
drag, startPoint x: 195, startPoint y: 237, endPoint x: 243, endPoint y: 239, distance: 48.3
click at [248, 238] on input "OCS/10001/A" at bounding box center [452, 236] width 528 height 22
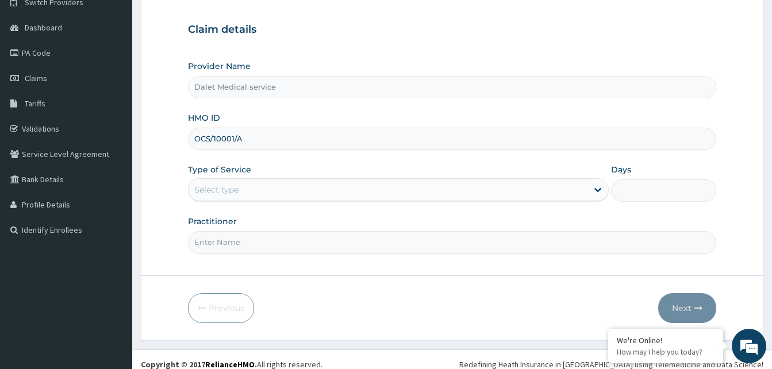
scroll to position [108, 0]
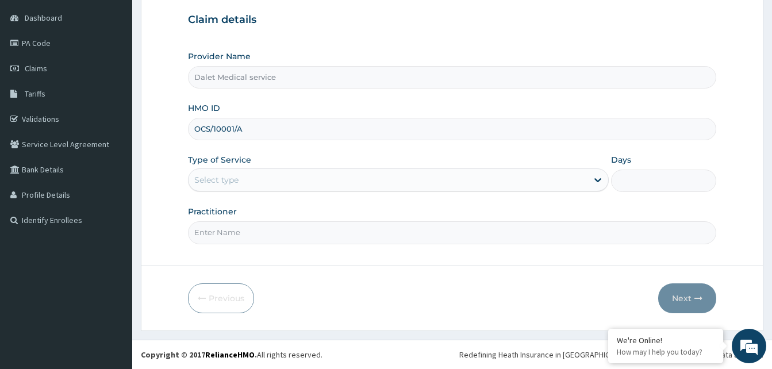
type input "OCS/10001/A"
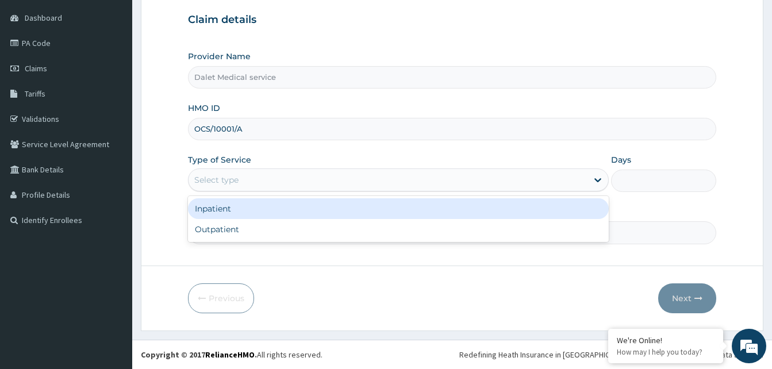
click at [272, 182] on div "Select type" at bounding box center [388, 180] width 399 height 18
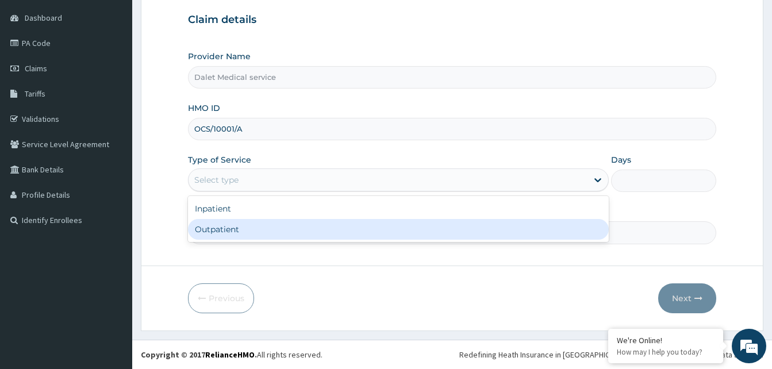
click at [225, 224] on div "Outpatient" at bounding box center [398, 229] width 421 height 21
type input "1"
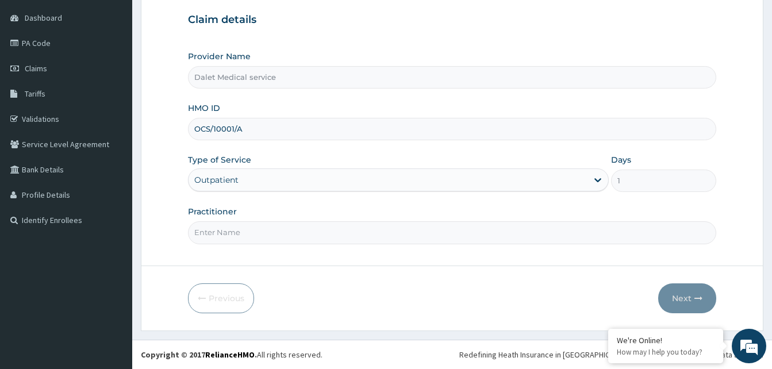
click at [240, 234] on input "Practitioner" at bounding box center [452, 232] width 528 height 22
type input "KOKO"
click at [678, 295] on button "Next" at bounding box center [687, 298] width 58 height 30
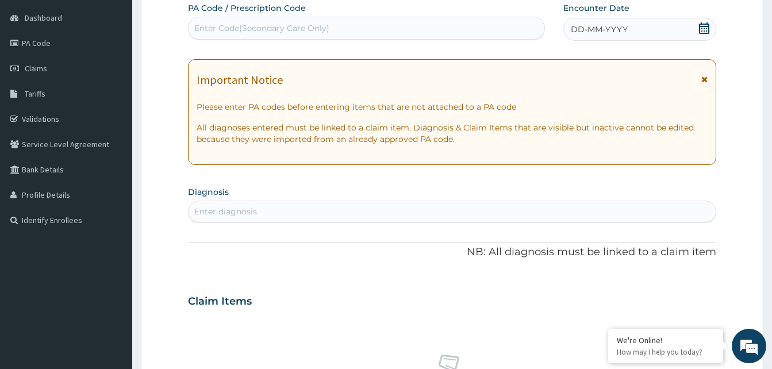
click at [705, 79] on icon at bounding box center [704, 79] width 6 height 8
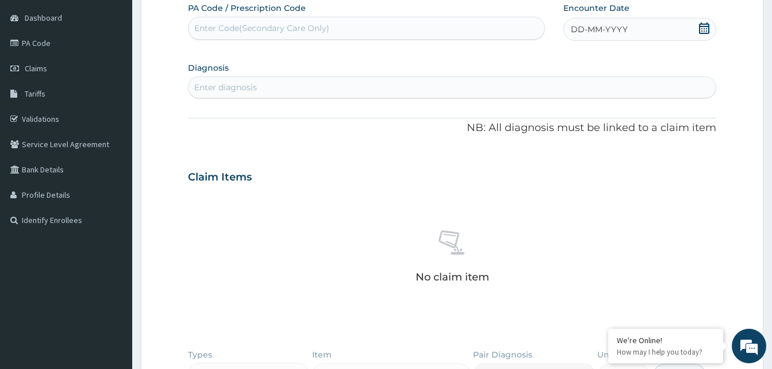
click at [245, 83] on div "Enter diagnosis" at bounding box center [225, 87] width 63 height 11
type input "SEPSI"
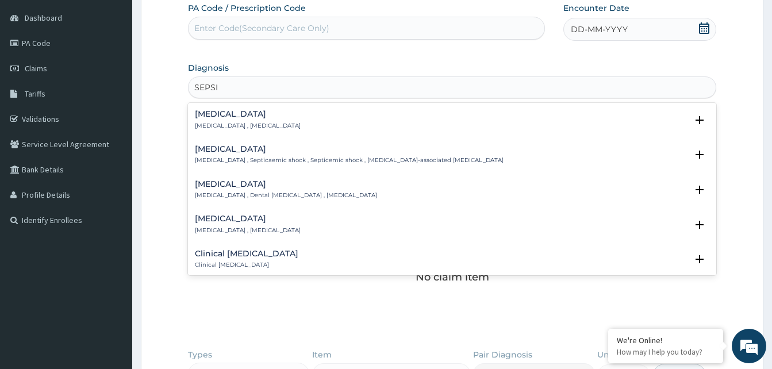
click at [205, 113] on h4 "[MEDICAL_DATA]" at bounding box center [248, 114] width 106 height 9
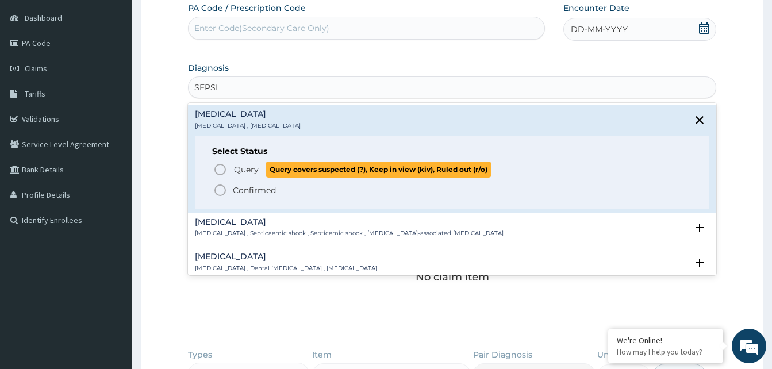
click at [218, 165] on circle "status option query" at bounding box center [220, 169] width 10 height 10
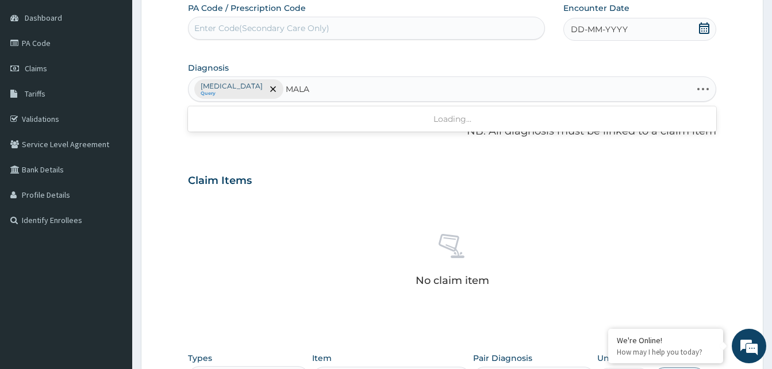
type input "MALAR"
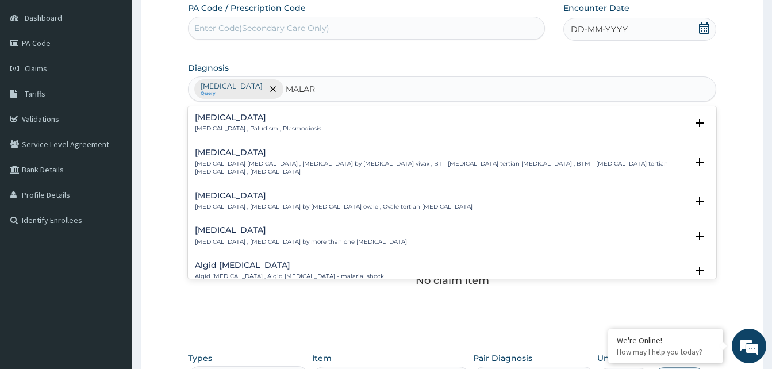
click at [228, 127] on p "[MEDICAL_DATA] , Paludism , Plasmodiosis" at bounding box center [258, 129] width 126 height 8
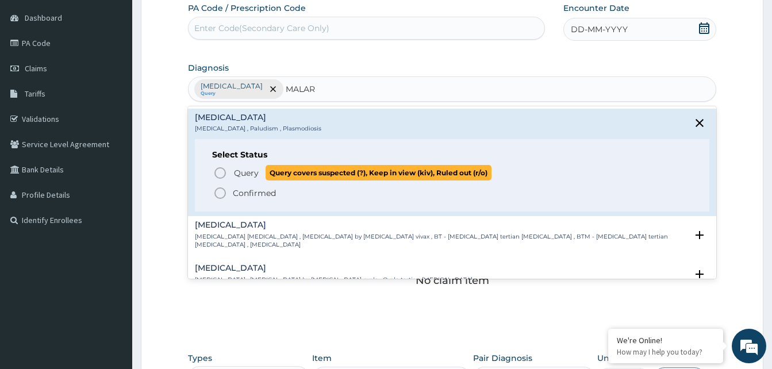
drag, startPoint x: 220, startPoint y: 171, endPoint x: 303, endPoint y: 195, distance: 86.2
click at [224, 170] on icon "status option query" at bounding box center [220, 173] width 14 height 14
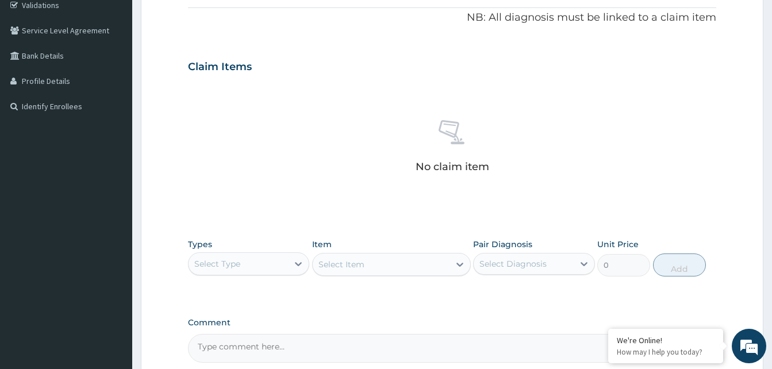
scroll to position [336, 0]
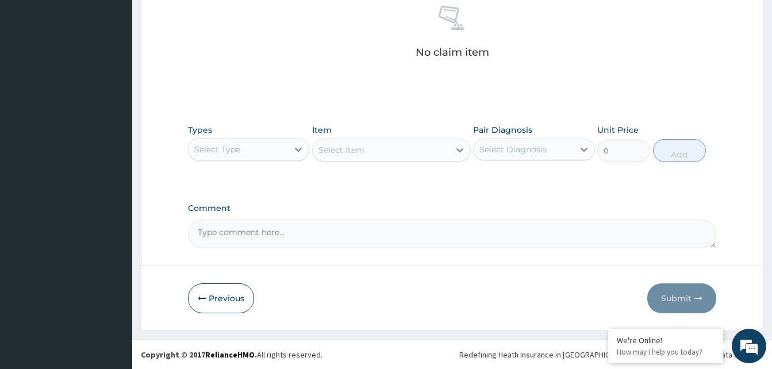
click at [259, 152] on div "Select Type" at bounding box center [238, 149] width 99 height 18
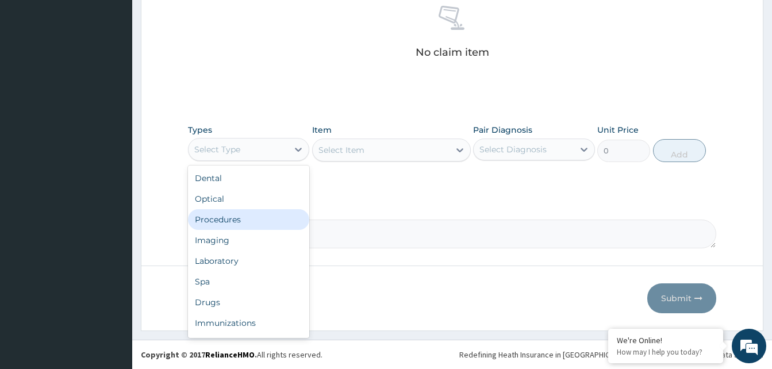
click at [230, 221] on div "Procedures" at bounding box center [248, 219] width 121 height 21
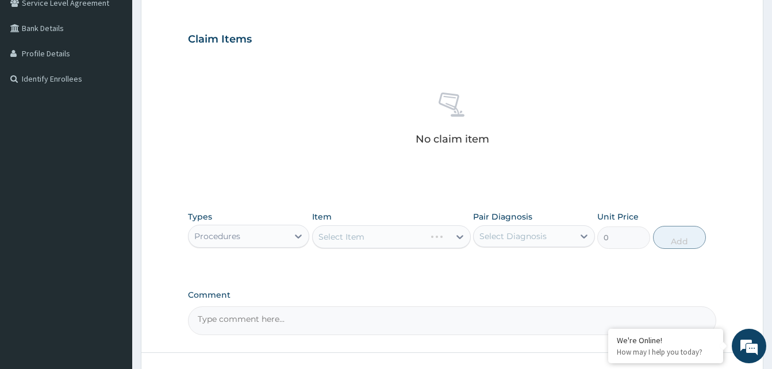
scroll to position [106, 0]
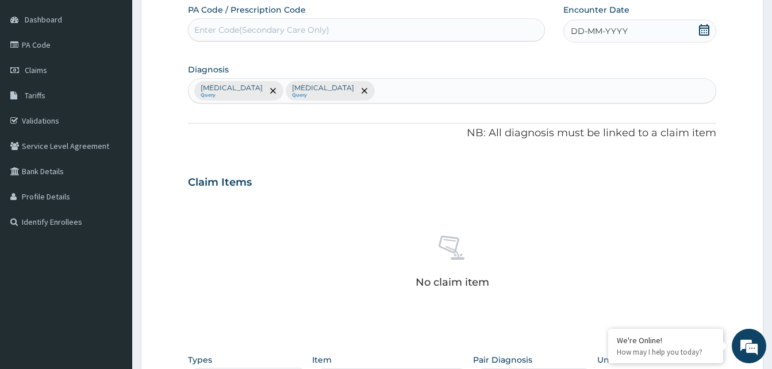
click at [588, 25] on span "DD-MM-YYYY" at bounding box center [599, 30] width 57 height 11
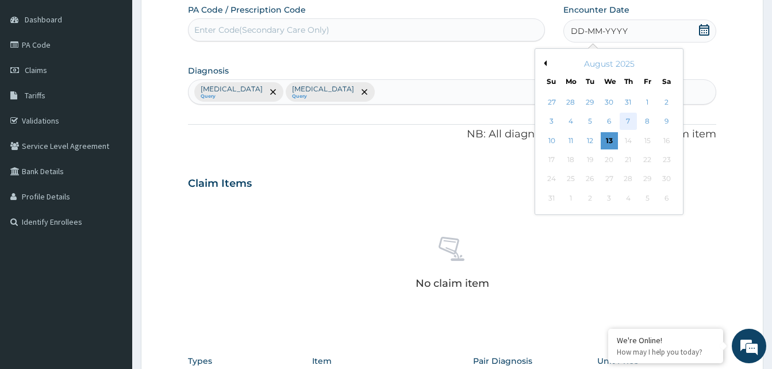
click at [627, 119] on div "7" at bounding box center [628, 121] width 17 height 17
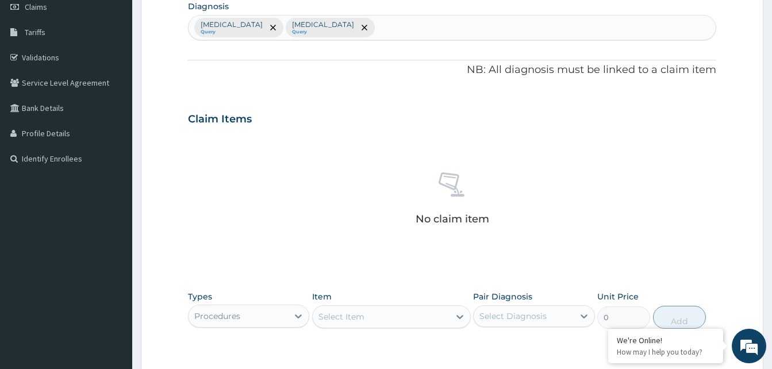
scroll to position [278, 0]
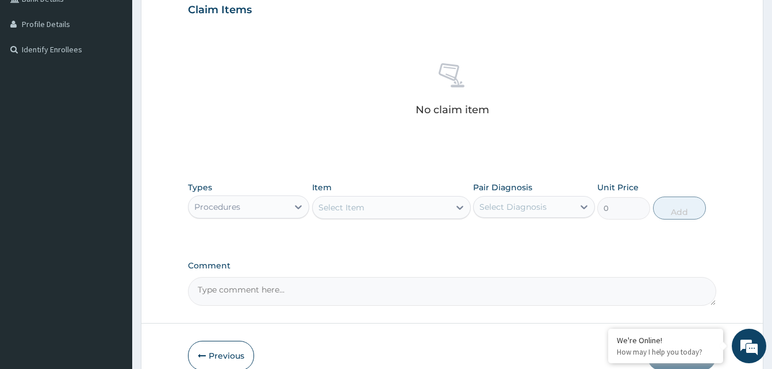
click at [369, 205] on div "Select Item" at bounding box center [381, 207] width 137 height 18
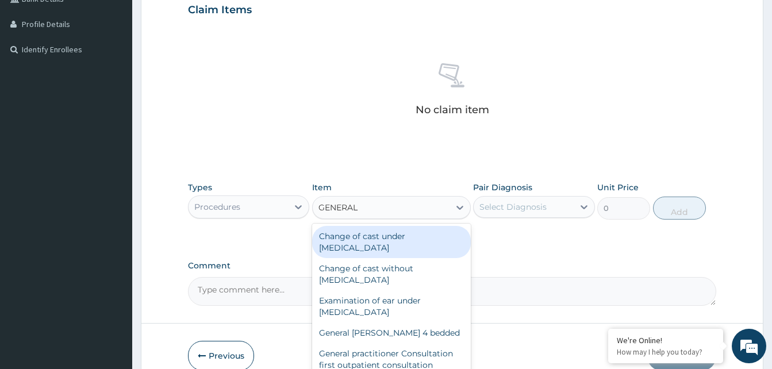
type input "GENERAL P"
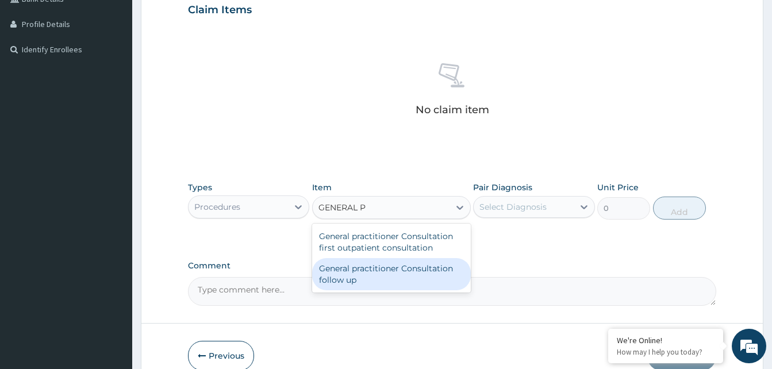
click at [420, 252] on div "General practitioner Consultation first outpatient consultation" at bounding box center [391, 242] width 159 height 32
type input "3547.5"
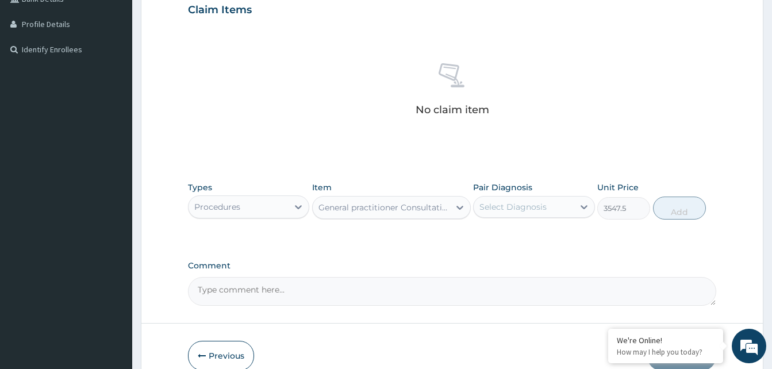
click at [523, 201] on div "Select Diagnosis" at bounding box center [513, 206] width 67 height 11
drag, startPoint x: 521, startPoint y: 239, endPoint x: 695, endPoint y: 220, distance: 174.7
click at [525, 236] on div "[MEDICAL_DATA]" at bounding box center [533, 237] width 121 height 24
checkbox input "true"
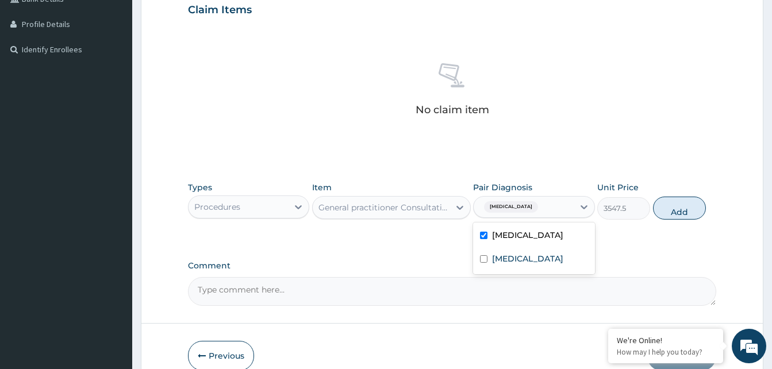
drag, startPoint x: 692, startPoint y: 214, endPoint x: 612, endPoint y: 214, distance: 80.5
click at [689, 214] on button "Add" at bounding box center [679, 208] width 53 height 23
type input "0"
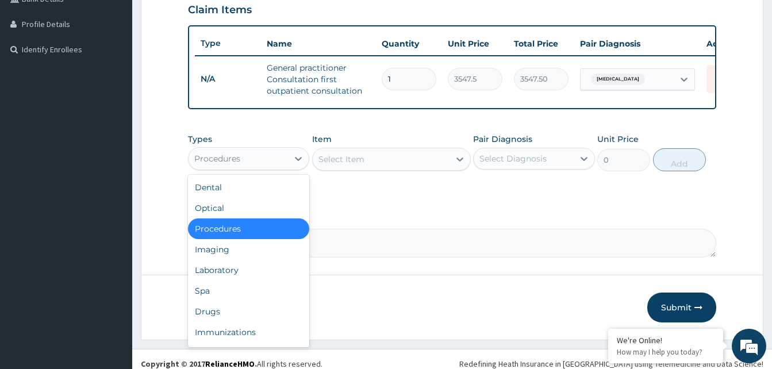
click at [244, 166] on div "Procedures" at bounding box center [238, 158] width 99 height 18
drag, startPoint x: 225, startPoint y: 278, endPoint x: 234, endPoint y: 270, distance: 12.6
click at [226, 277] on div "Laboratory" at bounding box center [248, 270] width 121 height 21
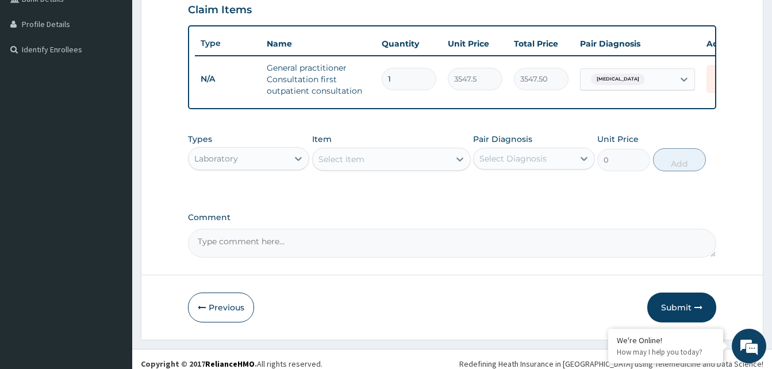
click at [385, 168] on div "Select Item" at bounding box center [381, 159] width 137 height 18
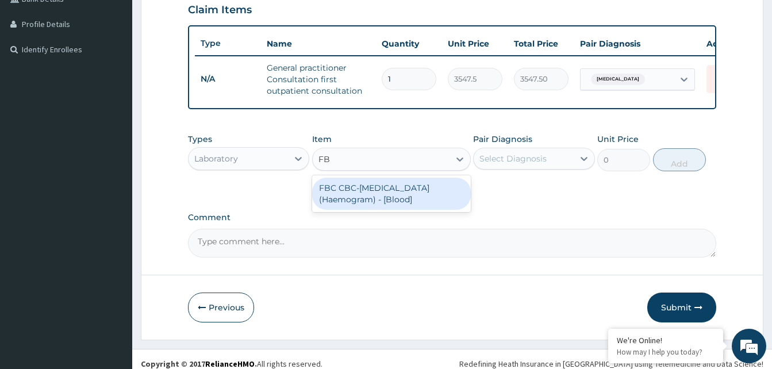
type input "FBC"
click at [381, 203] on div "FBC CBC-[MEDICAL_DATA] (Haemogram) - [Blood]" at bounding box center [391, 194] width 159 height 32
type input "4300"
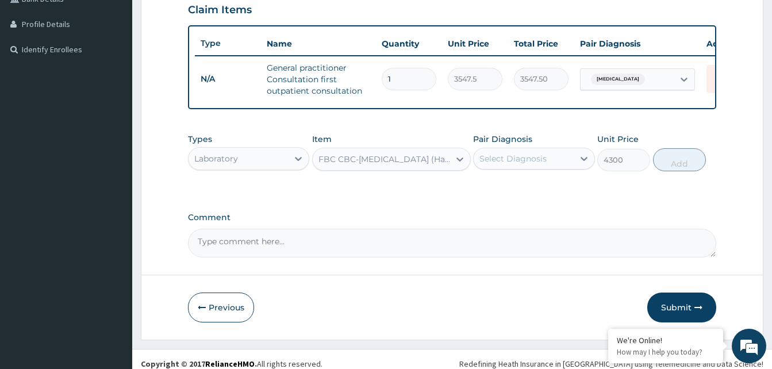
click at [522, 164] on div "Select Diagnosis" at bounding box center [513, 158] width 67 height 11
drag, startPoint x: 517, startPoint y: 198, endPoint x: 647, endPoint y: 170, distance: 133.1
click at [530, 195] on div "[MEDICAL_DATA]" at bounding box center [533, 189] width 121 height 24
checkbox input "true"
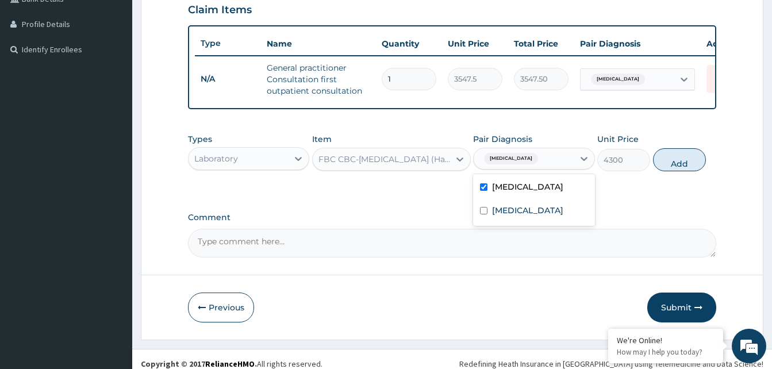
drag, startPoint x: 673, startPoint y: 170, endPoint x: 585, endPoint y: 185, distance: 88.8
click at [669, 171] on button "Add" at bounding box center [679, 159] width 53 height 23
type input "0"
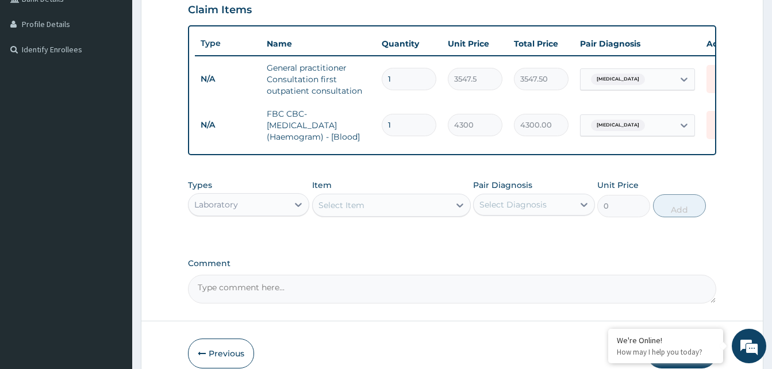
click at [404, 210] on div "Select Item" at bounding box center [381, 205] width 137 height 18
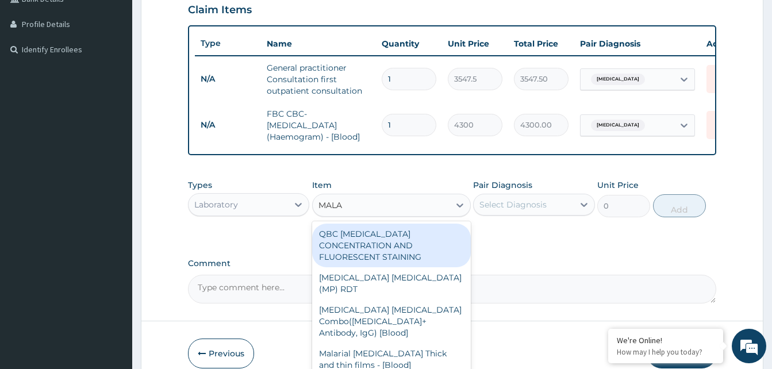
type input "MALAR"
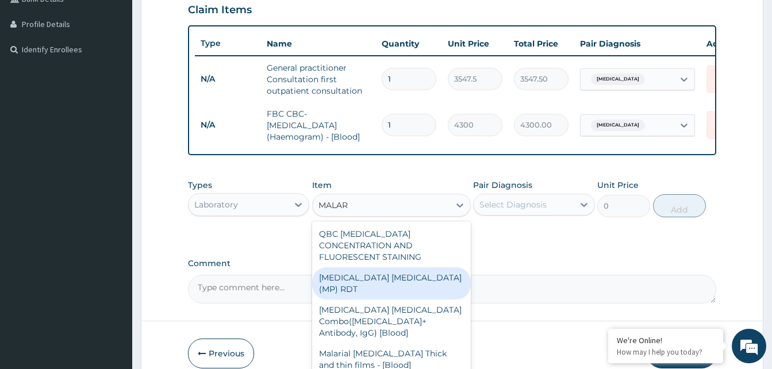
drag, startPoint x: 379, startPoint y: 274, endPoint x: 398, endPoint y: 263, distance: 21.9
click at [382, 271] on div "[MEDICAL_DATA] [MEDICAL_DATA] (MP) RDT" at bounding box center [391, 283] width 159 height 32
type input "1612.5"
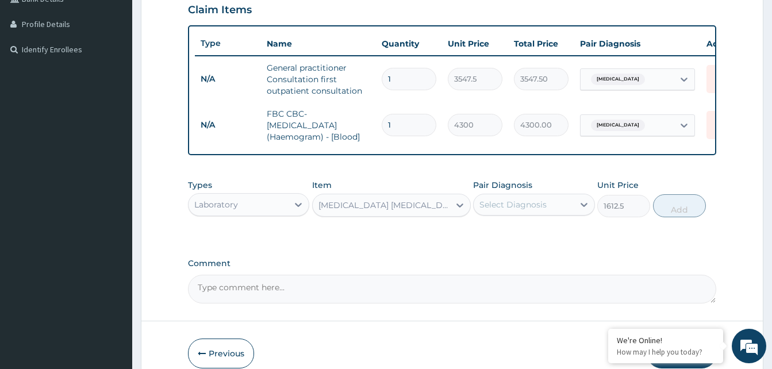
click at [521, 216] on div "Select Diagnosis" at bounding box center [533, 205] width 121 height 22
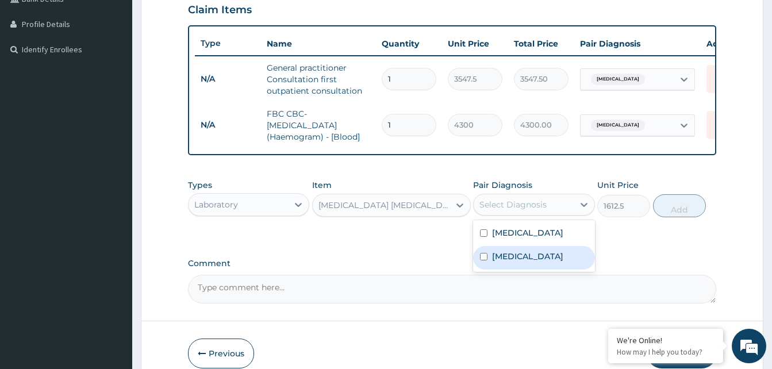
drag, startPoint x: 525, startPoint y: 261, endPoint x: 544, endPoint y: 252, distance: 21.1
click at [530, 257] on div "[MEDICAL_DATA]" at bounding box center [533, 258] width 121 height 24
checkbox input "true"
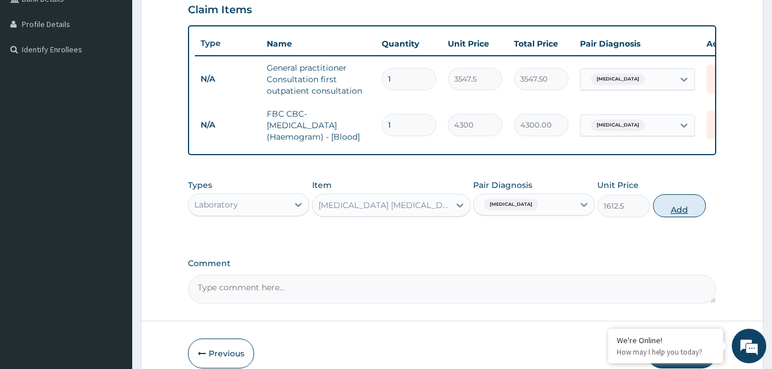
click at [688, 208] on button "Add" at bounding box center [679, 205] width 53 height 23
type input "0"
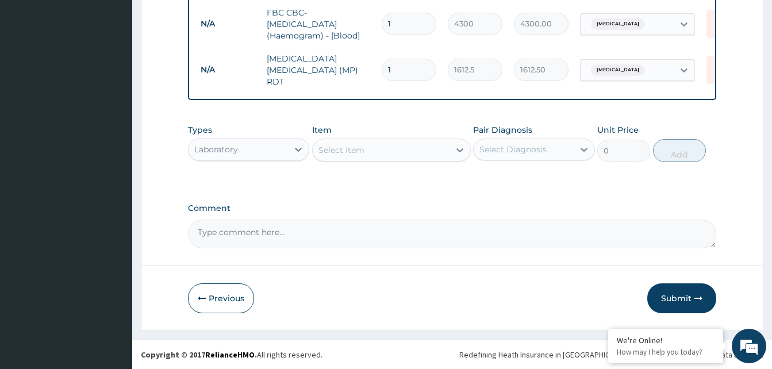
scroll to position [382, 0]
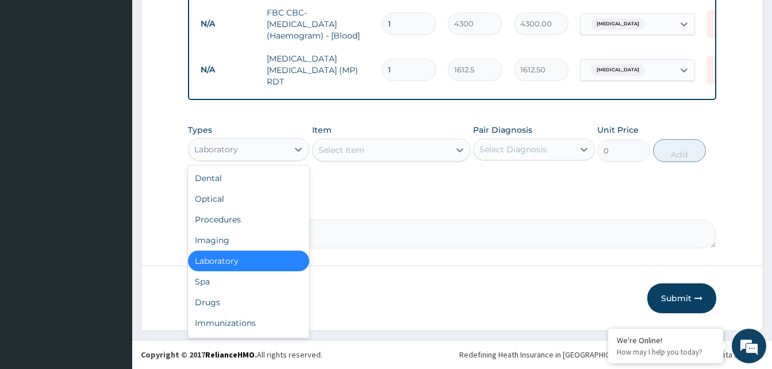
click at [266, 148] on div "Laboratory" at bounding box center [238, 149] width 99 height 18
click at [207, 304] on div "Drugs" at bounding box center [248, 302] width 121 height 21
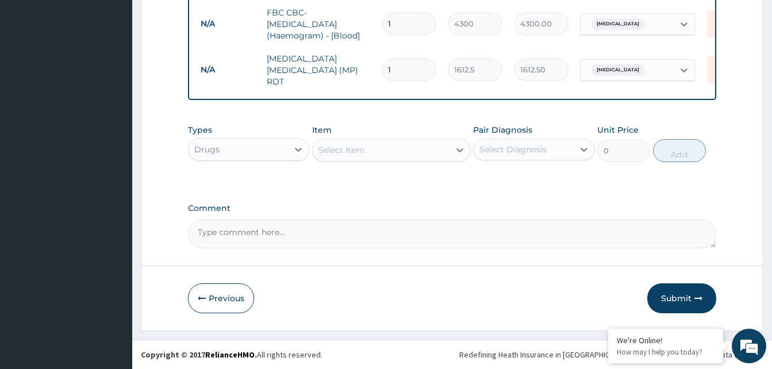
click at [370, 149] on div "Select Item" at bounding box center [381, 150] width 137 height 18
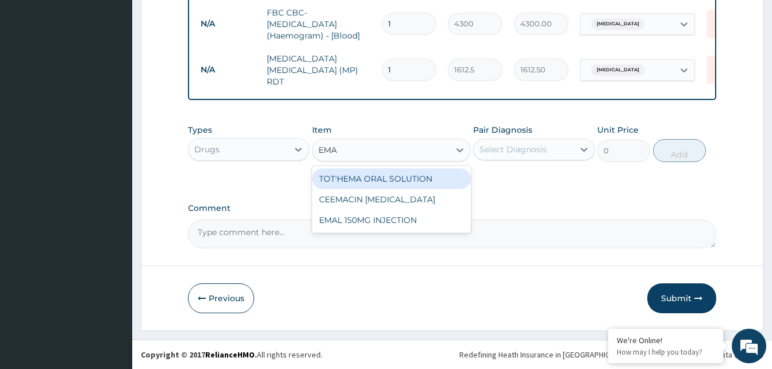
type input "EMAL"
click at [354, 183] on div "EMAL 150MG INJECTION" at bounding box center [391, 178] width 159 height 21
type input "3000"
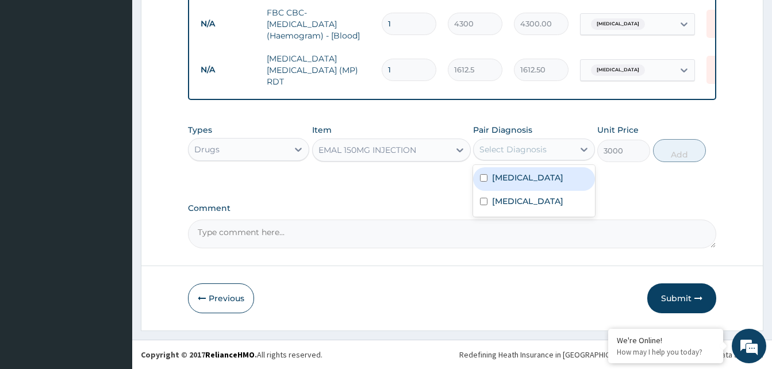
click at [500, 154] on div "Select Diagnosis" at bounding box center [513, 149] width 67 height 11
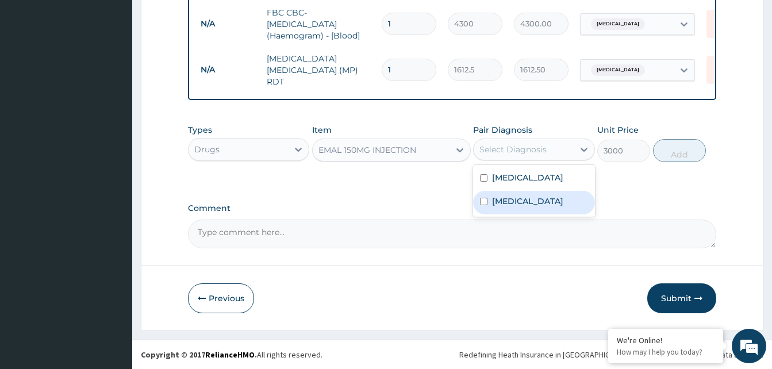
drag, startPoint x: 507, startPoint y: 201, endPoint x: 552, endPoint y: 189, distance: 46.6
click at [508, 201] on label "[MEDICAL_DATA]" at bounding box center [527, 200] width 71 height 11
checkbox input "true"
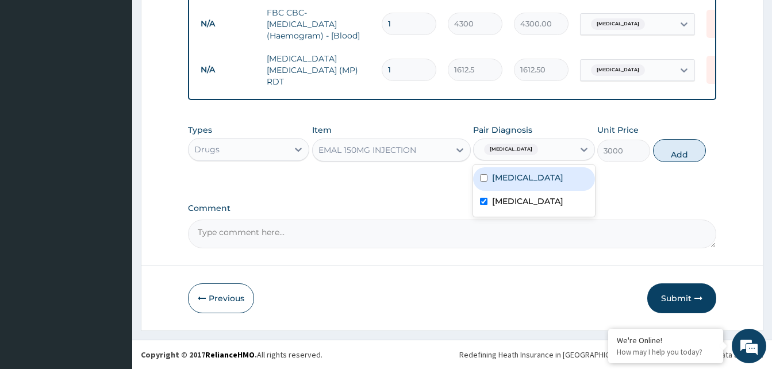
drag, startPoint x: 680, startPoint y: 153, endPoint x: 612, endPoint y: 170, distance: 70.0
click at [670, 151] on button "Add" at bounding box center [679, 150] width 53 height 23
type input "0"
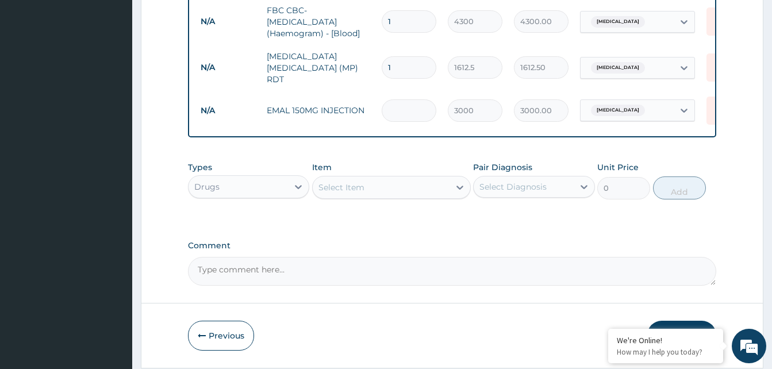
type input "0.00"
type input "3"
type input "9000.00"
type input "3"
click at [375, 179] on div "Select Item" at bounding box center [391, 187] width 159 height 23
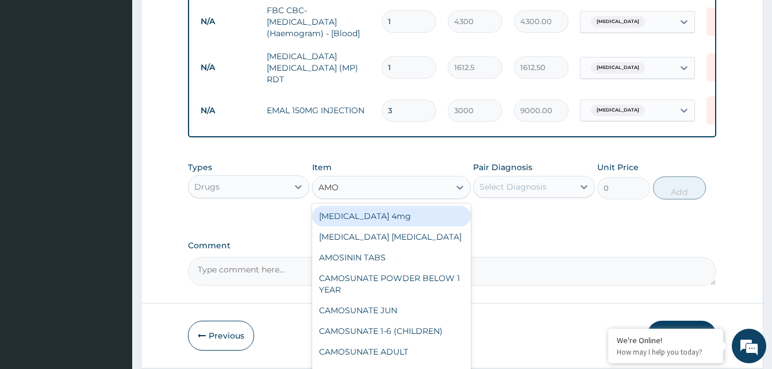
type input "AMOX"
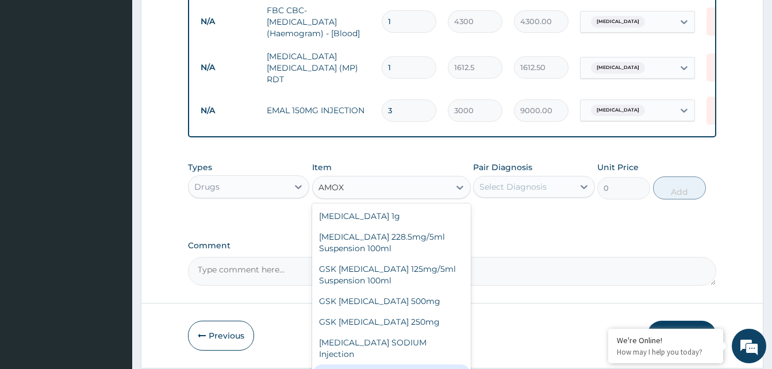
click at [398, 365] on div "[MEDICAL_DATA] 500mg" at bounding box center [391, 375] width 159 height 21
type input "70.95"
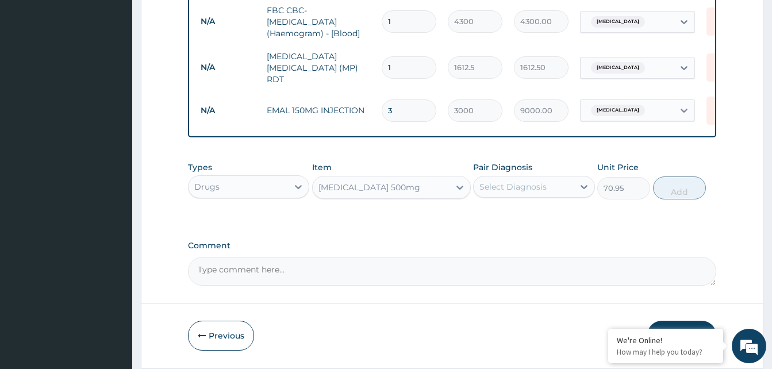
click at [535, 190] on div "Select Diagnosis" at bounding box center [513, 186] width 67 height 11
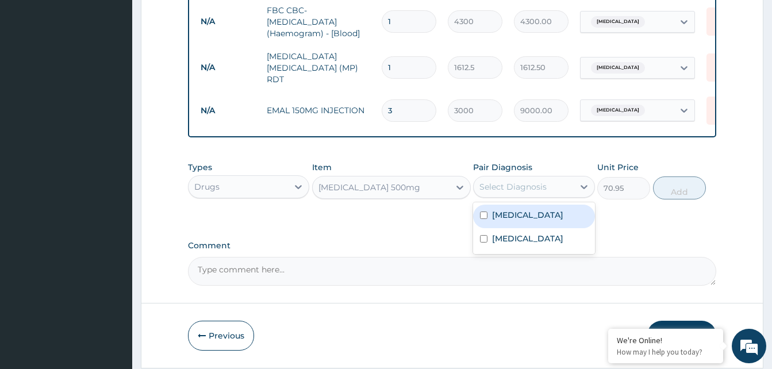
drag, startPoint x: 517, startPoint y: 214, endPoint x: 626, endPoint y: 193, distance: 111.3
click at [524, 212] on div "[MEDICAL_DATA]" at bounding box center [533, 217] width 121 height 24
checkbox input "true"
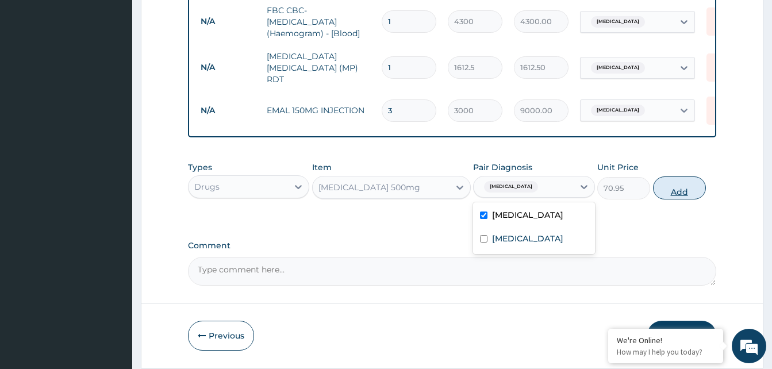
drag, startPoint x: 677, startPoint y: 191, endPoint x: 654, endPoint y: 194, distance: 23.1
click at [677, 188] on button "Add" at bounding box center [679, 188] width 53 height 23
type input "0"
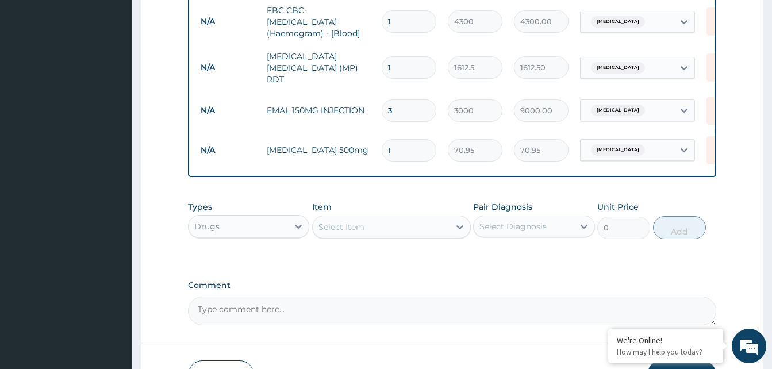
type input "15"
type input "1064.25"
type input "15"
click at [388, 224] on div "Select Item" at bounding box center [381, 227] width 137 height 18
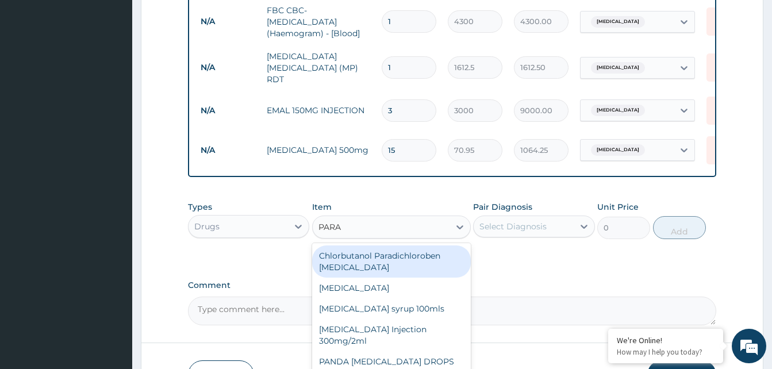
type input "PARAC"
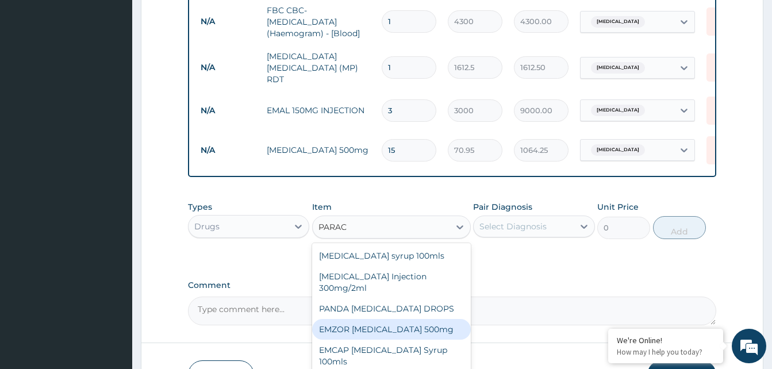
drag, startPoint x: 424, startPoint y: 333, endPoint x: 481, endPoint y: 249, distance: 101.4
click at [424, 332] on div "EMZOR [MEDICAL_DATA] 500mg" at bounding box center [391, 329] width 159 height 21
type input "23.65"
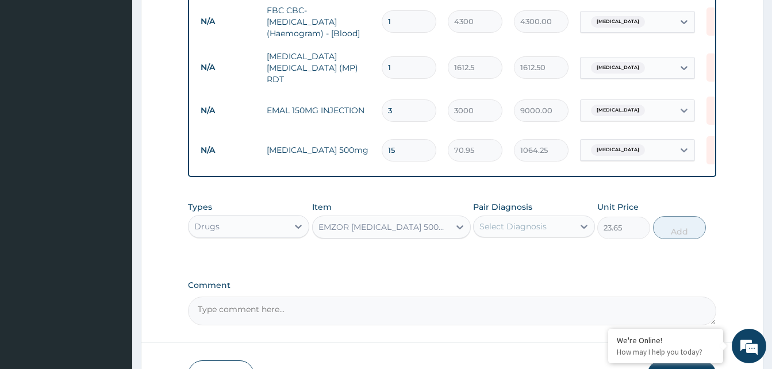
click at [517, 227] on div "Select Diagnosis" at bounding box center [513, 226] width 67 height 11
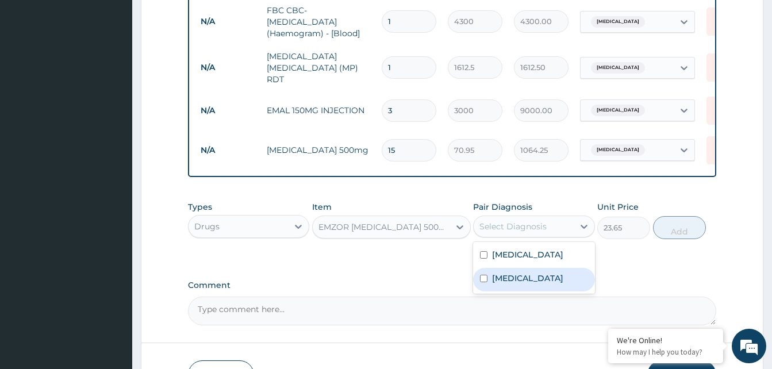
drag, startPoint x: 508, startPoint y: 281, endPoint x: 588, endPoint y: 258, distance: 82.6
click at [509, 280] on label "[MEDICAL_DATA]" at bounding box center [527, 278] width 71 height 11
checkbox input "true"
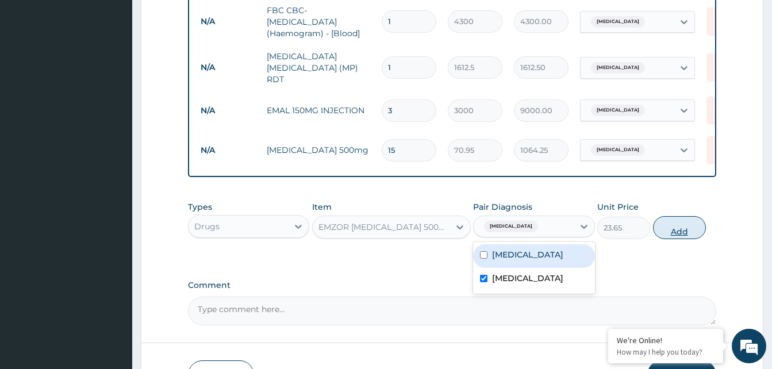
click at [681, 230] on button "Add" at bounding box center [679, 227] width 53 height 23
type input "0"
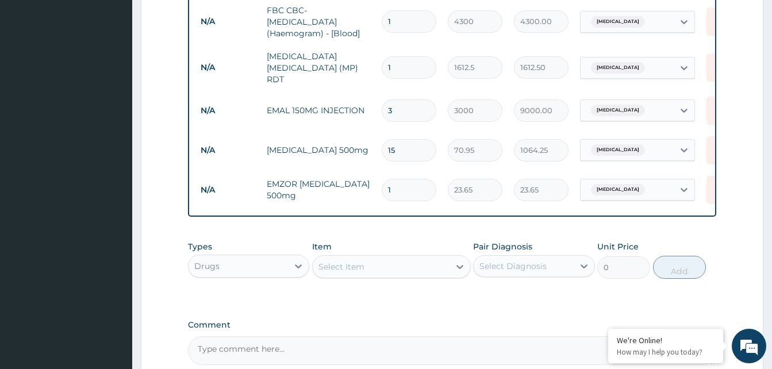
type input "18"
type input "425.70"
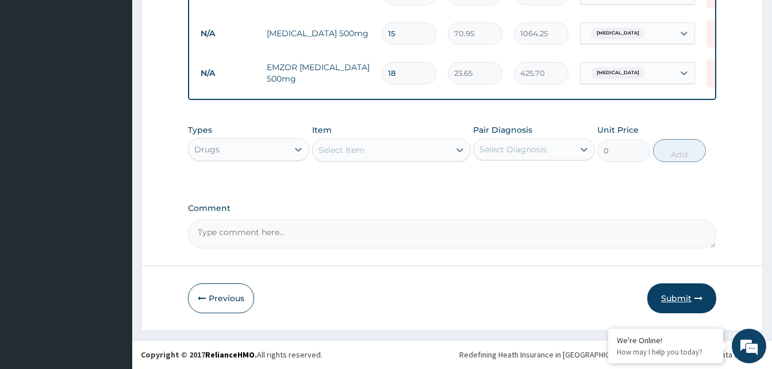
type input "18"
click at [680, 291] on button "Submit" at bounding box center [681, 298] width 69 height 30
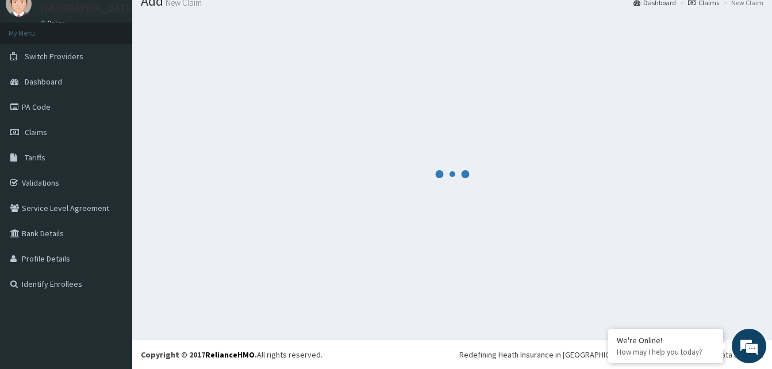
scroll to position [501, 0]
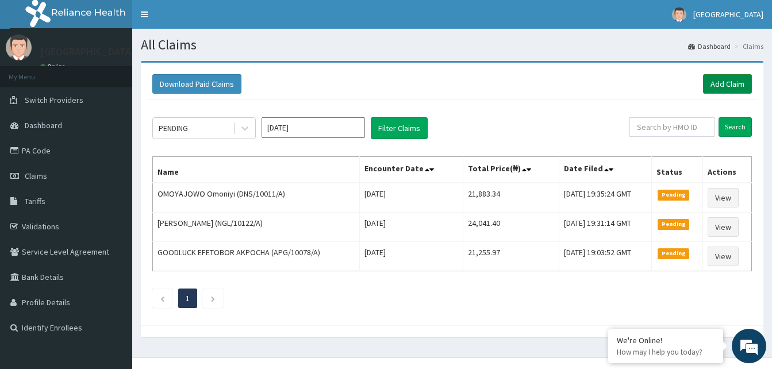
click at [723, 82] on link "Add Claim" at bounding box center [727, 84] width 49 height 20
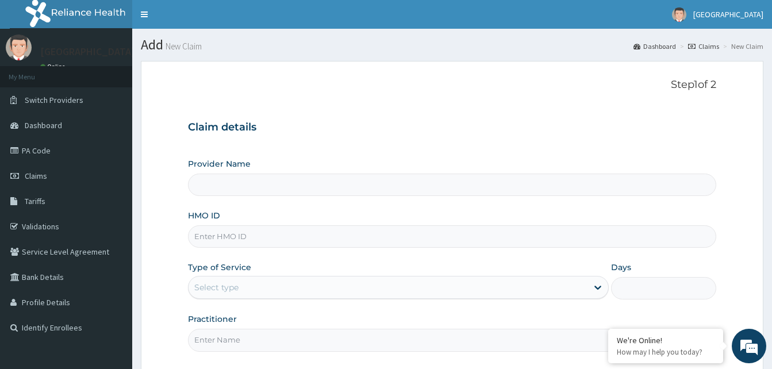
click at [242, 236] on input "HMO ID" at bounding box center [452, 236] width 528 height 22
type input "Dalet Medical service"
drag, startPoint x: 197, startPoint y: 235, endPoint x: 262, endPoint y: 239, distance: 65.7
click at [262, 239] on input "FLG/10001/A" at bounding box center [452, 236] width 528 height 22
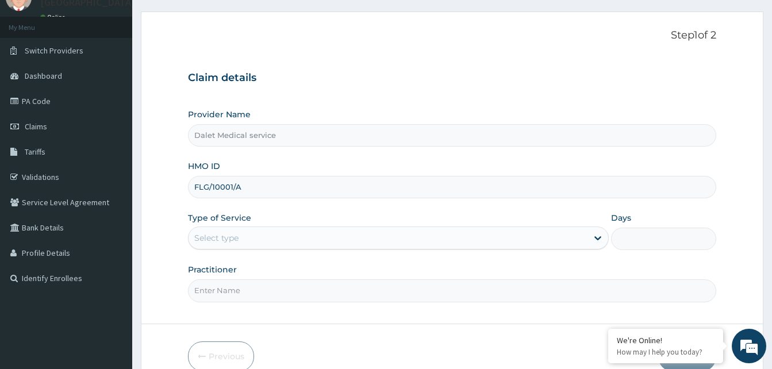
scroll to position [108, 0]
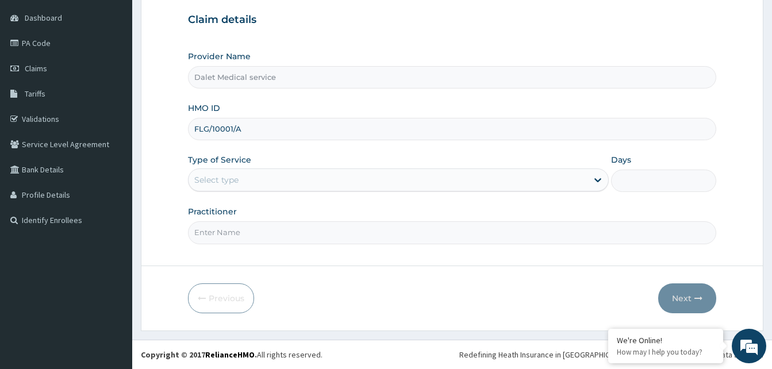
type input "FLG/10001/A"
click at [263, 182] on div "Select type" at bounding box center [388, 180] width 399 height 18
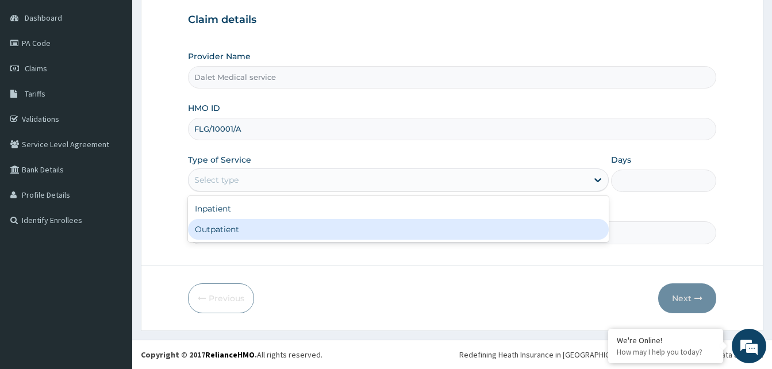
click at [243, 229] on div "Outpatient" at bounding box center [398, 229] width 421 height 21
type input "1"
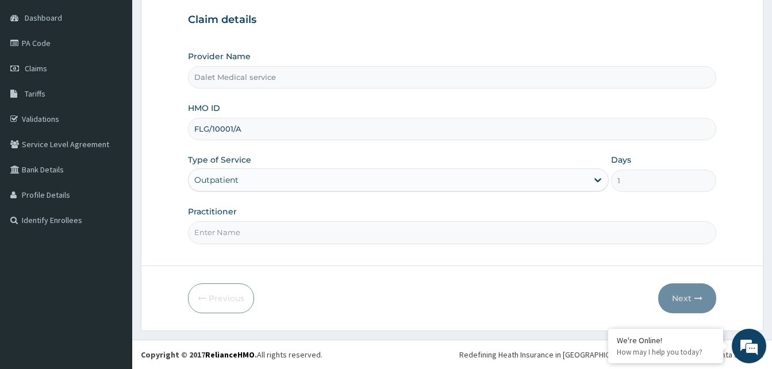
click at [273, 233] on input "Practitioner" at bounding box center [452, 232] width 528 height 22
type input "KOKO"
click at [685, 295] on button "Next" at bounding box center [687, 298] width 58 height 30
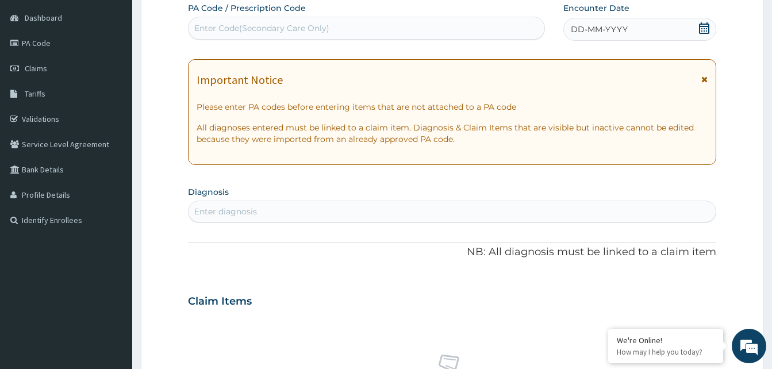
click at [705, 82] on icon at bounding box center [704, 79] width 6 height 8
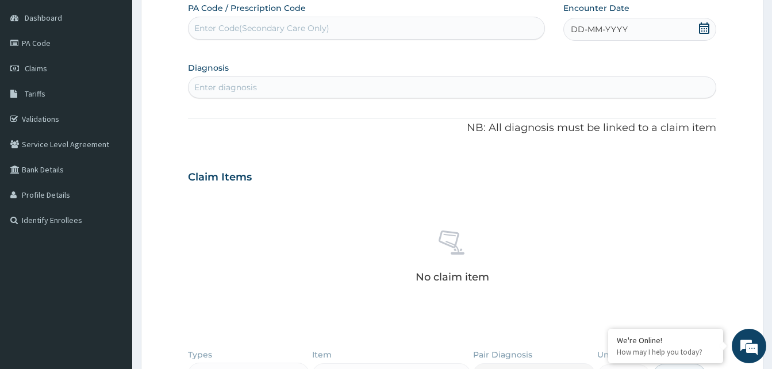
click at [332, 24] on div "Enter Code(Secondary Care Only)" at bounding box center [367, 28] width 356 height 18
paste input "PA/C8FC8F"
type input "PA/C8FC8F"
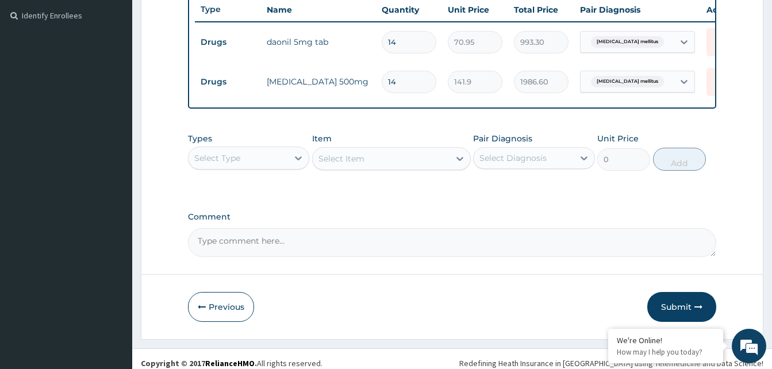
scroll to position [329, 0]
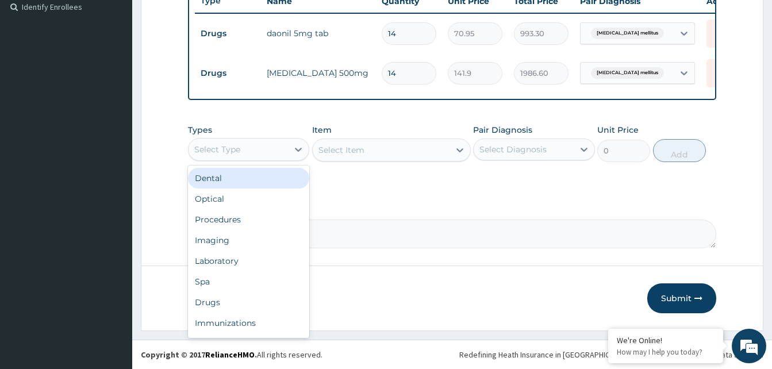
click at [243, 144] on div "Select Type" at bounding box center [238, 149] width 99 height 18
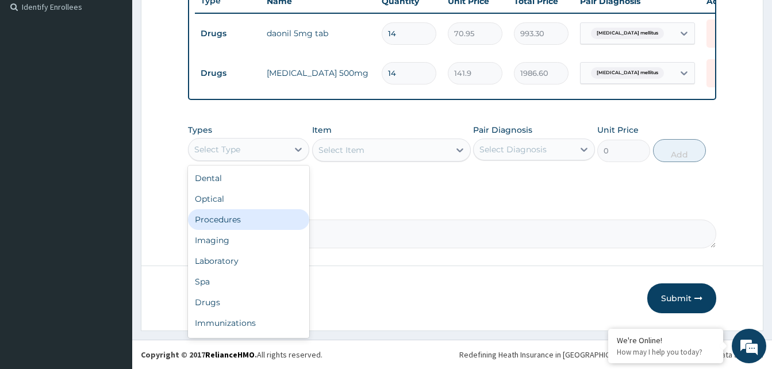
click at [212, 213] on div "Procedures" at bounding box center [248, 219] width 121 height 21
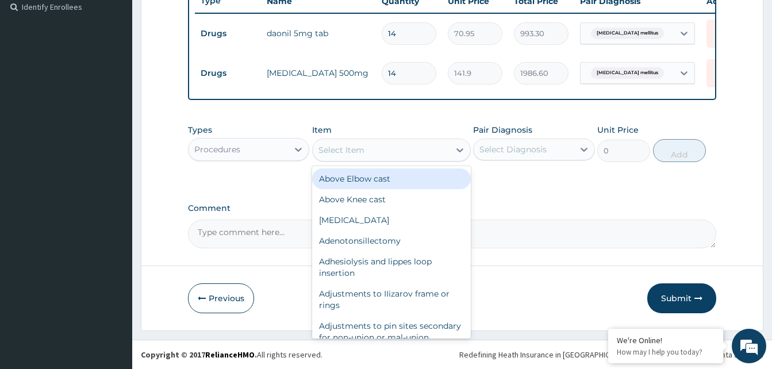
click at [374, 151] on div "Select Item" at bounding box center [381, 150] width 137 height 18
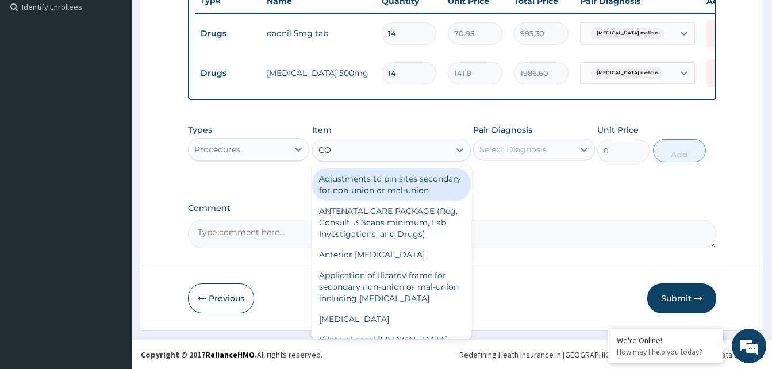
type input "C"
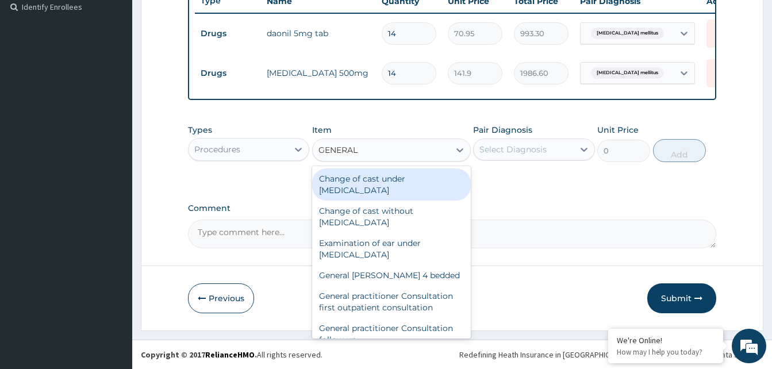
type input "GENERAL P"
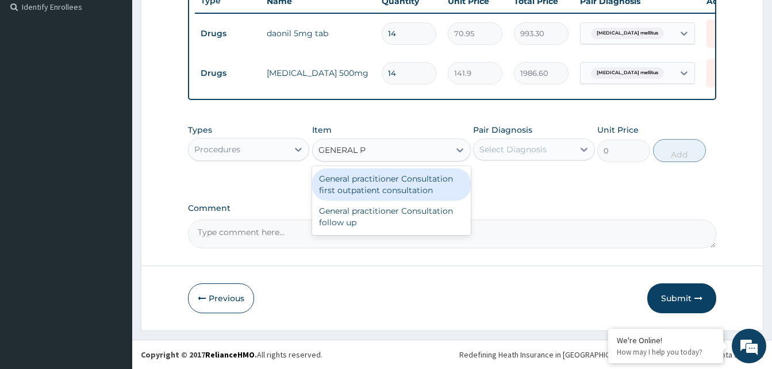
click at [391, 181] on div "General practitioner Consultation first outpatient consultation" at bounding box center [391, 184] width 159 height 32
type input "3547.5"
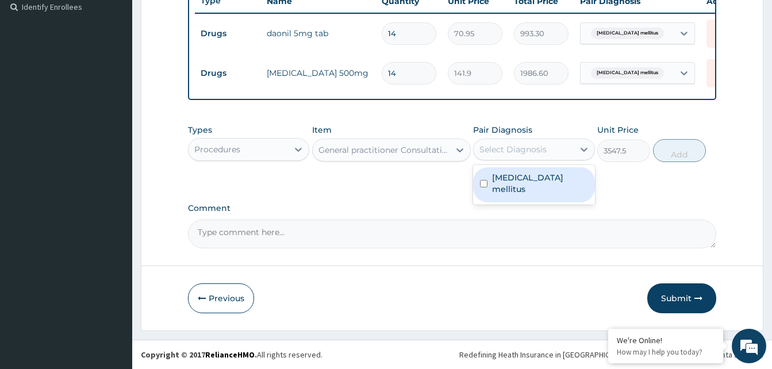
click at [531, 155] on div "Select Diagnosis" at bounding box center [523, 149] width 99 height 18
drag, startPoint x: 527, startPoint y: 182, endPoint x: 635, endPoint y: 167, distance: 108.5
click at [537, 177] on label "[MEDICAL_DATA] mellitus" at bounding box center [539, 183] width 95 height 23
checkbox input "true"
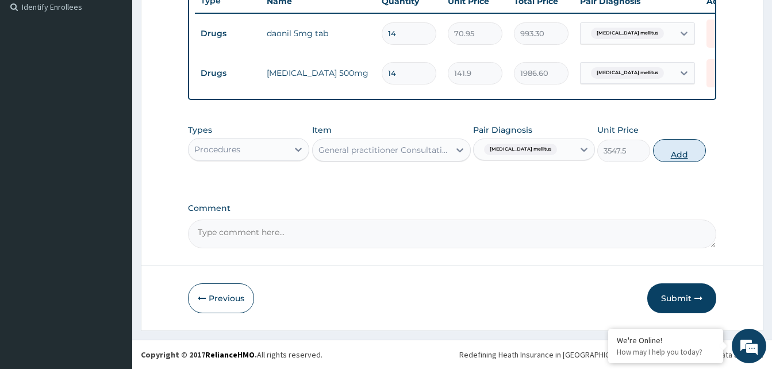
click at [693, 154] on button "Add" at bounding box center [679, 150] width 53 height 23
type input "0"
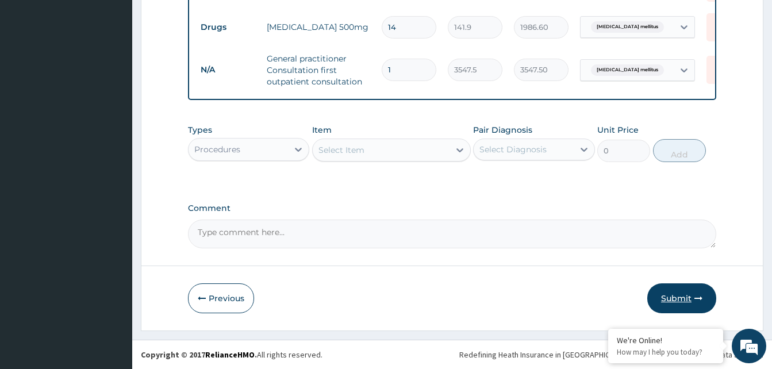
click at [682, 299] on button "Submit" at bounding box center [681, 298] width 69 height 30
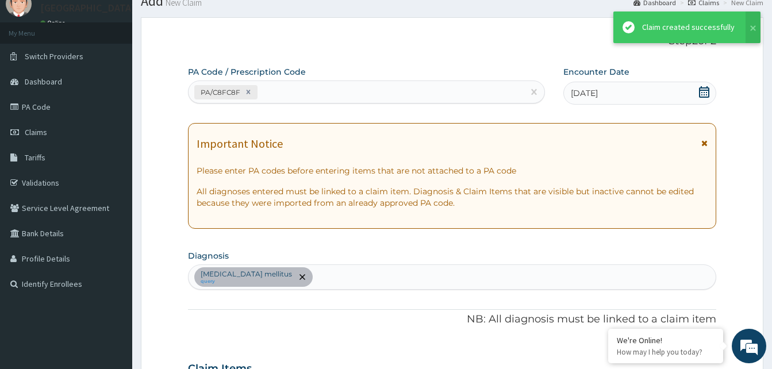
scroll to position [375, 0]
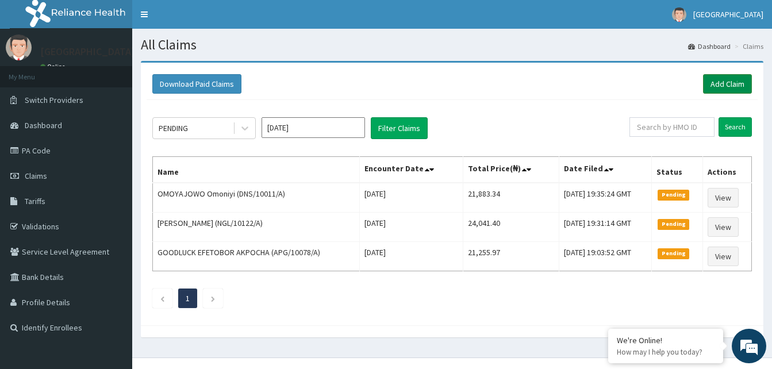
click at [716, 79] on link "Add Claim" at bounding box center [727, 84] width 49 height 20
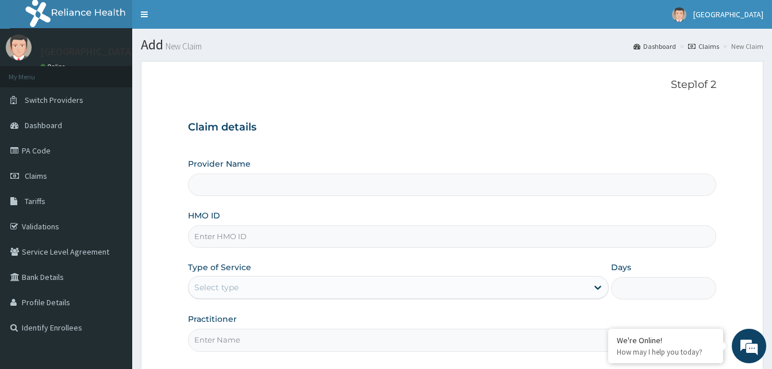
type input "Dalet Medical service"
click at [264, 230] on input "HMO ID" at bounding box center [452, 236] width 528 height 22
drag, startPoint x: 264, startPoint y: 230, endPoint x: 268, endPoint y: 223, distance: 8.5
drag, startPoint x: 268, startPoint y: 223, endPoint x: 504, endPoint y: 125, distance: 255.0
click at [551, 106] on div "Step 1 of 2 Claim details Provider Name Dalet Medical service HMO ID Type of Se…" at bounding box center [452, 217] width 528 height 277
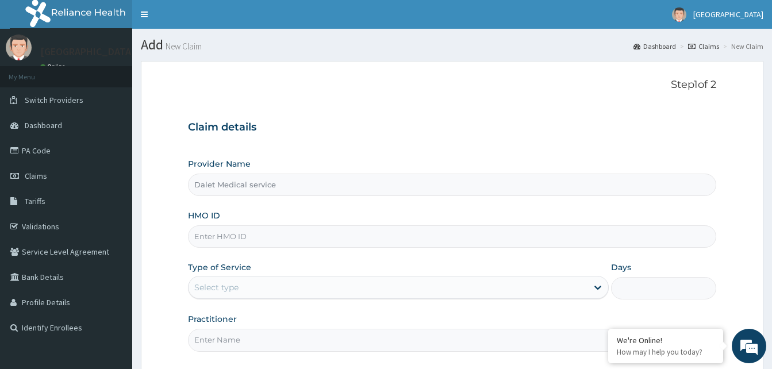
click at [271, 239] on input "HMO ID" at bounding box center [452, 236] width 528 height 22
paste input "PEP/10386/A"
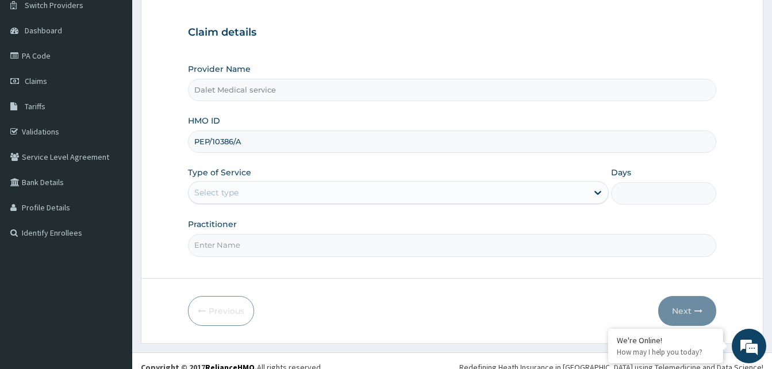
scroll to position [108, 0]
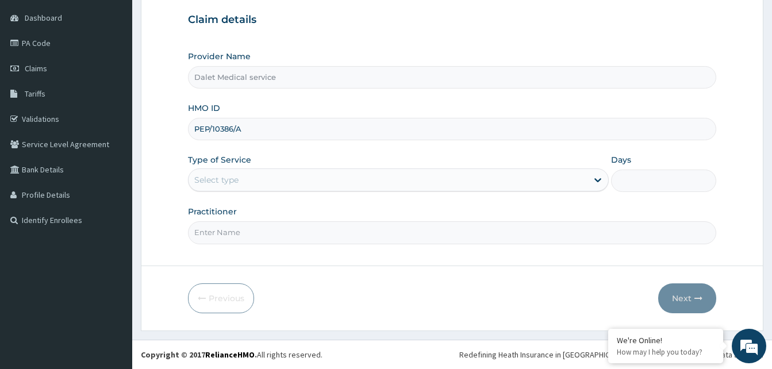
type input "PEP/10386/A"
click at [235, 177] on div "Select type" at bounding box center [216, 179] width 44 height 11
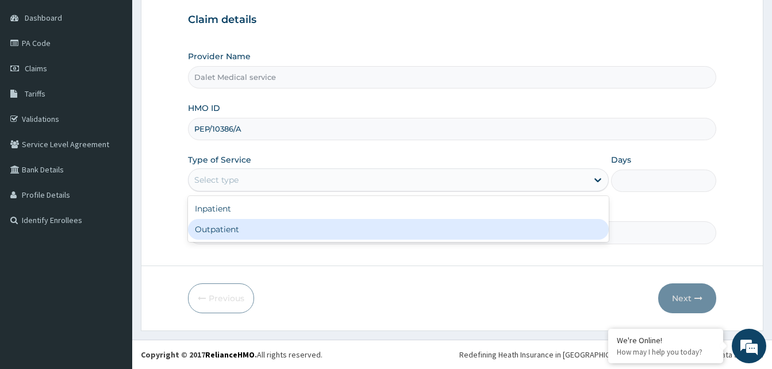
click at [221, 226] on div "Outpatient" at bounding box center [398, 229] width 421 height 21
type input "1"
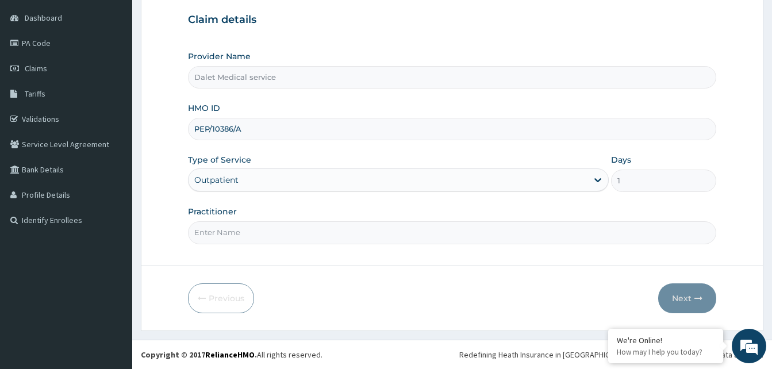
click at [363, 227] on input "Practitioner" at bounding box center [452, 232] width 528 height 22
type input "KOKO"
click at [695, 302] on button "Next" at bounding box center [687, 298] width 58 height 30
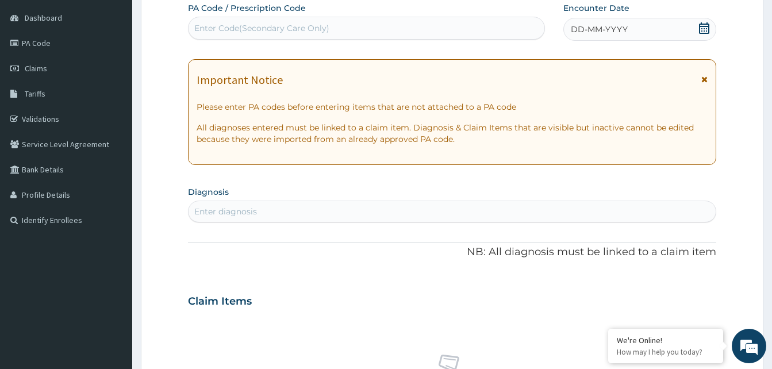
click at [703, 78] on icon at bounding box center [704, 79] width 6 height 8
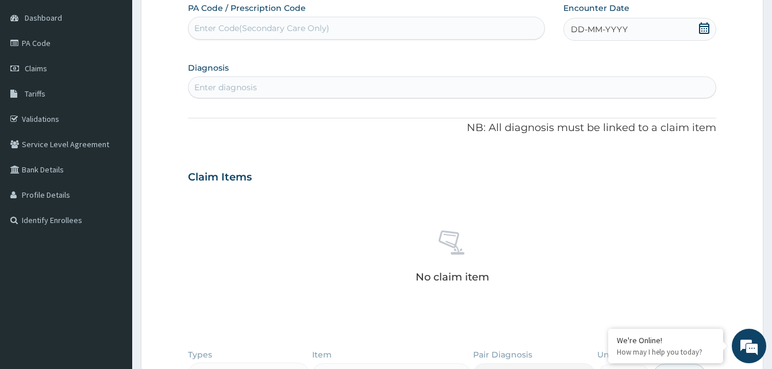
click at [575, 27] on span "DD-MM-YYYY" at bounding box center [599, 29] width 57 height 11
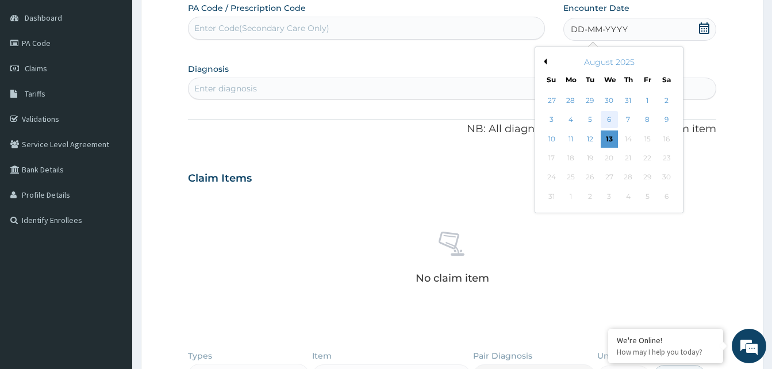
click at [608, 118] on div "6" at bounding box center [608, 120] width 17 height 17
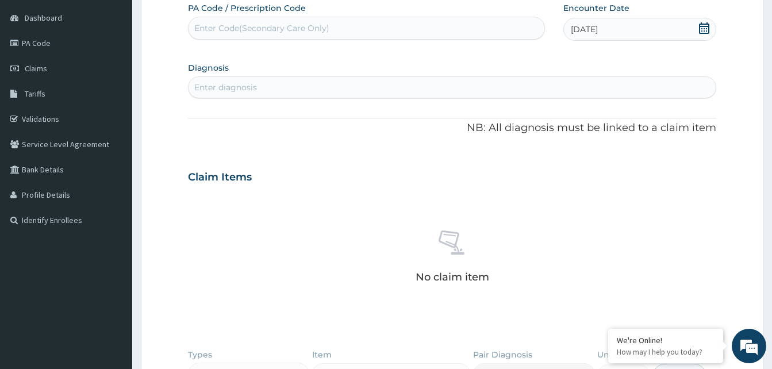
click at [237, 82] on div "Enter diagnosis" at bounding box center [225, 87] width 63 height 11
drag, startPoint x: 248, startPoint y: 86, endPoint x: 191, endPoint y: 110, distance: 61.3
click at [191, 110] on div "PA Code / Prescription Code Enter Code(Secondary Care Only) Encounter Date 06-0…" at bounding box center [452, 237] width 528 height 471
click at [305, 21] on div "Enter Code(Secondary Care Only)" at bounding box center [367, 28] width 356 height 18
type input "PA/897FF8"
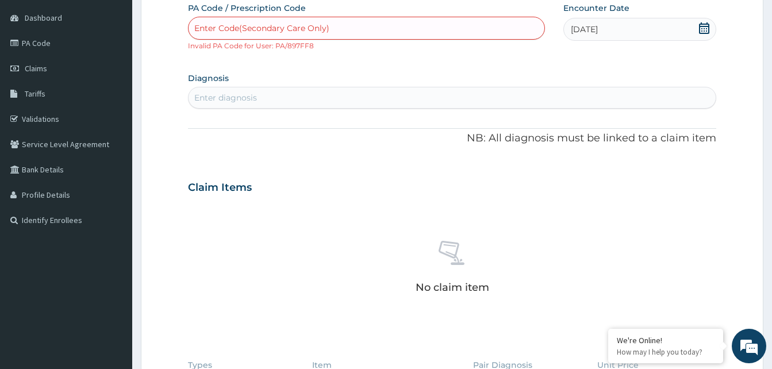
click at [305, 48] on small "Invalid PA Code for User: PA/897FF8" at bounding box center [251, 45] width 126 height 9
click at [41, 71] on span "Claims" at bounding box center [36, 68] width 22 height 10
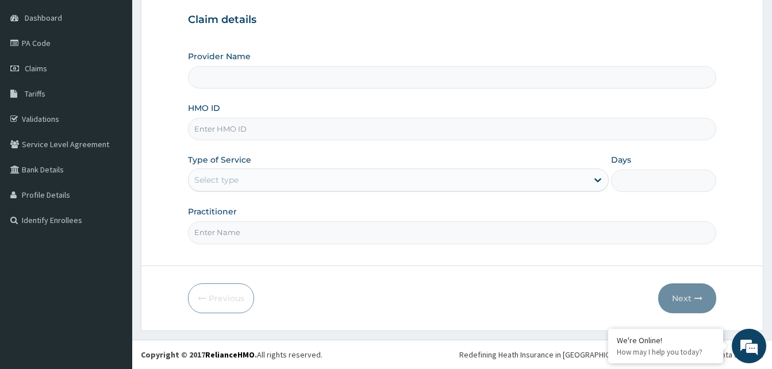
scroll to position [108, 0]
type input "Dalet Medical service"
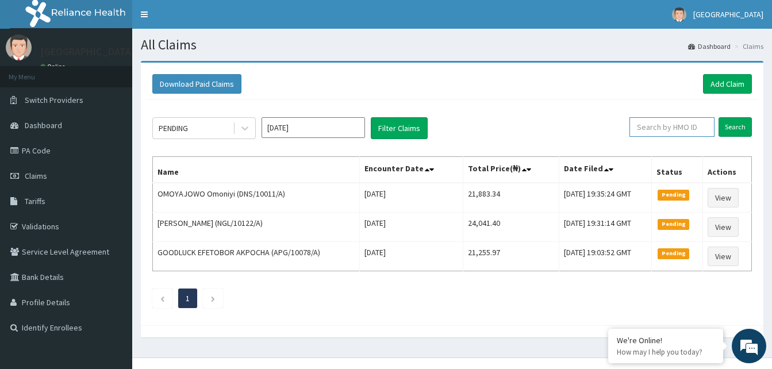
click at [668, 128] on input "text" at bounding box center [672, 127] width 85 height 20
type input "QAO/10603/A"
click at [733, 131] on input "Search" at bounding box center [735, 127] width 33 height 20
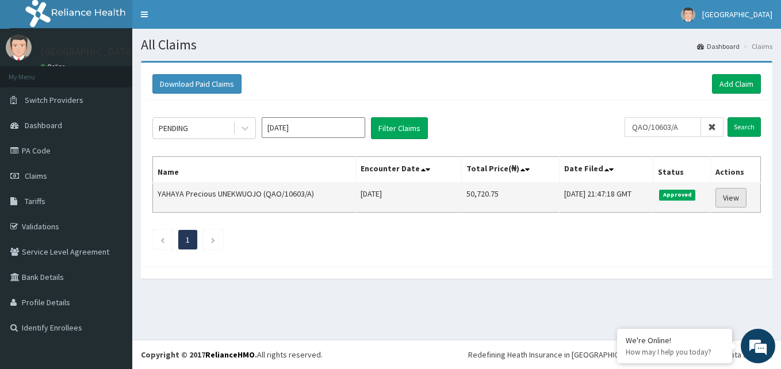
click at [734, 198] on link "View" at bounding box center [730, 198] width 31 height 20
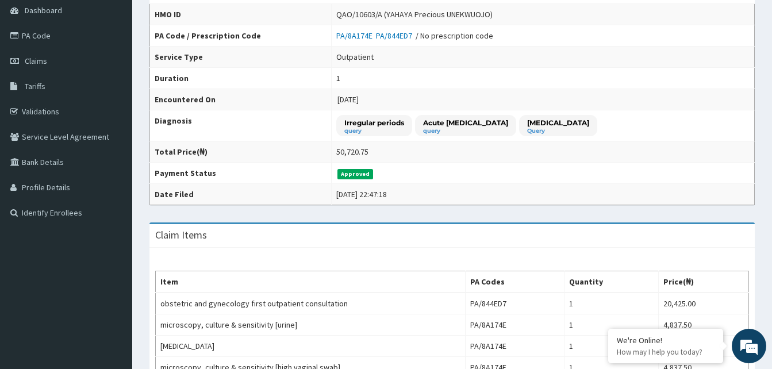
scroll to position [57, 0]
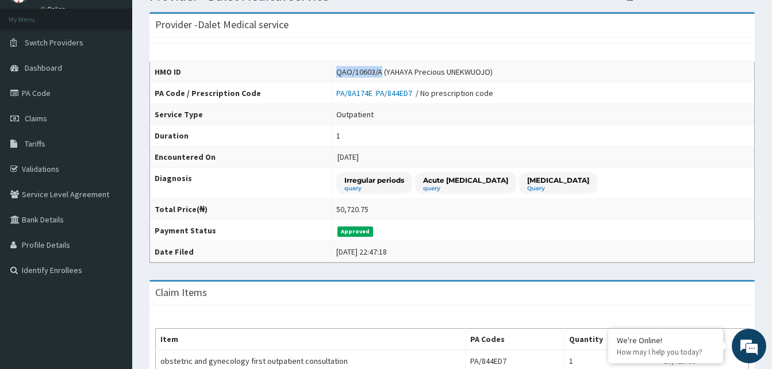
drag, startPoint x: 325, startPoint y: 71, endPoint x: 367, endPoint y: 71, distance: 41.4
click at [367, 71] on div "QAO/10603/A (YAHAYA Precious UNEKWUOJO)" at bounding box center [414, 71] width 156 height 11
drag, startPoint x: 367, startPoint y: 71, endPoint x: 351, endPoint y: 70, distance: 16.1
copy div "QAO/10603/A"
click at [28, 87] on link "PA Code" at bounding box center [66, 92] width 132 height 25
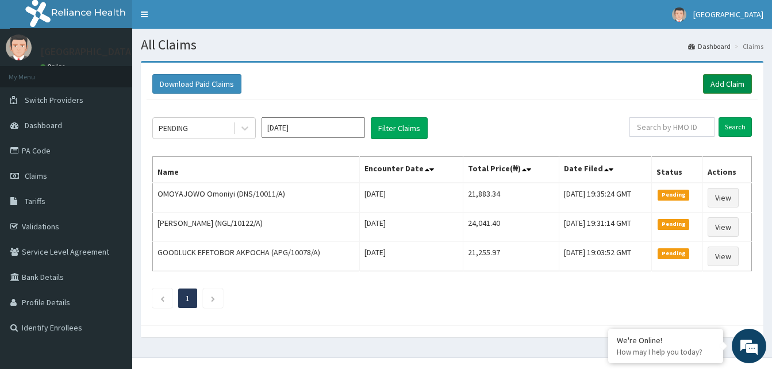
click at [731, 89] on link "Add Claim" at bounding box center [727, 84] width 49 height 20
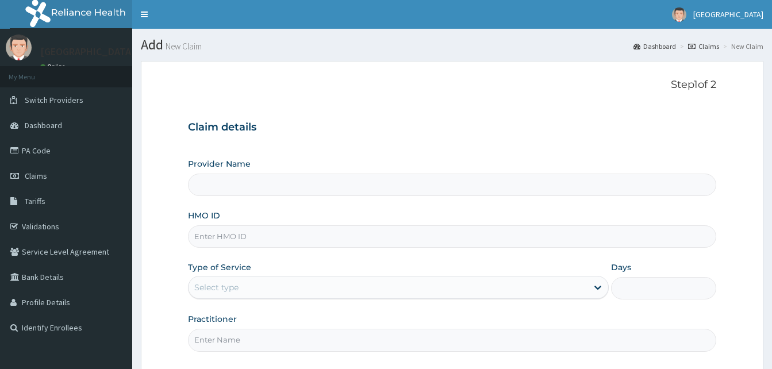
click at [217, 229] on input "HMO ID" at bounding box center [452, 236] width 528 height 22
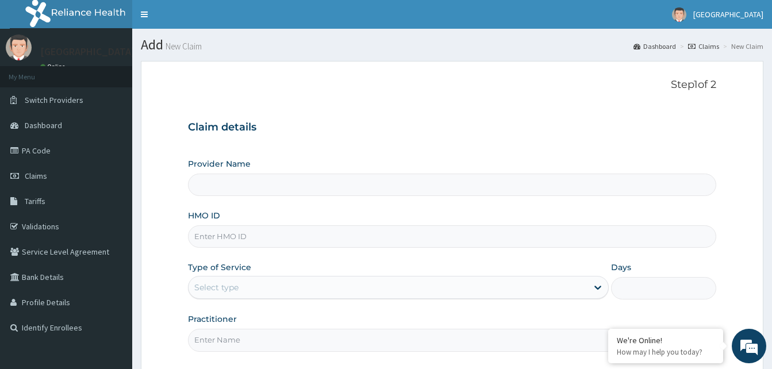
type input "Dalet Medical service"
paste input "QAO/10603/A"
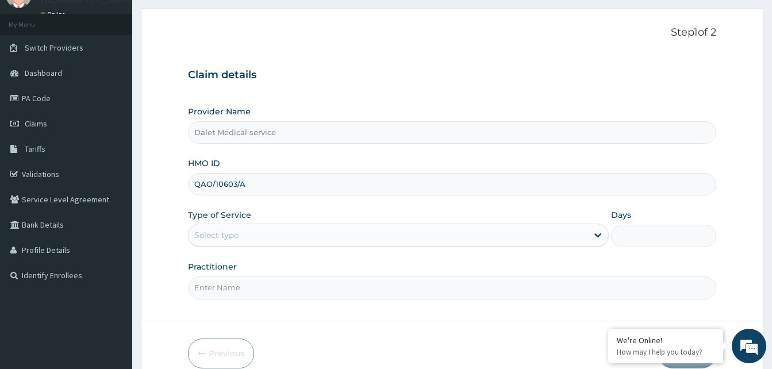
scroll to position [108, 0]
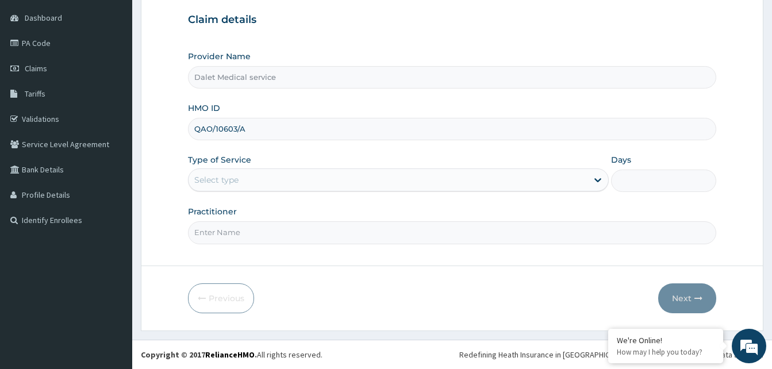
type input "QAO/10603/A"
click at [279, 179] on div "Select type" at bounding box center [388, 180] width 399 height 18
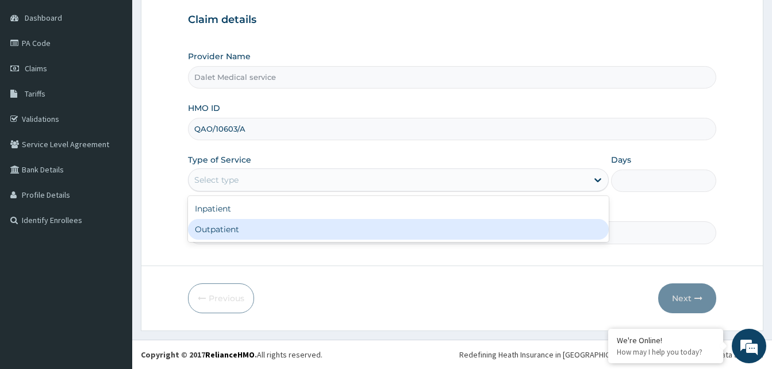
click at [243, 229] on div "Outpatient" at bounding box center [398, 229] width 421 height 21
type input "1"
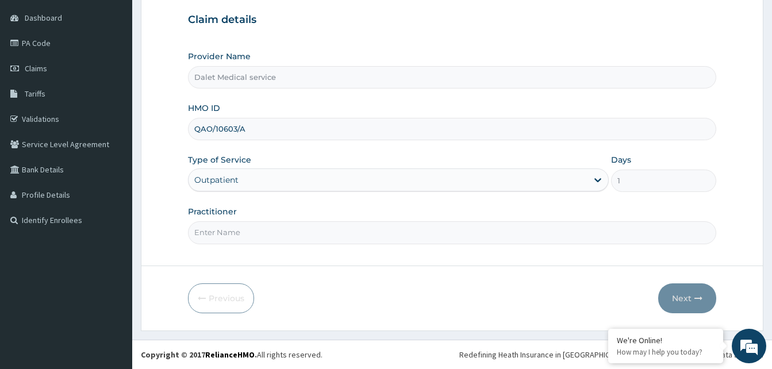
click at [247, 232] on input "Practitioner" at bounding box center [452, 232] width 528 height 22
type input "KOKO"
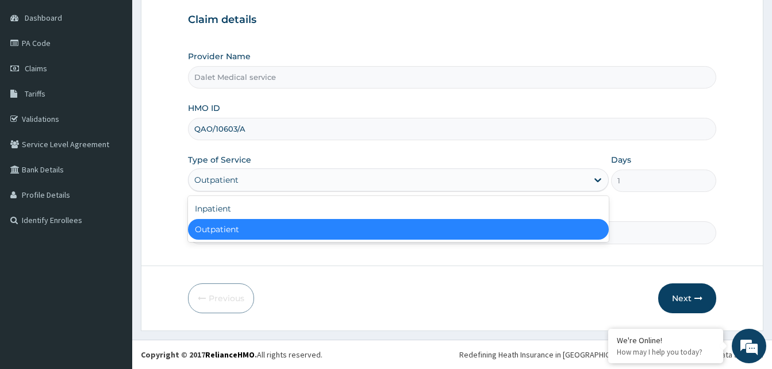
drag, startPoint x: 408, startPoint y: 174, endPoint x: 375, endPoint y: 205, distance: 46.0
click at [407, 174] on div "Outpatient" at bounding box center [388, 180] width 399 height 18
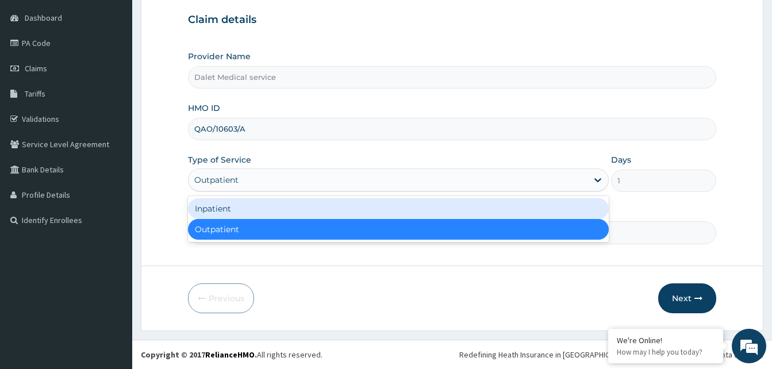
scroll to position [0, 0]
drag, startPoint x: 285, startPoint y: 211, endPoint x: 423, endPoint y: 206, distance: 138.7
click at [285, 210] on div "Inpatient" at bounding box center [398, 208] width 421 height 21
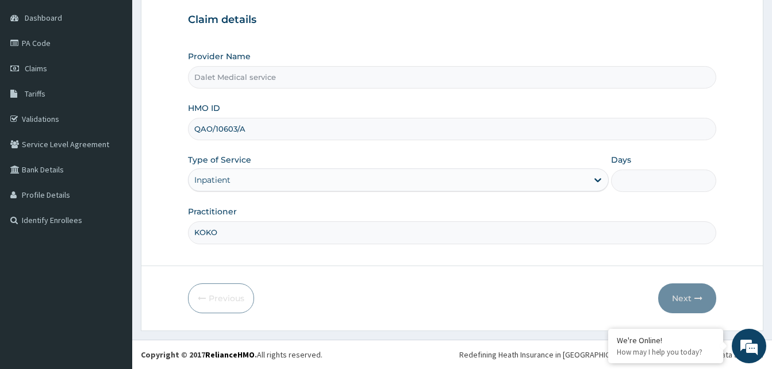
click at [645, 178] on input "Days" at bounding box center [663, 181] width 105 height 22
type input "2"
click at [681, 298] on button "Next" at bounding box center [687, 298] width 58 height 30
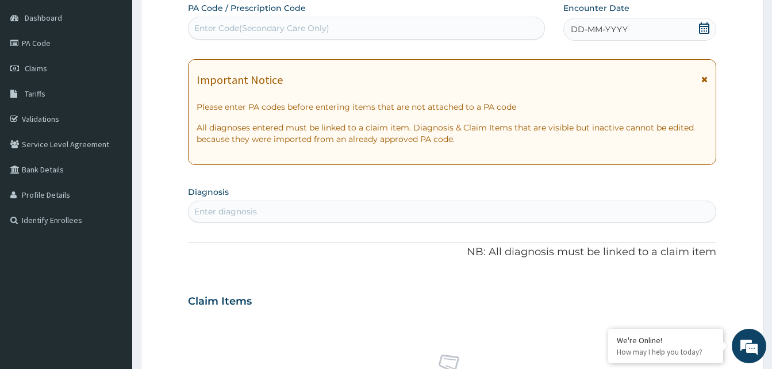
click at [703, 83] on icon at bounding box center [704, 79] width 6 height 8
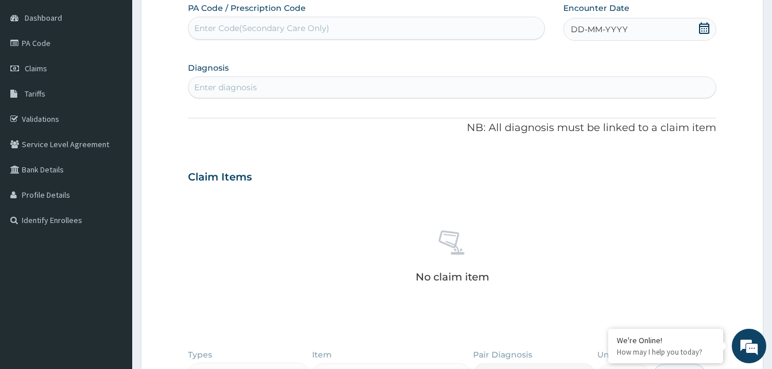
click at [282, 26] on div "Enter Code(Secondary Care Only)" at bounding box center [261, 27] width 135 height 11
paste input "PA/844ED7"
type input "PA/844ED7"
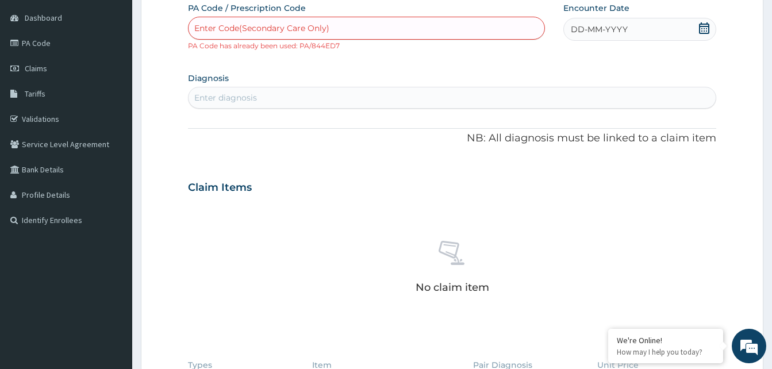
click at [332, 24] on div "Enter Code(Secondary Care Only)" at bounding box center [367, 28] width 356 height 18
paste input "PA/68CC2B"
type input "PA/68CC2B"
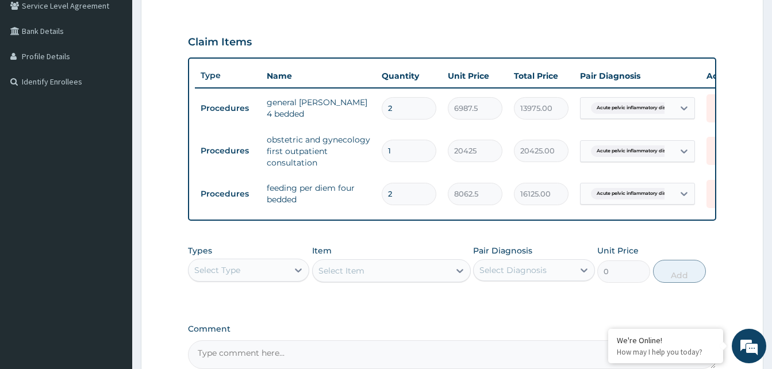
scroll to position [375, 0]
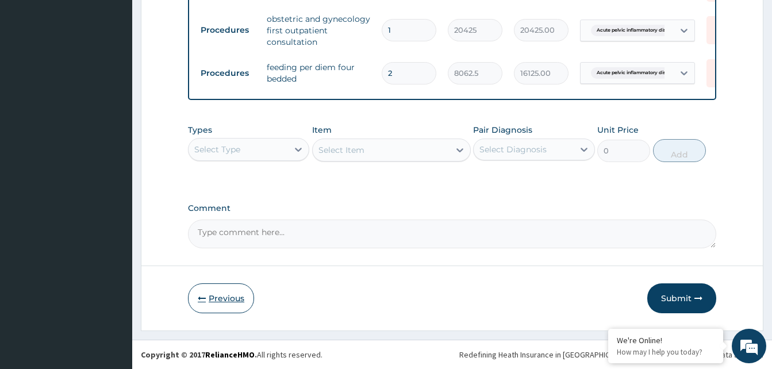
click at [219, 298] on button "Previous" at bounding box center [221, 298] width 66 height 30
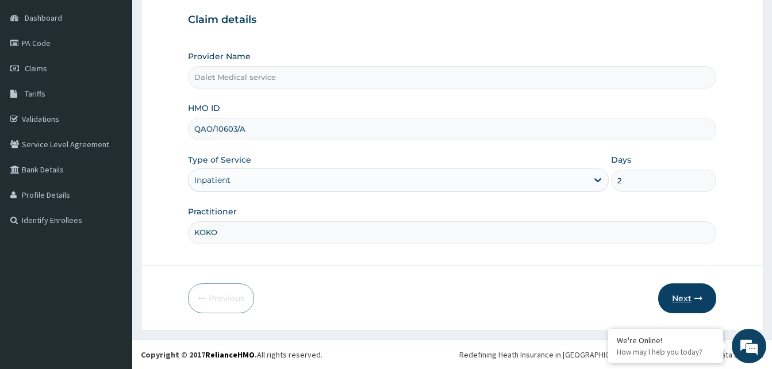
click at [690, 302] on button "Next" at bounding box center [687, 298] width 58 height 30
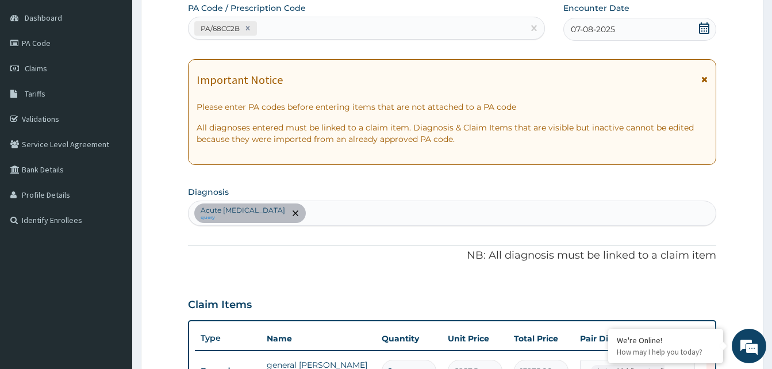
click at [705, 83] on icon at bounding box center [704, 79] width 6 height 8
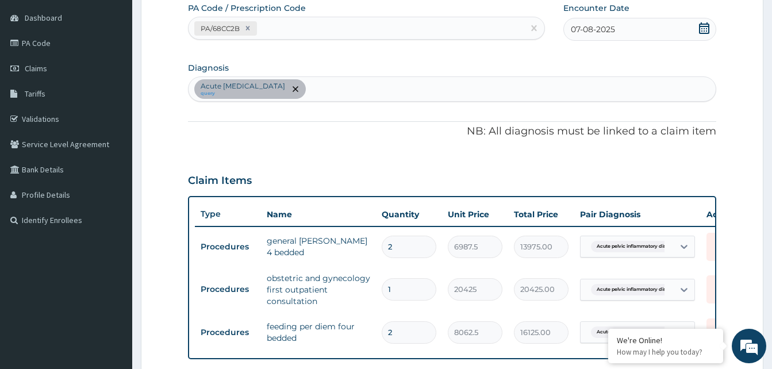
click at [375, 89] on div "Acute pelvic inflammatory disease query" at bounding box center [452, 89] width 527 height 24
type input "SEP"
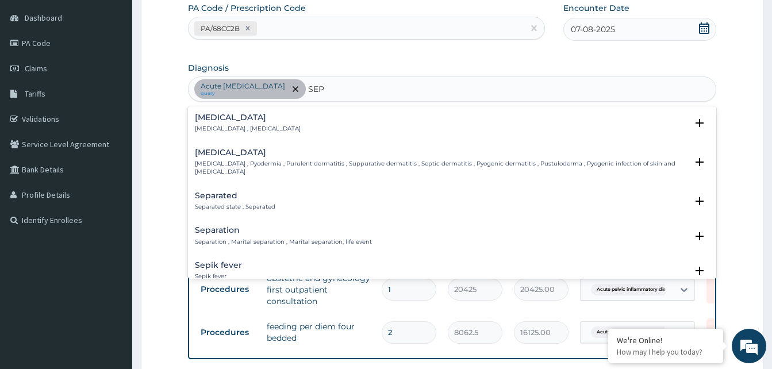
click at [209, 117] on h4 "Sepsis" at bounding box center [248, 117] width 106 height 9
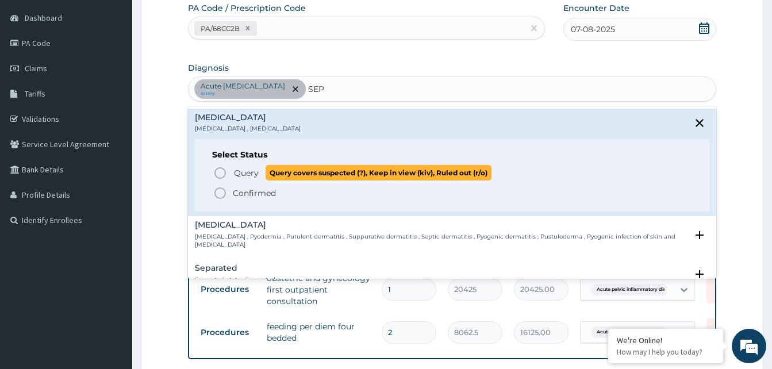
click at [221, 172] on icon "status option query" at bounding box center [220, 173] width 14 height 14
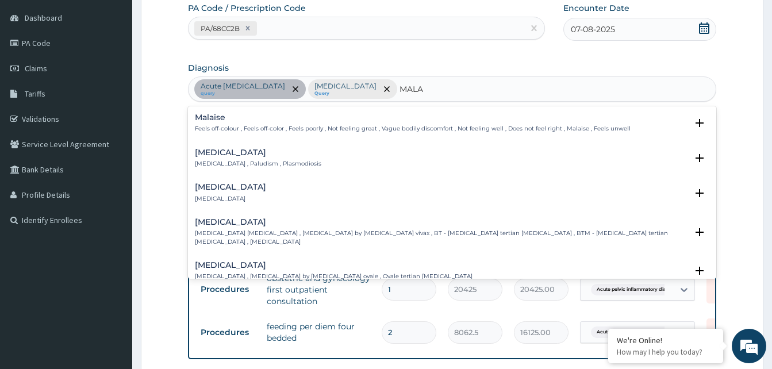
type input "MALAR"
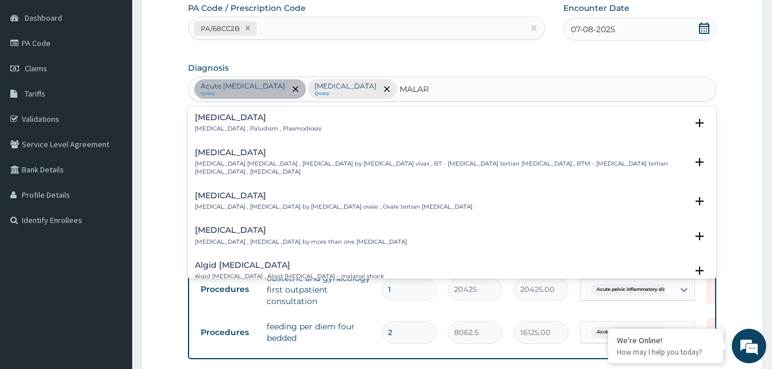
click at [223, 125] on p "Malaria , Paludism , Plasmodiosis" at bounding box center [258, 129] width 126 height 8
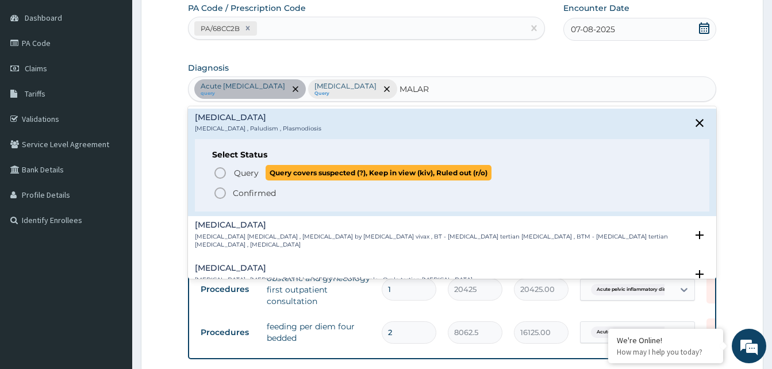
click at [220, 170] on icon "status option query" at bounding box center [220, 173] width 14 height 14
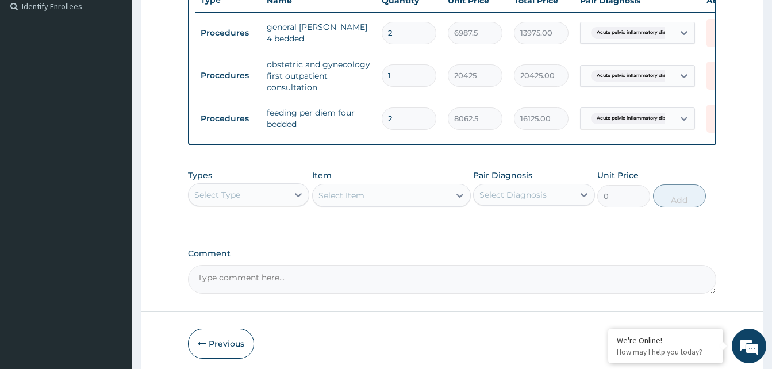
scroll to position [375, 0]
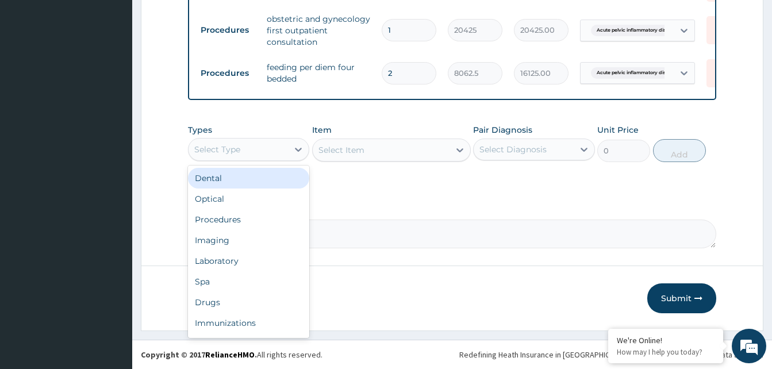
click at [274, 151] on div "Select Type" at bounding box center [238, 149] width 99 height 18
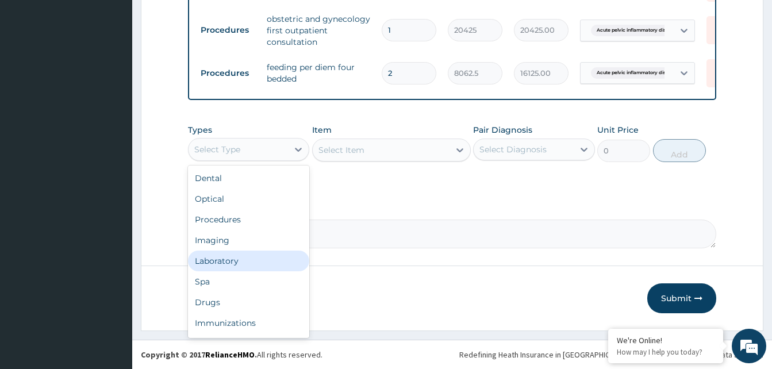
click at [237, 259] on div "Laboratory" at bounding box center [248, 261] width 121 height 21
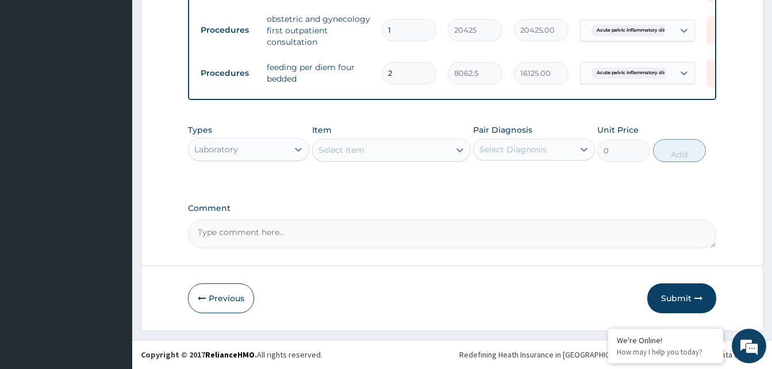
click at [367, 150] on div "Select Item" at bounding box center [381, 150] width 137 height 18
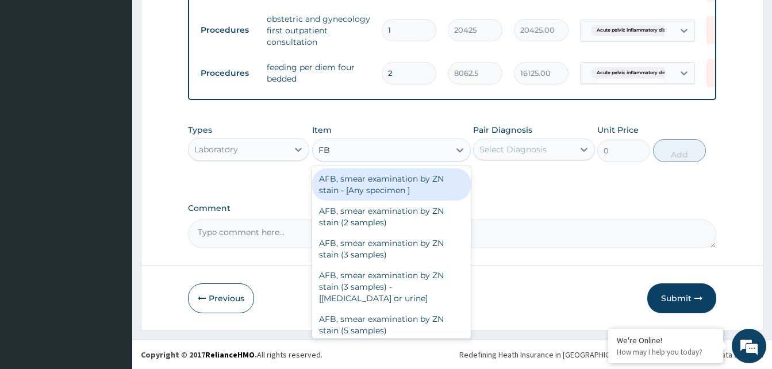
type input "FBC"
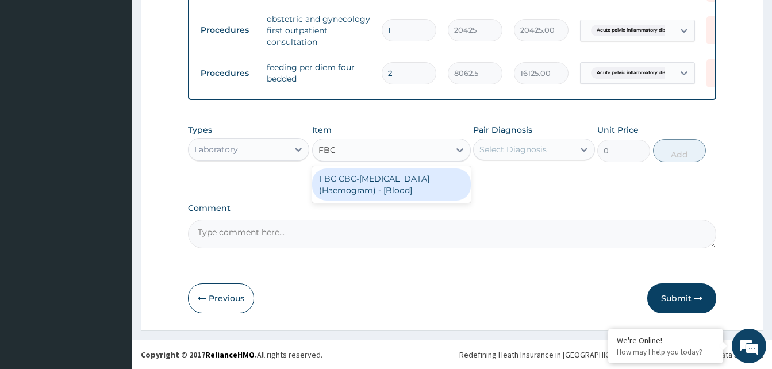
drag, startPoint x: 365, startPoint y: 182, endPoint x: 457, endPoint y: 171, distance: 92.6
click at [374, 178] on div "FBC CBC-Complete Blood Count (Haemogram) - [Blood]" at bounding box center [391, 184] width 159 height 32
type input "4300"
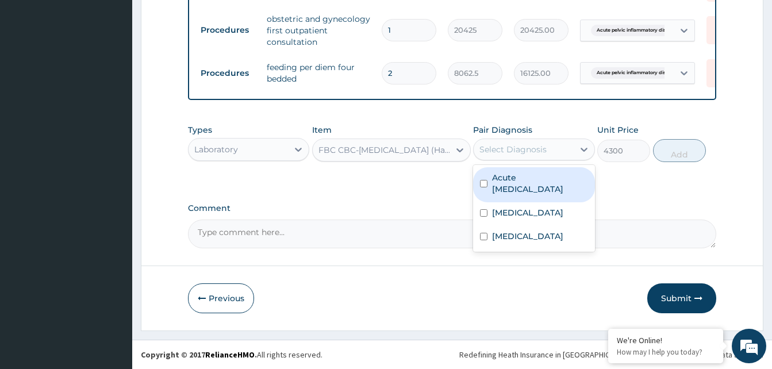
click at [503, 148] on div "Select Diagnosis" at bounding box center [513, 149] width 67 height 11
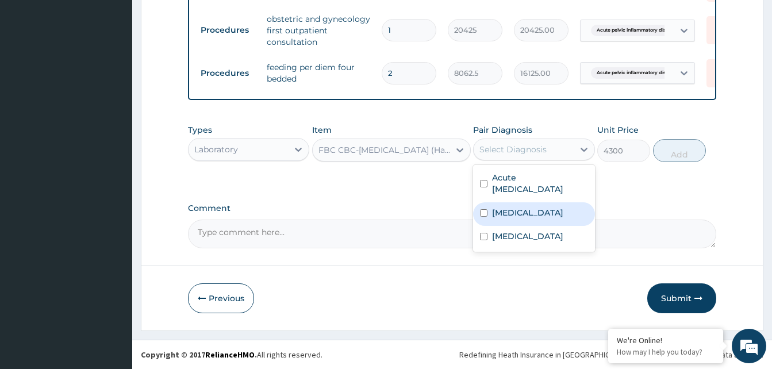
drag, startPoint x: 504, startPoint y: 211, endPoint x: 652, endPoint y: 169, distance: 153.6
click at [521, 205] on div "Sepsis" at bounding box center [533, 214] width 121 height 24
checkbox input "true"
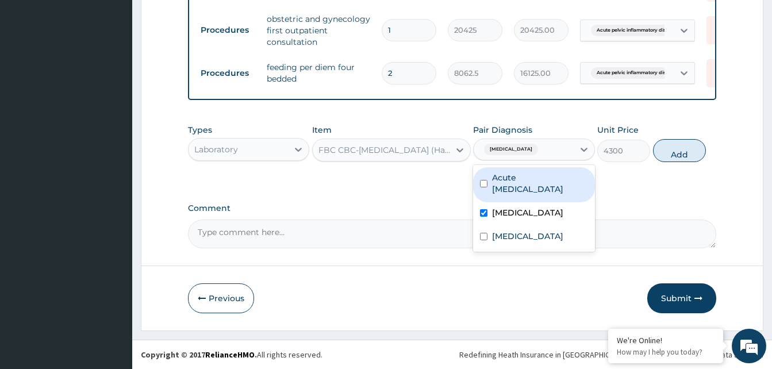
click at [672, 151] on button "Add" at bounding box center [679, 150] width 53 height 23
type input "0"
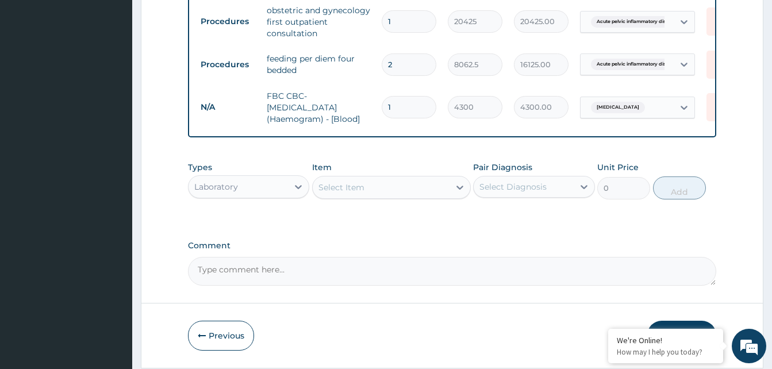
click at [354, 193] on div "Select Item" at bounding box center [342, 187] width 46 height 11
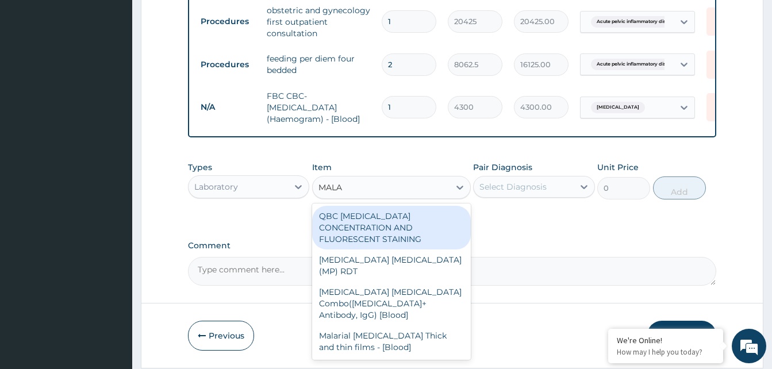
type input "MALAR"
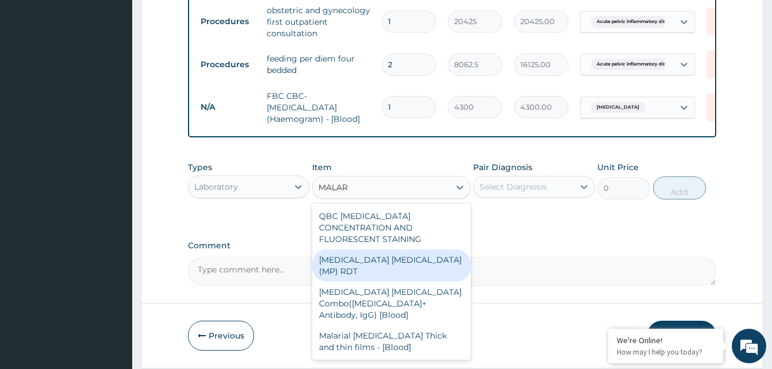
drag, startPoint x: 412, startPoint y: 259, endPoint x: 499, endPoint y: 213, distance: 98.8
click at [417, 256] on div "MALARIA PARASITE (MP) RDT" at bounding box center [391, 266] width 159 height 32
type input "1612.5"
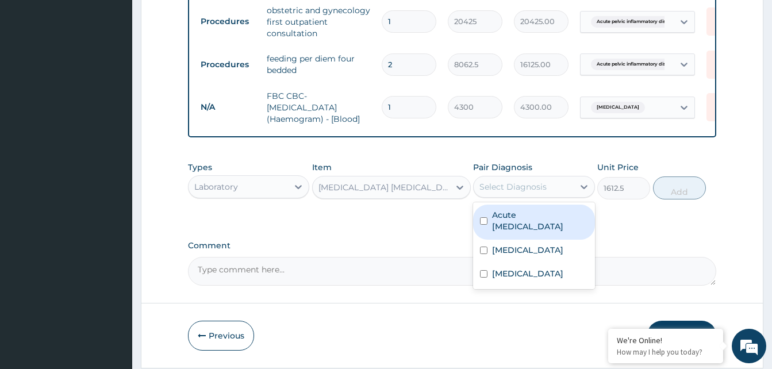
click at [504, 193] on div "Select Diagnosis" at bounding box center [513, 186] width 67 height 11
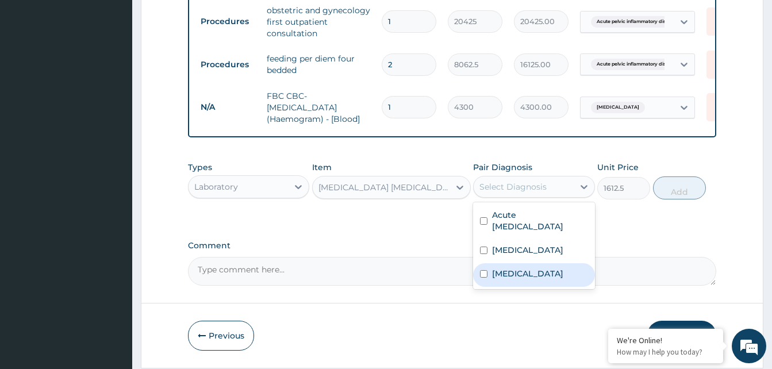
drag, startPoint x: 516, startPoint y: 282, endPoint x: 527, endPoint y: 274, distance: 13.9
click at [517, 279] on label "Malaria" at bounding box center [527, 273] width 71 height 11
checkbox input "true"
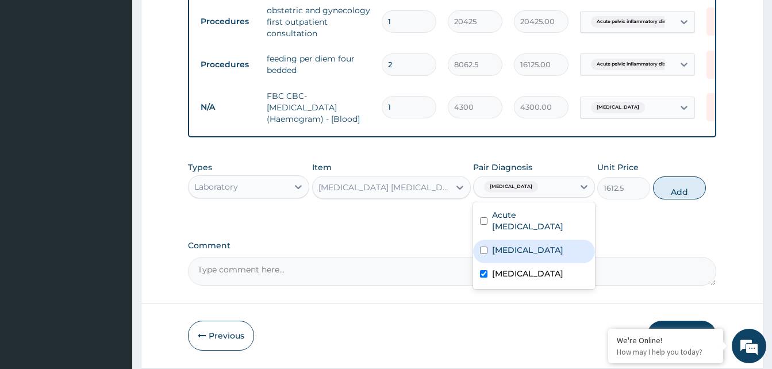
drag, startPoint x: 670, startPoint y: 204, endPoint x: 411, endPoint y: 216, distance: 259.6
click at [668, 200] on button "Add" at bounding box center [679, 188] width 53 height 23
type input "0"
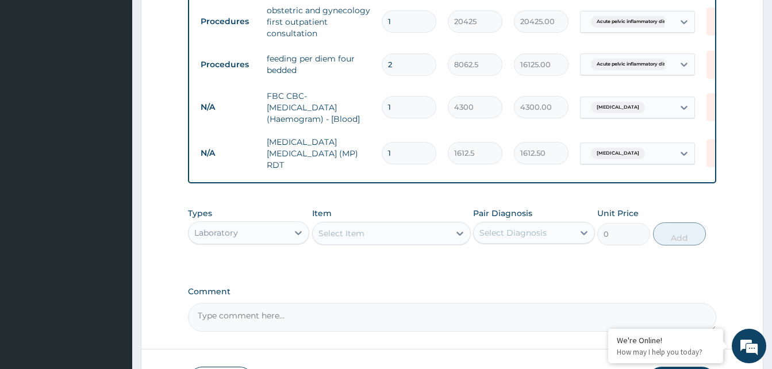
click at [267, 230] on div "Laboratory" at bounding box center [238, 233] width 99 height 18
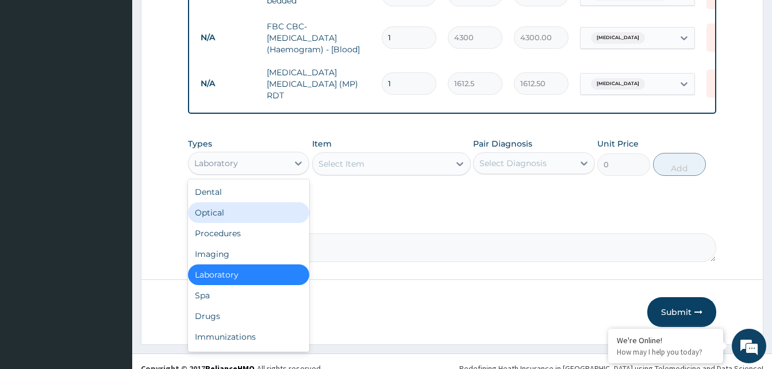
scroll to position [461, 0]
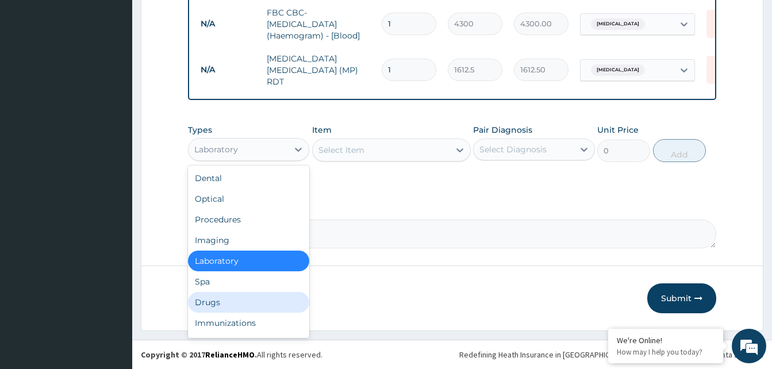
drag, startPoint x: 212, startPoint y: 301, endPoint x: 233, endPoint y: 263, distance: 43.0
click at [212, 299] on div "Drugs" at bounding box center [248, 302] width 121 height 21
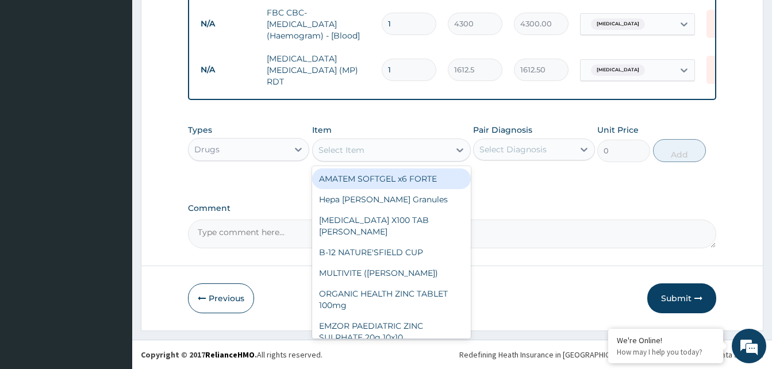
click at [366, 151] on div "Select Item" at bounding box center [381, 150] width 137 height 18
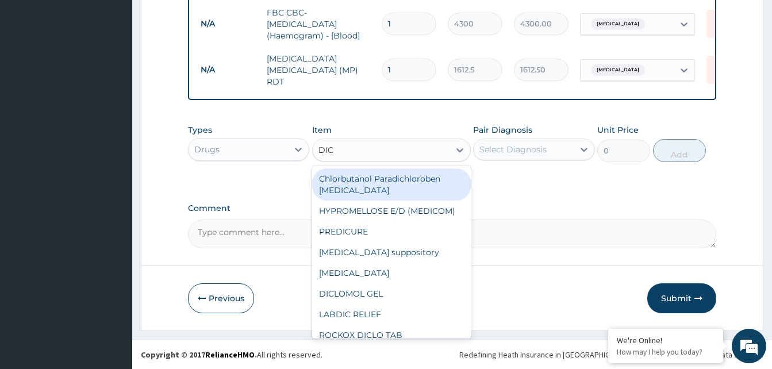
type input "DICL"
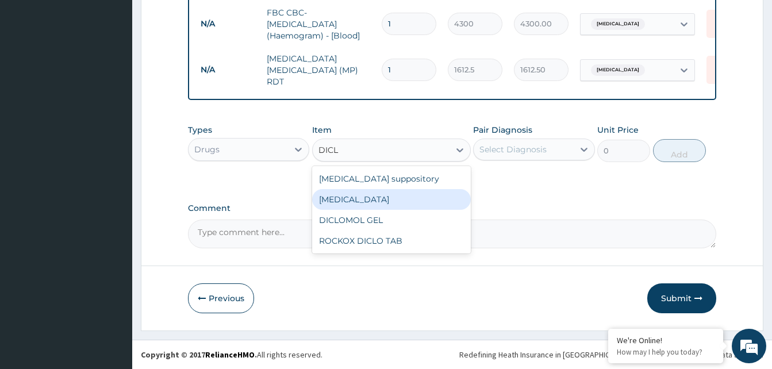
drag, startPoint x: 340, startPoint y: 198, endPoint x: 371, endPoint y: 185, distance: 33.5
click at [340, 197] on div "Diclofenac" at bounding box center [391, 199] width 159 height 21
type input "591.25"
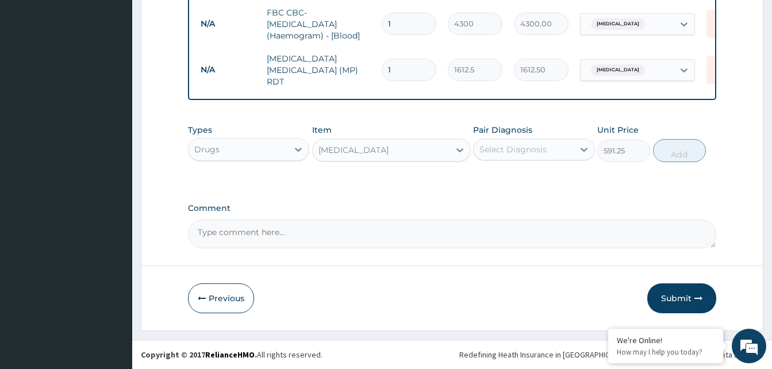
click at [499, 153] on div "Select Diagnosis" at bounding box center [513, 149] width 67 height 11
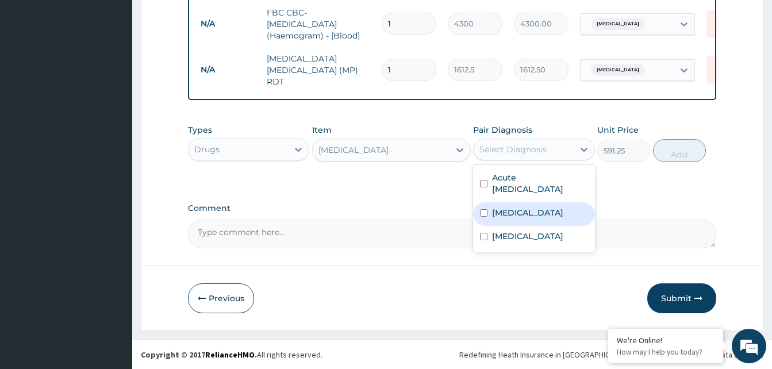
drag, startPoint x: 501, startPoint y: 214, endPoint x: 536, endPoint y: 208, distance: 35.1
click at [506, 214] on label "Sepsis" at bounding box center [527, 212] width 71 height 11
checkbox input "true"
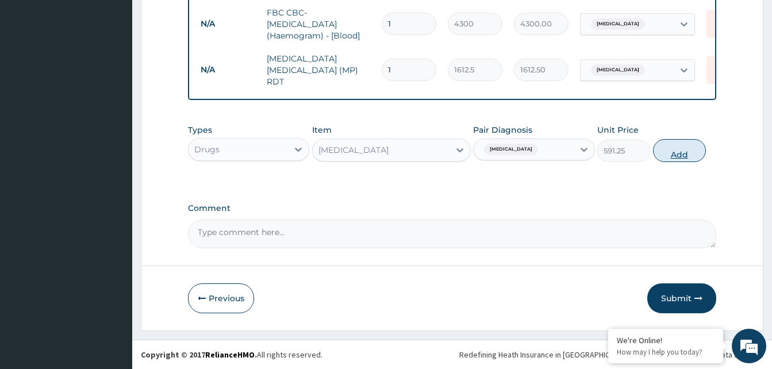
click at [683, 154] on button "Add" at bounding box center [679, 150] width 53 height 23
type input "0"
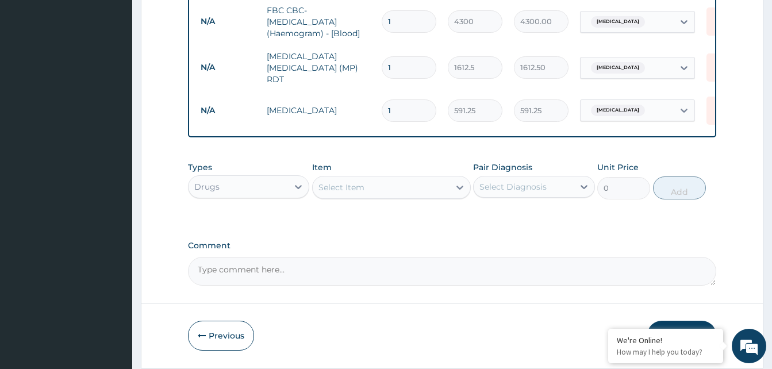
click at [624, 104] on div "Sepsis" at bounding box center [627, 111] width 93 height 20
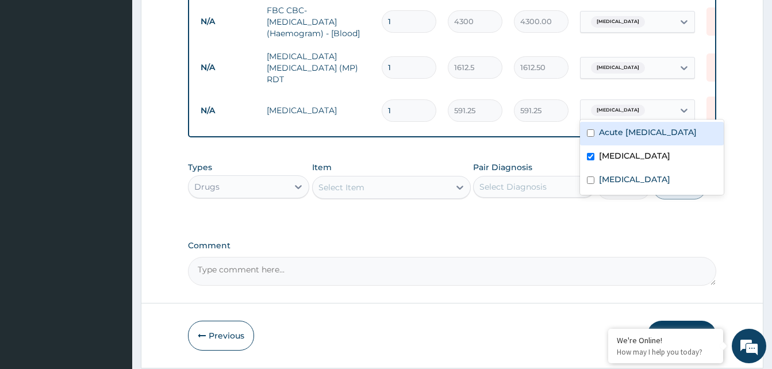
click at [620, 136] on label "Acute pelvic inflammatory disease" at bounding box center [648, 131] width 98 height 11
checkbox input "true"
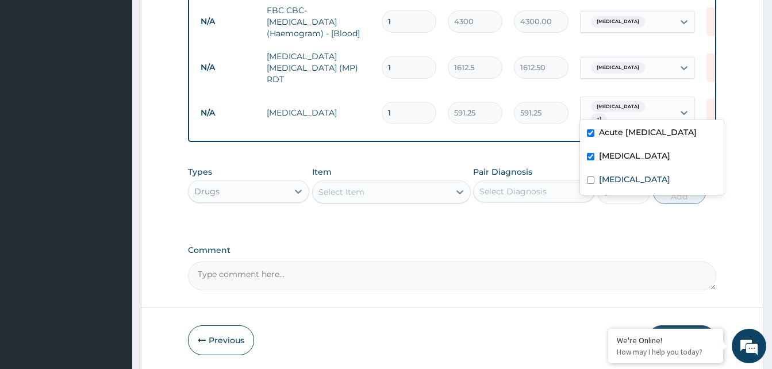
click at [590, 160] on input "checkbox" at bounding box center [590, 156] width 7 height 7
checkbox input "false"
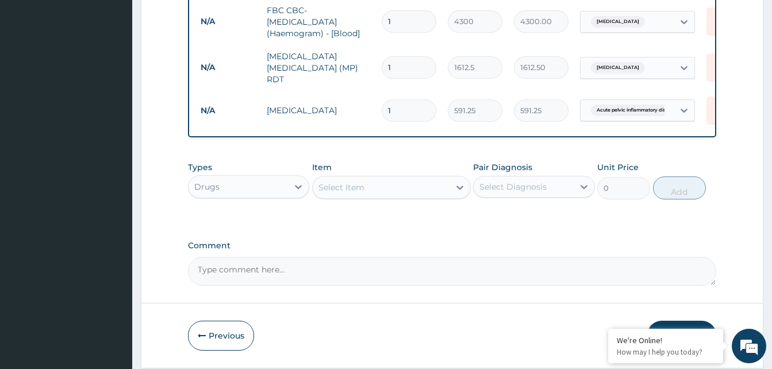
click at [411, 183] on div "Select Item" at bounding box center [381, 187] width 137 height 18
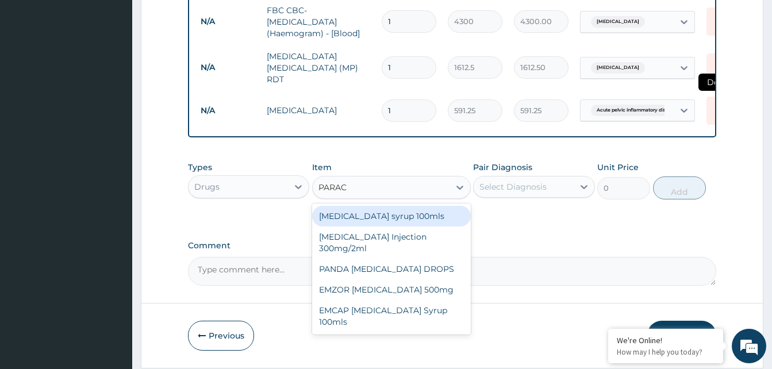
type input "PARAC"
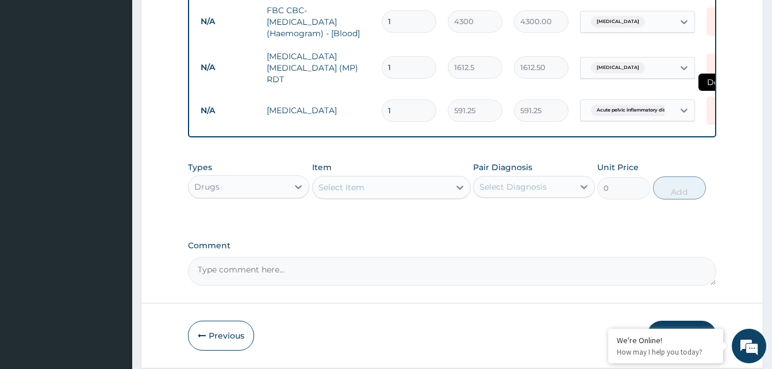
click at [713, 104] on icon at bounding box center [719, 109] width 14 height 14
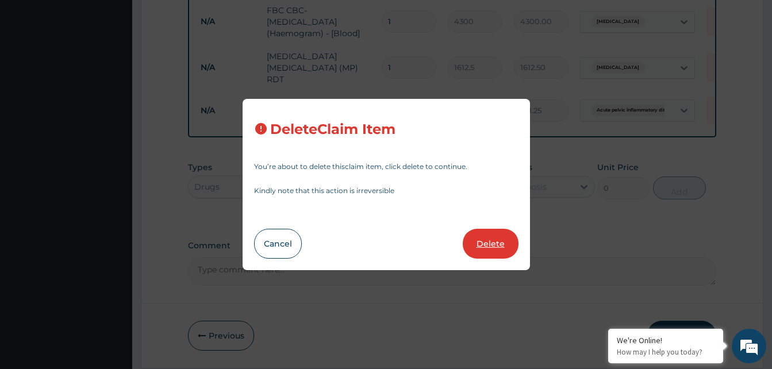
click at [498, 240] on button "Delete" at bounding box center [491, 244] width 56 height 30
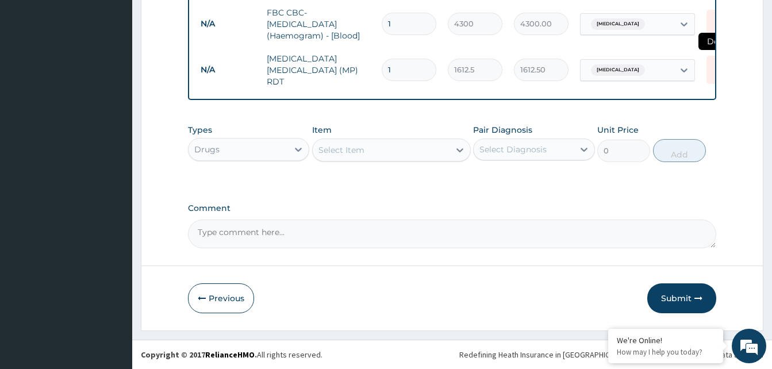
click at [709, 66] on icon at bounding box center [719, 70] width 25 height 28
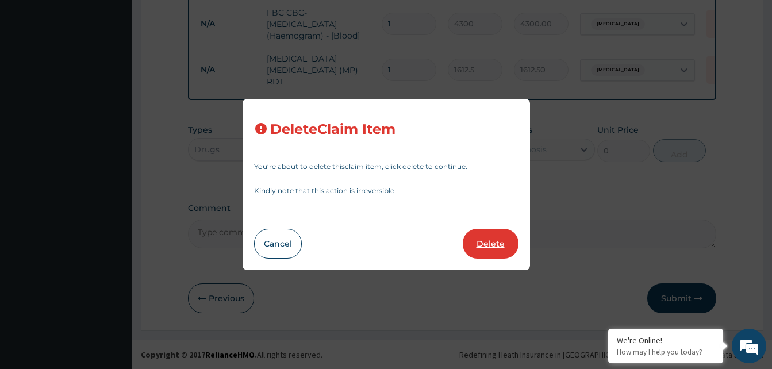
click at [487, 243] on button "Delete" at bounding box center [491, 244] width 56 height 30
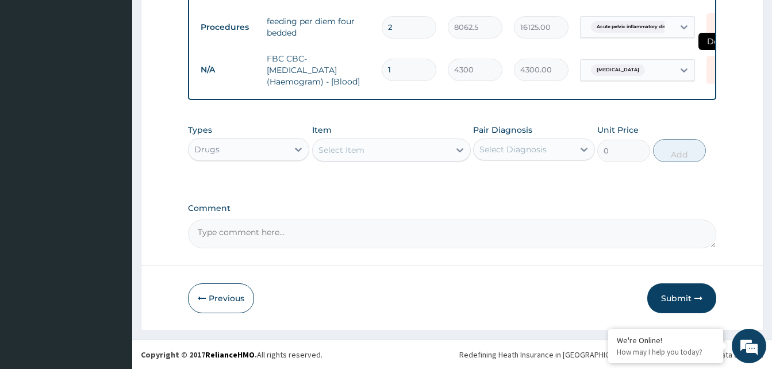
click at [711, 61] on icon at bounding box center [719, 70] width 25 height 28
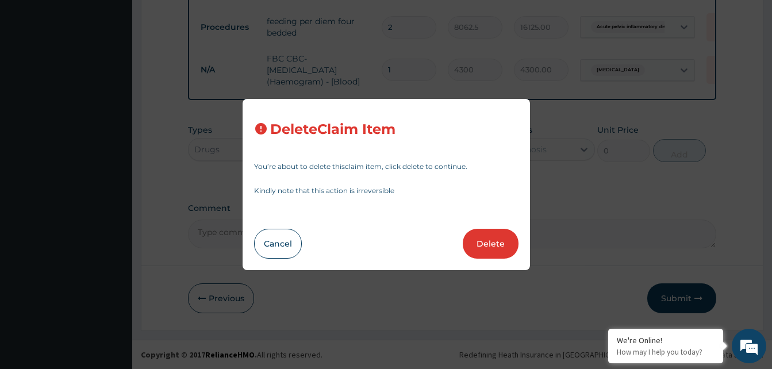
click at [487, 237] on button "Delete" at bounding box center [491, 244] width 56 height 30
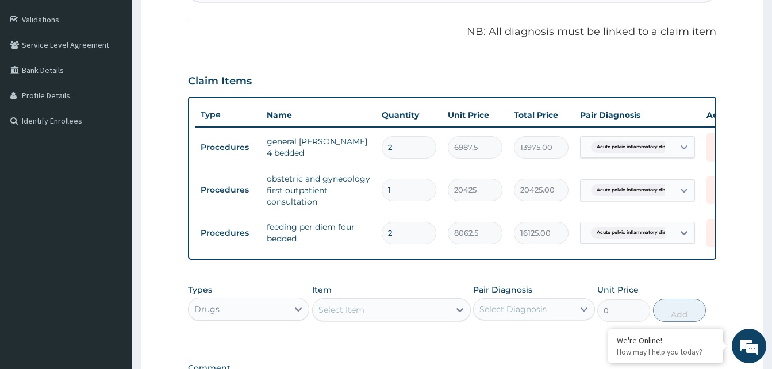
scroll to position [145, 0]
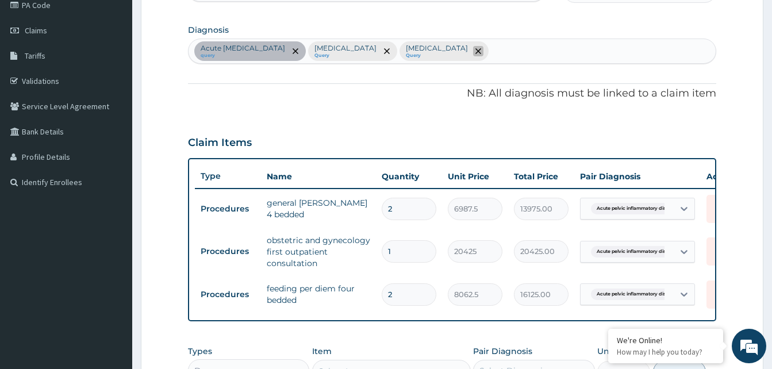
click at [475, 52] on icon "remove selection option" at bounding box center [478, 51] width 6 height 6
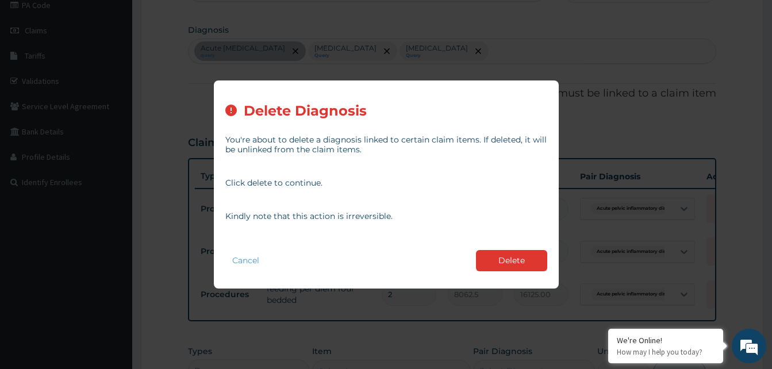
drag, startPoint x: 525, startPoint y: 261, endPoint x: 477, endPoint y: 226, distance: 59.2
click at [525, 260] on button "Delete" at bounding box center [511, 260] width 71 height 21
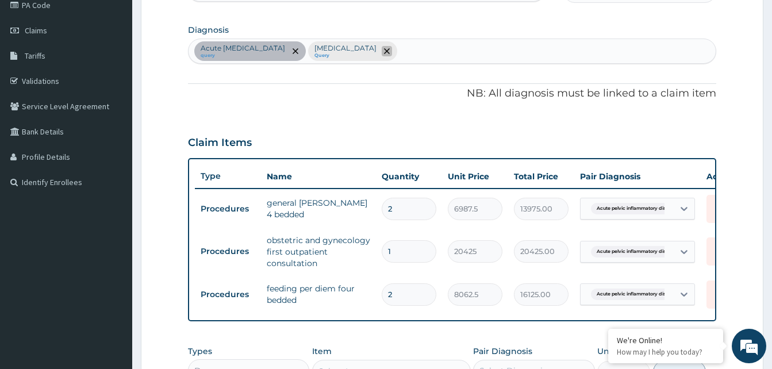
click at [385, 54] on span "remove selection option" at bounding box center [387, 51] width 10 height 10
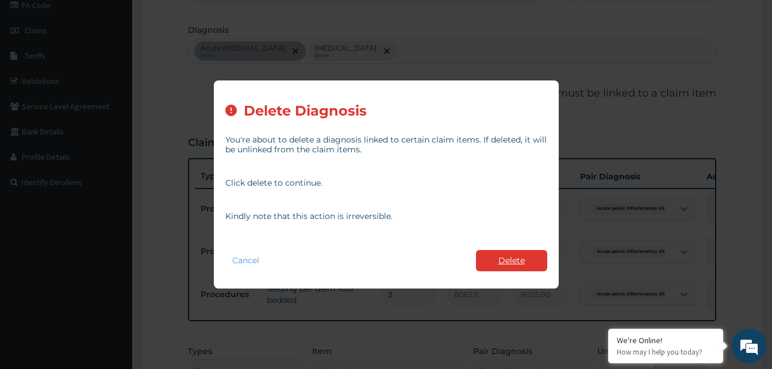
click at [520, 266] on button "Delete" at bounding box center [511, 260] width 71 height 21
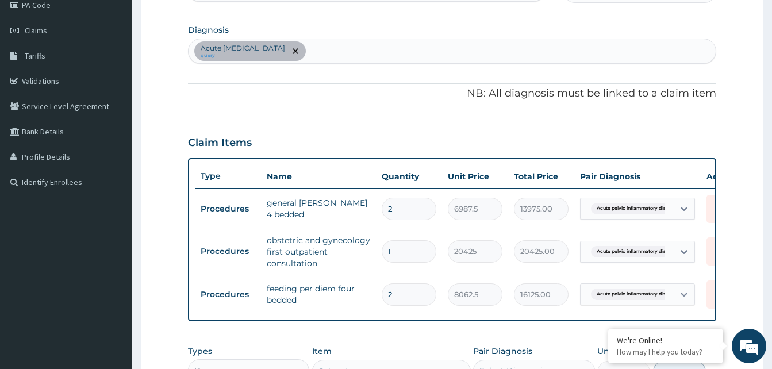
click at [372, 49] on div "Acute pelvic inflammatory disease query" at bounding box center [452, 51] width 527 height 24
type input "V"
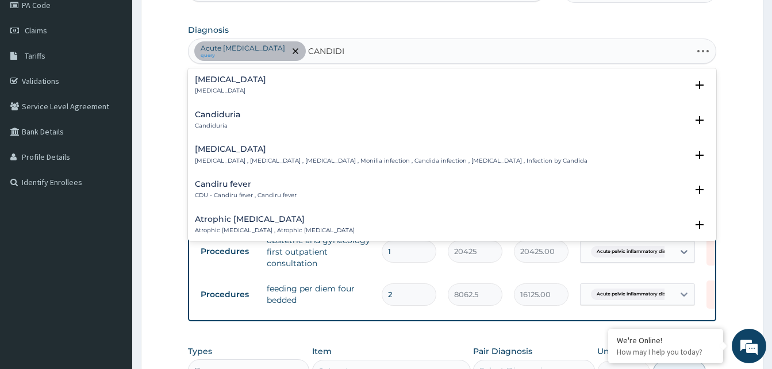
type input "CANDIDIA"
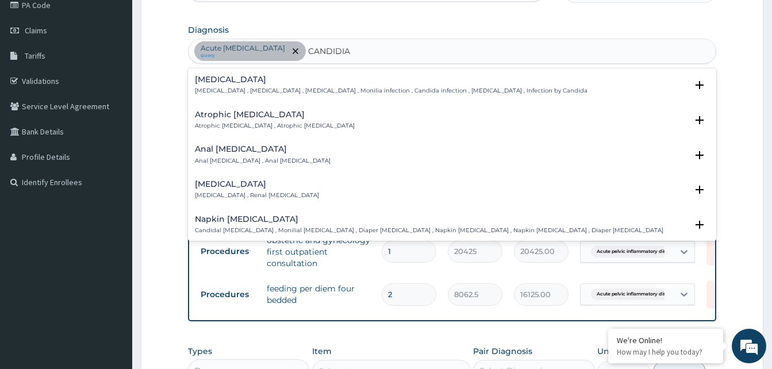
click at [225, 91] on p "Candidiasis , Moniliasis , Candidosis , Monilia infection , Candida infection ,…" at bounding box center [391, 91] width 393 height 8
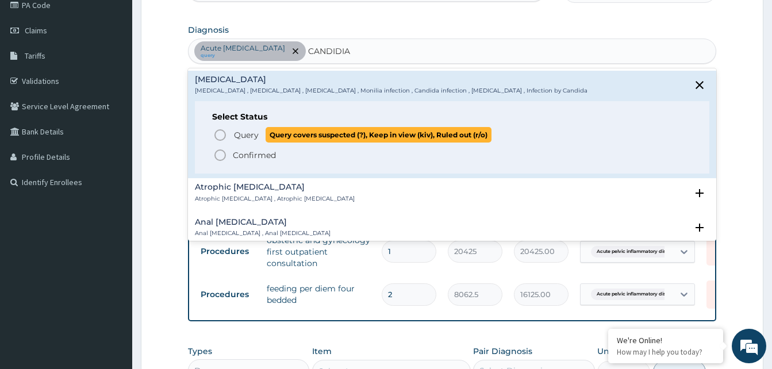
click at [223, 132] on icon "status option query" at bounding box center [220, 135] width 14 height 14
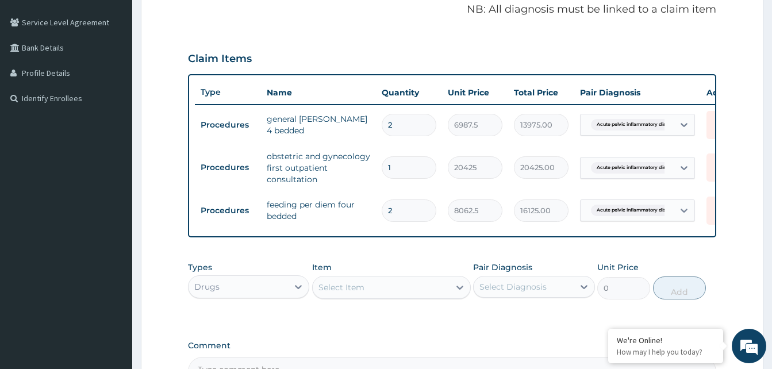
scroll to position [318, 0]
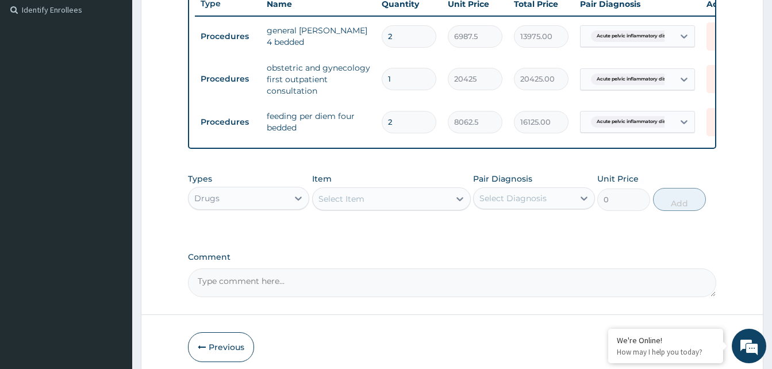
click at [378, 208] on div "Select Item" at bounding box center [381, 199] width 137 height 18
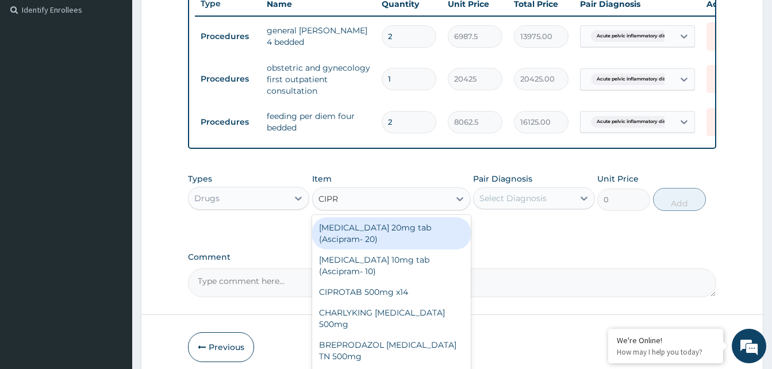
type input "CIPRO"
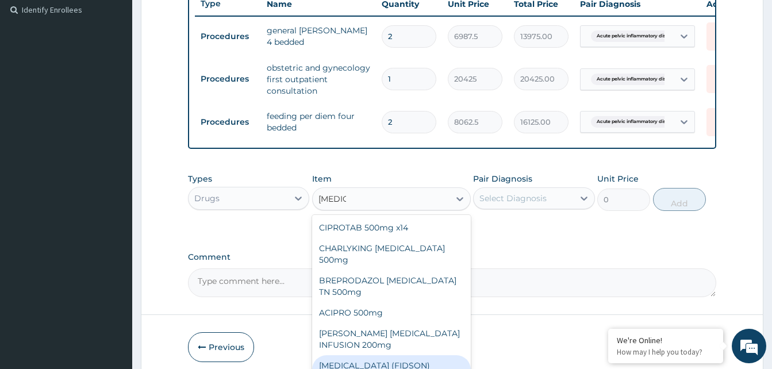
click at [409, 362] on div "CIPRO (FIDSON) Infusion 200mg" at bounding box center [391, 371] width 159 height 32
type input "1182.5"
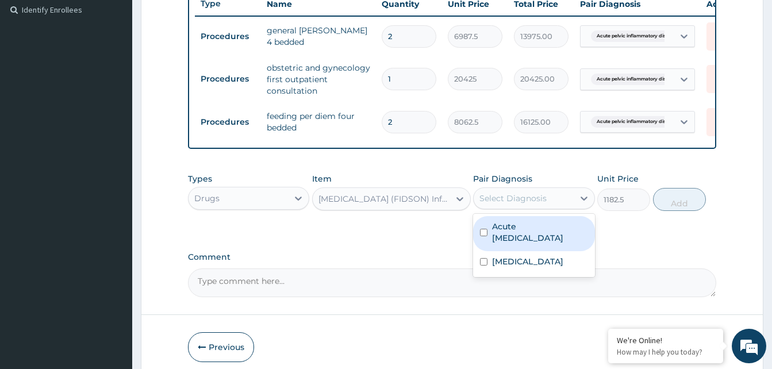
click at [509, 204] on div "Select Diagnosis" at bounding box center [513, 198] width 67 height 11
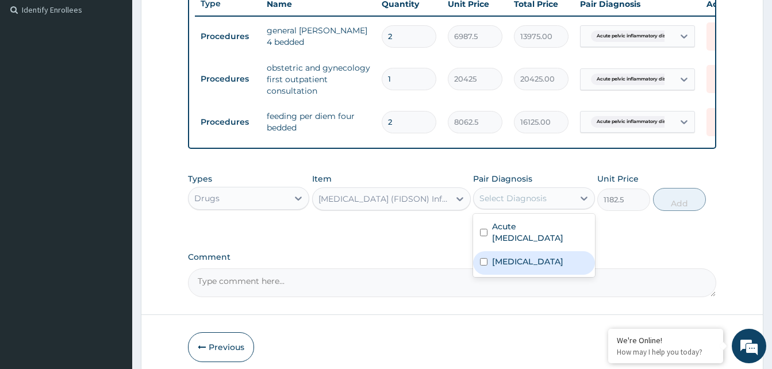
drag, startPoint x: 522, startPoint y: 273, endPoint x: 603, endPoint y: 239, distance: 87.7
click at [530, 267] on label "Candidiasis" at bounding box center [527, 261] width 71 height 11
checkbox input "true"
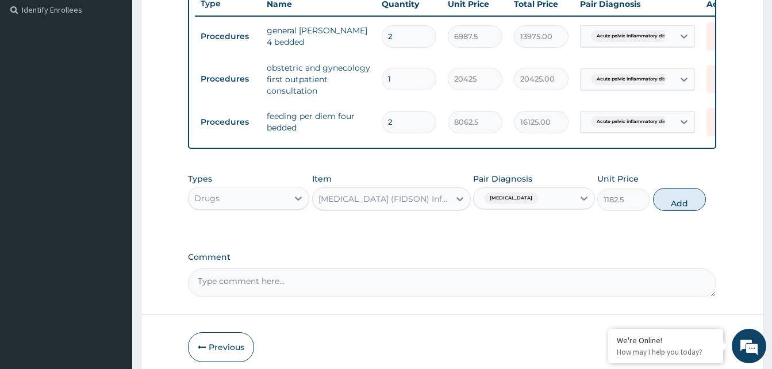
click at [694, 208] on button "Add" at bounding box center [679, 199] width 53 height 23
type input "0"
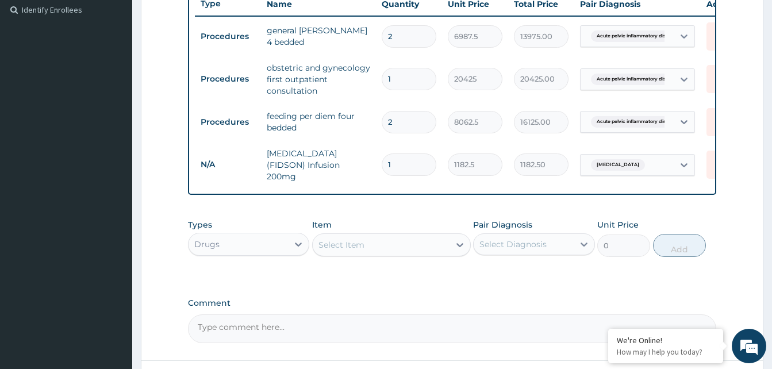
type input "10"
type input "11825.00"
type input "10"
click at [382, 247] on div "Select Item" at bounding box center [381, 245] width 137 height 18
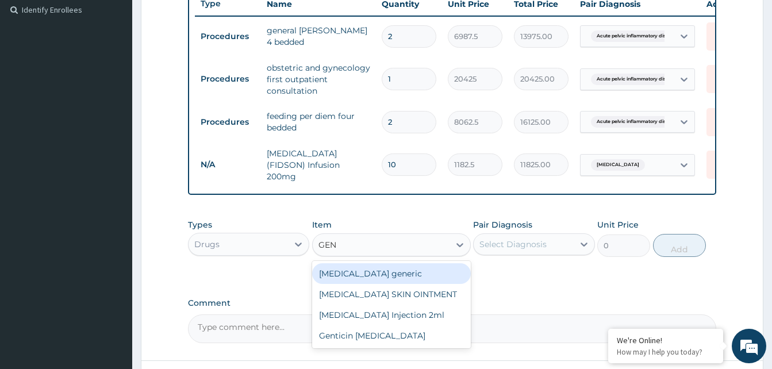
type input "GENT"
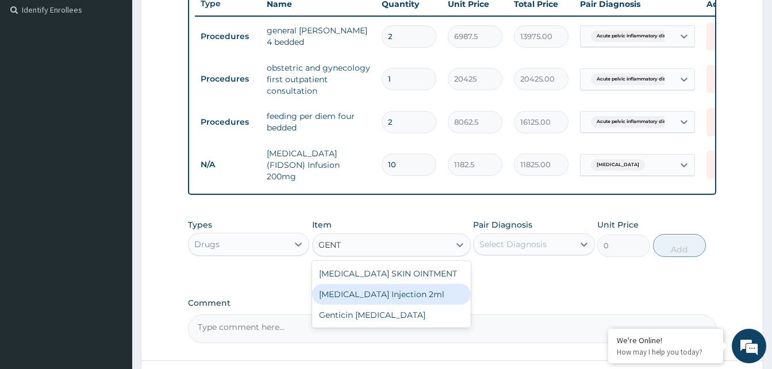
drag, startPoint x: 381, startPoint y: 294, endPoint x: 431, endPoint y: 270, distance: 56.3
click at [381, 294] on div "GENTAMICIN Injection 2ml" at bounding box center [391, 294] width 159 height 21
type input "331.1"
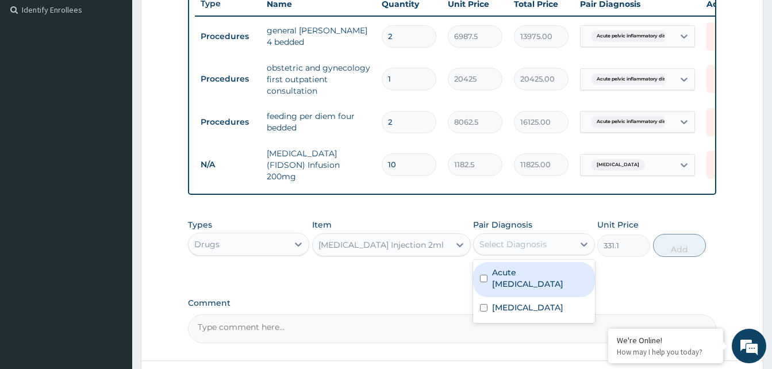
click at [510, 249] on div "Select Diagnosis" at bounding box center [513, 244] width 67 height 11
click at [541, 278] on label "Acute pelvic inflammatory disease" at bounding box center [539, 278] width 95 height 23
checkbox input "true"
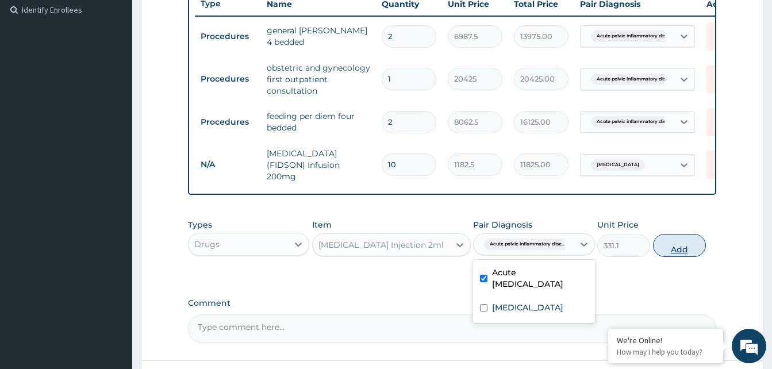
click at [689, 251] on button "Add" at bounding box center [679, 245] width 53 height 23
type input "0"
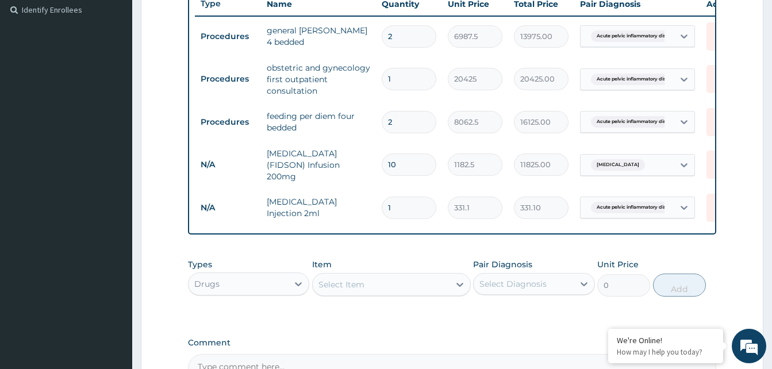
type input "0.00"
type input "9"
type input "2979.90"
type input "9"
click at [394, 287] on div "Select Item" at bounding box center [381, 284] width 137 height 18
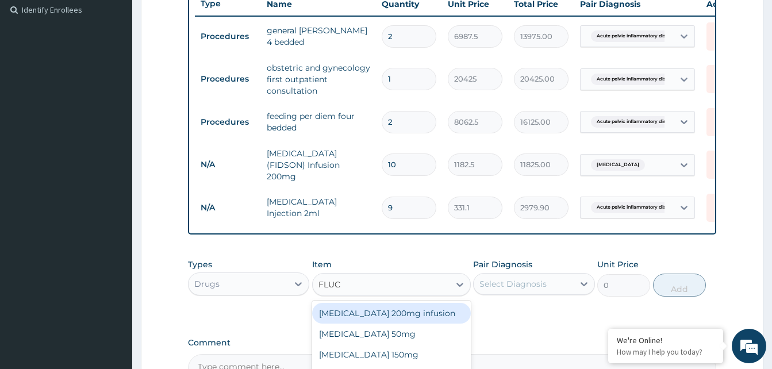
type input "FLUCO"
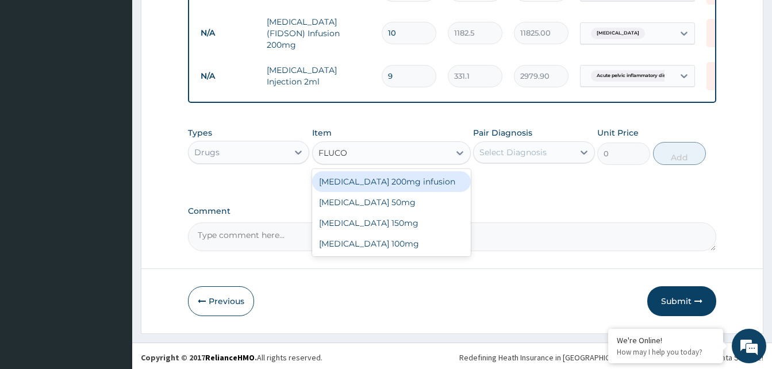
scroll to position [455, 0]
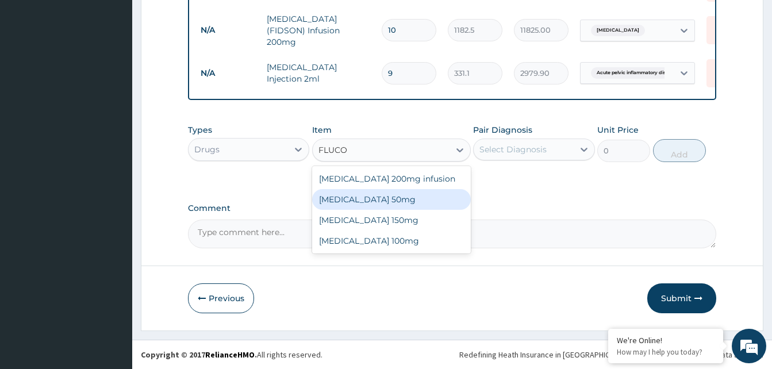
click at [389, 201] on div "Fluconazole 50mg" at bounding box center [391, 199] width 159 height 21
type input "118.25"
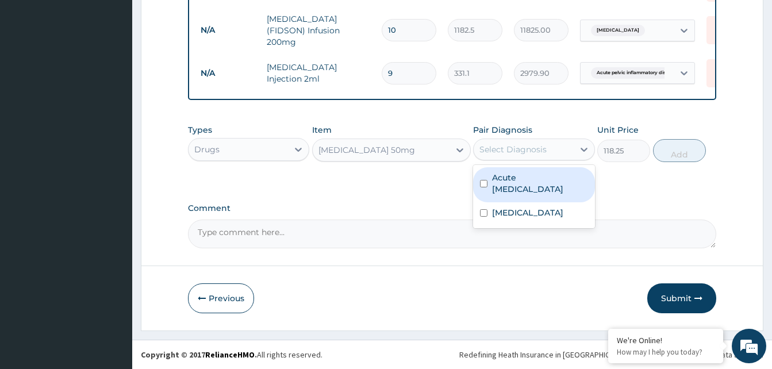
click at [527, 155] on div "Select Diagnosis" at bounding box center [513, 149] width 67 height 11
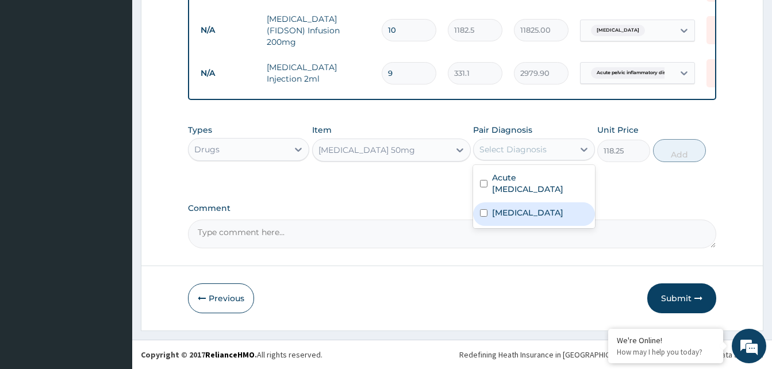
drag, startPoint x: 524, startPoint y: 214, endPoint x: 569, endPoint y: 191, distance: 50.4
click at [526, 213] on label "Candidiasis" at bounding box center [527, 212] width 71 height 11
checkbox input "true"
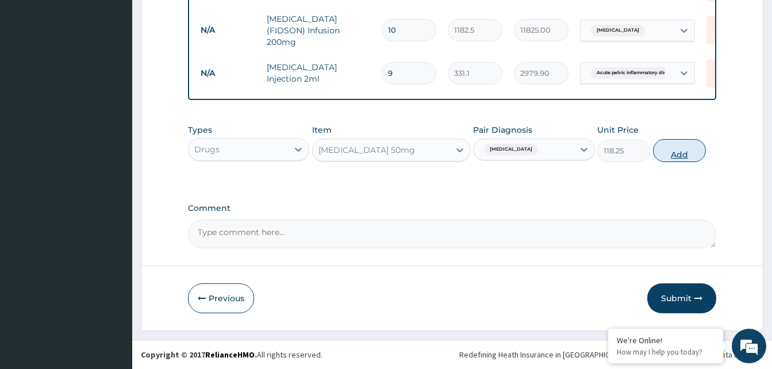
click at [688, 156] on button "Add" at bounding box center [679, 150] width 53 height 23
type input "0"
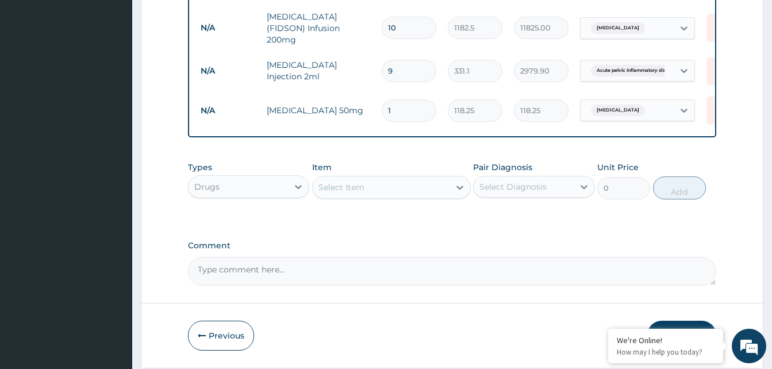
type input "16"
type input "1892.00"
type input "16"
click at [393, 189] on div "Select Item" at bounding box center [381, 187] width 137 height 18
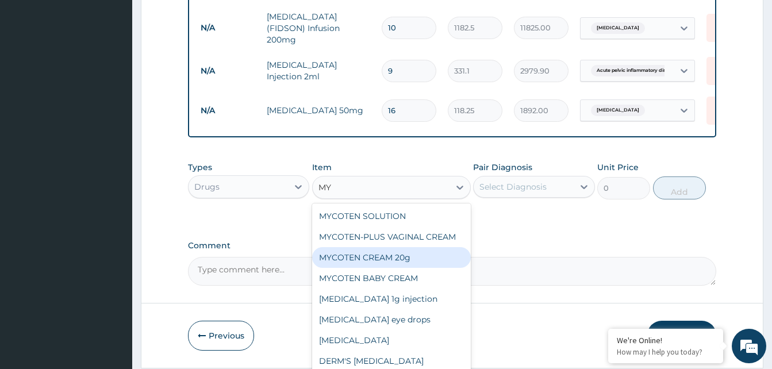
type input "M"
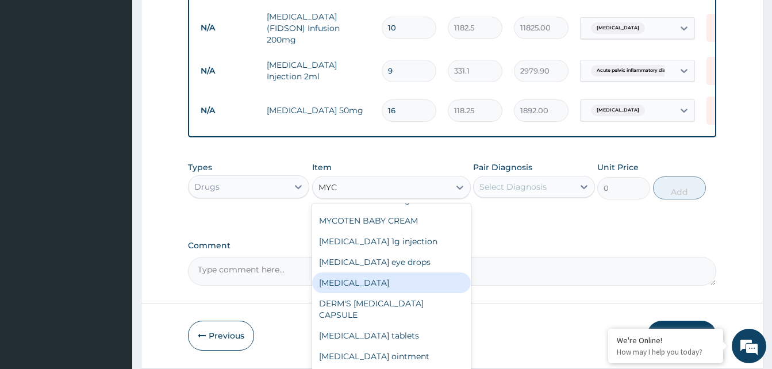
scroll to position [113, 0]
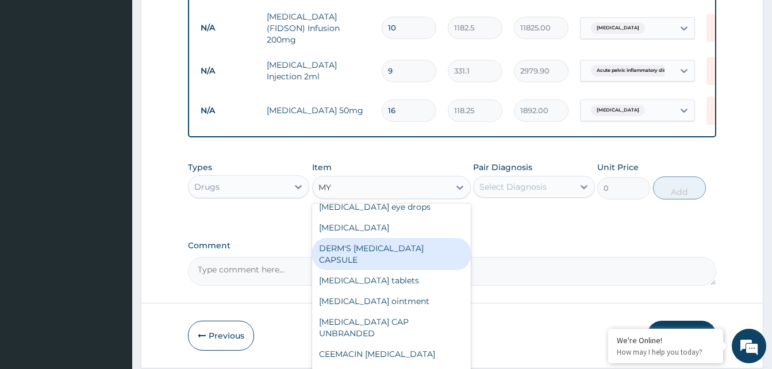
type input "M"
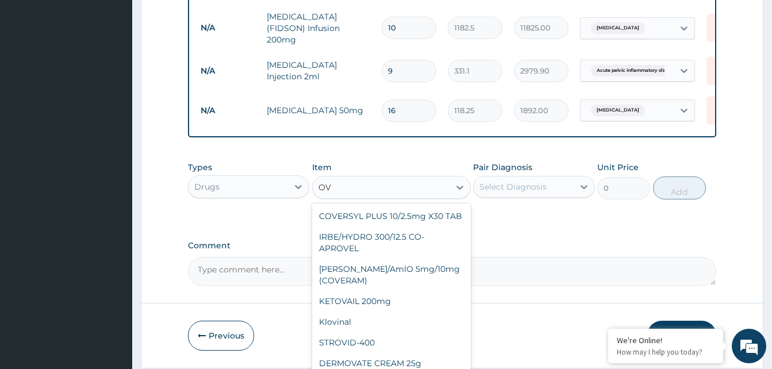
scroll to position [0, 0]
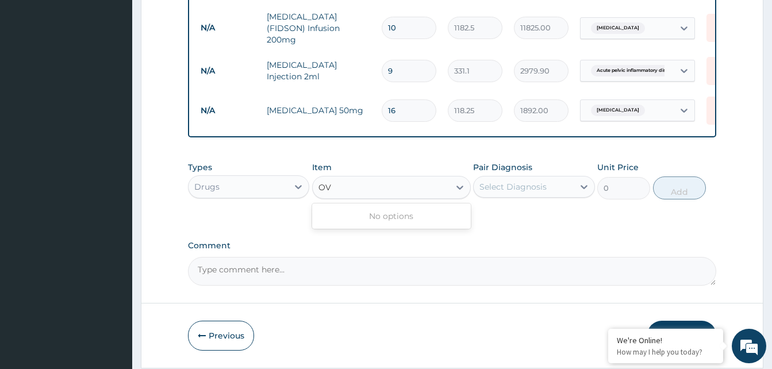
type input "O"
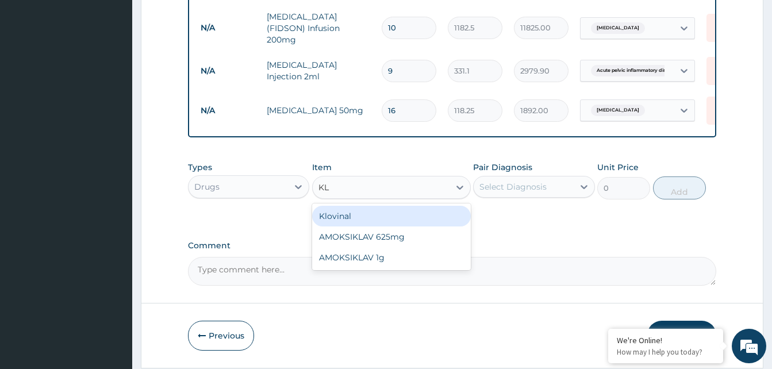
type input "K"
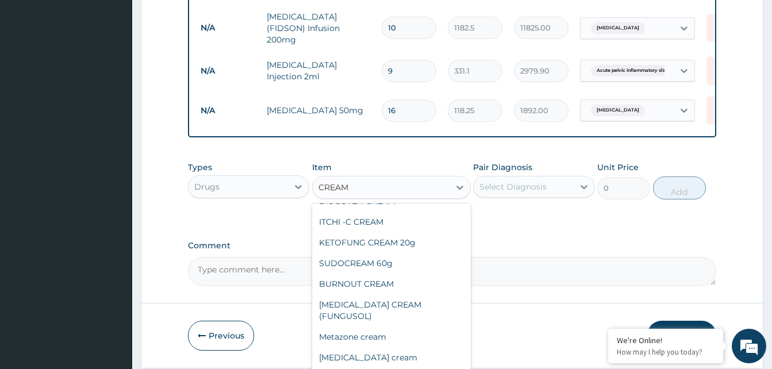
scroll to position [517, 0]
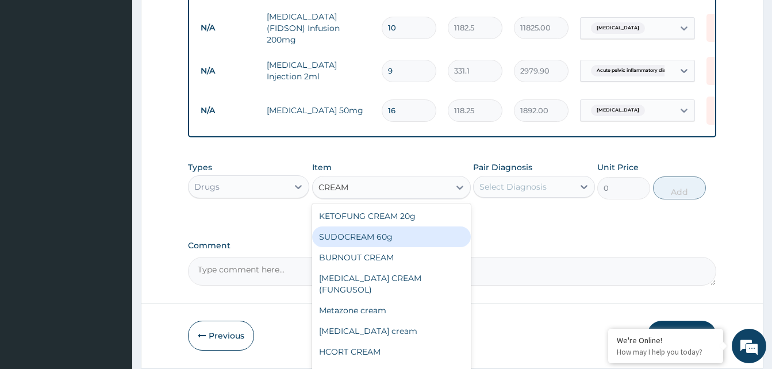
type input "CREAM"
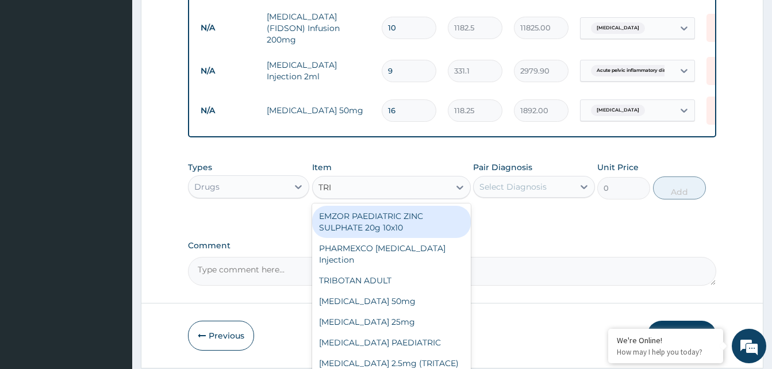
type input "TRIM"
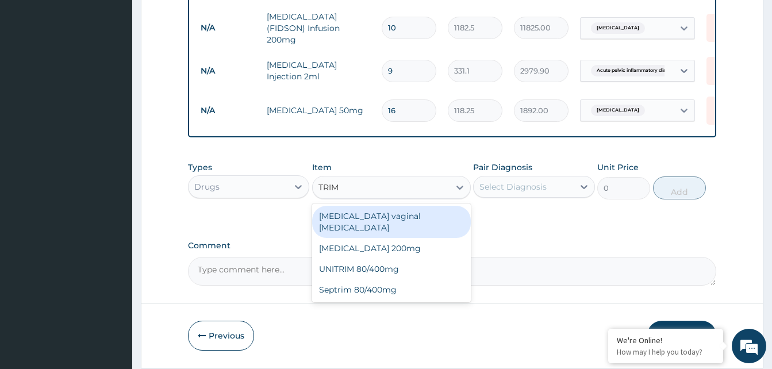
click at [378, 220] on div "Clotrimazole vaginal pessary" at bounding box center [391, 222] width 159 height 32
type input "591.25"
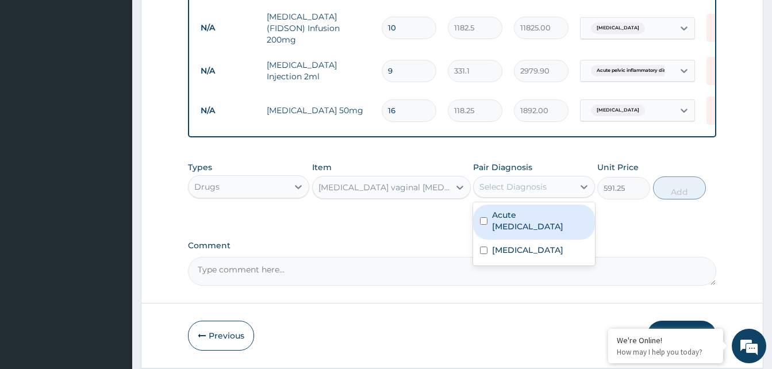
click at [538, 190] on div "Select Diagnosis" at bounding box center [513, 186] width 67 height 11
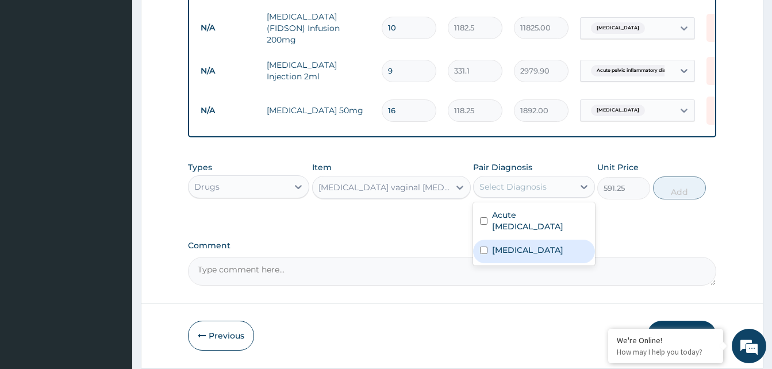
drag, startPoint x: 539, startPoint y: 255, endPoint x: 714, endPoint y: 195, distance: 184.7
click at [548, 249] on div "Candidiasis" at bounding box center [533, 252] width 121 height 24
checkbox input "true"
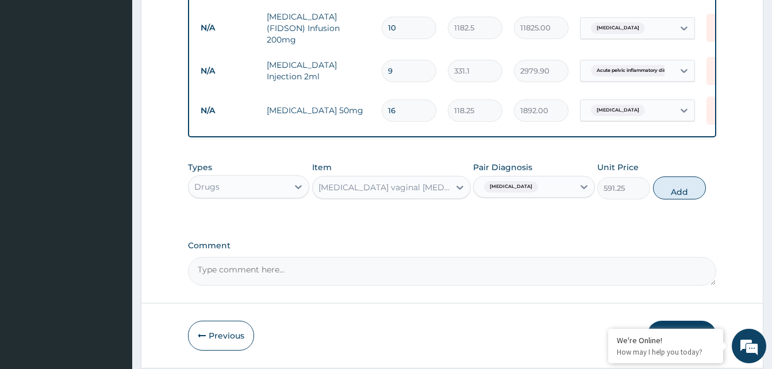
click at [679, 193] on button "Add" at bounding box center [679, 188] width 53 height 23
type input "0"
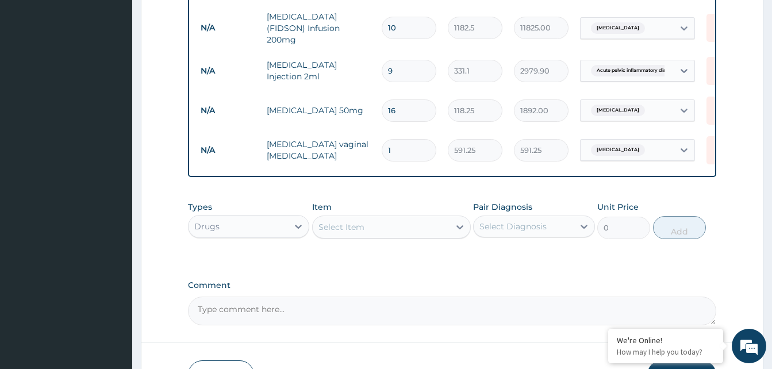
type input "0.00"
type input "6"
type input "3547.50"
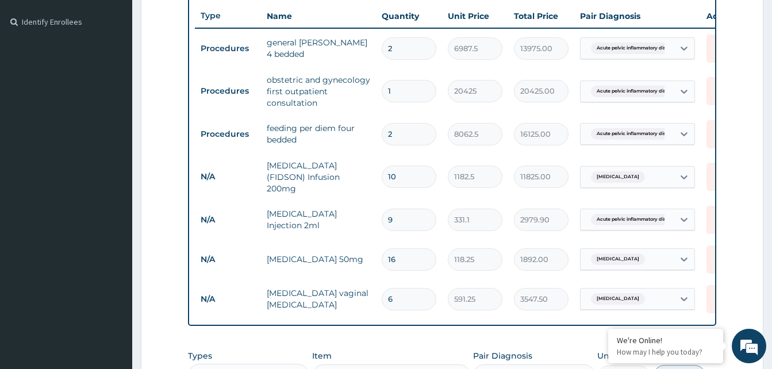
scroll to position [477, 0]
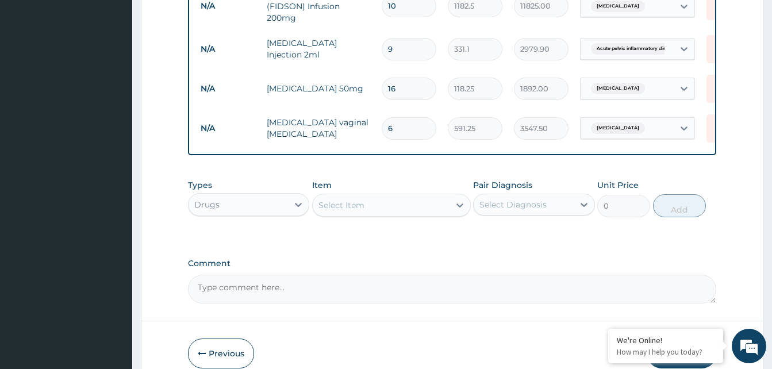
type input "6"
click at [259, 210] on div "Drugs" at bounding box center [238, 204] width 99 height 18
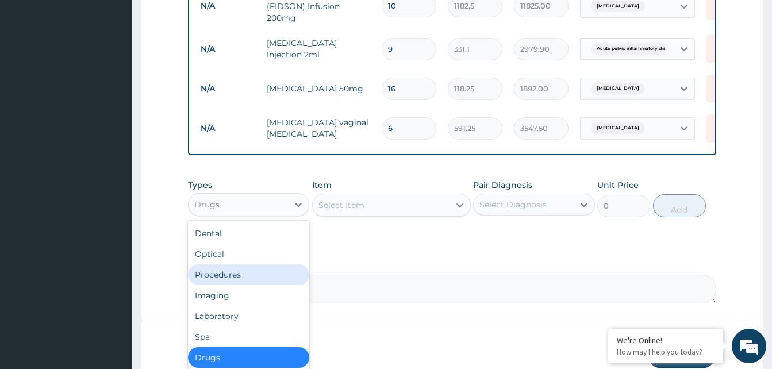
click at [226, 280] on div "Procedures" at bounding box center [248, 274] width 121 height 21
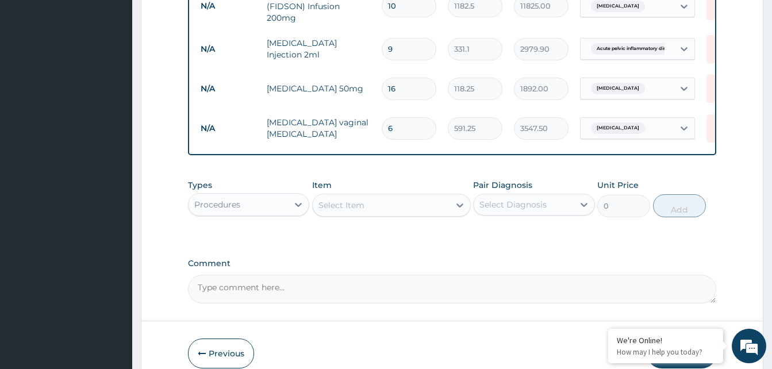
click at [392, 208] on div "Select Item" at bounding box center [381, 205] width 137 height 18
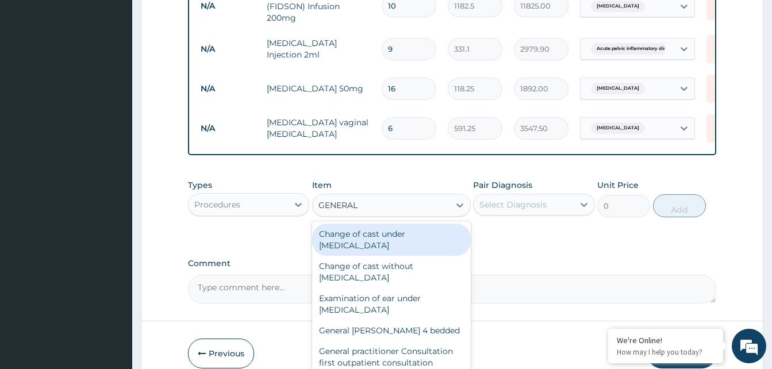
type input "GENERAL P"
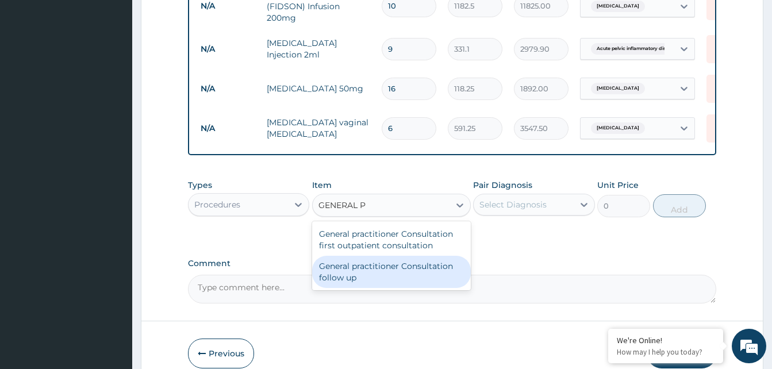
drag, startPoint x: 439, startPoint y: 275, endPoint x: 528, endPoint y: 212, distance: 109.3
click at [443, 271] on div "General practitioner Consultation follow up" at bounding box center [391, 272] width 159 height 32
type input "2365"
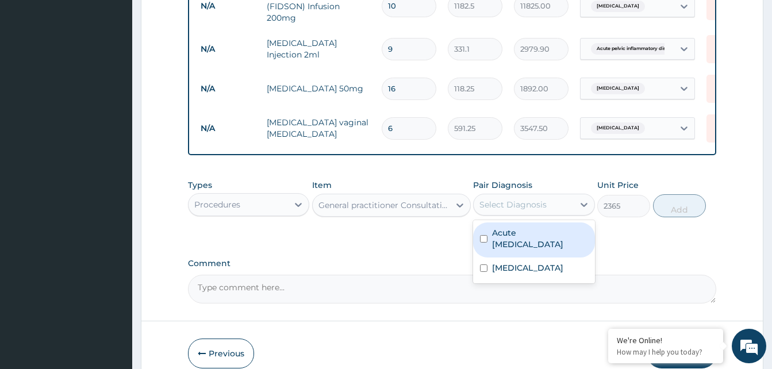
click at [536, 201] on div "Select Diagnosis" at bounding box center [513, 204] width 67 height 11
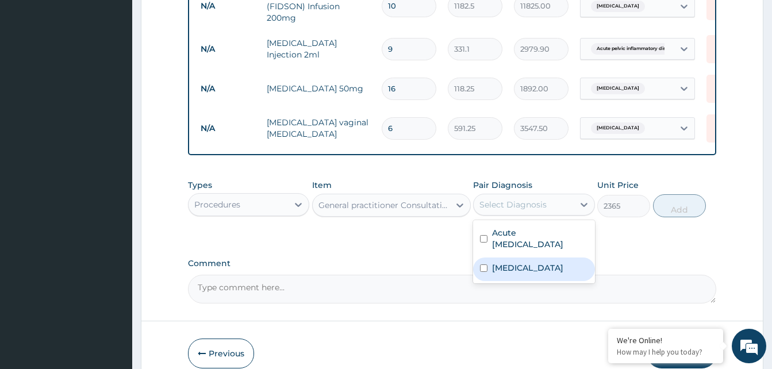
drag, startPoint x: 532, startPoint y: 268, endPoint x: 596, endPoint y: 230, distance: 73.8
click at [536, 263] on div "Candidiasis" at bounding box center [533, 270] width 121 height 24
checkbox input "true"
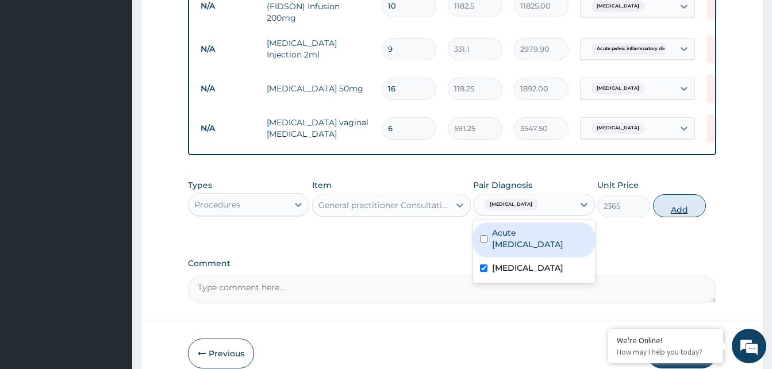
click at [675, 207] on button "Add" at bounding box center [679, 205] width 53 height 23
type input "0"
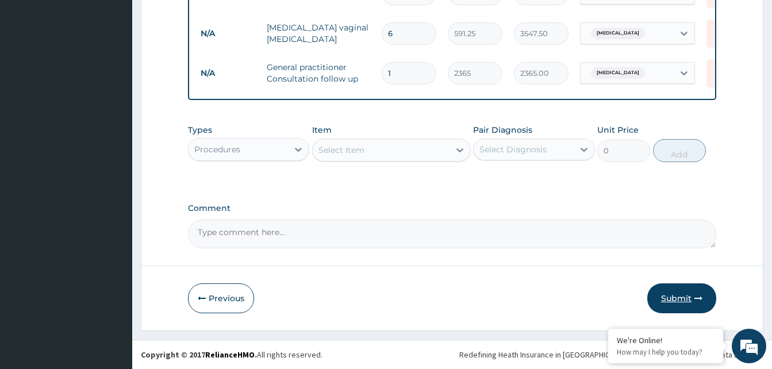
click at [688, 302] on button "Submit" at bounding box center [681, 298] width 69 height 30
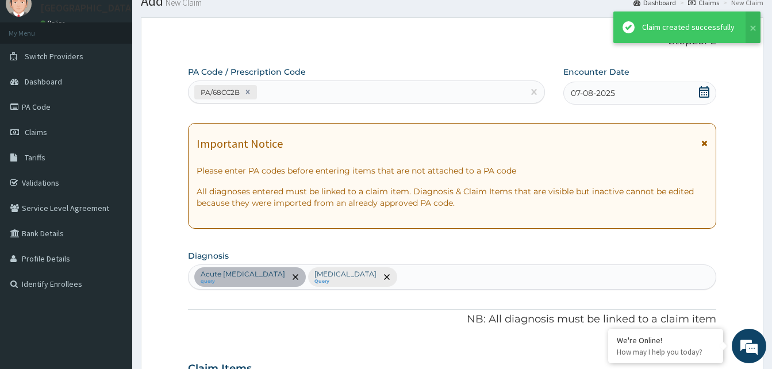
scroll to position [574, 0]
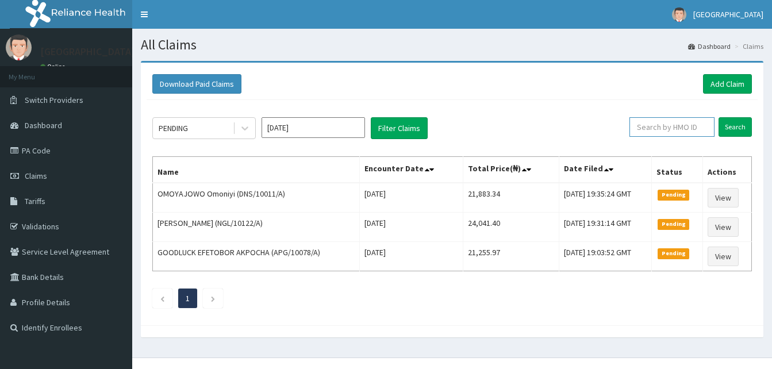
click at [656, 131] on input "text" at bounding box center [672, 127] width 85 height 20
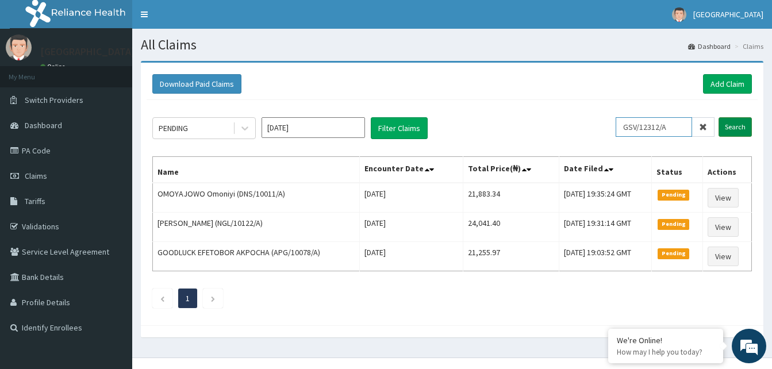
type input "GSV/12312/A"
click at [741, 129] on input "Search" at bounding box center [735, 127] width 33 height 20
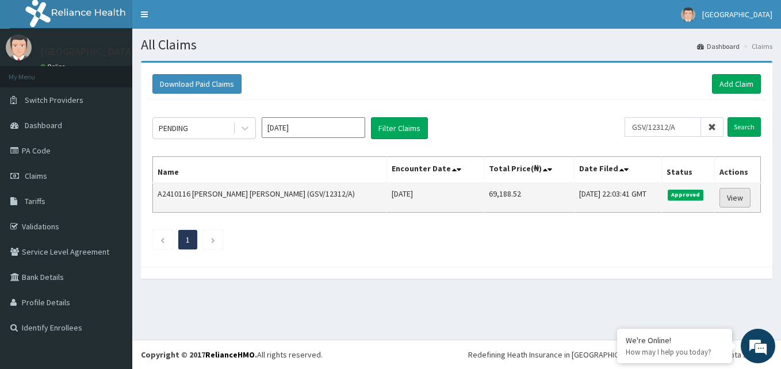
click at [739, 198] on link "View" at bounding box center [734, 198] width 31 height 20
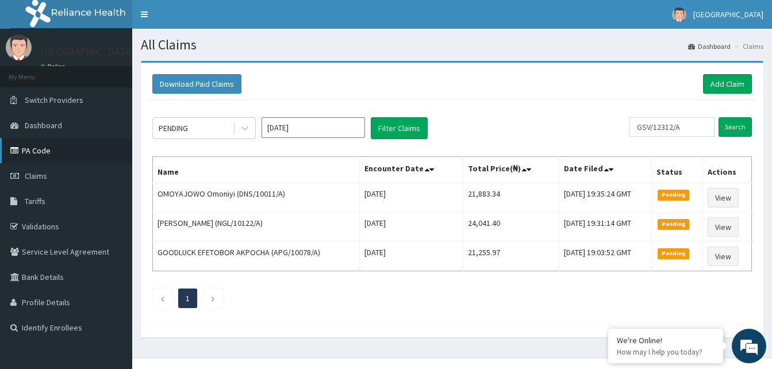
click at [41, 148] on link "PA Code" at bounding box center [66, 150] width 132 height 25
click at [734, 85] on link "Add Claim" at bounding box center [727, 84] width 49 height 20
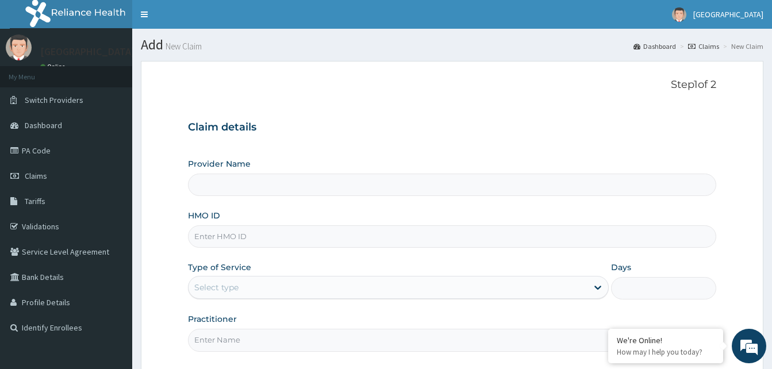
type input "Dalet Medical service"
click at [250, 237] on input "HMO ID" at bounding box center [452, 236] width 528 height 22
drag, startPoint x: 250, startPoint y: 237, endPoint x: 249, endPoint y: 231, distance: 6.4
paste input "OHT/11314/B"
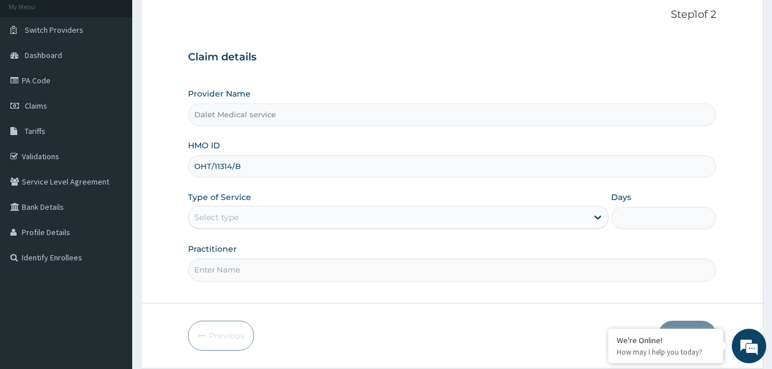
scroll to position [108, 0]
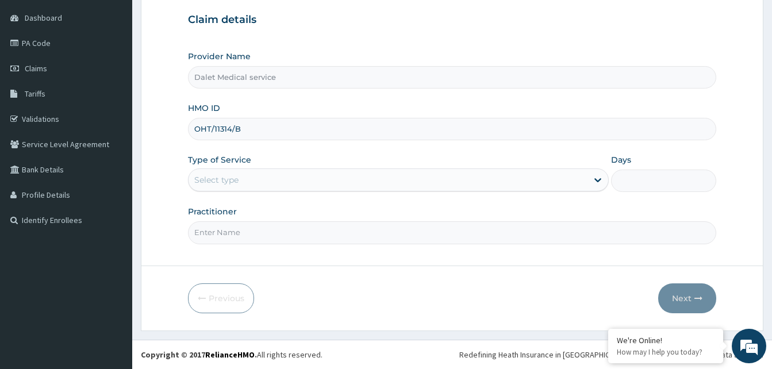
type input "OHT/11314/B"
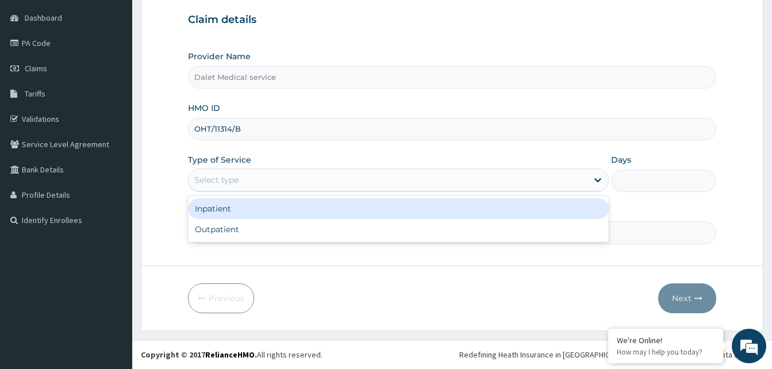
click at [269, 173] on div "Select type" at bounding box center [388, 180] width 399 height 18
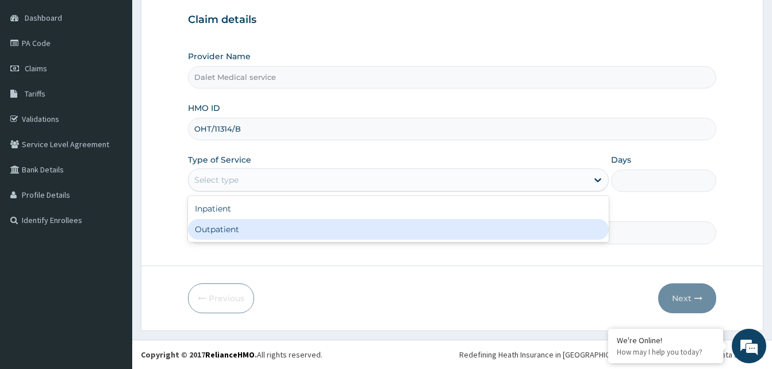
drag, startPoint x: 218, startPoint y: 223, endPoint x: 272, endPoint y: 218, distance: 53.7
click at [218, 224] on div "Outpatient" at bounding box center [398, 229] width 421 height 21
type input "1"
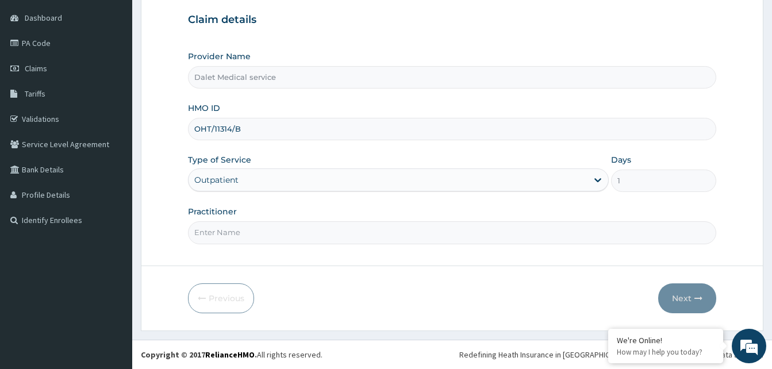
click at [549, 226] on input "Practitioner" at bounding box center [452, 232] width 528 height 22
type input "KOKO"
click at [683, 300] on button "Next" at bounding box center [687, 298] width 58 height 30
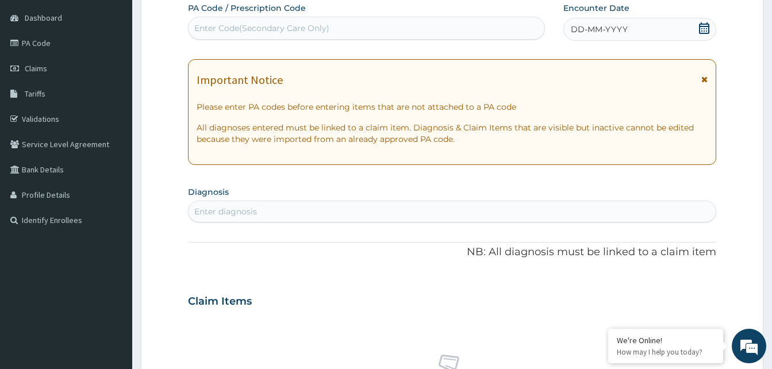
drag, startPoint x: 705, startPoint y: 79, endPoint x: 620, endPoint y: 20, distance: 104.5
click at [704, 79] on icon at bounding box center [704, 79] width 6 height 8
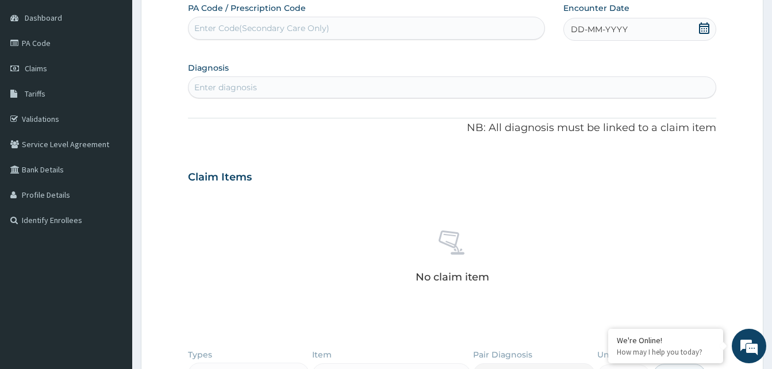
click at [592, 25] on span "DD-MM-YYYY" at bounding box center [599, 29] width 57 height 11
click at [289, 24] on div "Enter Code(Secondary Care Only)" at bounding box center [261, 27] width 135 height 11
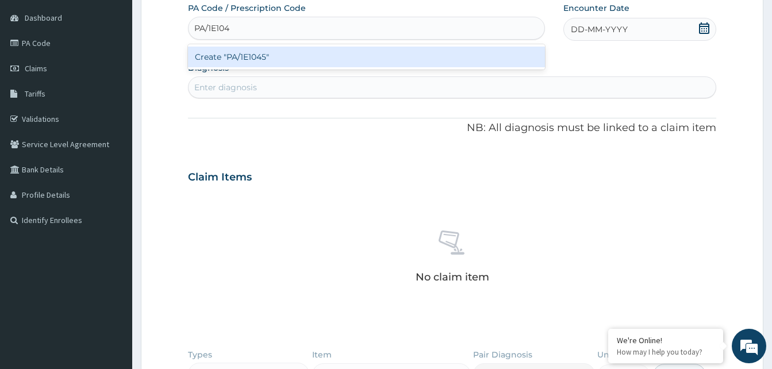
type input "PA/1E1045"
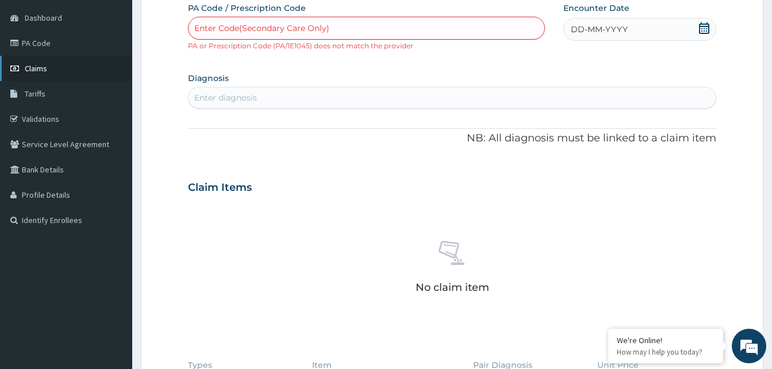
click at [29, 61] on link "Claims" at bounding box center [66, 68] width 132 height 25
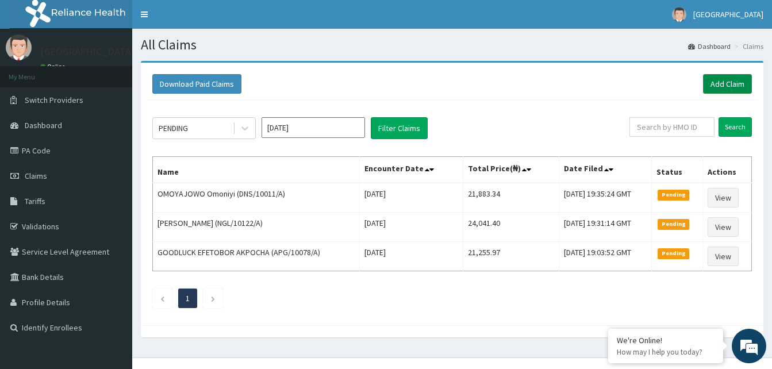
click at [724, 85] on link "Add Claim" at bounding box center [727, 84] width 49 height 20
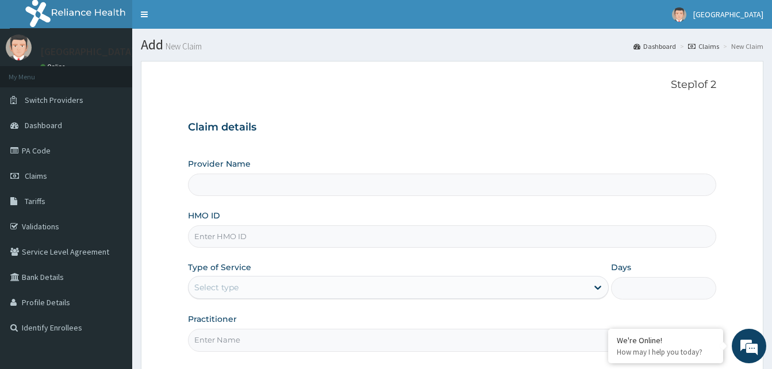
click at [252, 237] on input "HMO ID" at bounding box center [452, 236] width 528 height 22
type input "Dalet Medical service"
paste input "PGC/10046/A"
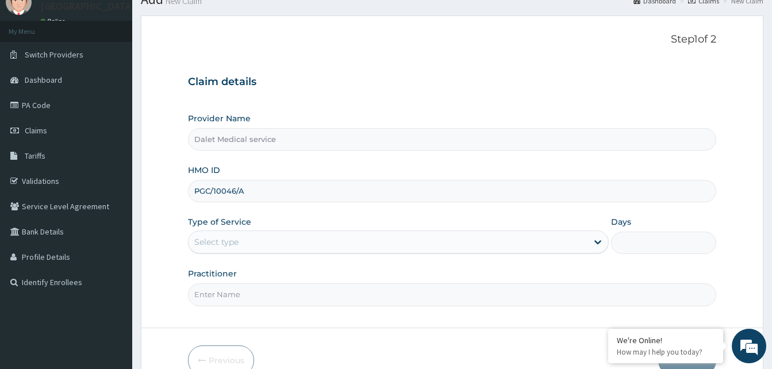
scroll to position [108, 0]
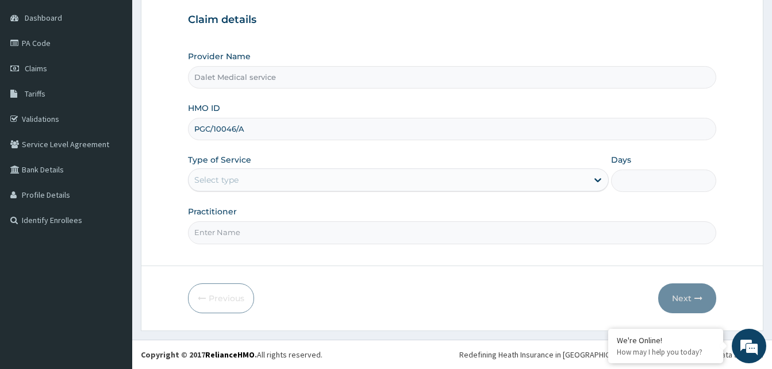
type input "PGC/10046/A"
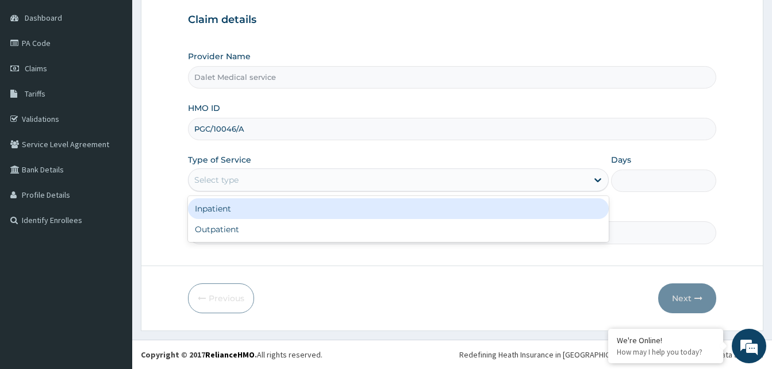
click at [273, 175] on div "Select type" at bounding box center [388, 180] width 399 height 18
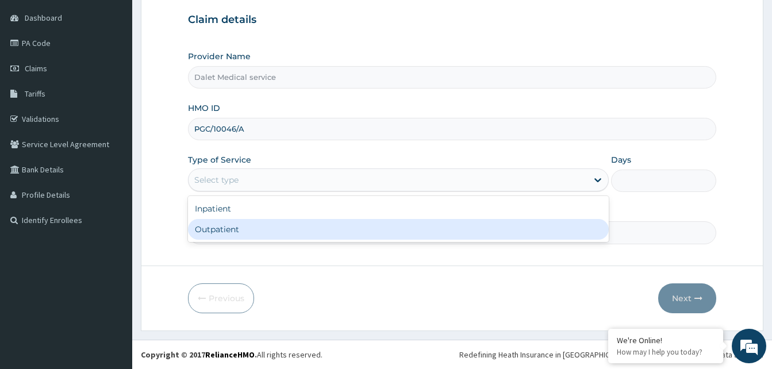
click at [243, 231] on div "Outpatient" at bounding box center [398, 229] width 421 height 21
type input "1"
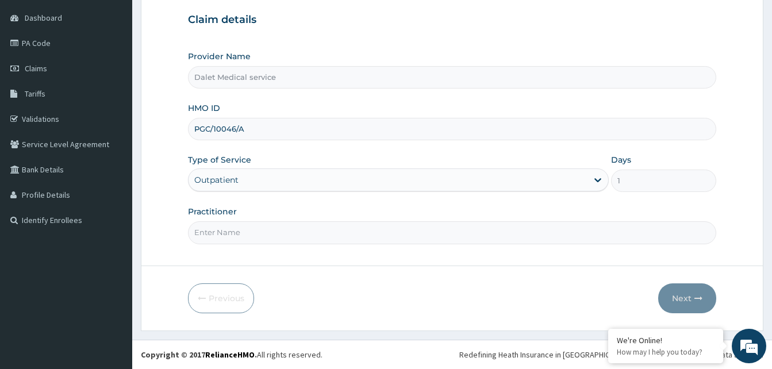
click at [267, 230] on input "Practitioner" at bounding box center [452, 232] width 528 height 22
type input "KOKO"
click at [678, 292] on button "Next" at bounding box center [687, 298] width 58 height 30
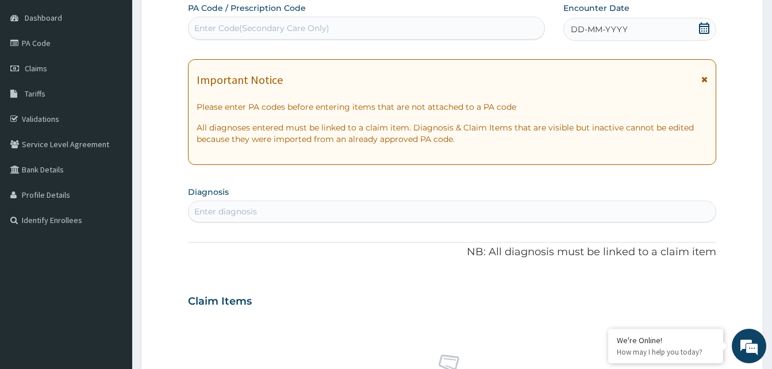
click at [705, 79] on icon at bounding box center [704, 79] width 6 height 8
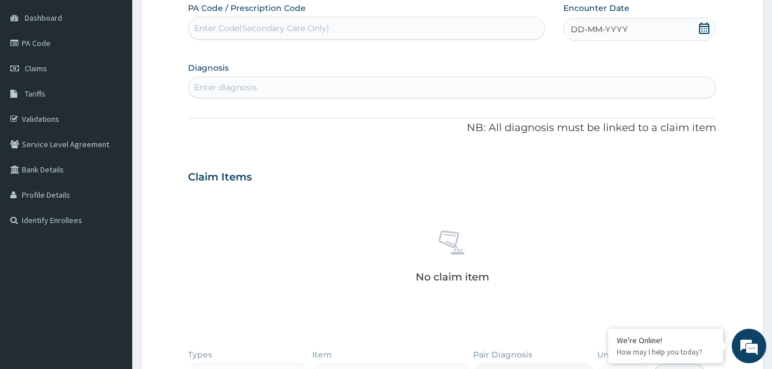
click at [596, 32] on span "DD-MM-YYYY" at bounding box center [599, 29] width 57 height 11
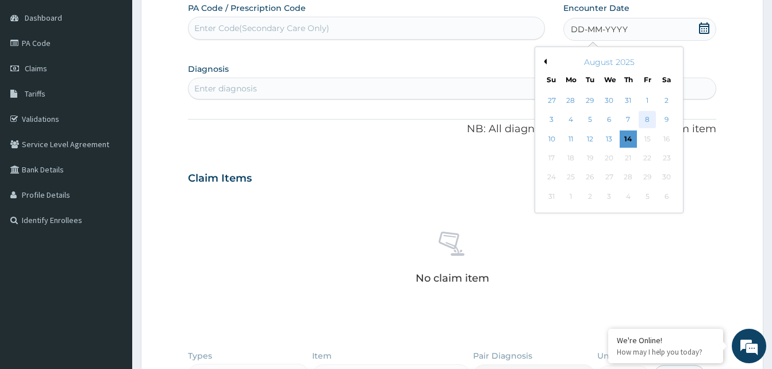
click at [648, 117] on div "8" at bounding box center [647, 120] width 17 height 17
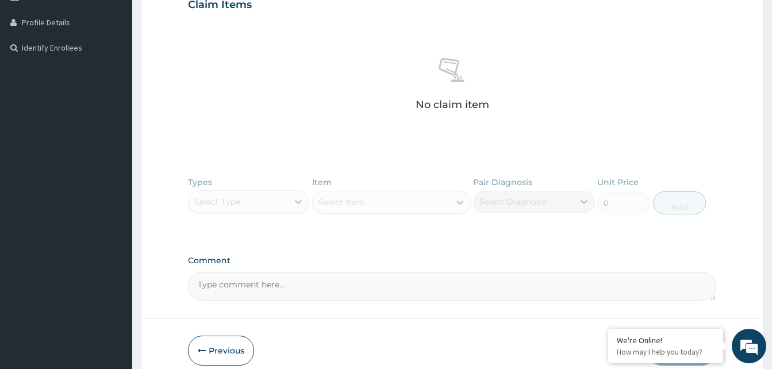
scroll to position [108, 0]
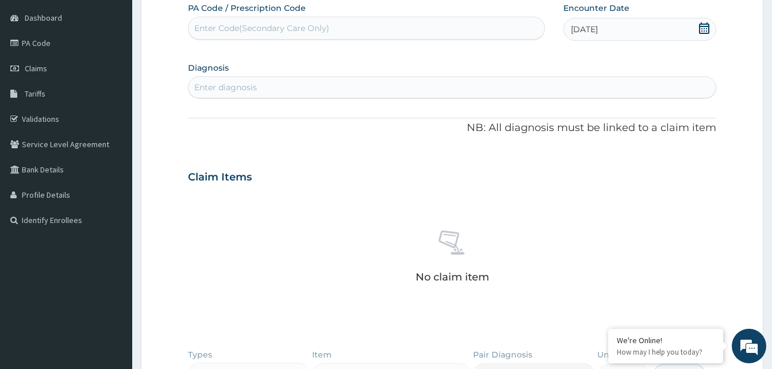
click at [268, 79] on div "Enter diagnosis" at bounding box center [452, 87] width 527 height 18
type input "[MEDICAL_DATA]"
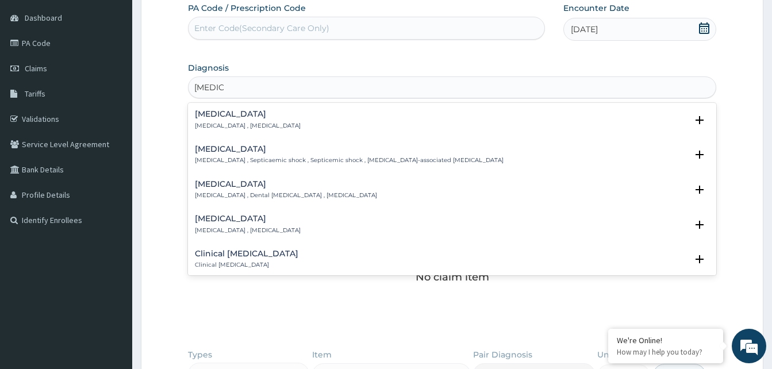
click at [231, 124] on p "[MEDICAL_DATA] , [MEDICAL_DATA]" at bounding box center [248, 126] width 106 height 8
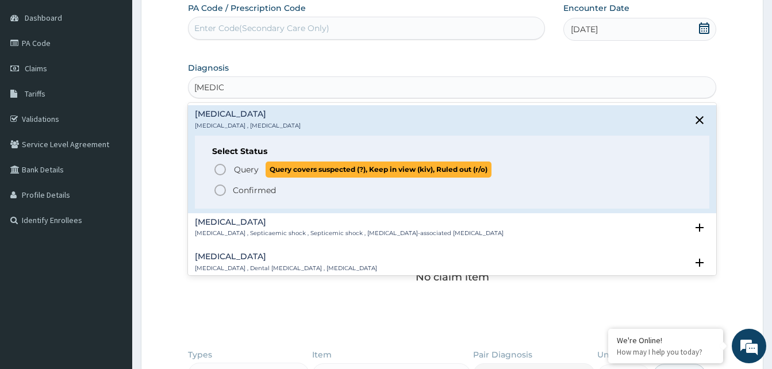
click at [220, 169] on icon "status option query" at bounding box center [220, 170] width 14 height 14
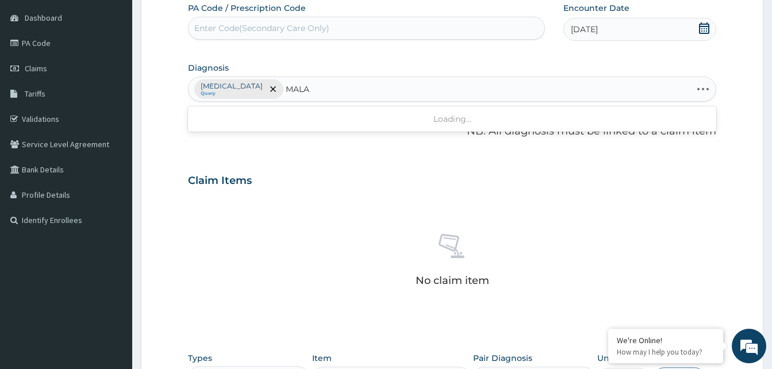
type input "MALAR"
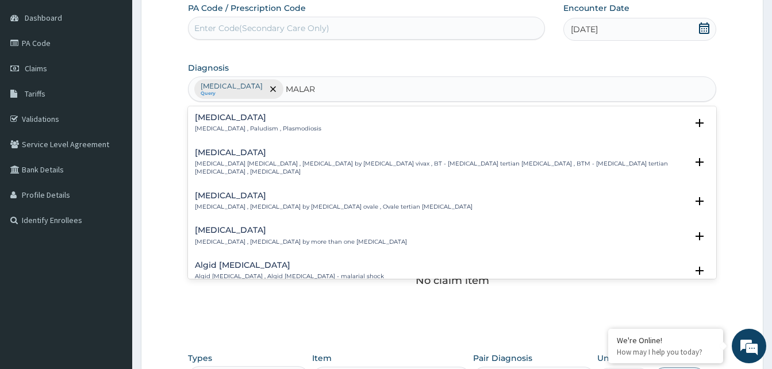
click at [218, 118] on h4 "[MEDICAL_DATA]" at bounding box center [258, 117] width 126 height 9
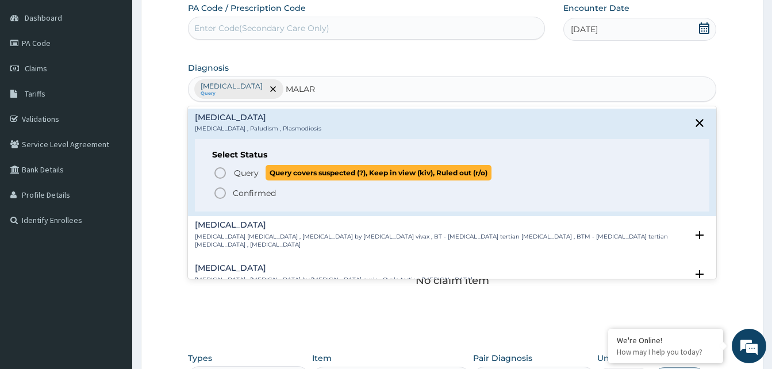
click at [222, 174] on icon "status option query" at bounding box center [220, 173] width 14 height 14
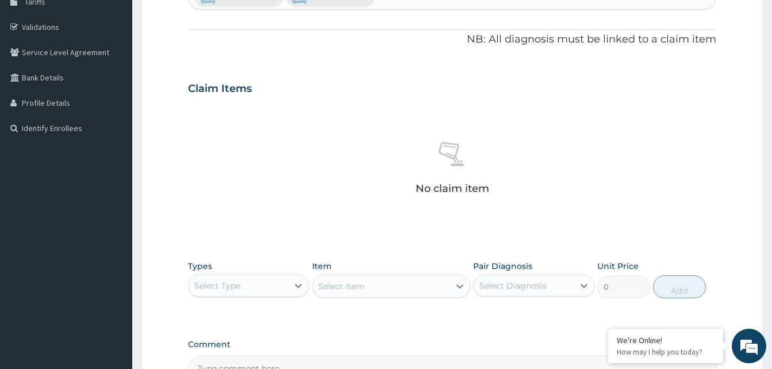
scroll to position [280, 0]
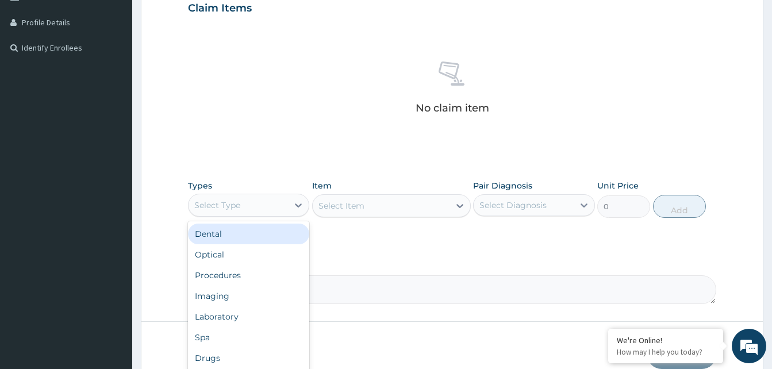
click at [244, 205] on div "Select Type" at bounding box center [238, 205] width 99 height 18
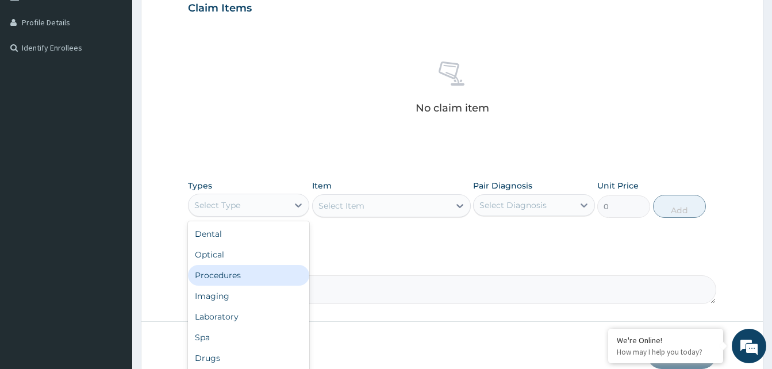
click at [225, 274] on div "Procedures" at bounding box center [248, 275] width 121 height 21
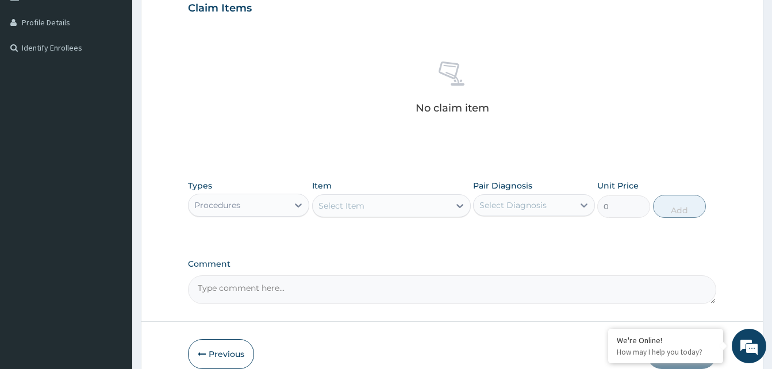
click at [408, 209] on div "Select Item" at bounding box center [381, 206] width 137 height 18
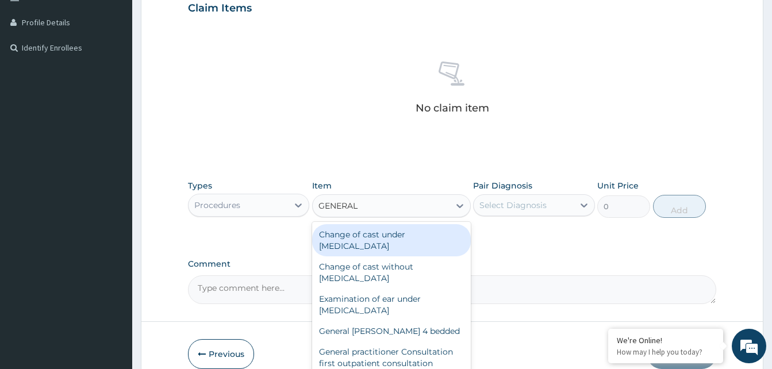
type input "GENERAL P"
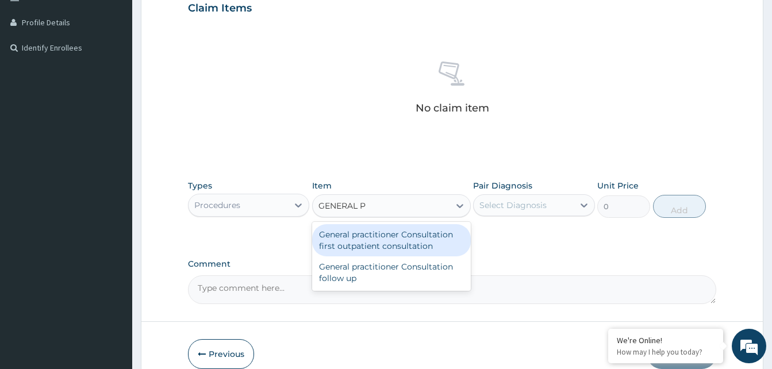
drag, startPoint x: 395, startPoint y: 240, endPoint x: 554, endPoint y: 214, distance: 160.8
click at [394, 240] on div "General practitioner Consultation first outpatient consultation" at bounding box center [391, 240] width 159 height 32
type input "3547.5"
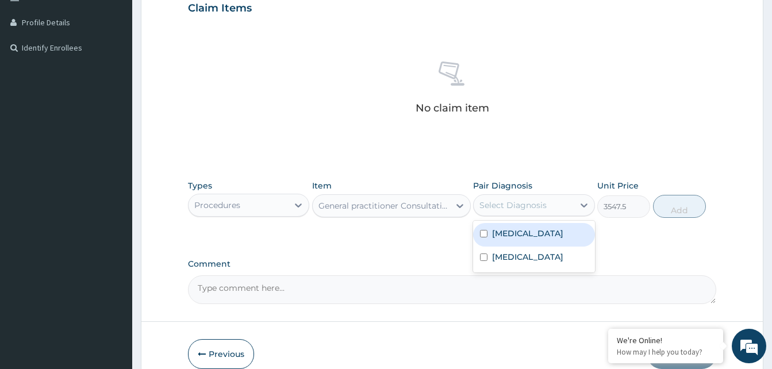
drag, startPoint x: 566, startPoint y: 201, endPoint x: 564, endPoint y: 216, distance: 15.0
click at [565, 202] on div "Select Diagnosis" at bounding box center [523, 205] width 99 height 18
drag, startPoint x: 536, startPoint y: 241, endPoint x: 547, endPoint y: 233, distance: 14.0
click at [543, 235] on div "[MEDICAL_DATA]" at bounding box center [533, 235] width 121 height 24
checkbox input "true"
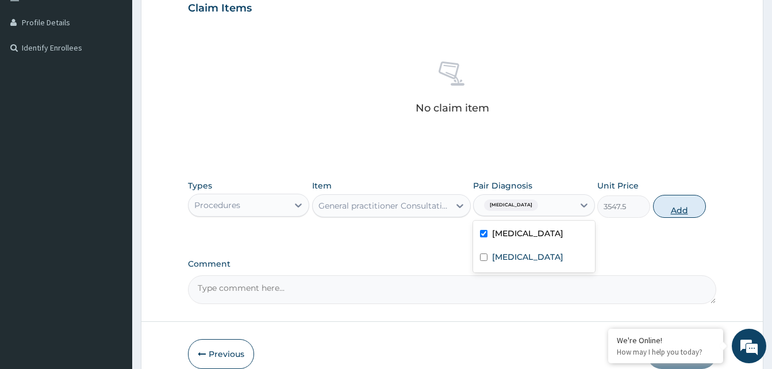
drag, startPoint x: 680, startPoint y: 209, endPoint x: 623, endPoint y: 228, distance: 59.6
click at [678, 209] on button "Add" at bounding box center [679, 206] width 53 height 23
type input "0"
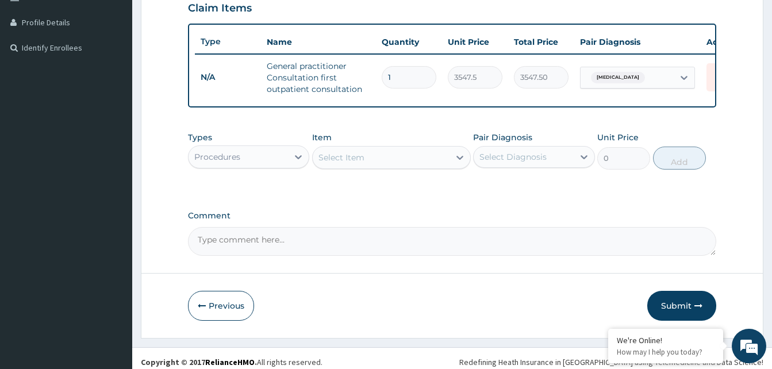
drag, startPoint x: 250, startPoint y: 168, endPoint x: 248, endPoint y: 177, distance: 8.8
click at [250, 166] on div "Procedures" at bounding box center [238, 157] width 99 height 18
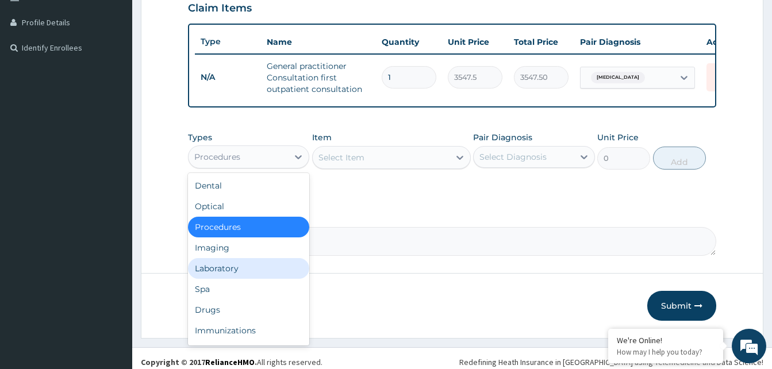
click at [240, 274] on div "Laboratory" at bounding box center [248, 268] width 121 height 21
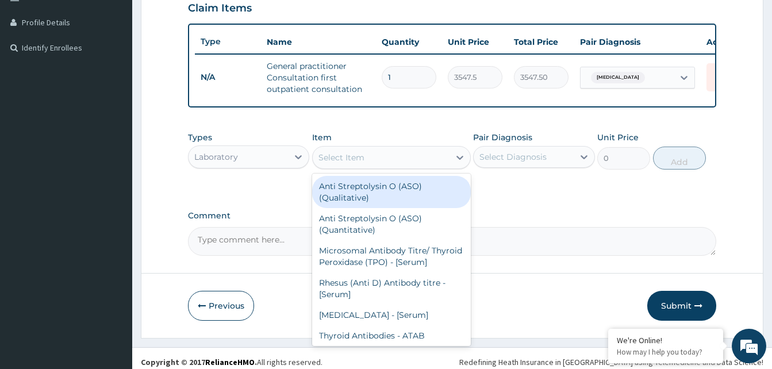
click at [390, 167] on div "Select Item" at bounding box center [381, 157] width 137 height 18
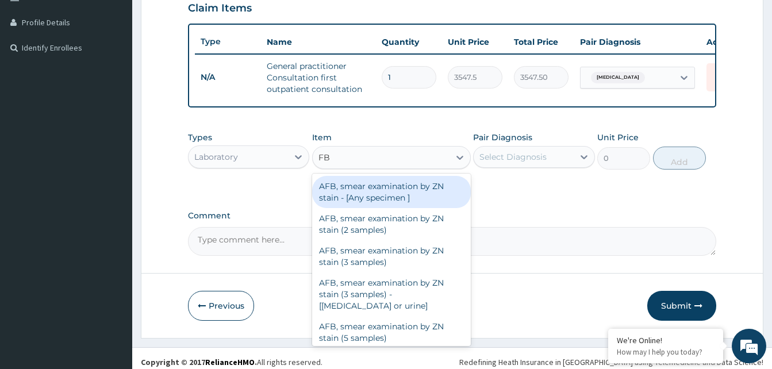
type input "FBC"
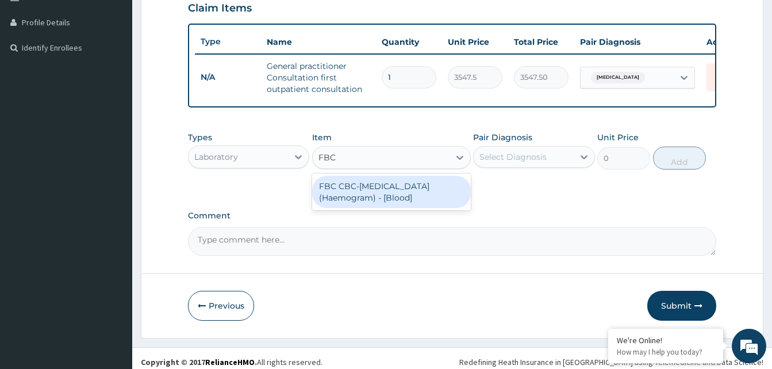
click at [389, 197] on div "FBC CBC-[MEDICAL_DATA] (Haemogram) - [Blood]" at bounding box center [391, 192] width 159 height 32
type input "4300"
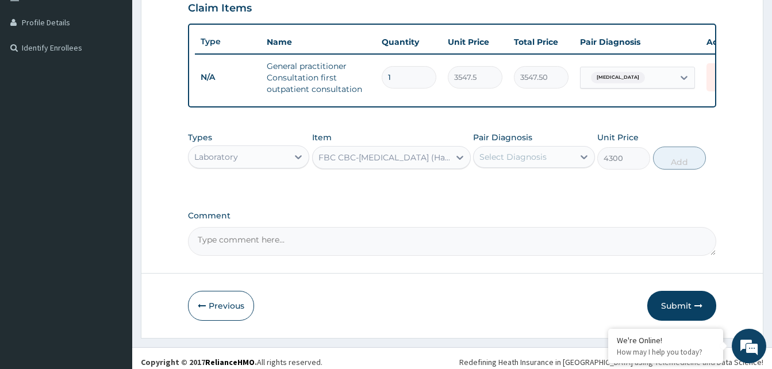
drag, startPoint x: 559, startPoint y: 152, endPoint x: 543, endPoint y: 163, distance: 19.1
click at [559, 153] on div "Pair Diagnosis Select Diagnosis" at bounding box center [533, 151] width 121 height 38
click at [540, 163] on div "Select Diagnosis" at bounding box center [513, 156] width 67 height 11
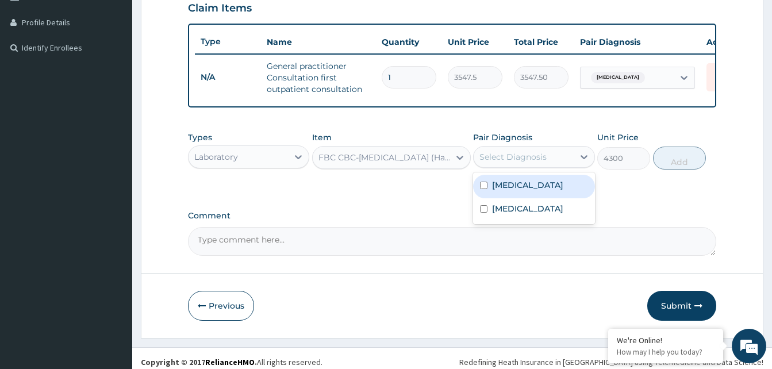
drag, startPoint x: 510, startPoint y: 197, endPoint x: 581, endPoint y: 188, distance: 71.8
click at [548, 193] on div "[MEDICAL_DATA]" at bounding box center [533, 187] width 121 height 24
checkbox input "true"
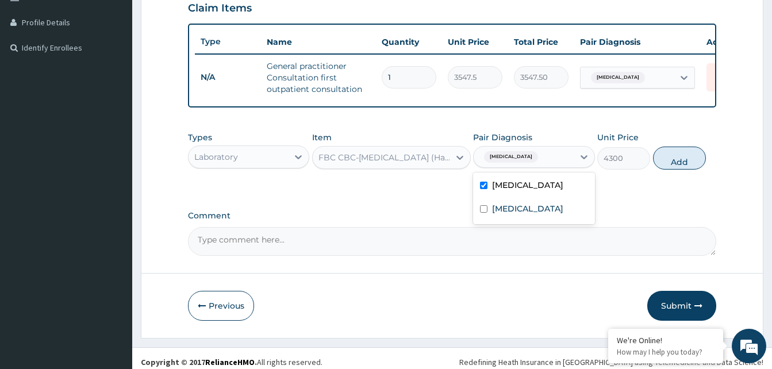
click at [665, 170] on button "Add" at bounding box center [679, 158] width 53 height 23
type input "0"
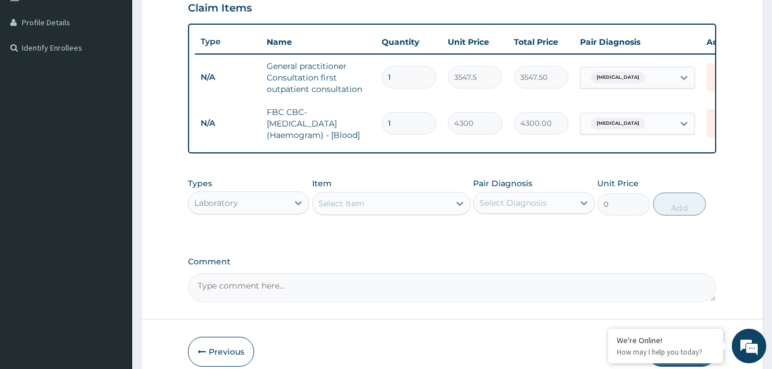
click at [343, 209] on div "Select Item" at bounding box center [342, 203] width 46 height 11
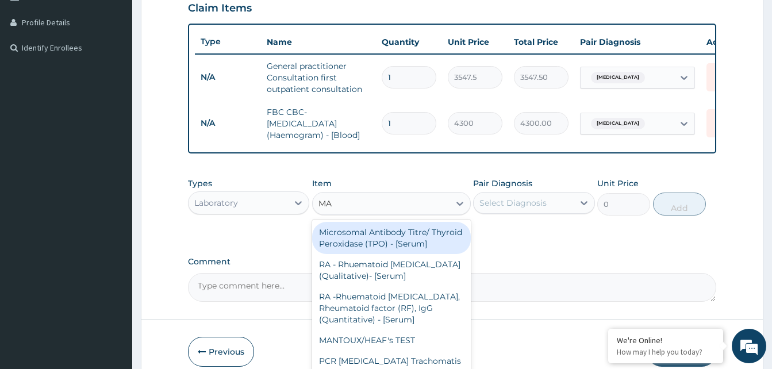
type input "MAL"
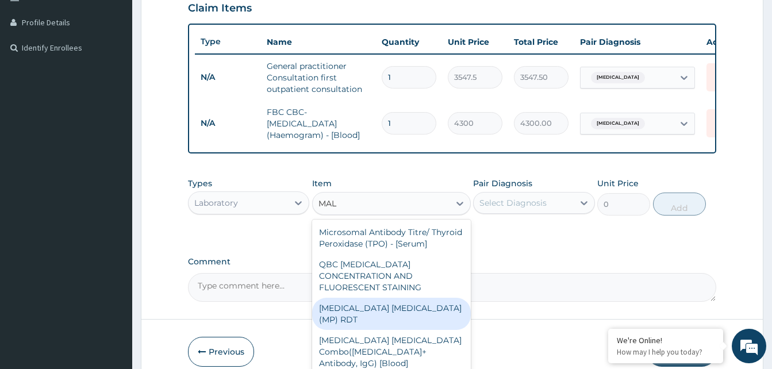
drag, startPoint x: 405, startPoint y: 319, endPoint x: 424, endPoint y: 294, distance: 31.2
click at [405, 316] on div "[MEDICAL_DATA] [MEDICAL_DATA] (MP) RDT" at bounding box center [391, 314] width 159 height 32
type input "1612.5"
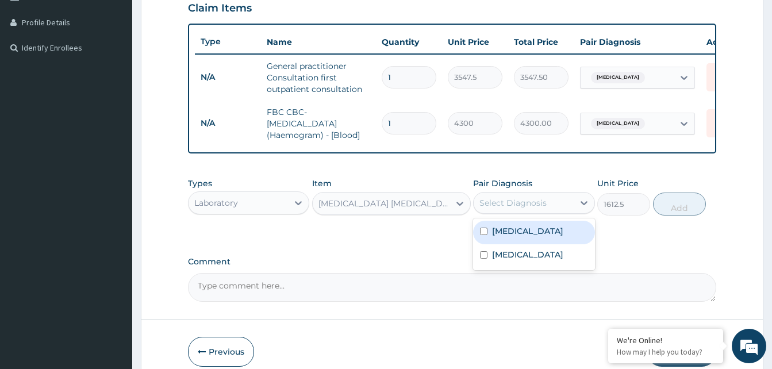
click at [534, 209] on div "Select Diagnosis" at bounding box center [513, 202] width 67 height 11
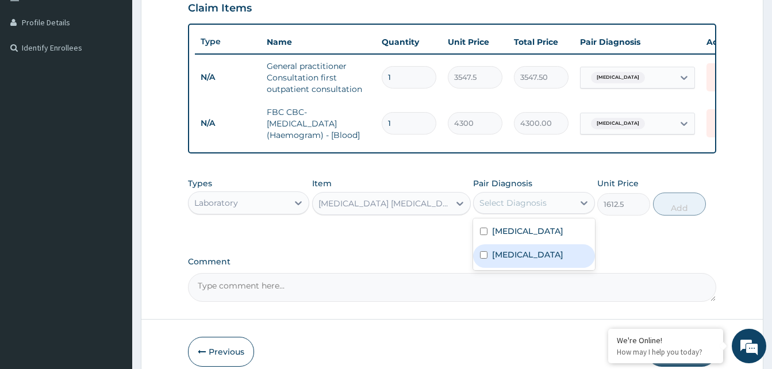
click at [512, 268] on div "[MEDICAL_DATA]" at bounding box center [533, 256] width 121 height 24
checkbox input "true"
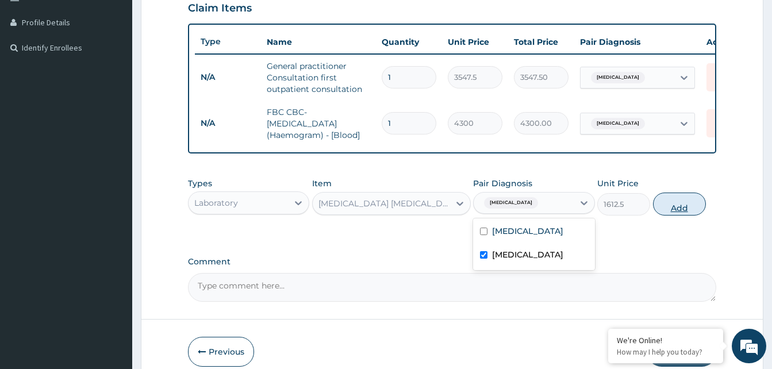
click at [694, 209] on button "Add" at bounding box center [679, 204] width 53 height 23
type input "0"
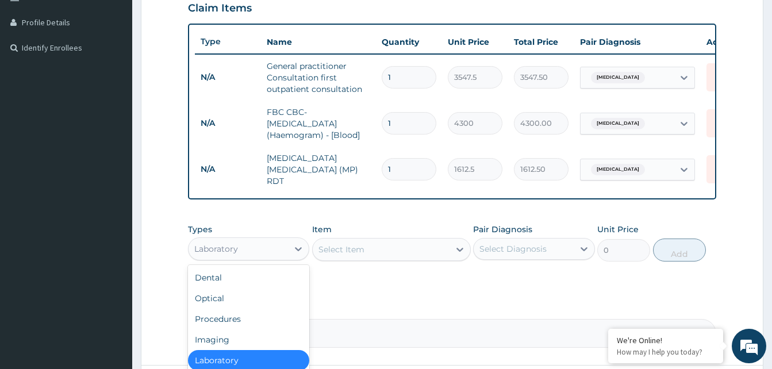
click at [227, 250] on div "Laboratory" at bounding box center [216, 248] width 44 height 11
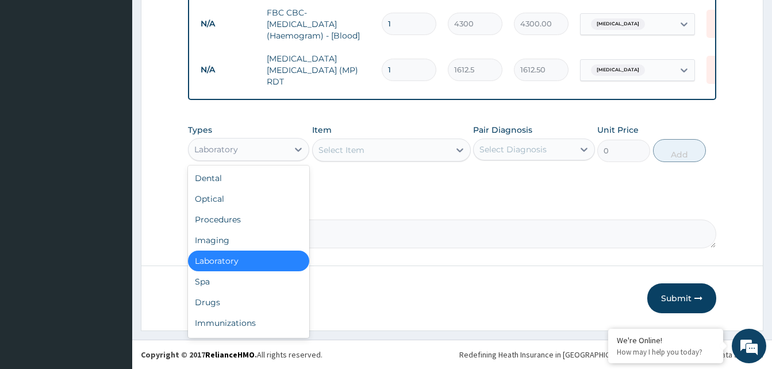
scroll to position [382, 0]
click at [212, 297] on div "Drugs" at bounding box center [248, 302] width 121 height 21
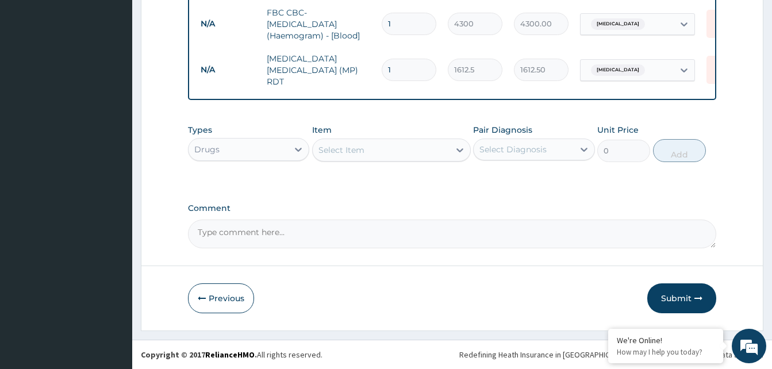
click at [363, 152] on div "Select Item" at bounding box center [342, 149] width 46 height 11
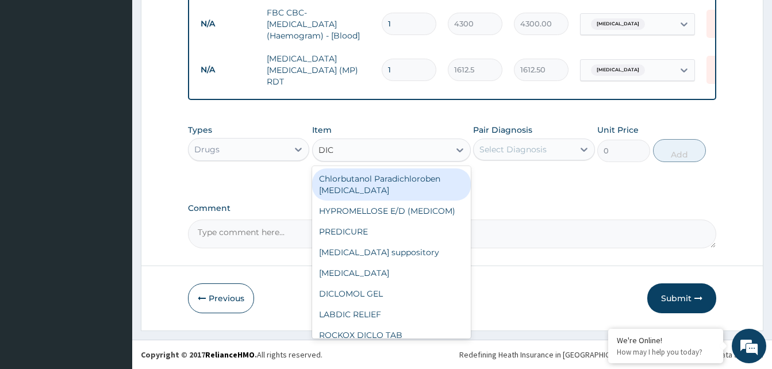
type input "DICL"
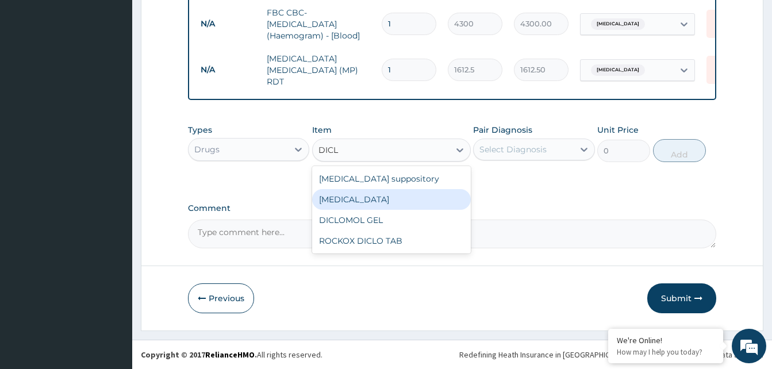
drag, startPoint x: 353, startPoint y: 201, endPoint x: 488, endPoint y: 166, distance: 139.0
click at [354, 200] on div "Diclofenac" at bounding box center [391, 199] width 159 height 21
type input "591.25"
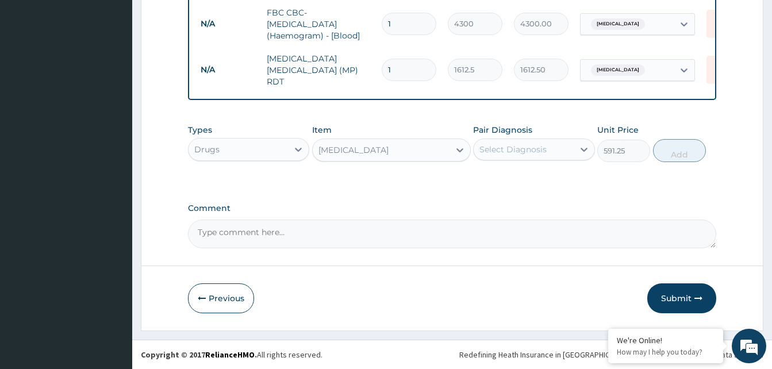
click at [534, 147] on div "Select Diagnosis" at bounding box center [513, 149] width 67 height 11
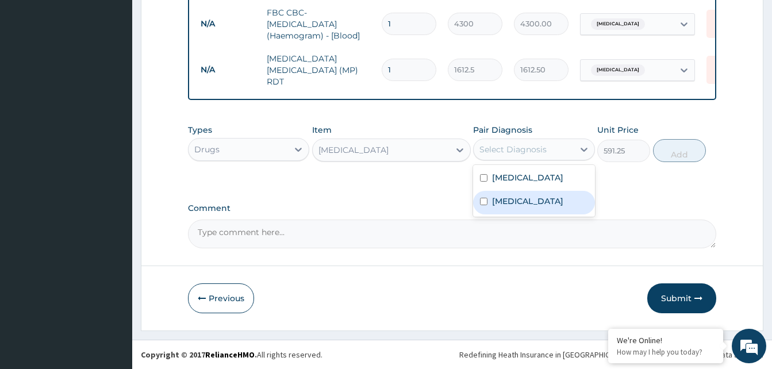
click at [528, 198] on div "Malaria" at bounding box center [533, 203] width 121 height 24
checkbox input "true"
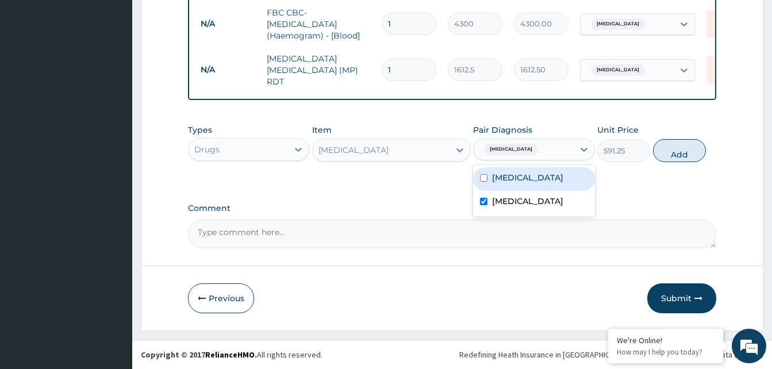
drag, startPoint x: 684, startPoint y: 152, endPoint x: 559, endPoint y: 158, distance: 124.9
click at [670, 155] on button "Add" at bounding box center [679, 150] width 53 height 23
type input "0"
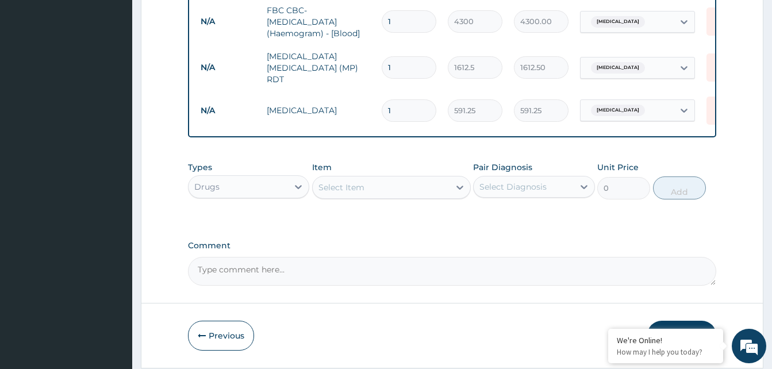
click at [378, 185] on div "Select Item" at bounding box center [381, 187] width 137 height 18
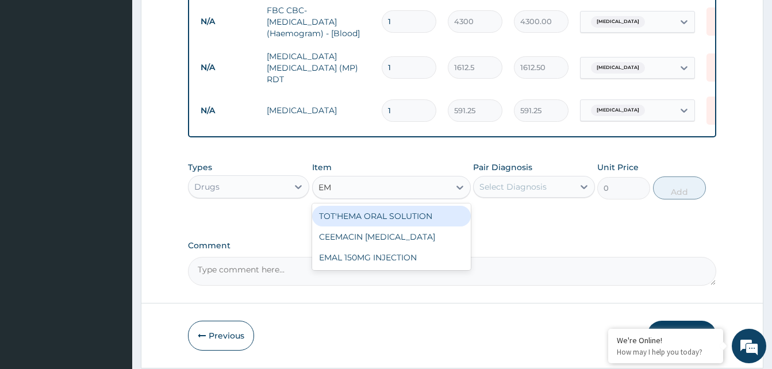
type input "EMA"
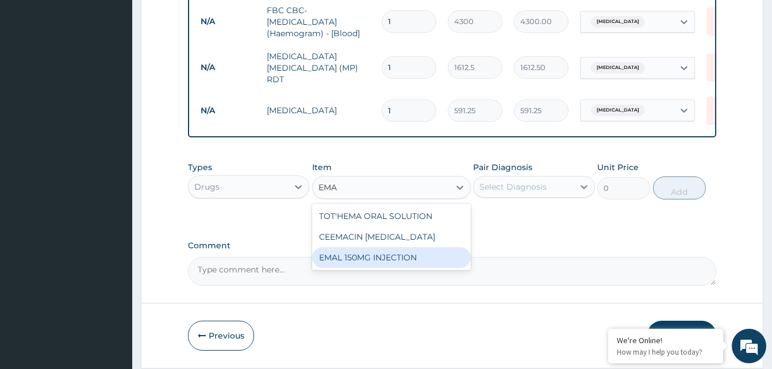
click at [386, 259] on div "EMAL 150MG INJECTION" at bounding box center [391, 257] width 159 height 21
type input "3000"
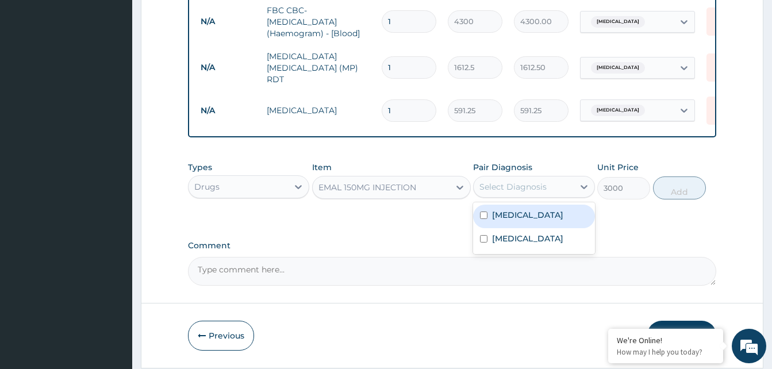
click at [519, 191] on div "Select Diagnosis" at bounding box center [513, 186] width 67 height 11
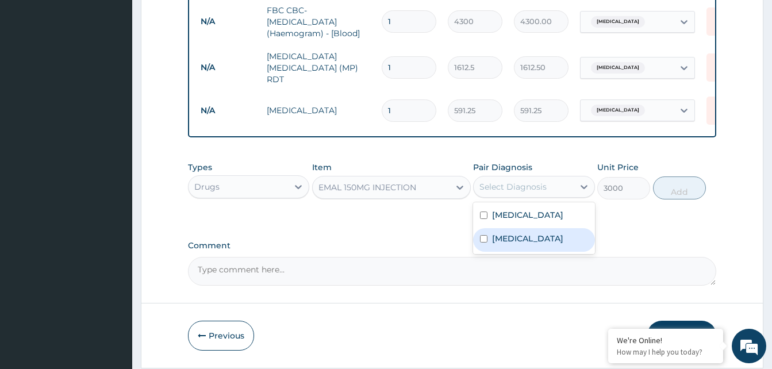
click at [509, 240] on label "Malaria" at bounding box center [527, 238] width 71 height 11
checkbox input "true"
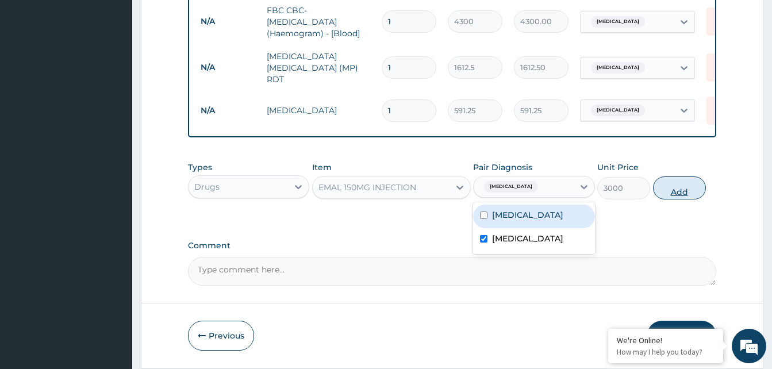
click at [680, 196] on button "Add" at bounding box center [679, 188] width 53 height 23
type input "0"
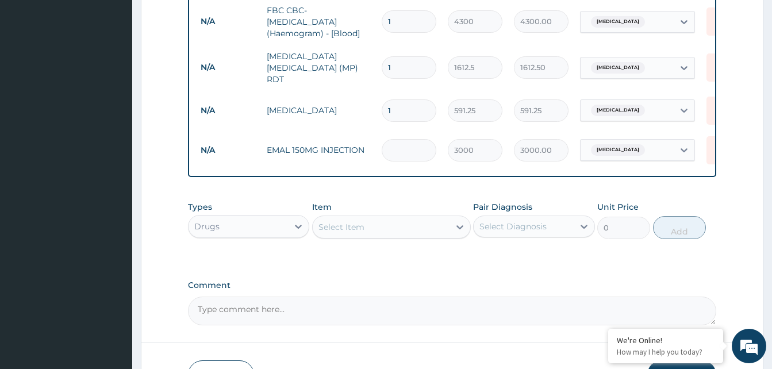
type input "0.00"
type input "3"
type input "9000.00"
type input "3"
click at [397, 228] on div "Select Item" at bounding box center [381, 227] width 137 height 18
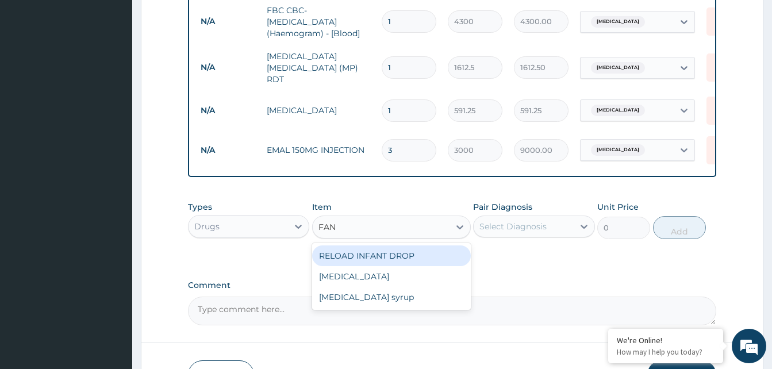
type input "FANS"
drag, startPoint x: 366, startPoint y: 258, endPoint x: 399, endPoint y: 247, distance: 34.5
click at [373, 254] on div "Fansidar" at bounding box center [391, 256] width 159 height 21
type input "212.85"
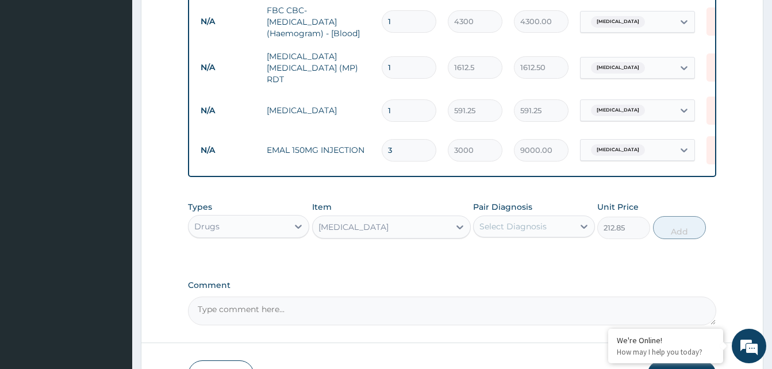
click at [551, 227] on div "Select Diagnosis" at bounding box center [523, 226] width 99 height 18
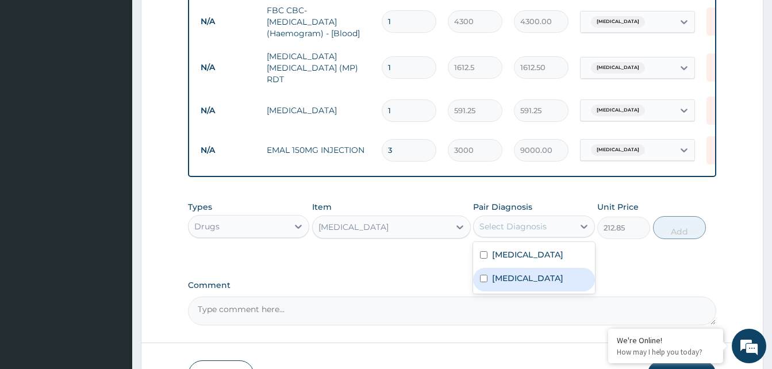
drag, startPoint x: 518, startPoint y: 279, endPoint x: 647, endPoint y: 244, distance: 133.9
click at [549, 269] on div "Sepsis Malaria" at bounding box center [533, 268] width 121 height 52
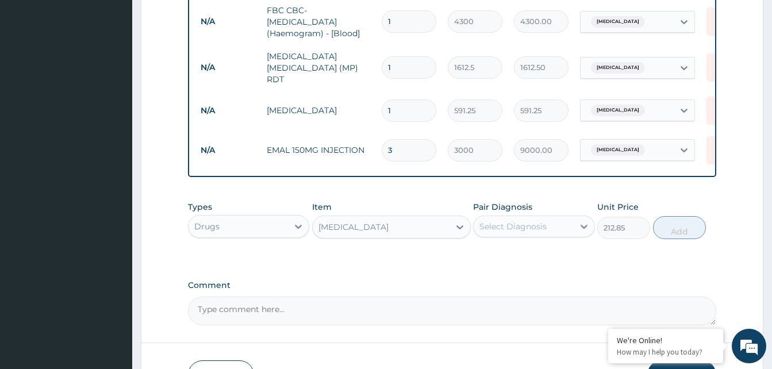
click at [531, 227] on div "Select Diagnosis" at bounding box center [513, 226] width 67 height 11
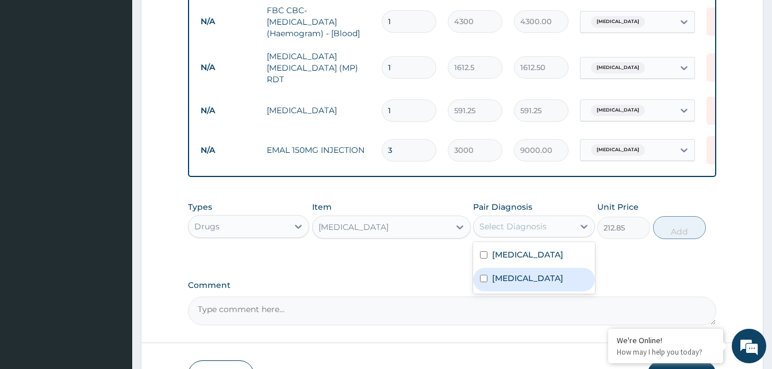
click at [510, 284] on label "Malaria" at bounding box center [527, 278] width 71 height 11
checkbox input "true"
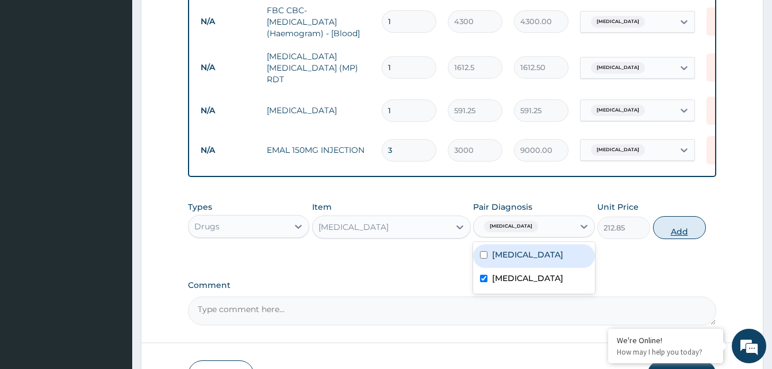
click at [688, 231] on button "Add" at bounding box center [679, 227] width 53 height 23
type input "0"
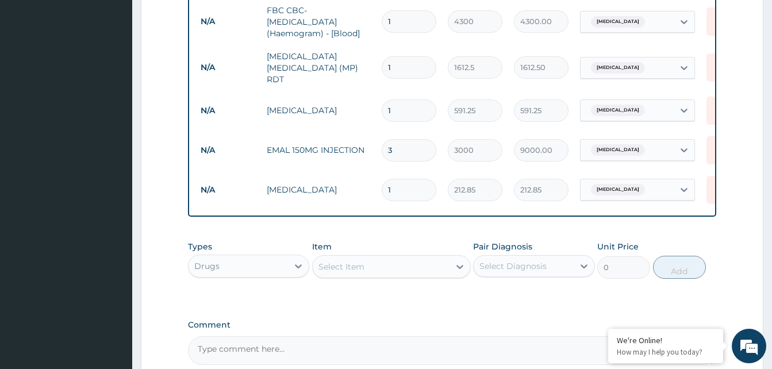
type input "0.00"
type input "3"
type input "638.55"
type input "3"
click at [412, 269] on div "Select Item" at bounding box center [381, 267] width 137 height 18
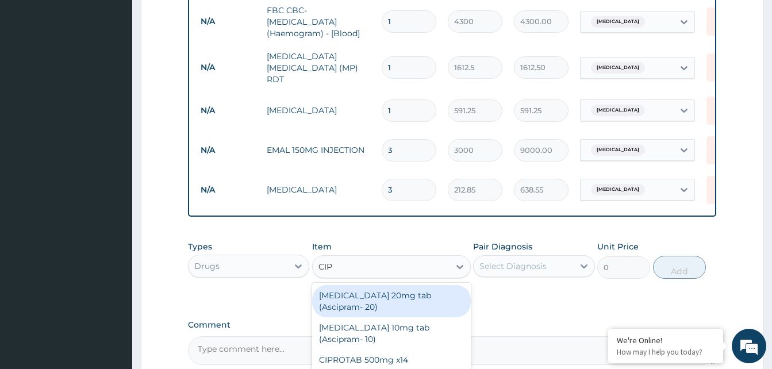
type input "CIPR"
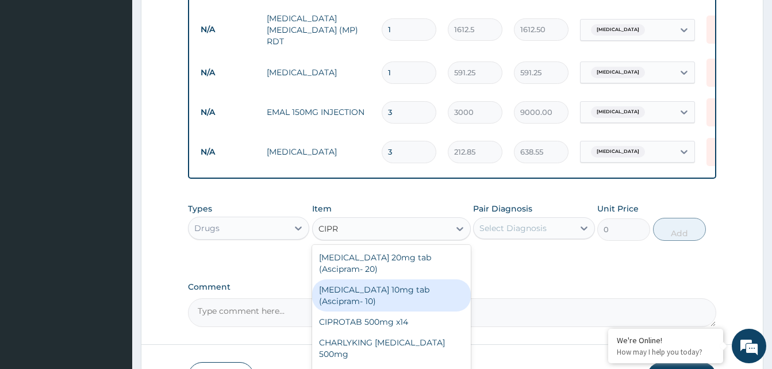
scroll to position [439, 0]
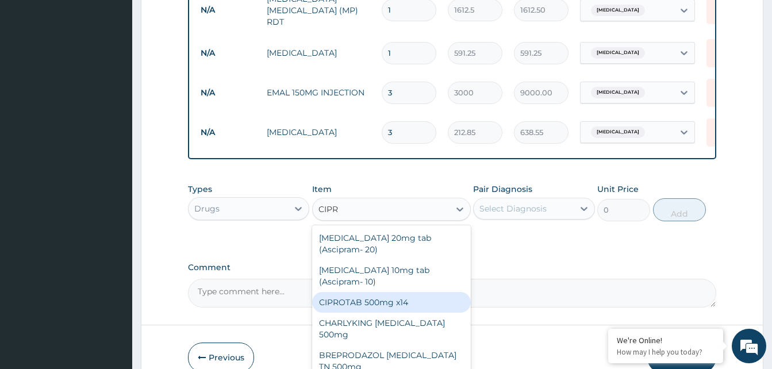
drag, startPoint x: 398, startPoint y: 310, endPoint x: 466, endPoint y: 257, distance: 86.5
click at [398, 309] on div "CIPROTAB 500mg x14" at bounding box center [391, 302] width 159 height 21
type input "319.275"
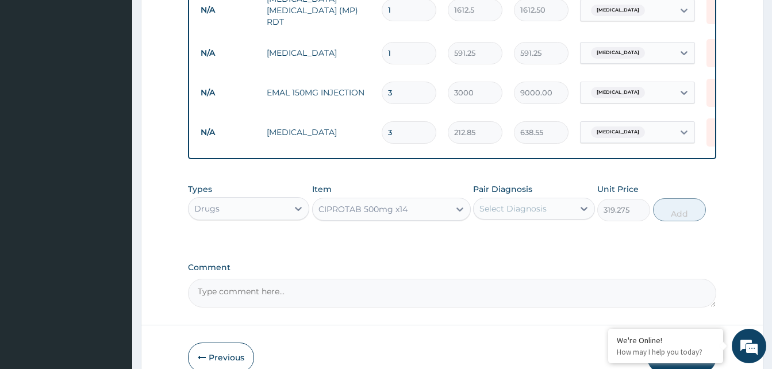
click at [526, 227] on div "Types Drugs Item CIPROTAB 500mg x14 Pair Diagnosis Select Diagnosis Unit Price …" at bounding box center [452, 202] width 528 height 49
click at [526, 205] on div "Select Diagnosis" at bounding box center [513, 208] width 67 height 11
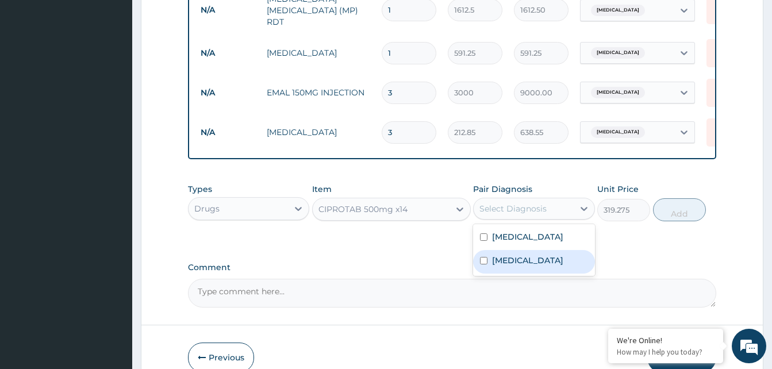
click at [518, 260] on label "Malaria" at bounding box center [527, 260] width 71 height 11
checkbox input "true"
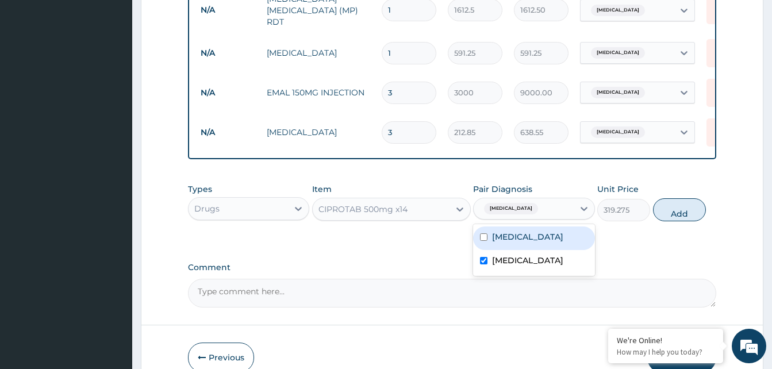
click at [511, 237] on label "Sepsis" at bounding box center [527, 236] width 71 height 11
checkbox input "true"
click at [485, 262] on input "checkbox" at bounding box center [483, 260] width 7 height 7
checkbox input "false"
click at [684, 216] on button "Add" at bounding box center [679, 209] width 53 height 23
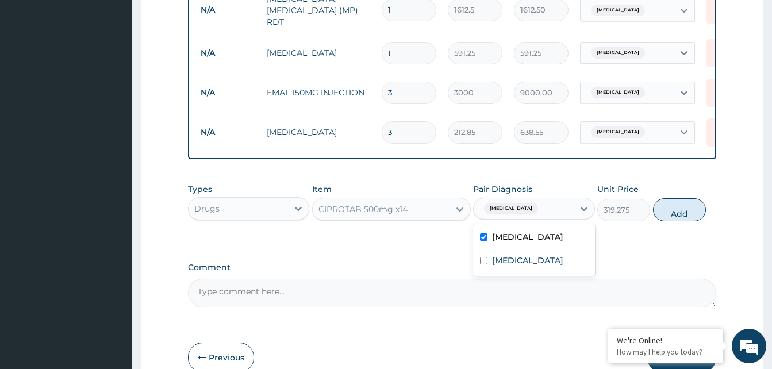
type input "0"
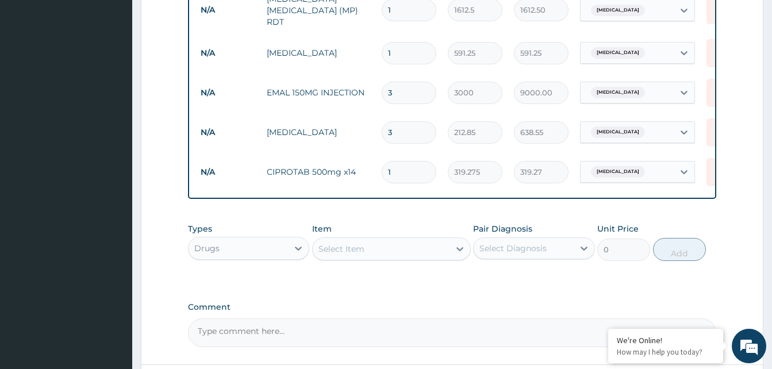
type input "10"
type input "3192.75"
type input "10"
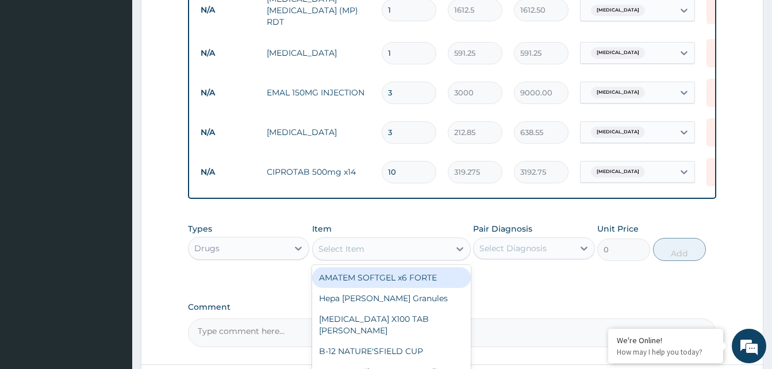
click at [378, 246] on div "Select Item" at bounding box center [381, 249] width 137 height 18
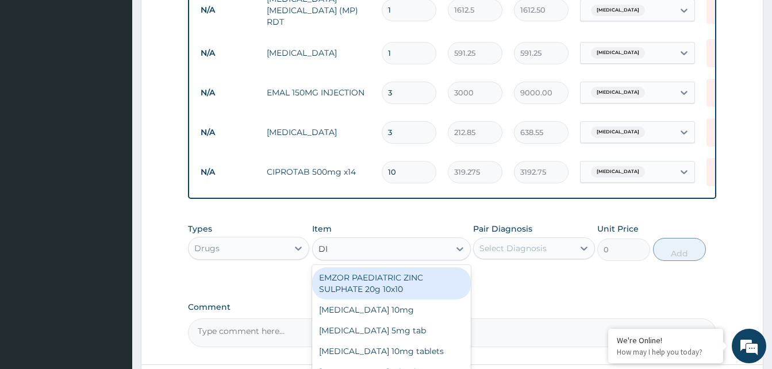
type input "DIC"
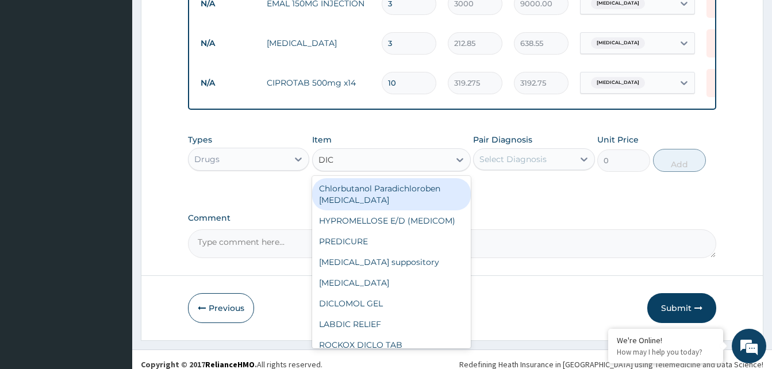
scroll to position [540, 0]
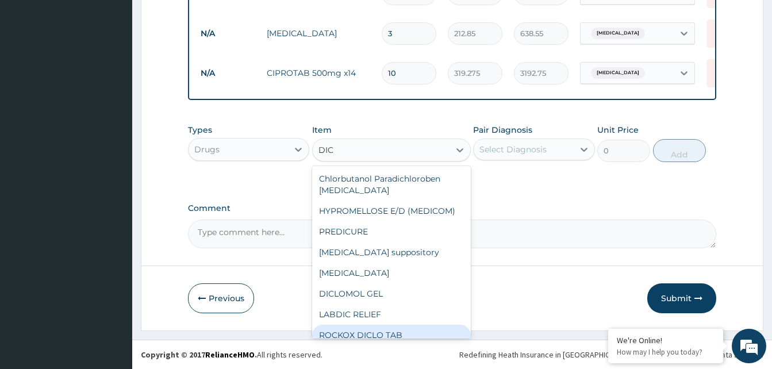
drag, startPoint x: 372, startPoint y: 332, endPoint x: 450, endPoint y: 242, distance: 118.6
click at [372, 330] on div "ROCKOX DICLO TAB" at bounding box center [391, 335] width 159 height 21
type input "82.775"
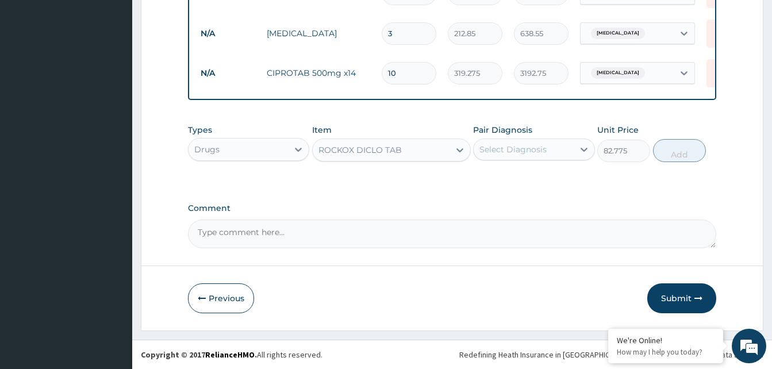
click at [505, 150] on div "Select Diagnosis" at bounding box center [513, 149] width 67 height 11
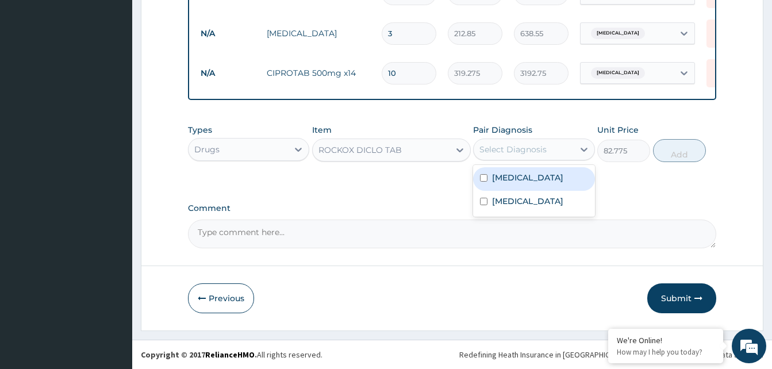
drag, startPoint x: 509, startPoint y: 178, endPoint x: 640, endPoint y: 163, distance: 131.9
click at [522, 175] on div "Sepsis" at bounding box center [533, 179] width 121 height 24
checkbox input "true"
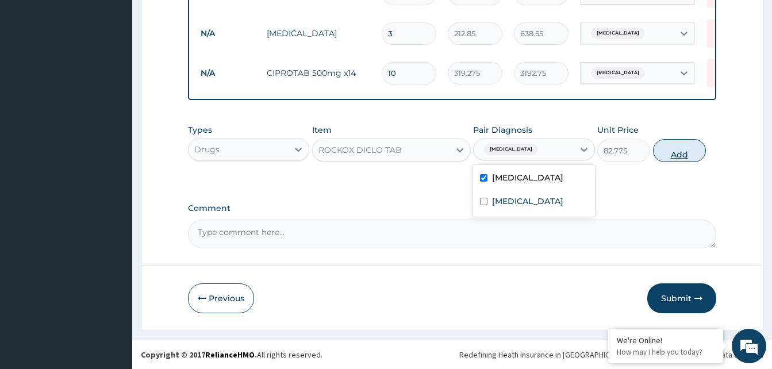
click at [689, 154] on button "Add" at bounding box center [679, 150] width 53 height 23
type input "0"
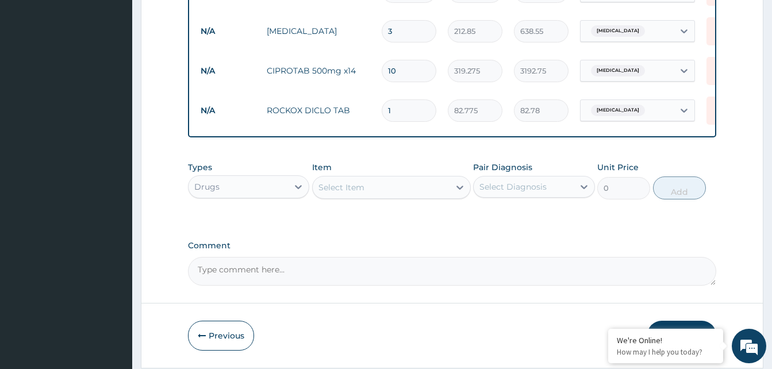
type input "0.00"
type input "6"
type input "496.65"
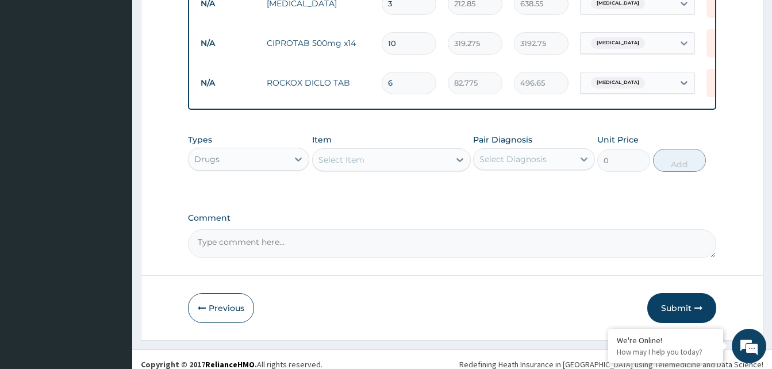
scroll to position [580, 0]
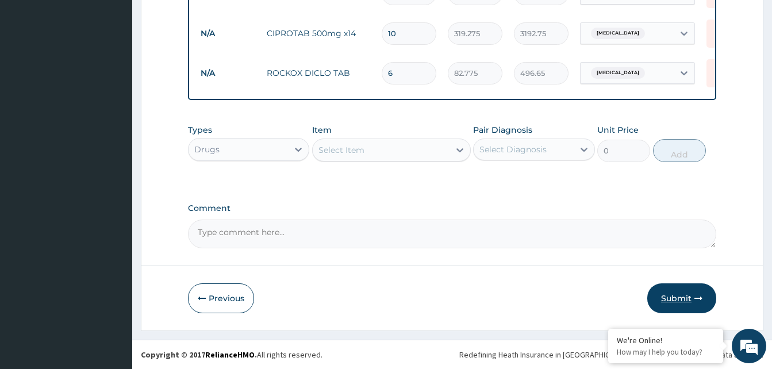
type input "6"
drag, startPoint x: 680, startPoint y: 300, endPoint x: 674, endPoint y: 293, distance: 9.0
click at [680, 293] on button "Submit" at bounding box center [681, 298] width 69 height 30
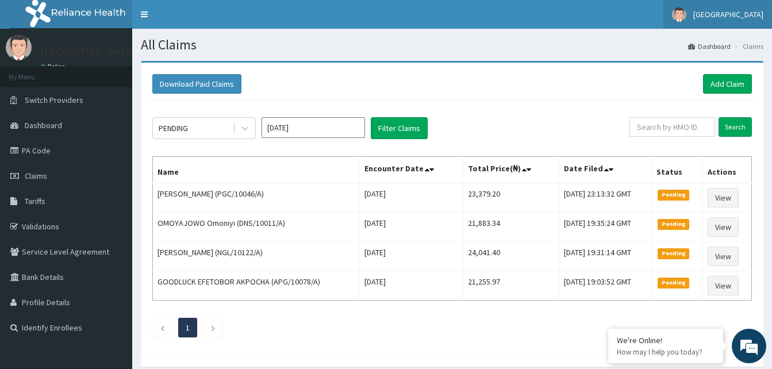
click at [739, 11] on span "[GEOGRAPHIC_DATA]" at bounding box center [728, 14] width 70 height 10
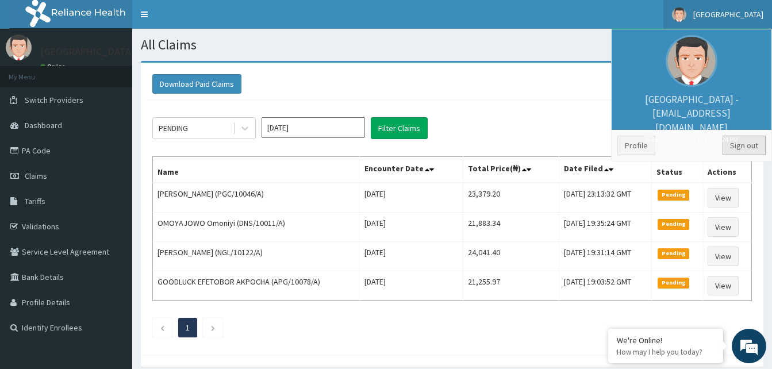
drag, startPoint x: 739, startPoint y: 145, endPoint x: 656, endPoint y: 94, distance: 98.1
click at [739, 145] on link "Sign out" at bounding box center [744, 146] width 43 height 20
